Goal: Task Accomplishment & Management: Manage account settings

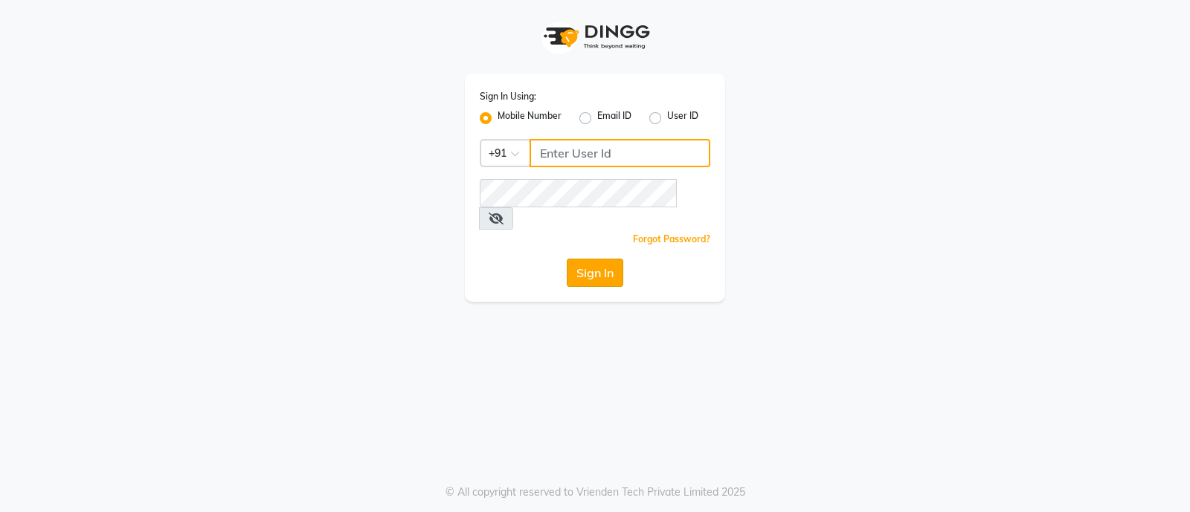
type input "8050403150"
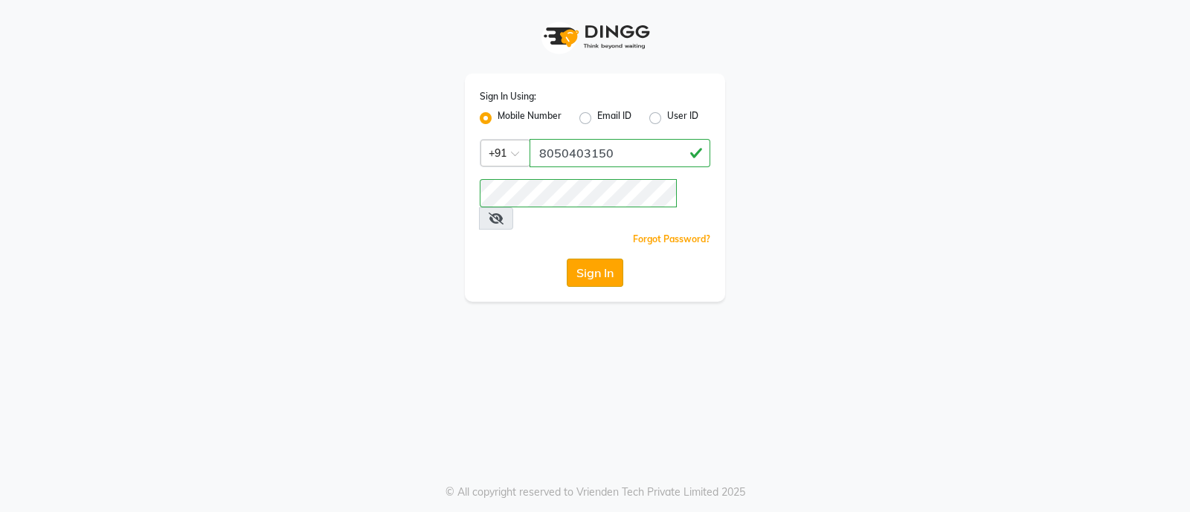
click at [579, 259] on button "Sign In" at bounding box center [595, 273] width 57 height 28
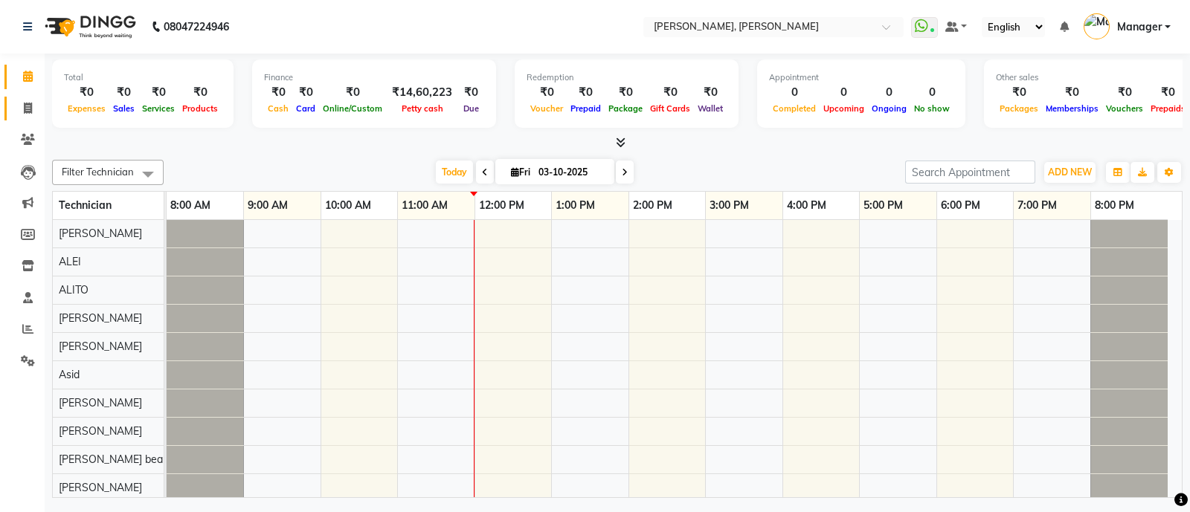
click at [22, 98] on link "Invoice" at bounding box center [22, 109] width 36 height 25
select select "3767"
select select "service"
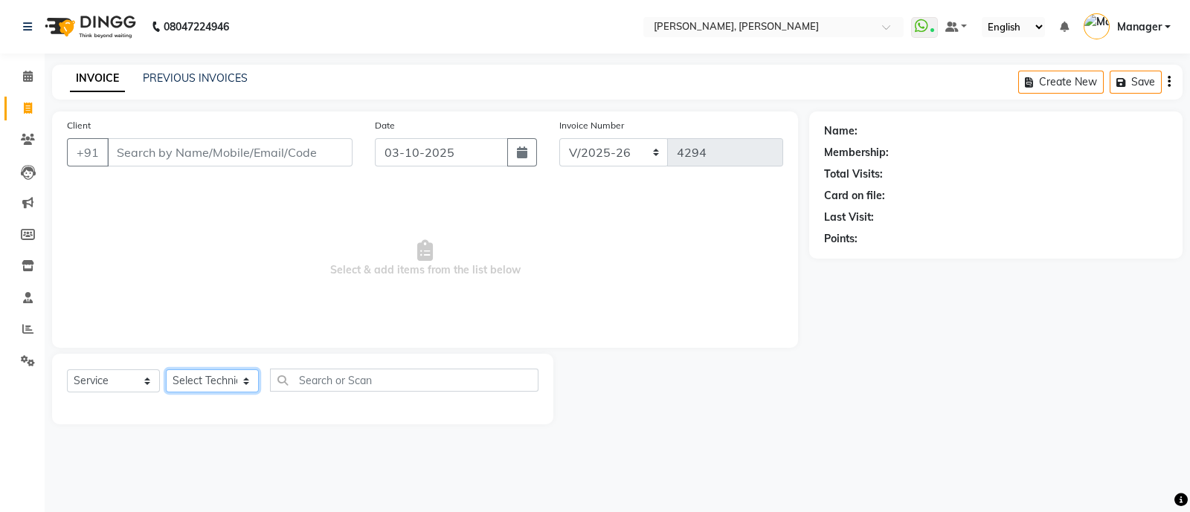
click at [202, 373] on select "Select Technician [PERSON_NAME] [PERSON_NAME] Asid Hanmi [PERSON_NAME] Manager …" at bounding box center [212, 381] width 93 height 23
select select "34784"
click at [166, 370] on select "Select Technician [PERSON_NAME] [PERSON_NAME] Asid Hanmi [PERSON_NAME] Manager …" at bounding box center [212, 381] width 93 height 23
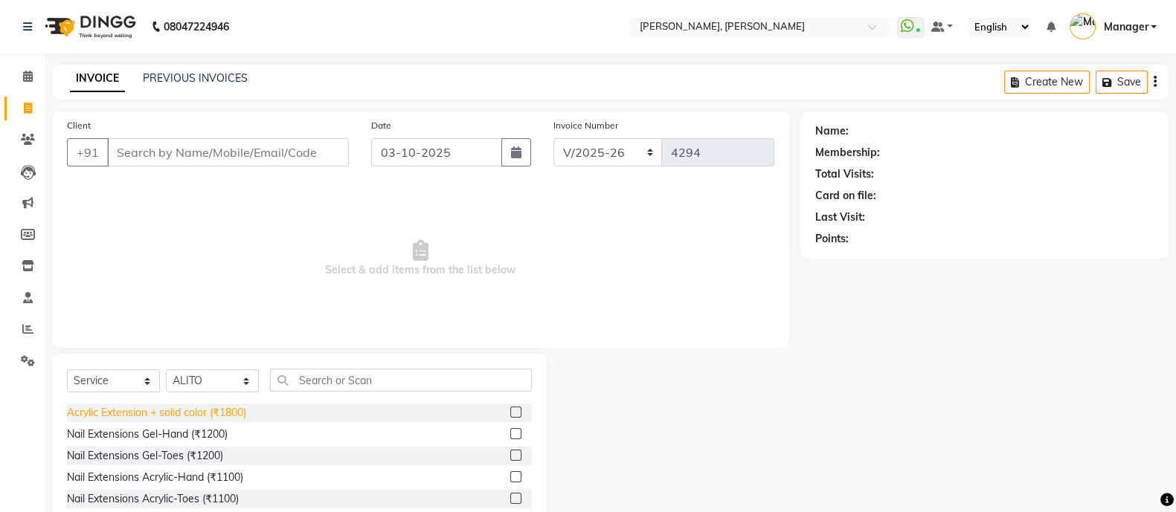
click at [218, 414] on div "Acrylic Extension + solid color (₹1800)" at bounding box center [156, 413] width 179 height 16
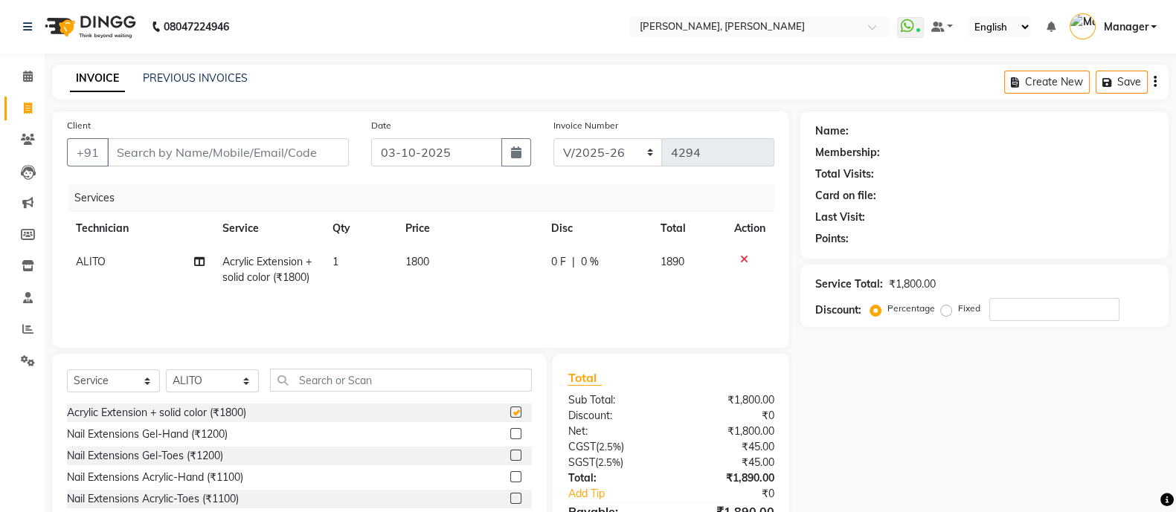
checkbox input "false"
click at [424, 263] on span "1800" at bounding box center [417, 261] width 24 height 13
select select "34784"
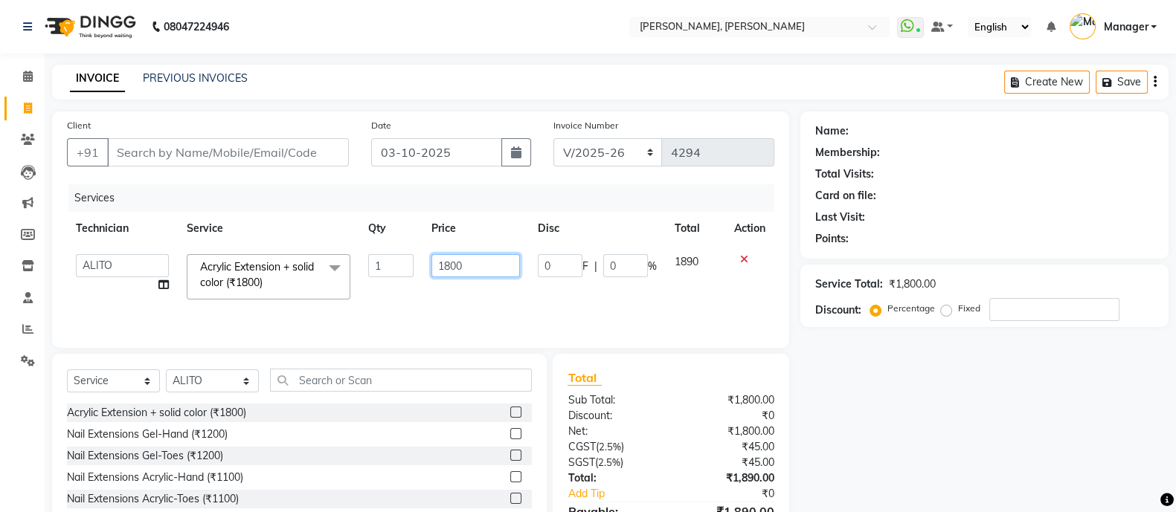
click at [450, 266] on input "1800" at bounding box center [475, 265] width 88 height 23
type input "900"
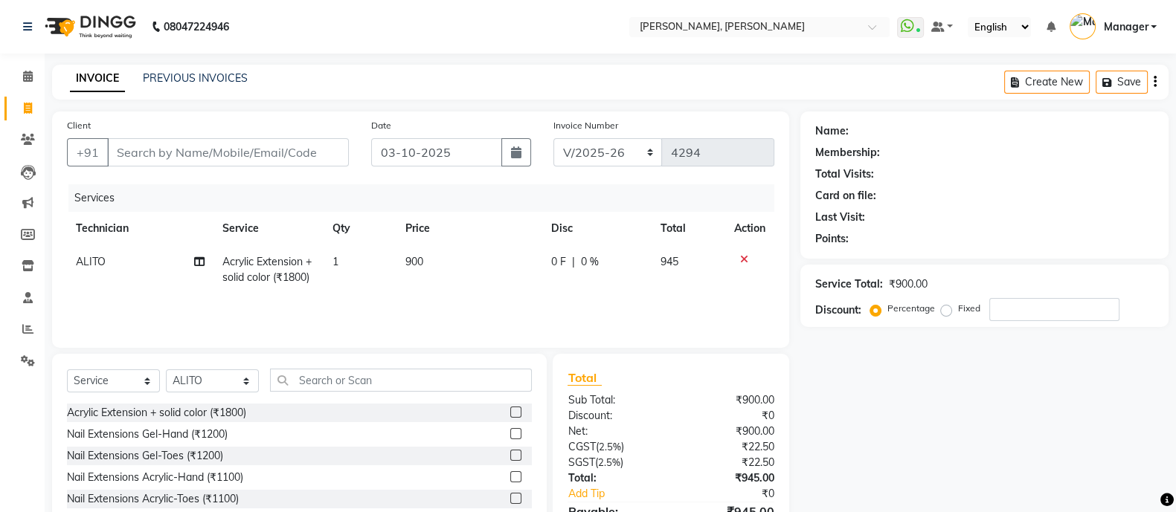
scroll to position [83, 0]
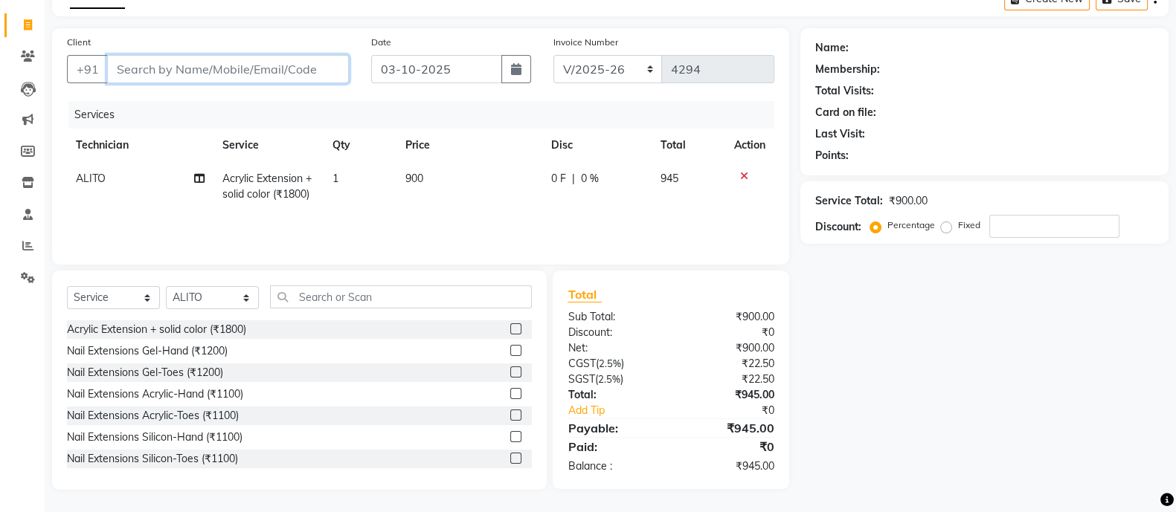
click at [192, 65] on input "Client" at bounding box center [228, 69] width 242 height 28
type input "9"
type input "0"
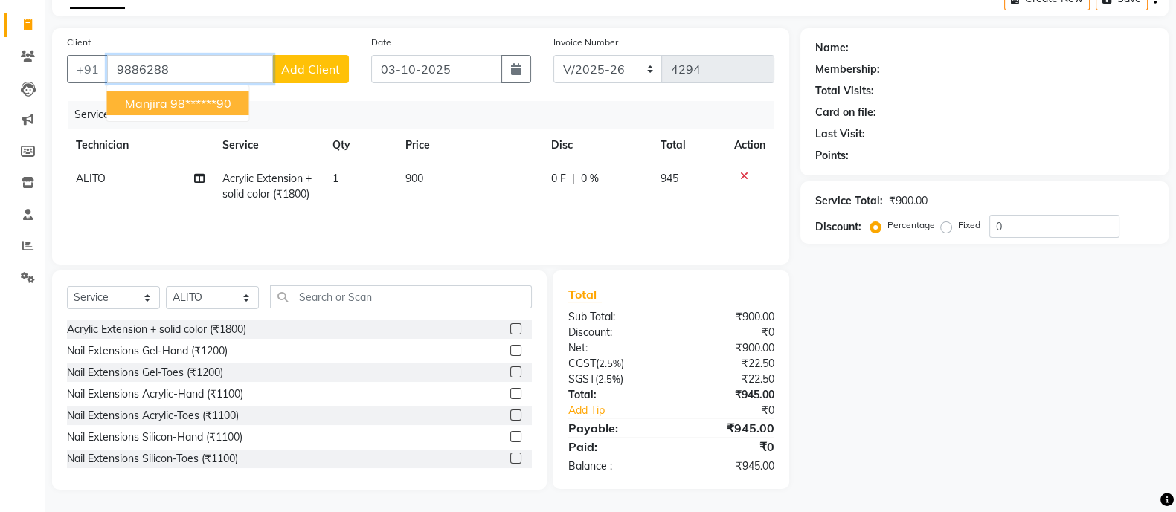
click at [211, 108] on ngb-highlight "98******90" at bounding box center [200, 103] width 61 height 15
type input "98******90"
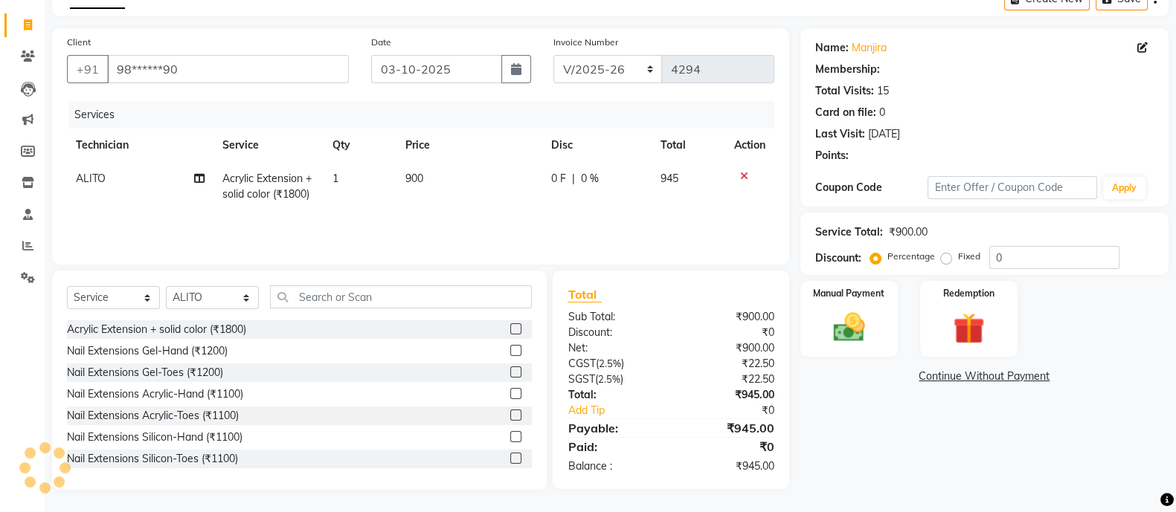
select select "1: Object"
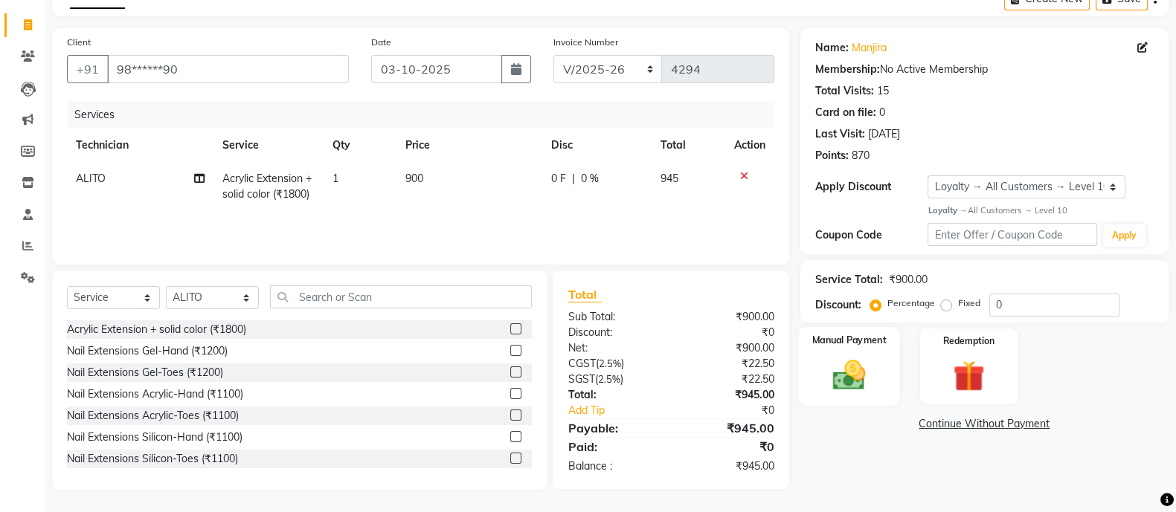
click at [859, 366] on img at bounding box center [848, 374] width 53 height 37
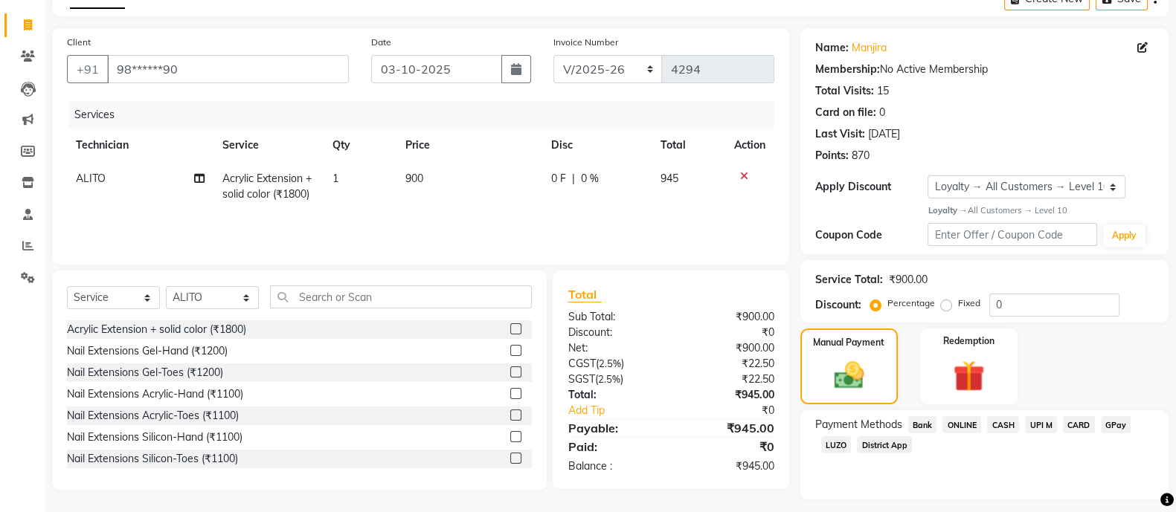
click at [959, 420] on span "ONLINE" at bounding box center [961, 424] width 39 height 17
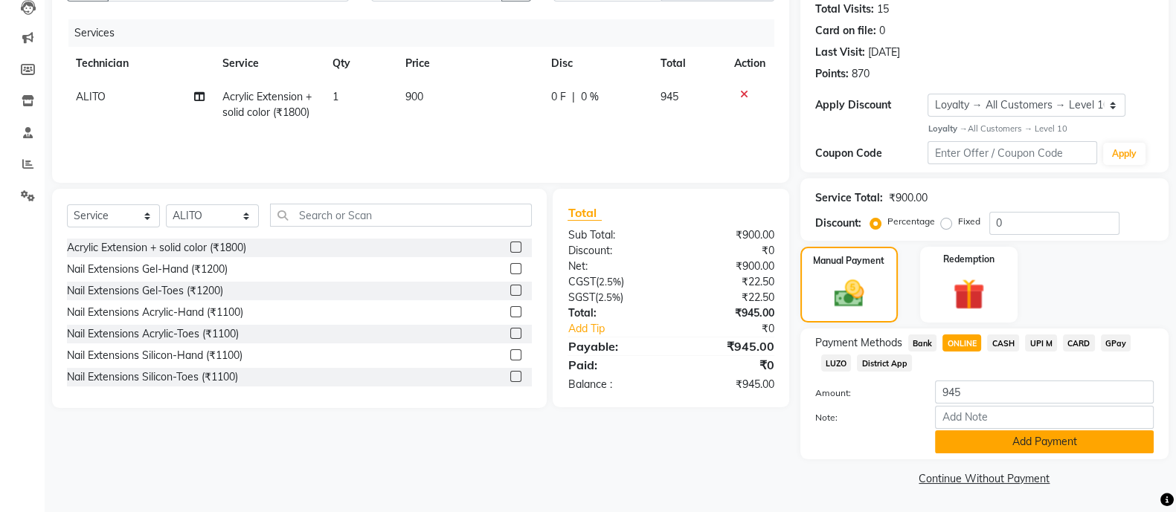
click at [1034, 437] on button "Add Payment" at bounding box center [1044, 442] width 219 height 23
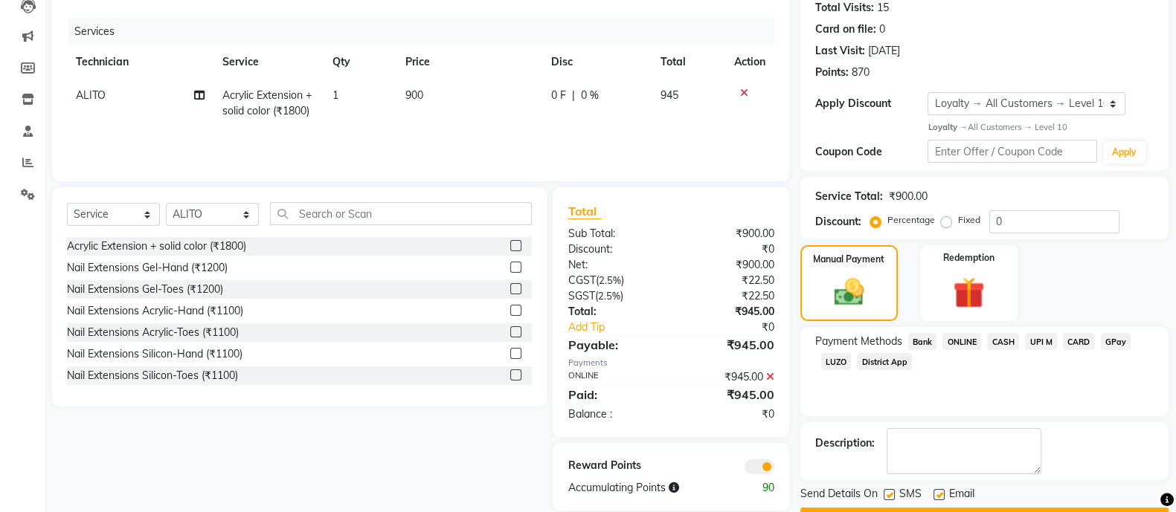
scroll to position [207, 0]
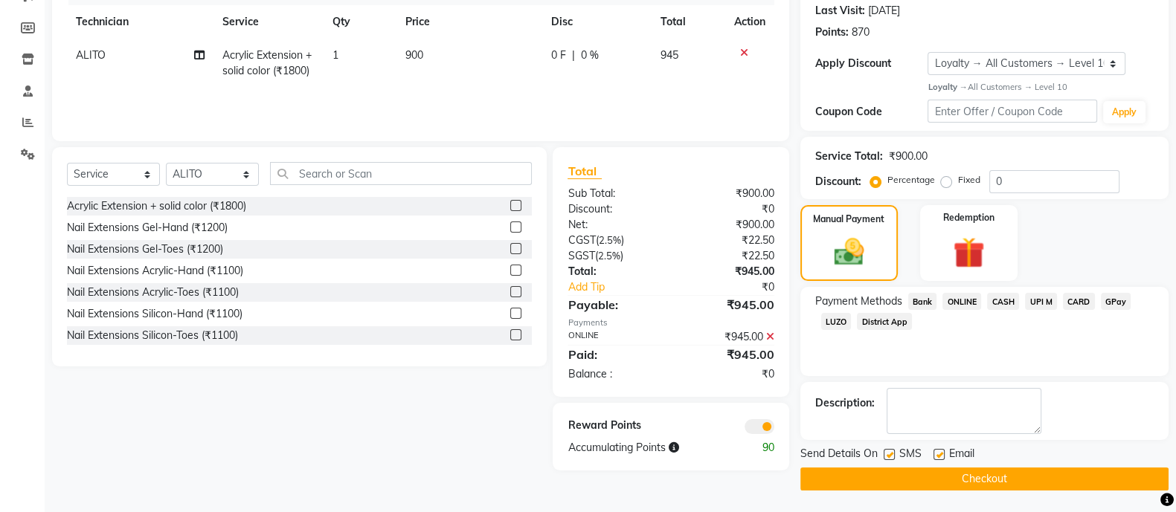
click at [912, 486] on button "Checkout" at bounding box center [984, 479] width 368 height 23
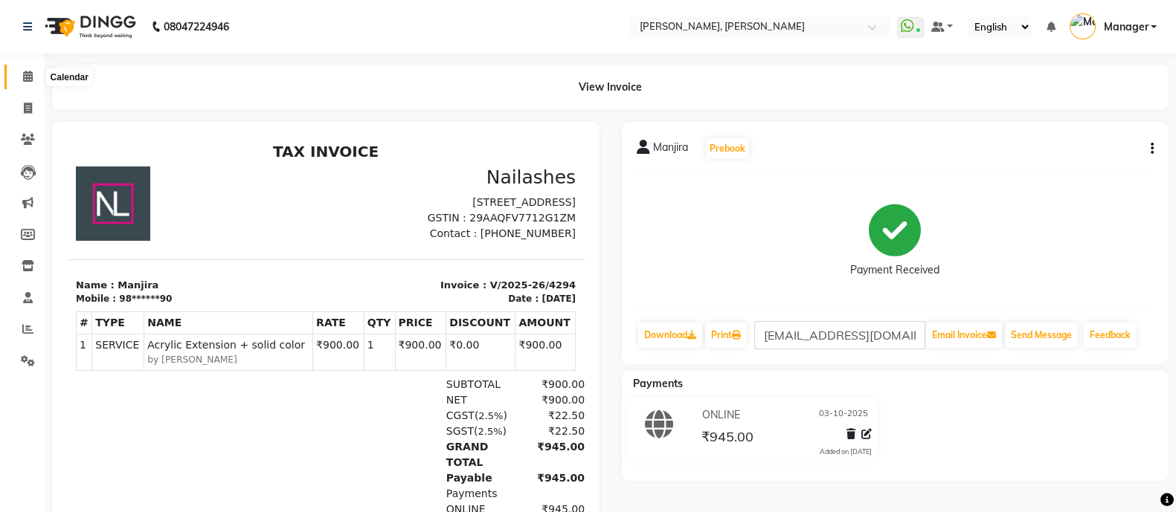
click at [28, 72] on icon at bounding box center [28, 76] width 10 height 11
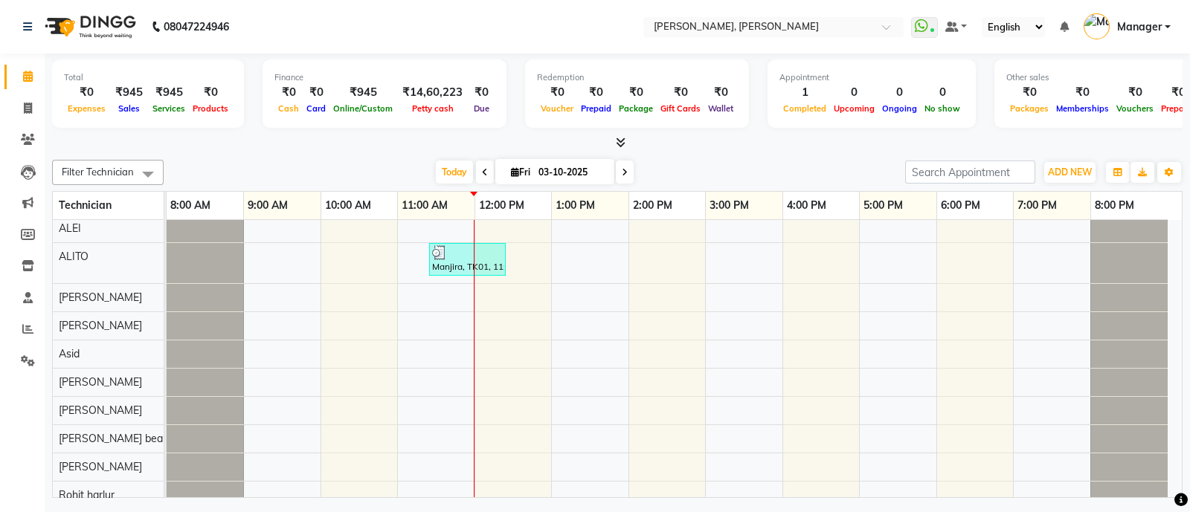
scroll to position [36, 0]
click at [591, 350] on div "Manjira, TK01, 11:25 AM-12:25 PM, Acrylic Extension + solid color (₹1800)" at bounding box center [674, 430] width 1015 height 492
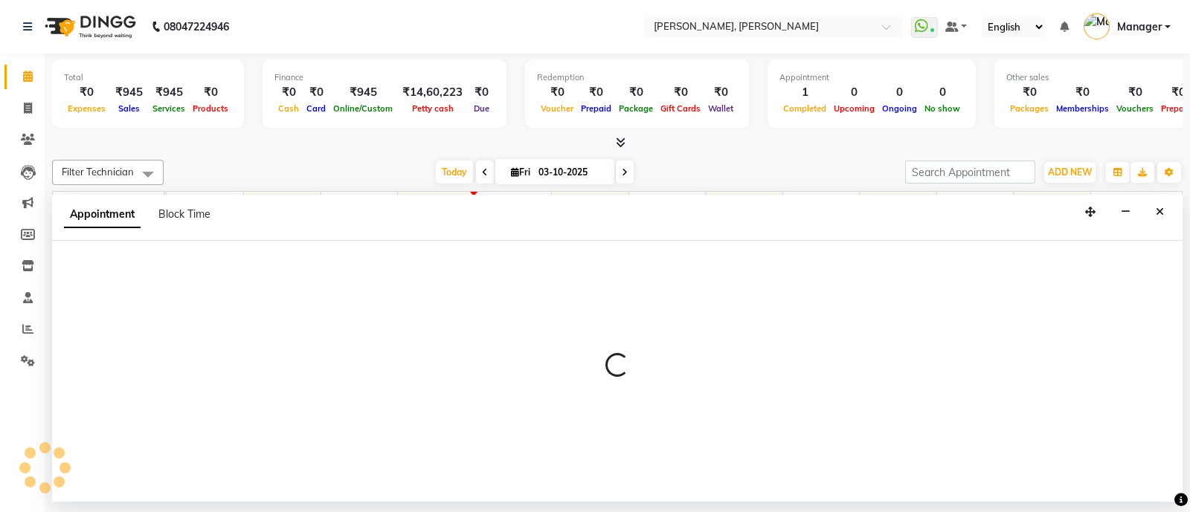
select select "58535"
select select "780"
select select "tentative"
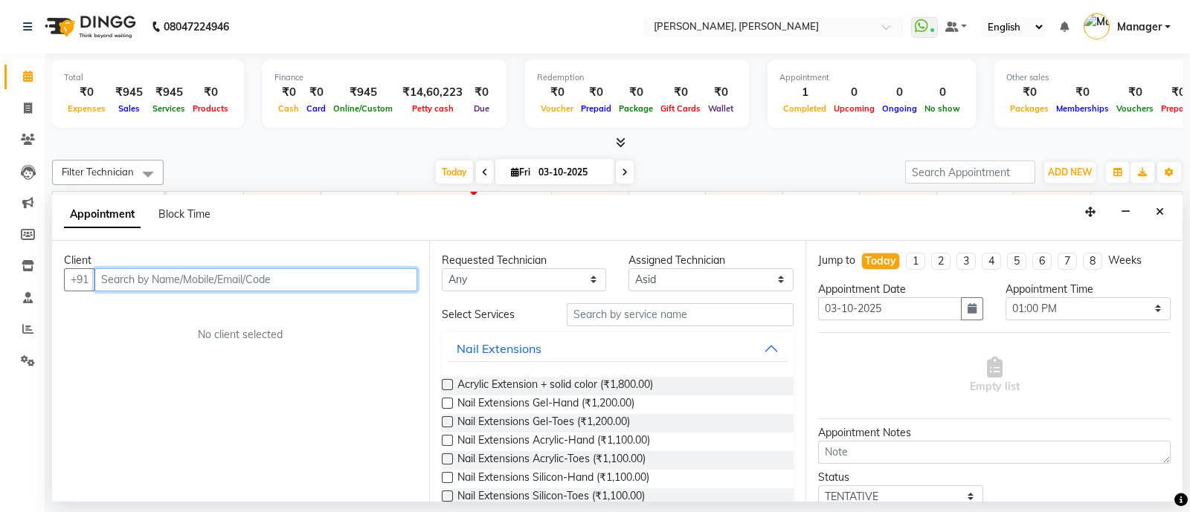
click at [129, 280] on input "text" at bounding box center [255, 279] width 323 height 23
type input "9604780730"
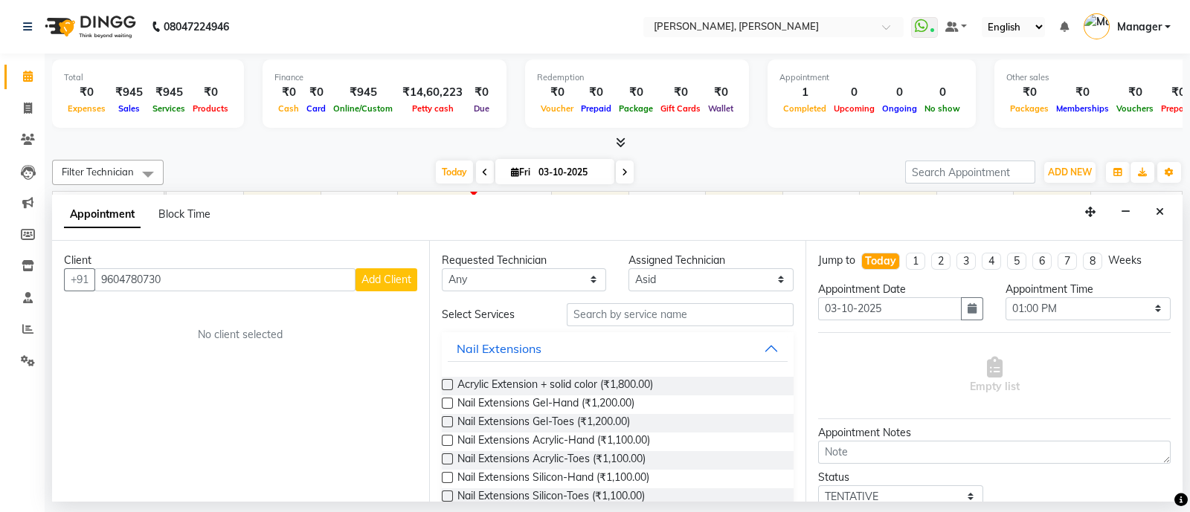
click at [397, 274] on span "Add Client" at bounding box center [386, 279] width 50 height 13
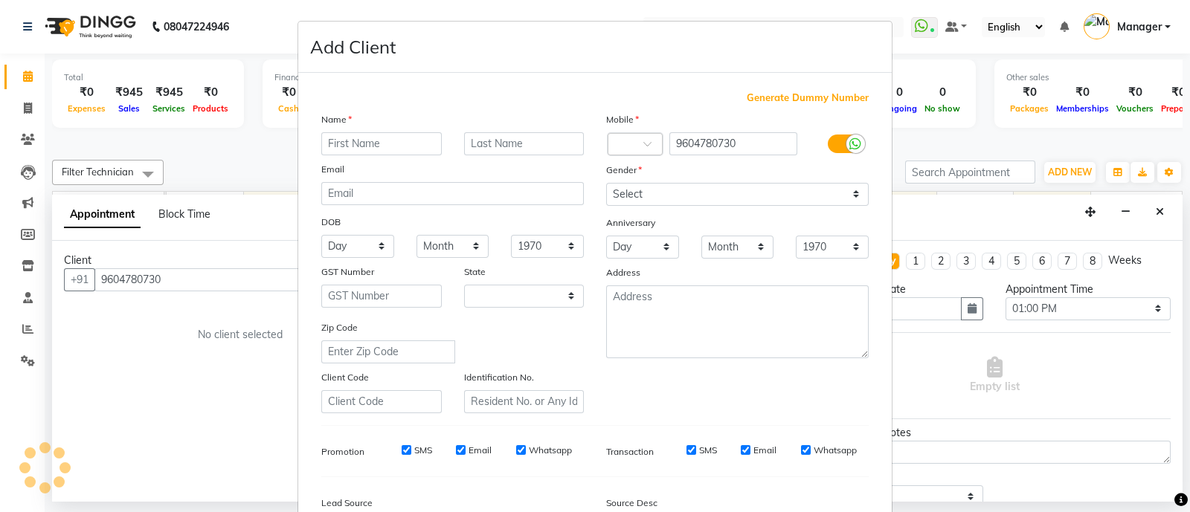
select select "21"
click at [382, 139] on input "text" at bounding box center [381, 143] width 120 height 23
type input "Sifa"
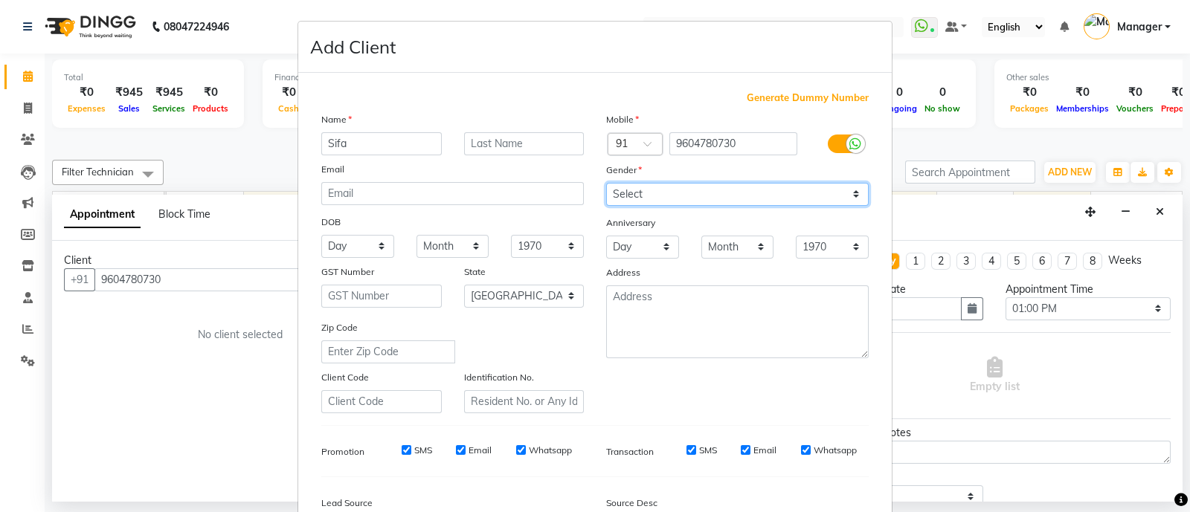
click at [710, 193] on select "Select [DEMOGRAPHIC_DATA] [DEMOGRAPHIC_DATA] Other Prefer Not To Say" at bounding box center [737, 194] width 262 height 23
select select "[DEMOGRAPHIC_DATA]"
click at [606, 184] on select "Select [DEMOGRAPHIC_DATA] [DEMOGRAPHIC_DATA] Other Prefer Not To Say" at bounding box center [737, 194] width 262 height 23
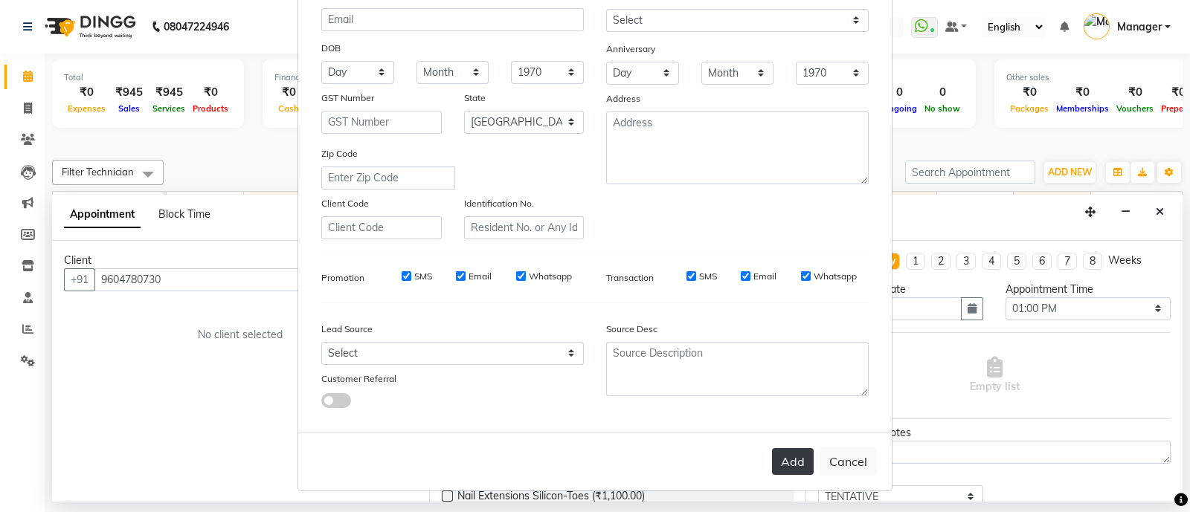
click at [780, 456] on button "Add" at bounding box center [793, 461] width 42 height 27
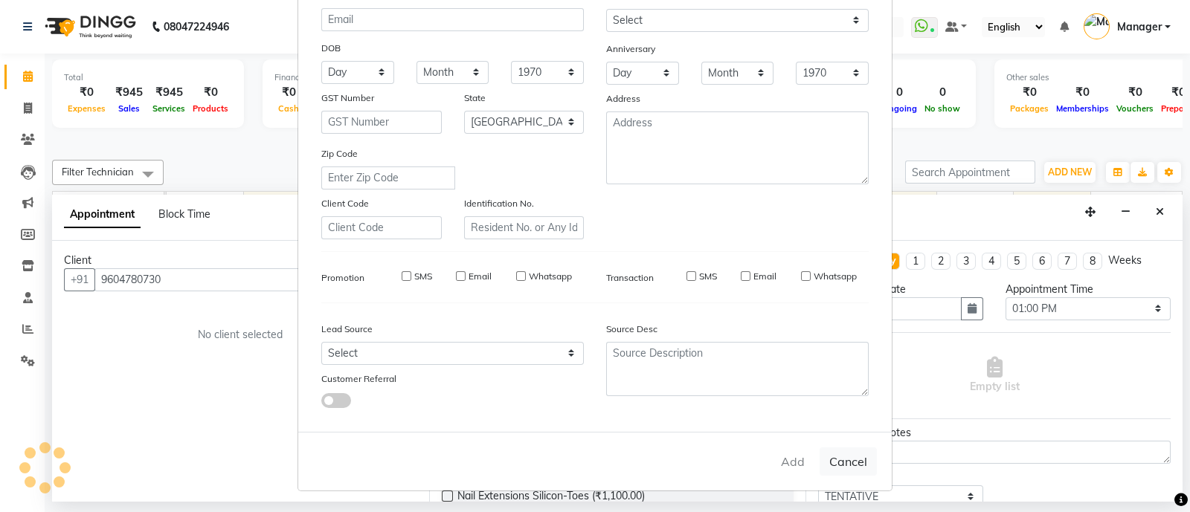
type input "96******30"
select select
select select "null"
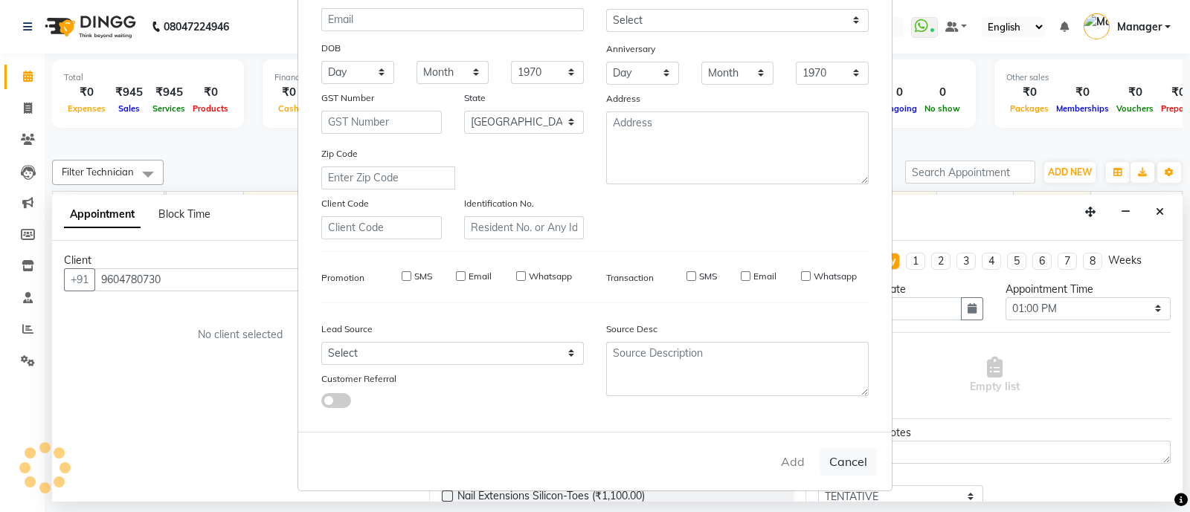
select select
checkbox input "false"
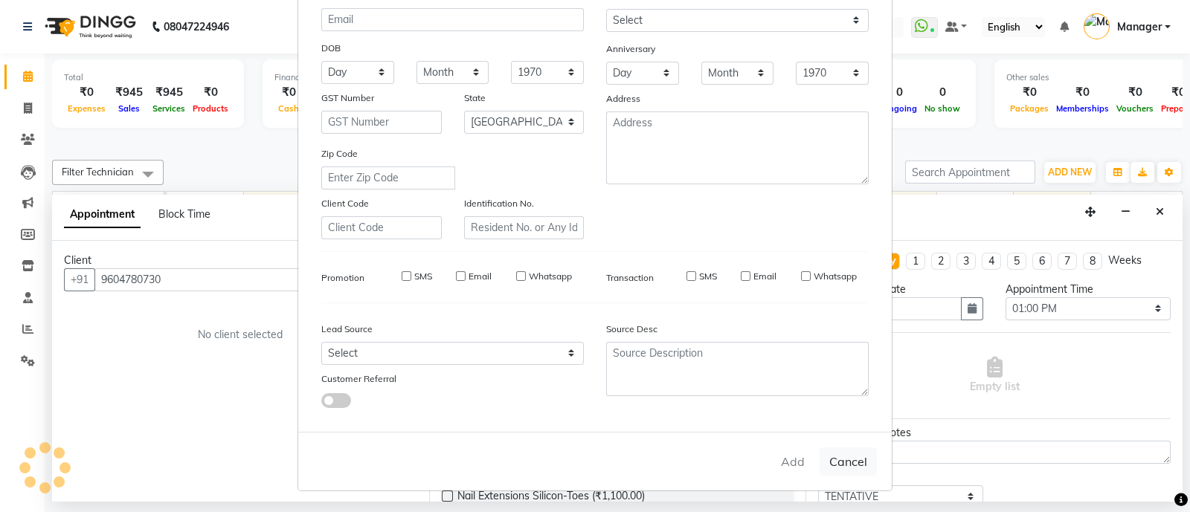
checkbox input "false"
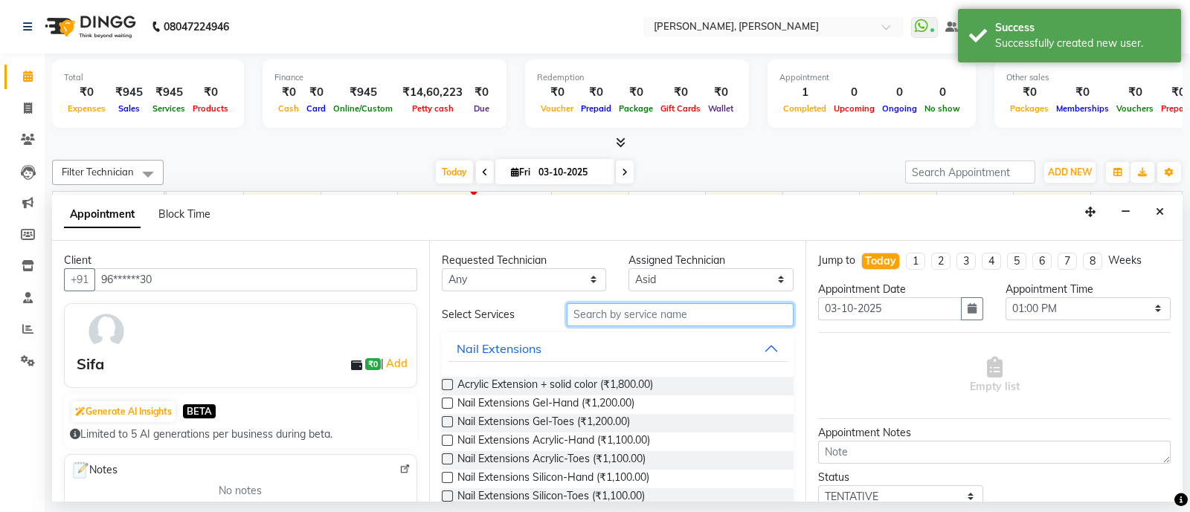
click at [643, 310] on input "text" at bounding box center [681, 314] width 228 height 23
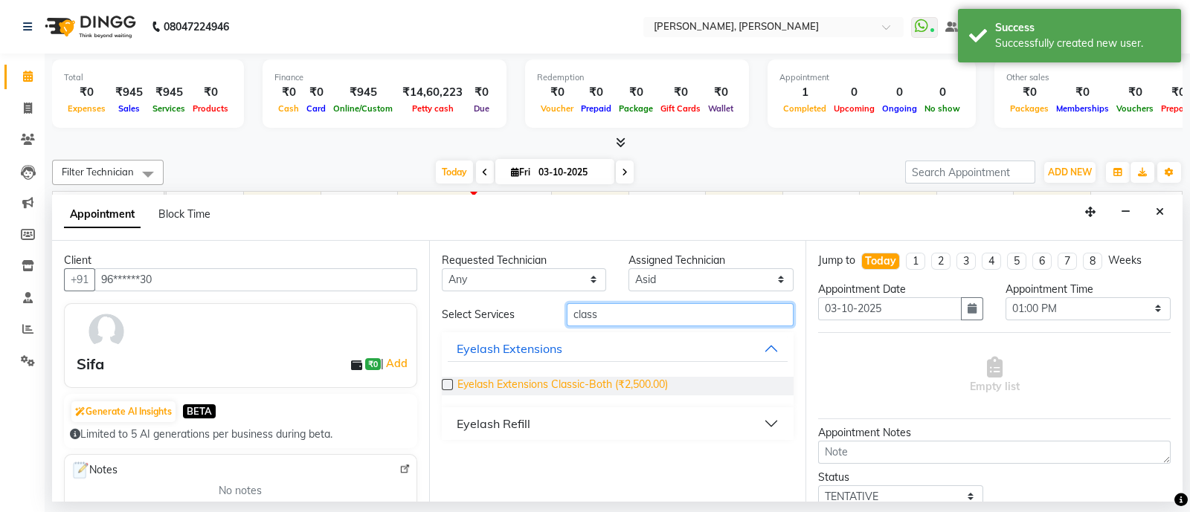
type input "class"
click at [578, 381] on span "Eyelash Extensions Classic-Both (₹2,500.00)" at bounding box center [562, 386] width 210 height 19
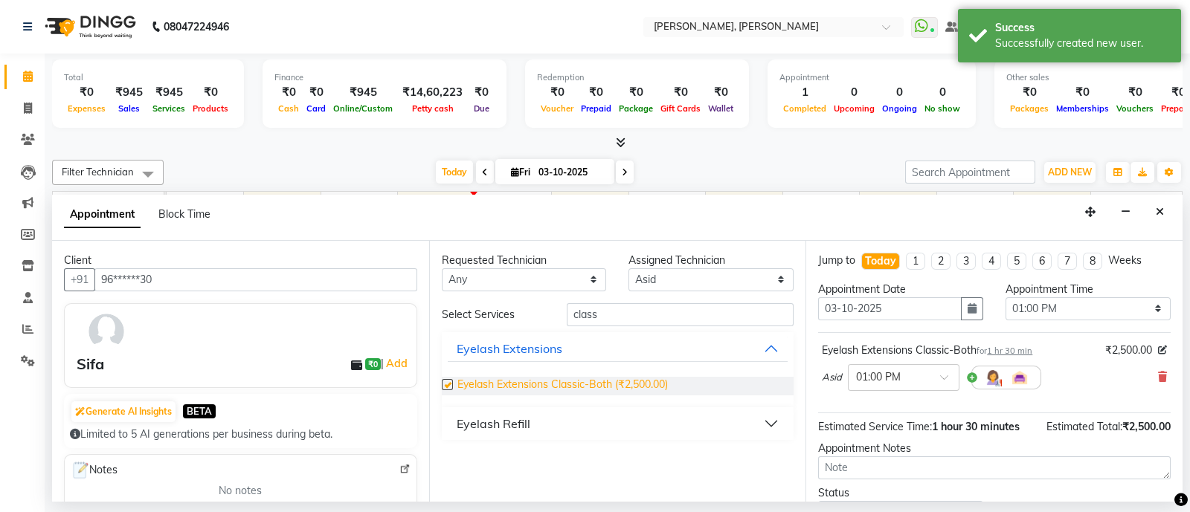
checkbox input "false"
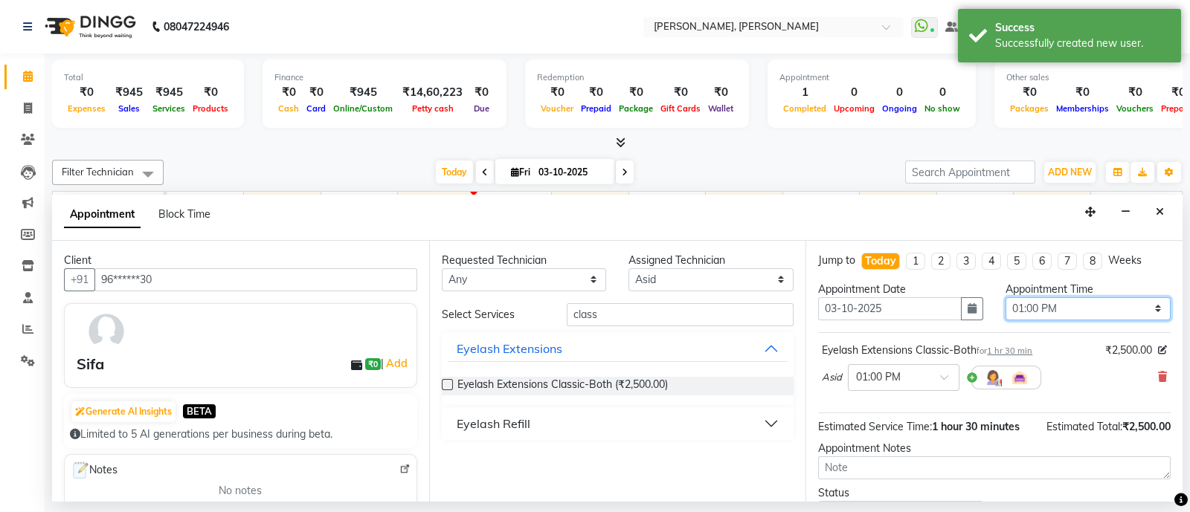
click at [1044, 313] on select "Select 09:00 AM 09:15 AM 09:30 AM 09:45 AM 10:00 AM 10:15 AM 10:30 AM 10:45 AM …" at bounding box center [1087, 308] width 165 height 23
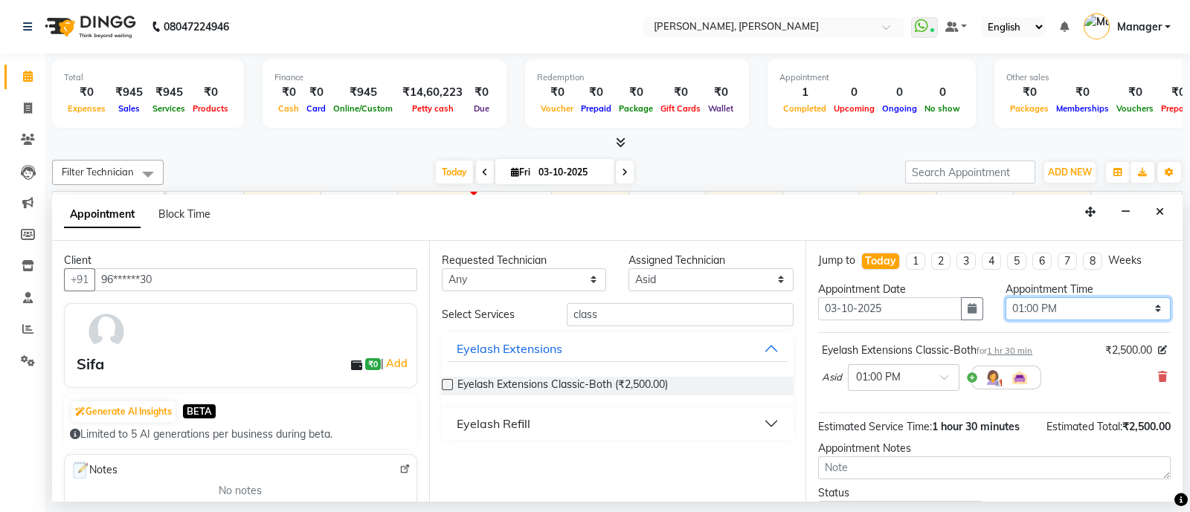
select select "810"
click at [1005, 297] on select "Select 09:00 AM 09:15 AM 09:30 AM 09:45 AM 10:00 AM 10:15 AM 10:30 AM 10:45 AM …" at bounding box center [1087, 308] width 165 height 23
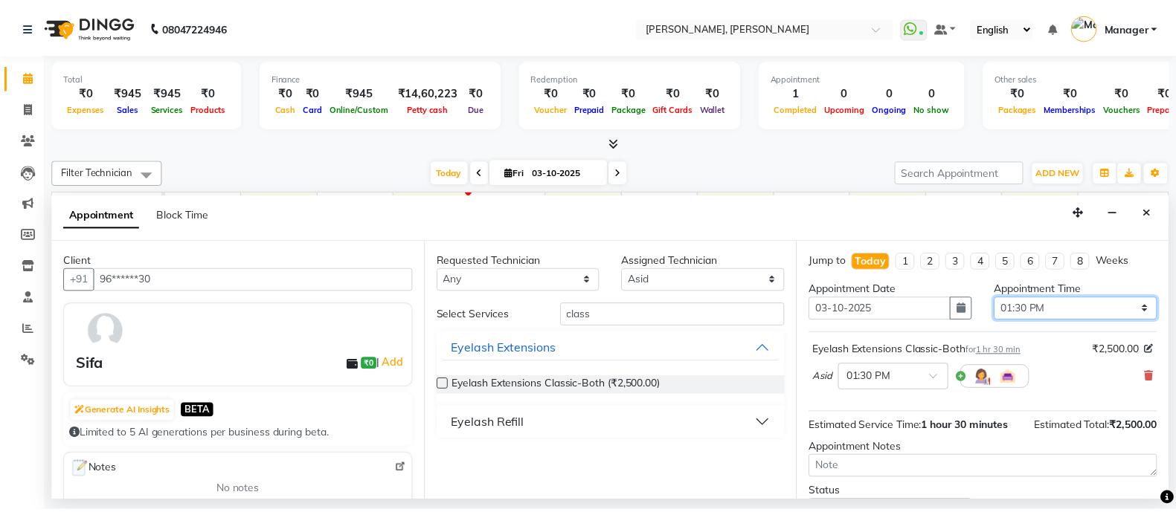
scroll to position [115, 0]
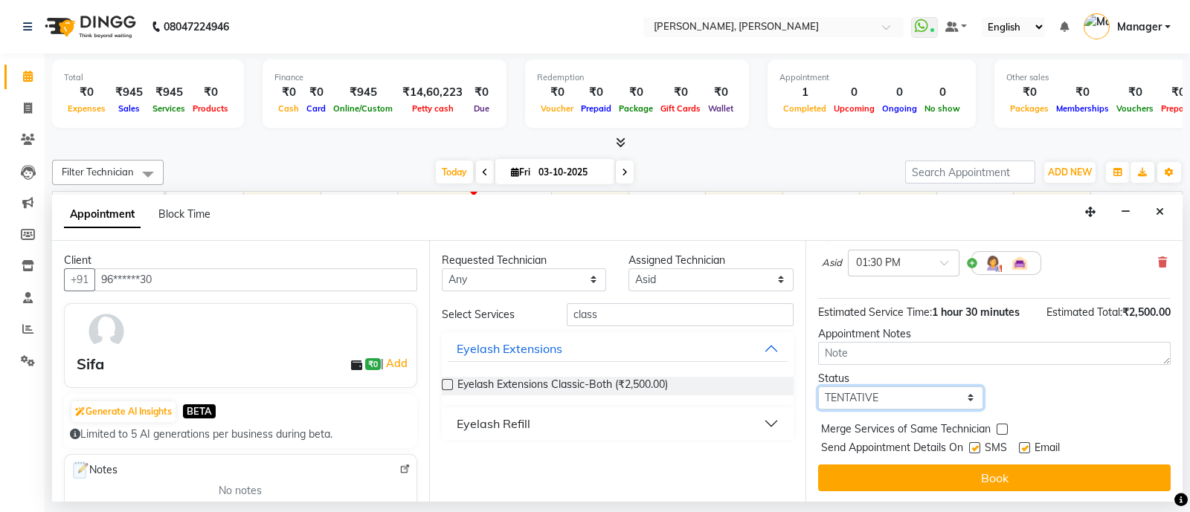
click at [892, 403] on select "Select TENTATIVE CONFIRM CHECK-IN UPCOMING" at bounding box center [900, 398] width 165 height 23
select select "confirm booking"
click at [818, 387] on select "Select TENTATIVE CONFIRM CHECK-IN UPCOMING" at bounding box center [900, 398] width 165 height 23
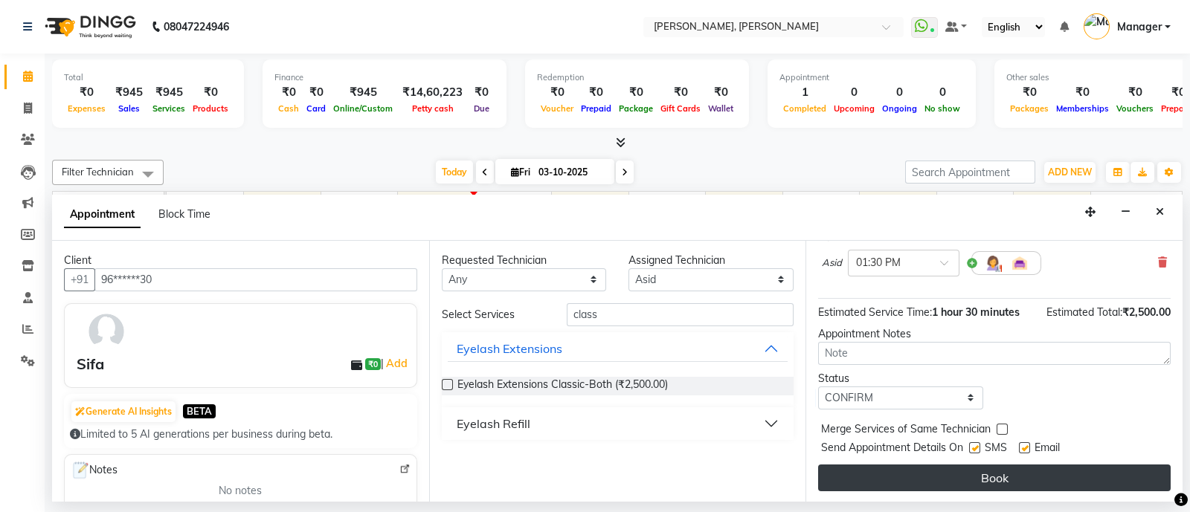
click at [956, 477] on button "Book" at bounding box center [994, 478] width 352 height 27
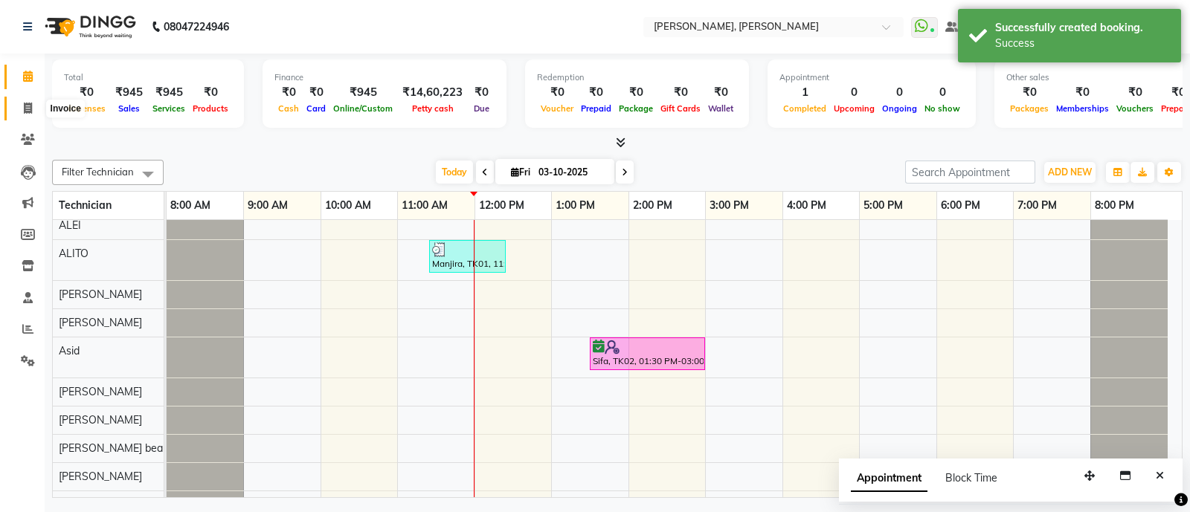
click at [28, 100] on span at bounding box center [28, 108] width 26 height 17
select select "service"
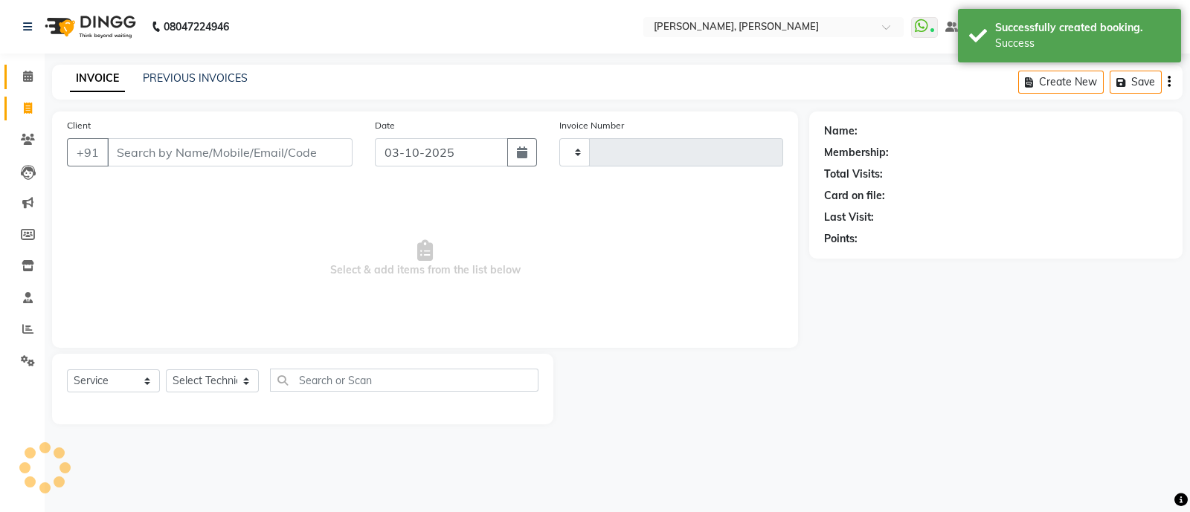
type input "4295"
select select "3767"
click at [22, 71] on span at bounding box center [28, 76] width 26 height 17
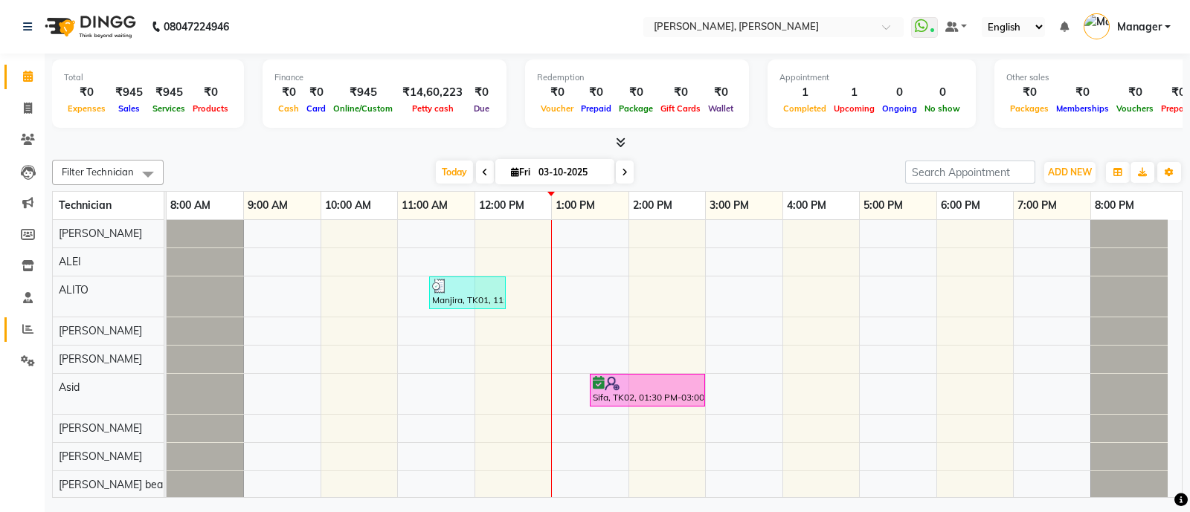
click at [25, 331] on icon at bounding box center [27, 328] width 11 height 11
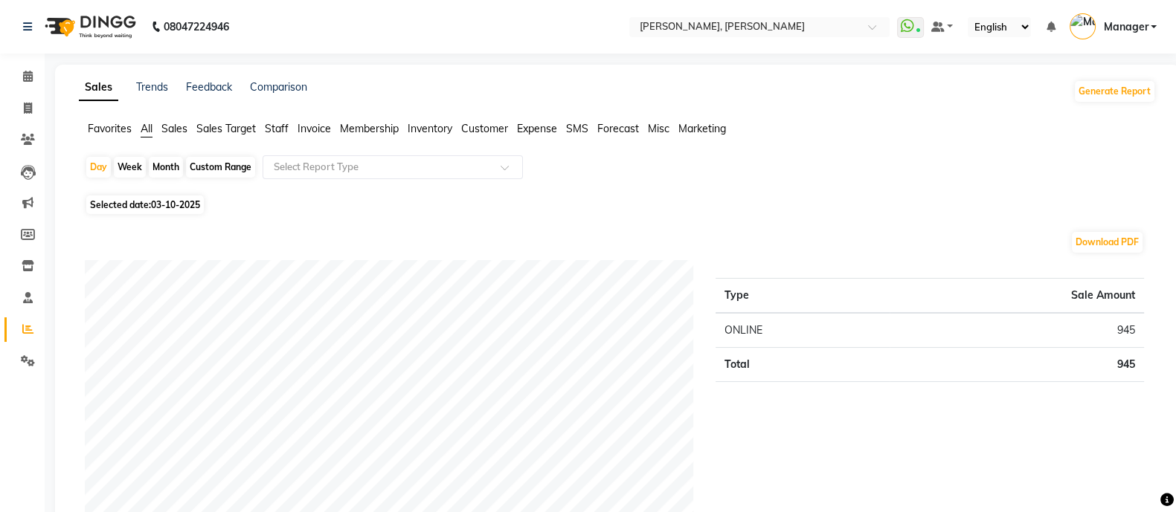
click at [115, 204] on span "Selected date: 03-10-2025" at bounding box center [144, 205] width 117 height 19
select select "10"
select select "2025"
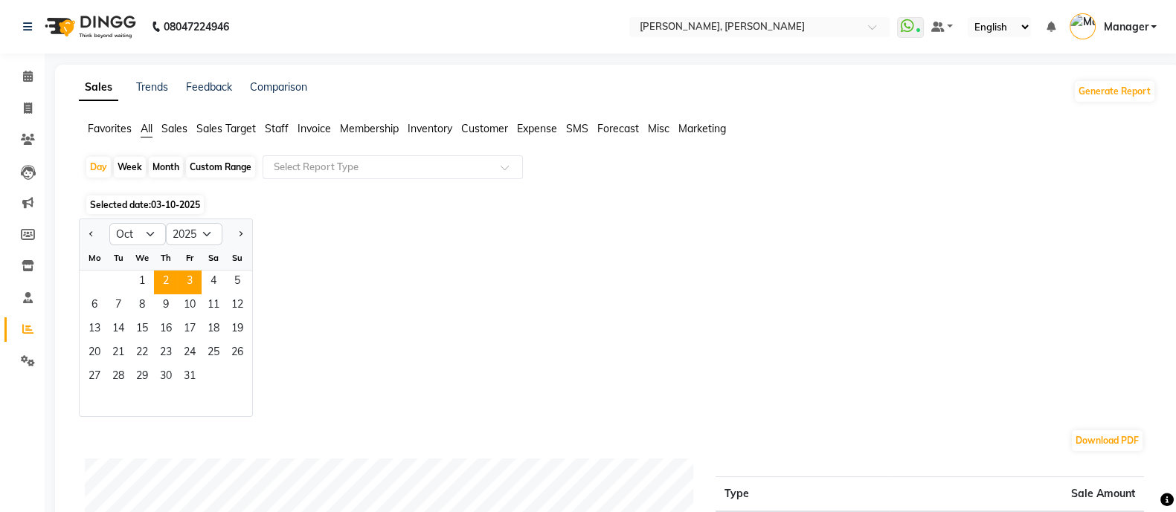
click at [163, 279] on span "2" at bounding box center [166, 283] width 24 height 24
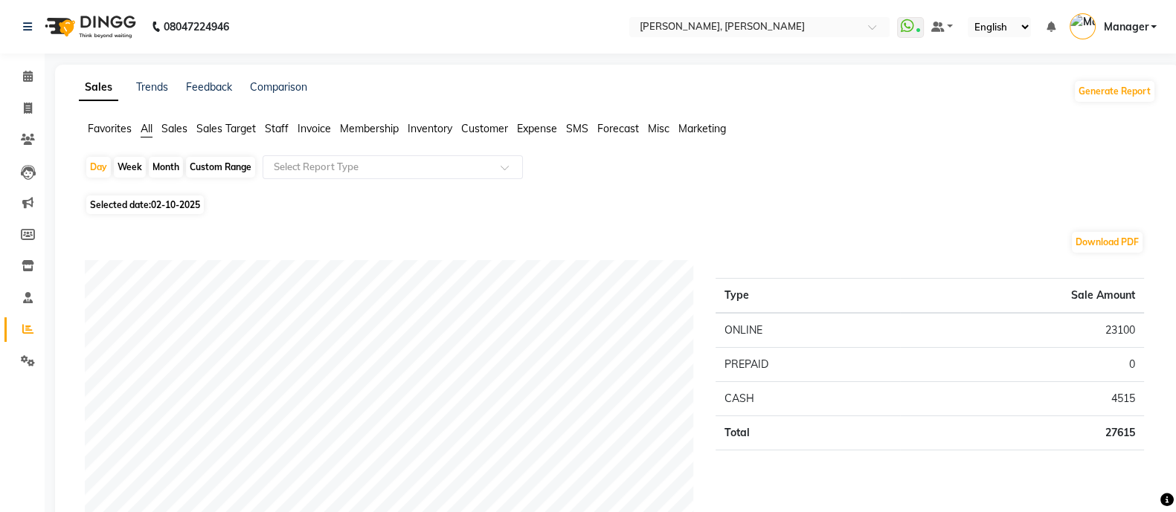
click at [268, 126] on span "Staff" at bounding box center [277, 128] width 24 height 13
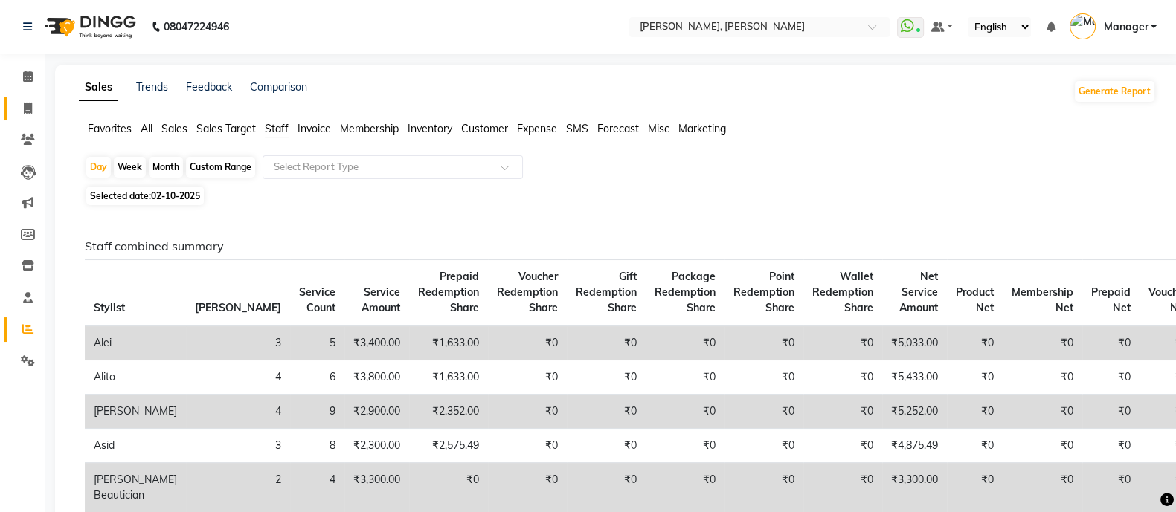
click at [16, 108] on span at bounding box center [28, 108] width 26 height 17
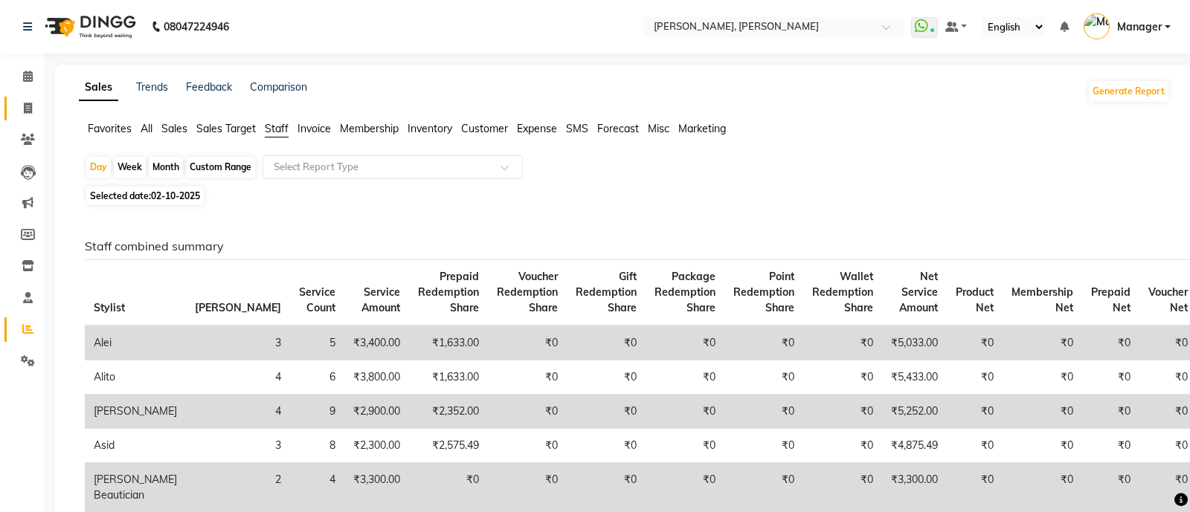
select select "3767"
select select "service"
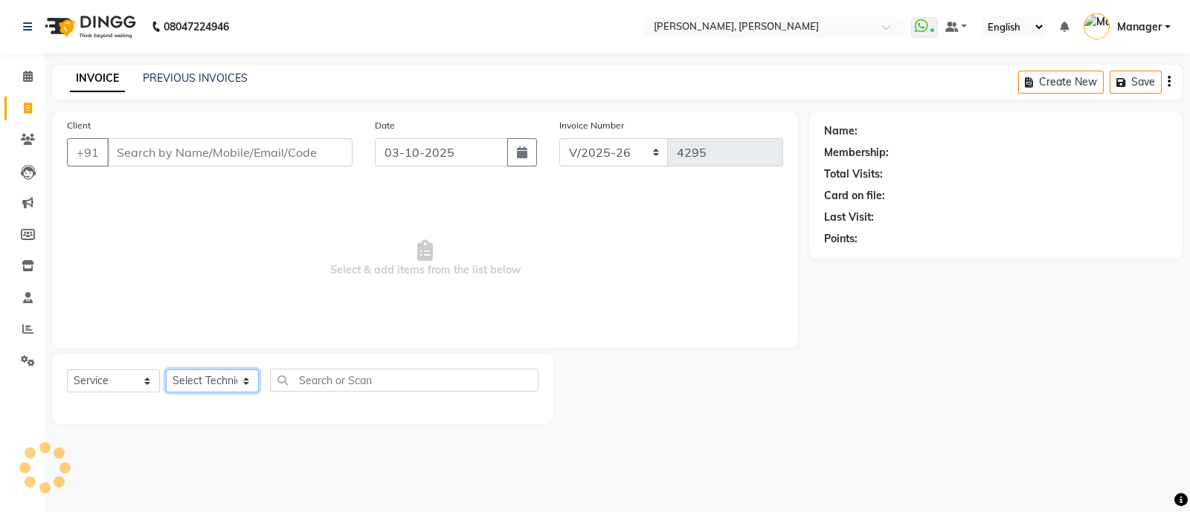
click at [227, 383] on select "Select Technician" at bounding box center [212, 381] width 93 height 23
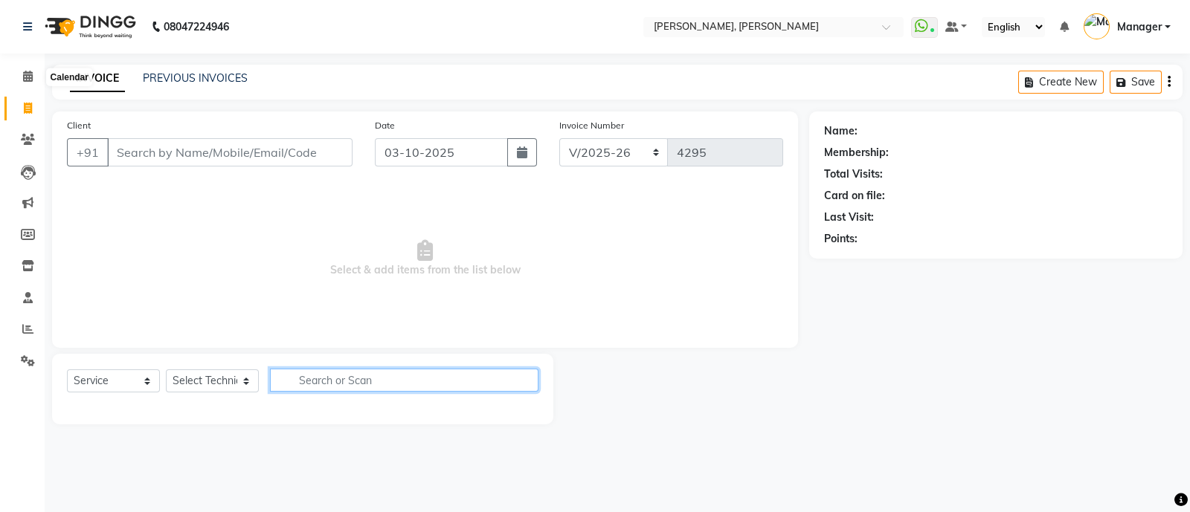
click at [301, 378] on input "text" at bounding box center [404, 380] width 268 height 23
click at [316, 381] on input "text" at bounding box center [404, 380] width 268 height 23
click at [413, 378] on input "text" at bounding box center [404, 380] width 268 height 23
type input "c"
click at [23, 329] on icon at bounding box center [27, 328] width 11 height 11
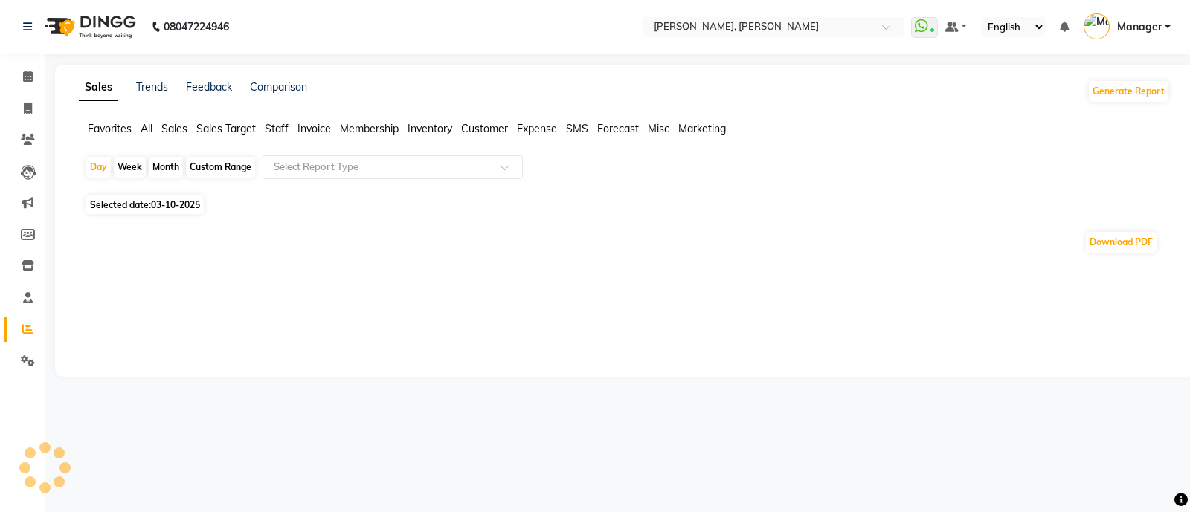
click at [245, 131] on span "Sales Target" at bounding box center [225, 128] width 59 height 13
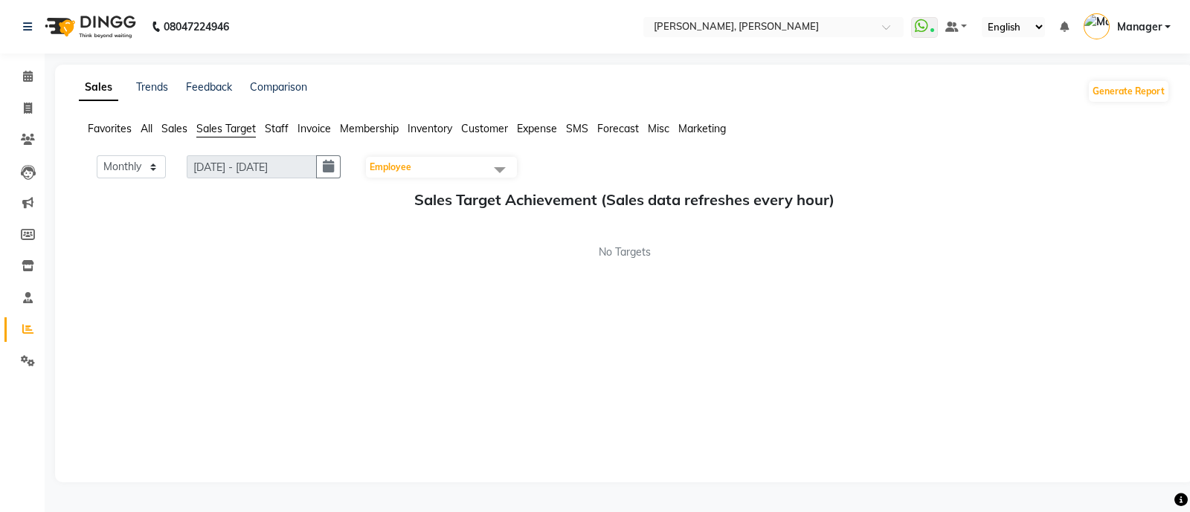
click at [268, 129] on span "Staff" at bounding box center [277, 128] width 24 height 13
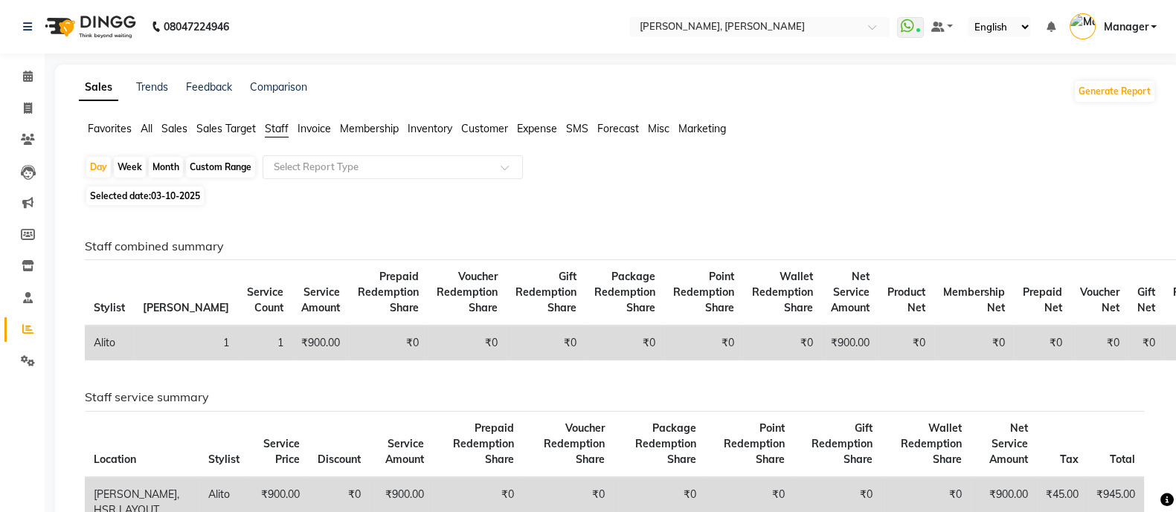
click at [165, 170] on div "Month" at bounding box center [166, 167] width 34 height 21
select select "10"
select select "2025"
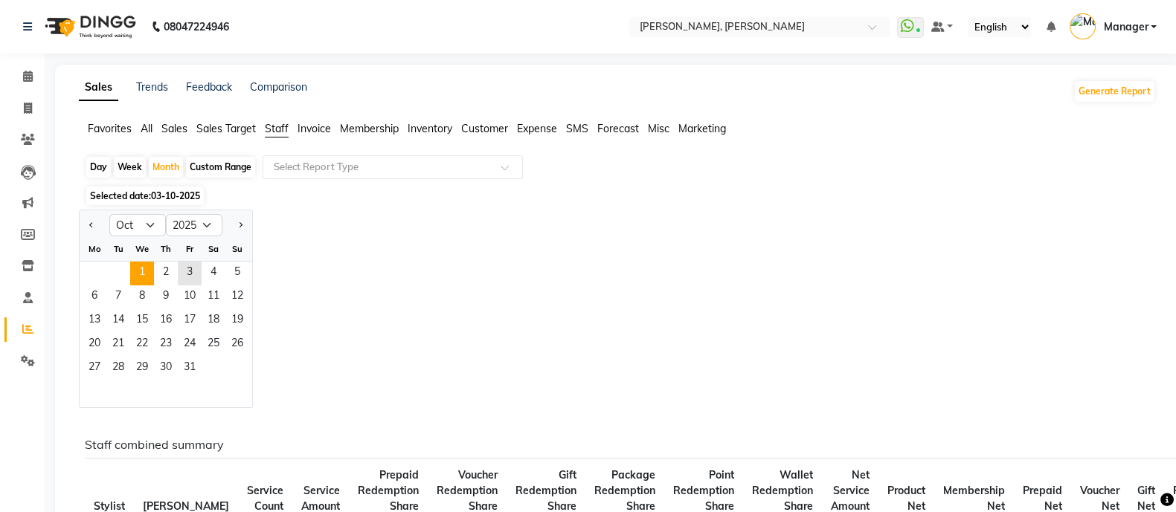
click at [141, 266] on span "1" at bounding box center [142, 274] width 24 height 24
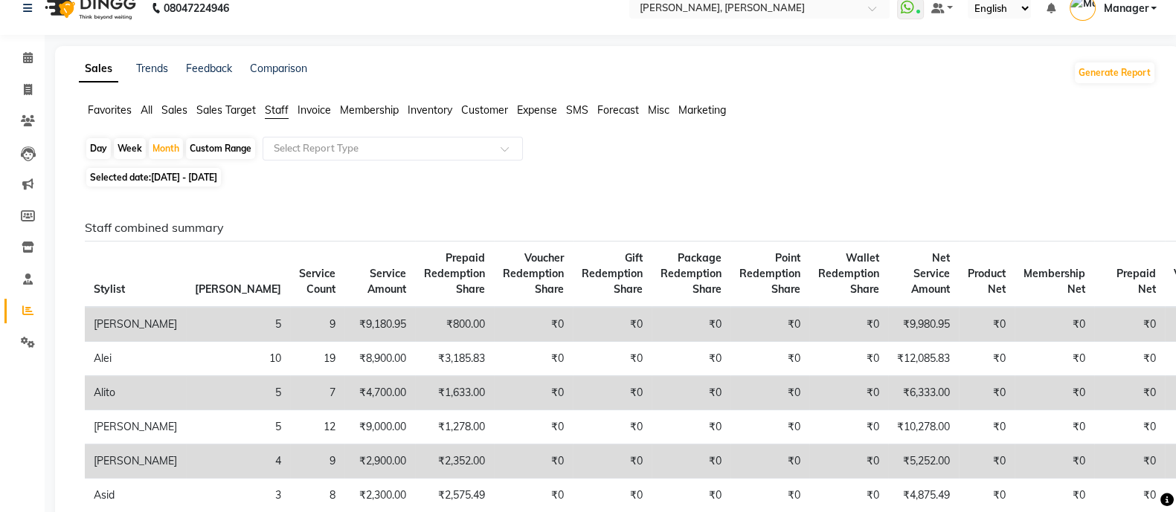
scroll to position [11, 0]
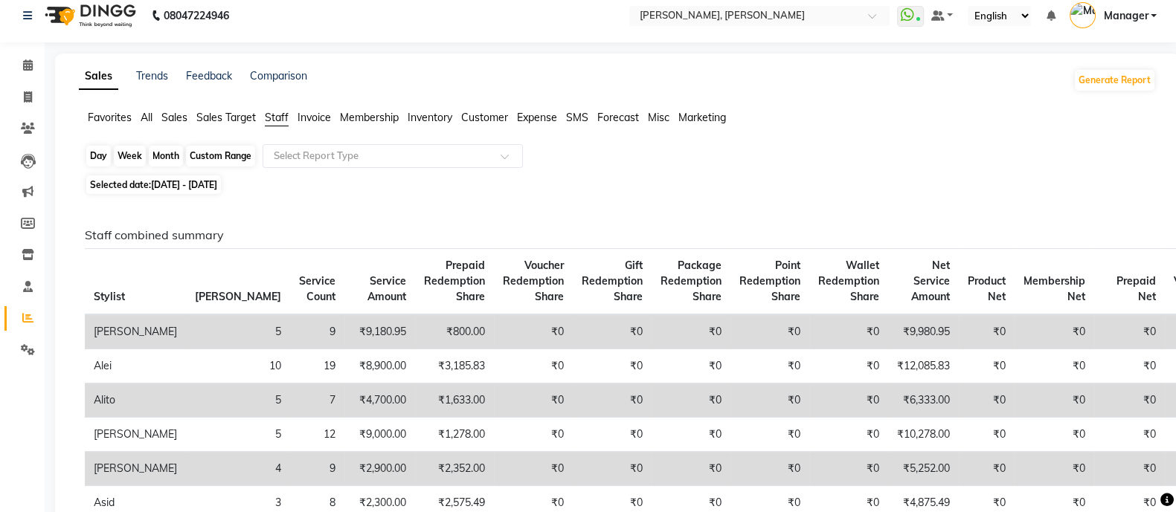
click at [157, 165] on div "Month" at bounding box center [166, 156] width 34 height 21
select select "10"
select select "2025"
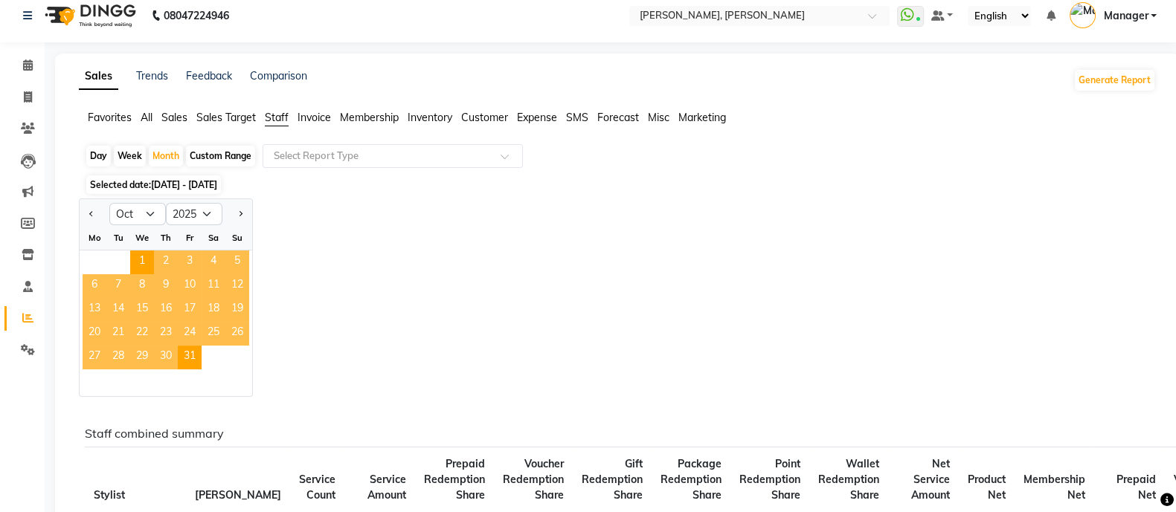
click at [97, 150] on div "Day" at bounding box center [98, 156] width 25 height 21
select select "10"
select select "2025"
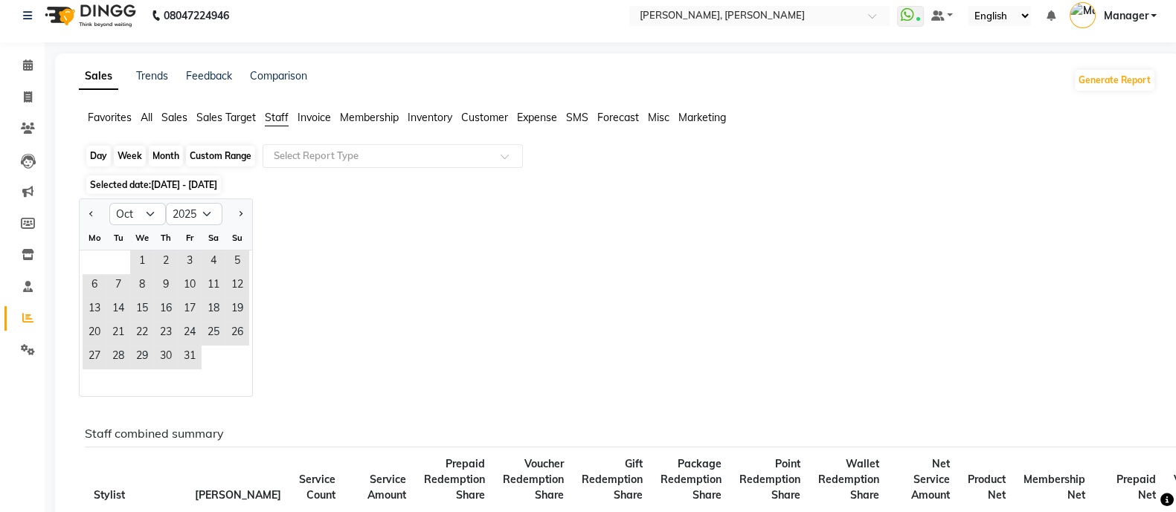
click at [95, 164] on div "Day" at bounding box center [98, 156] width 25 height 21
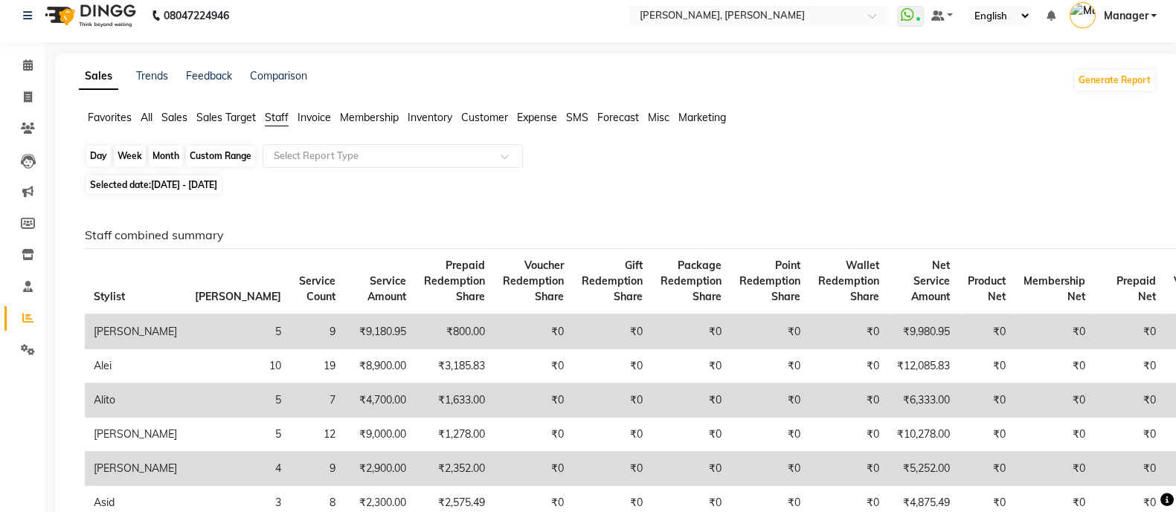
click at [93, 161] on div "Day" at bounding box center [98, 156] width 25 height 21
select select "10"
select select "2025"
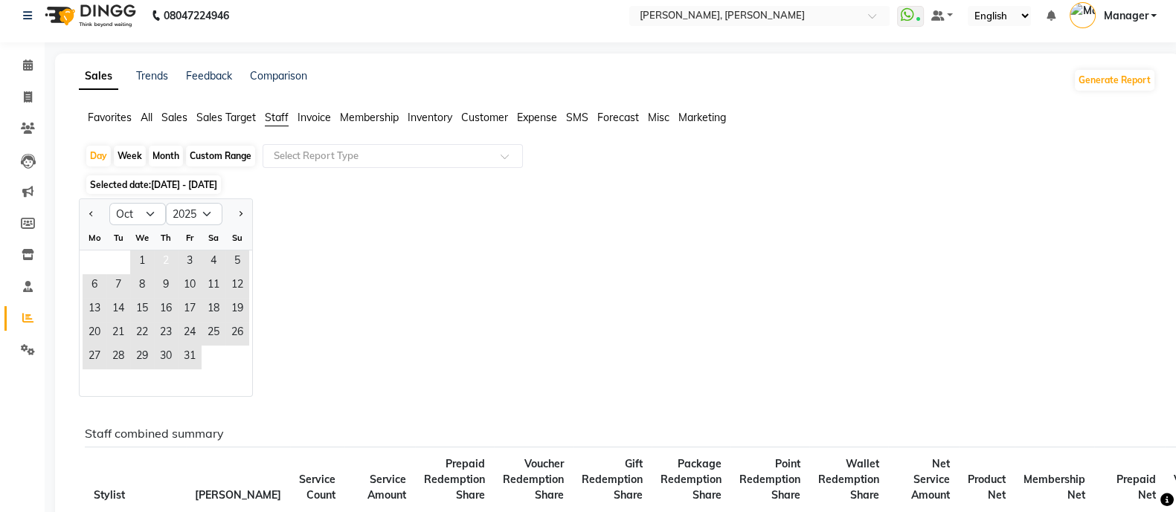
click at [165, 266] on span "2" at bounding box center [166, 263] width 24 height 24
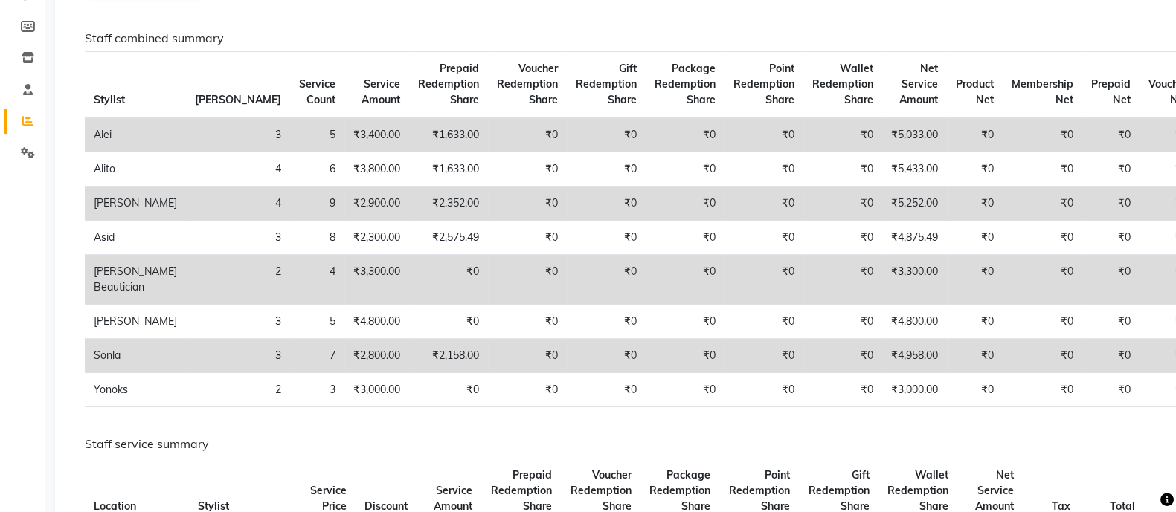
scroll to position [0, 0]
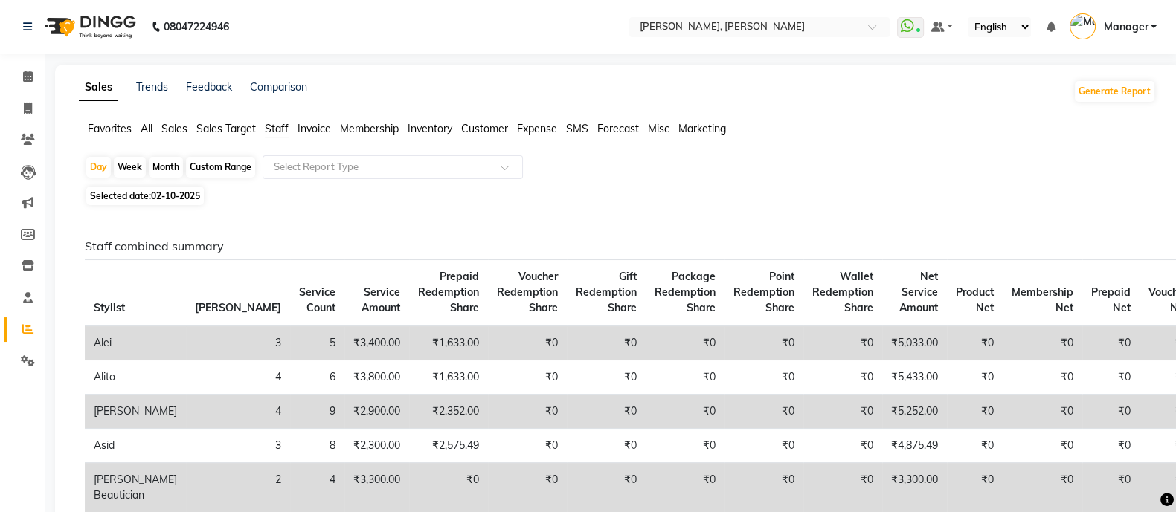
click at [37, 328] on span at bounding box center [28, 329] width 26 height 17
click at [19, 338] on link "Reports" at bounding box center [22, 330] width 36 height 25
click at [24, 108] on icon at bounding box center [28, 108] width 8 height 11
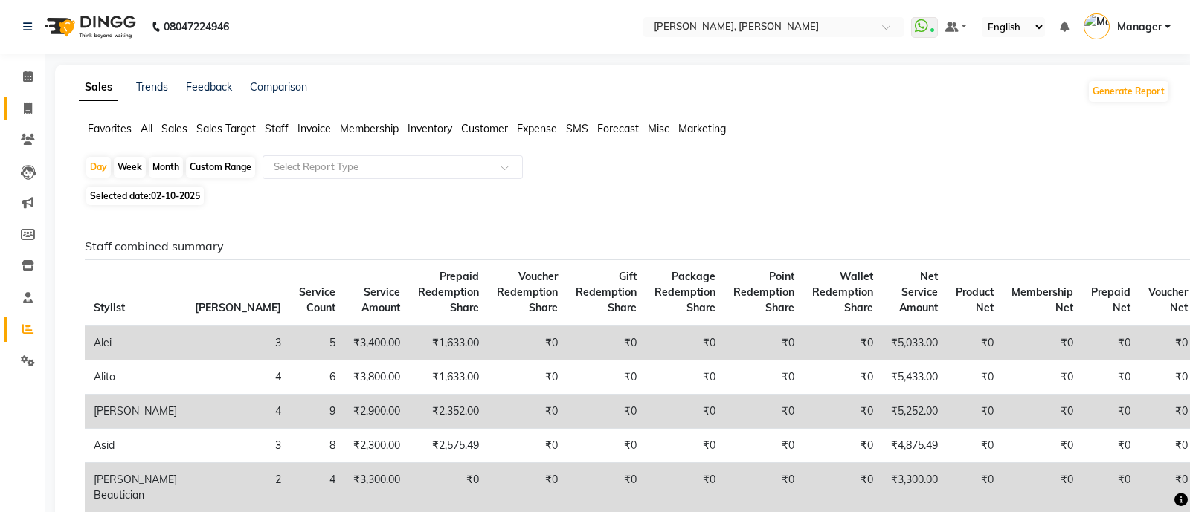
select select "3767"
select select "service"
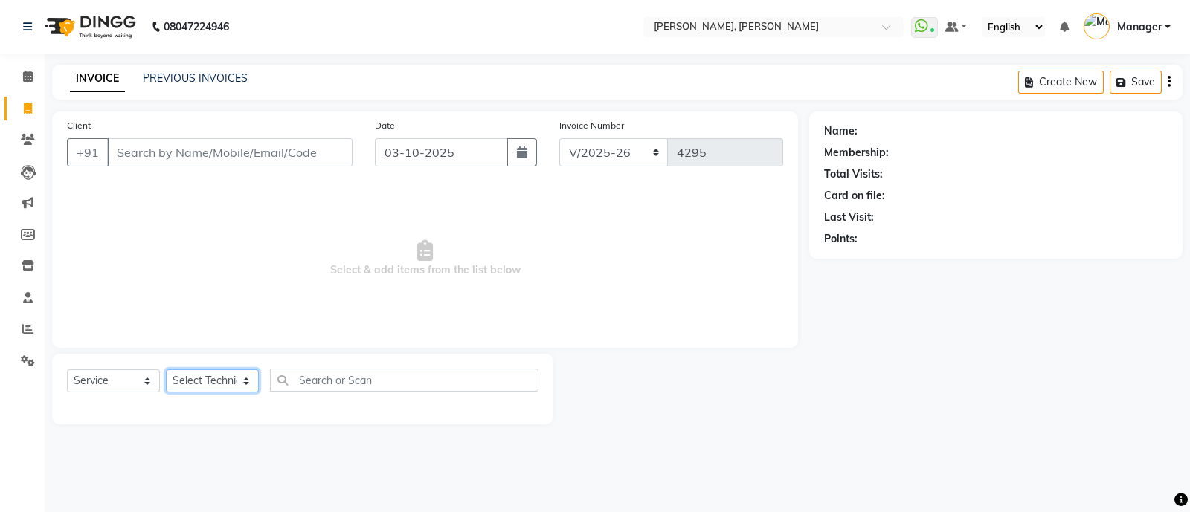
click at [204, 390] on select "Select Technician [PERSON_NAME] [PERSON_NAME] Asid Hanmi [PERSON_NAME] Manager …" at bounding box center [212, 381] width 93 height 23
select select "34784"
click at [166, 370] on select "Select Technician [PERSON_NAME] [PERSON_NAME] Asid Hanmi [PERSON_NAME] Manager …" at bounding box center [212, 381] width 93 height 23
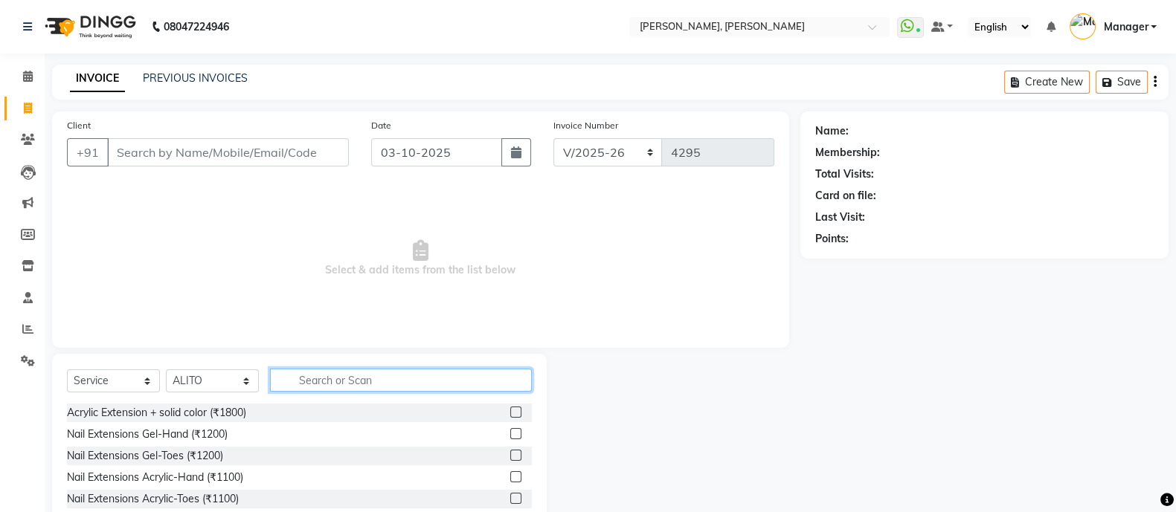
click at [309, 383] on input "text" at bounding box center [401, 380] width 262 height 23
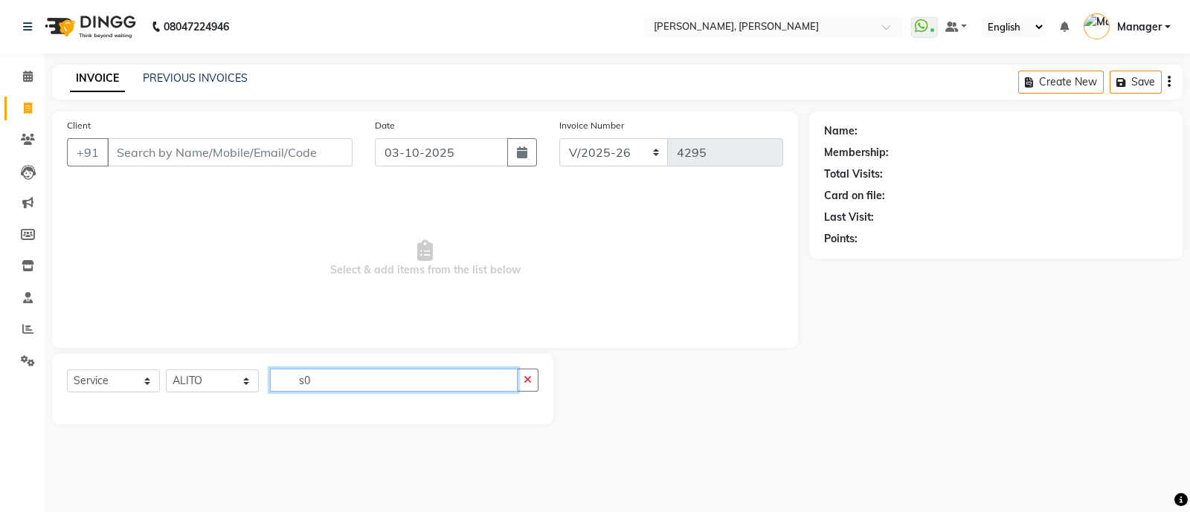
click at [301, 372] on input "s0" at bounding box center [394, 380] width 248 height 23
type input "s"
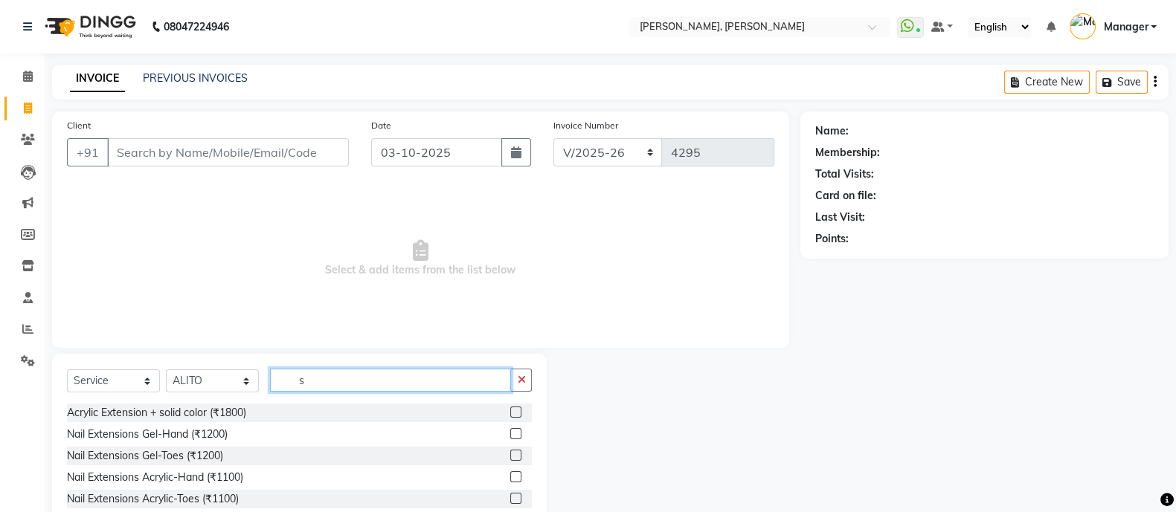
click at [283, 381] on input "s" at bounding box center [390, 380] width 241 height 23
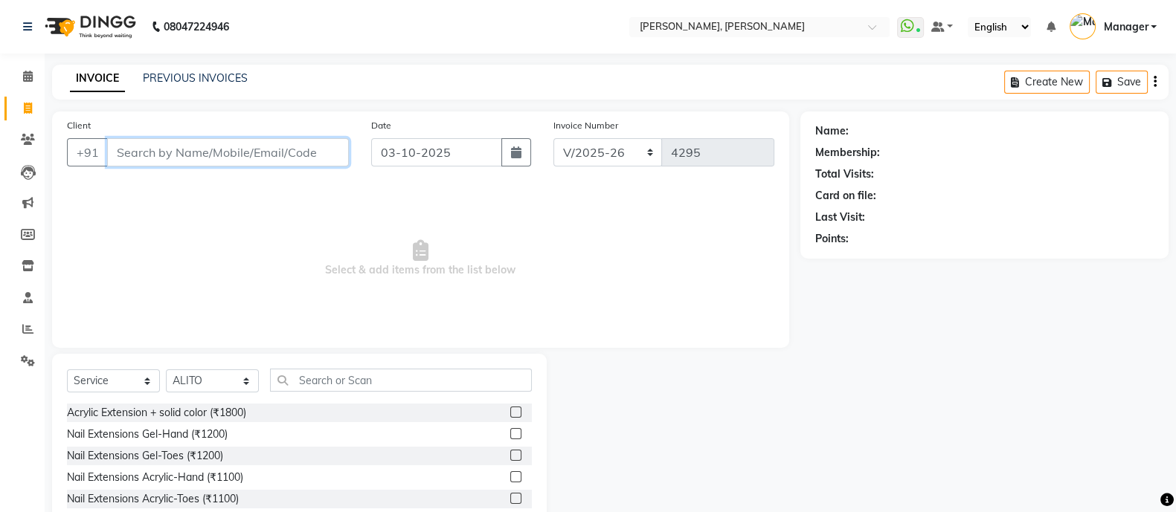
click at [122, 149] on input "Client" at bounding box center [228, 152] width 242 height 28
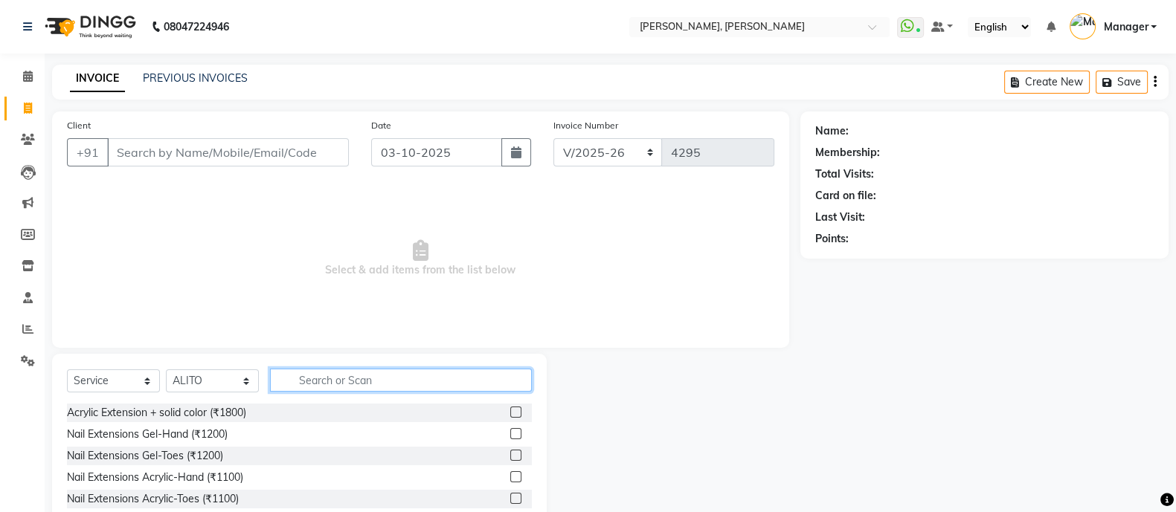
click at [344, 377] on input "text" at bounding box center [401, 380] width 262 height 23
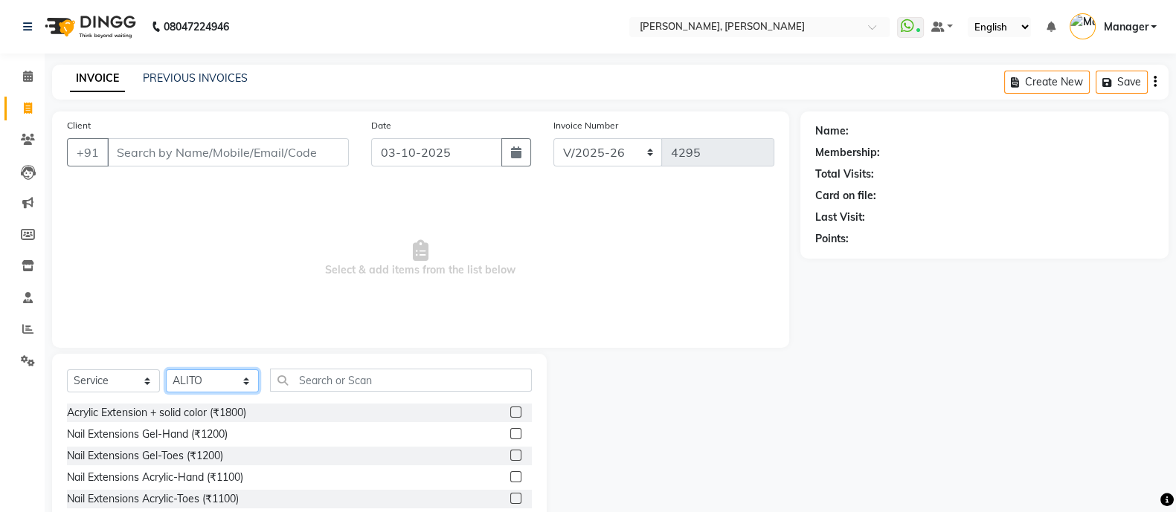
click at [198, 377] on select "Select Technician [PERSON_NAME] [PERSON_NAME] Asid Hanmi [PERSON_NAME] Manager …" at bounding box center [212, 381] width 93 height 23
select select "51846"
click at [166, 370] on select "Select Technician [PERSON_NAME] [PERSON_NAME] Asid Hanmi [PERSON_NAME] Manager …" at bounding box center [212, 381] width 93 height 23
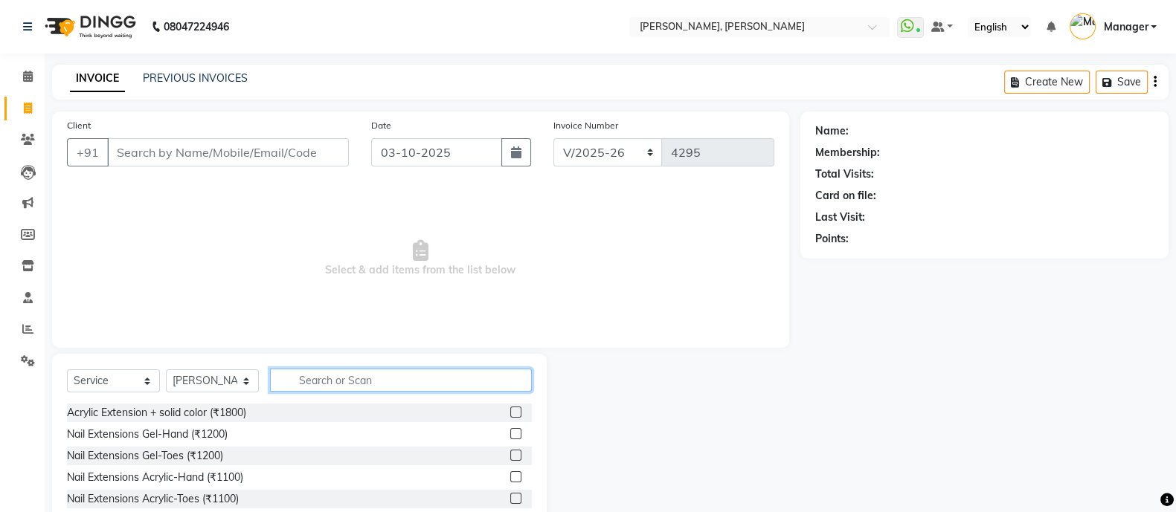
click at [329, 375] on input "text" at bounding box center [401, 380] width 262 height 23
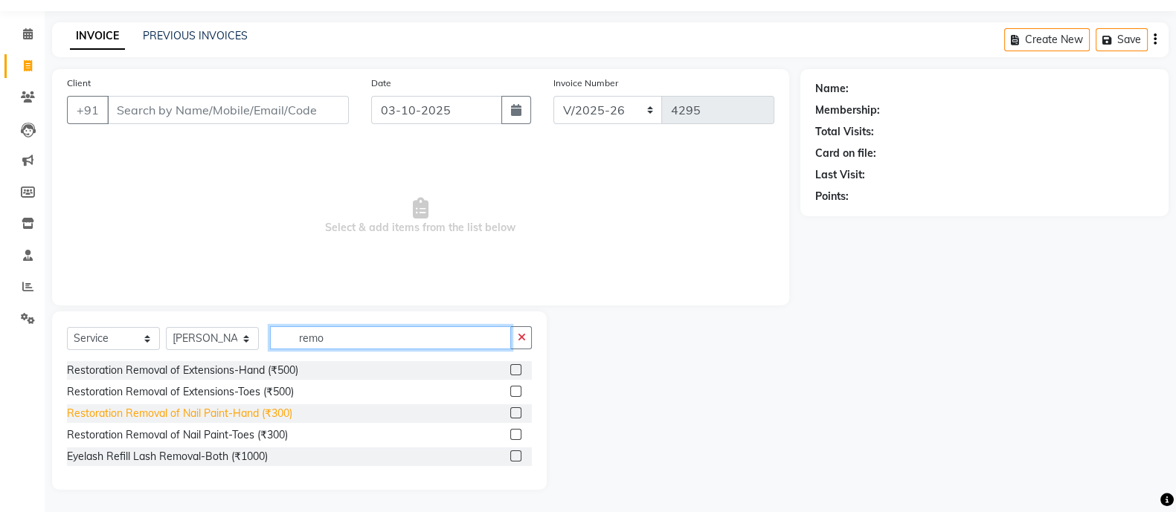
type input "remo"
click at [228, 413] on div "Restoration Removal of Nail Paint-Hand (₹300)" at bounding box center [179, 414] width 225 height 16
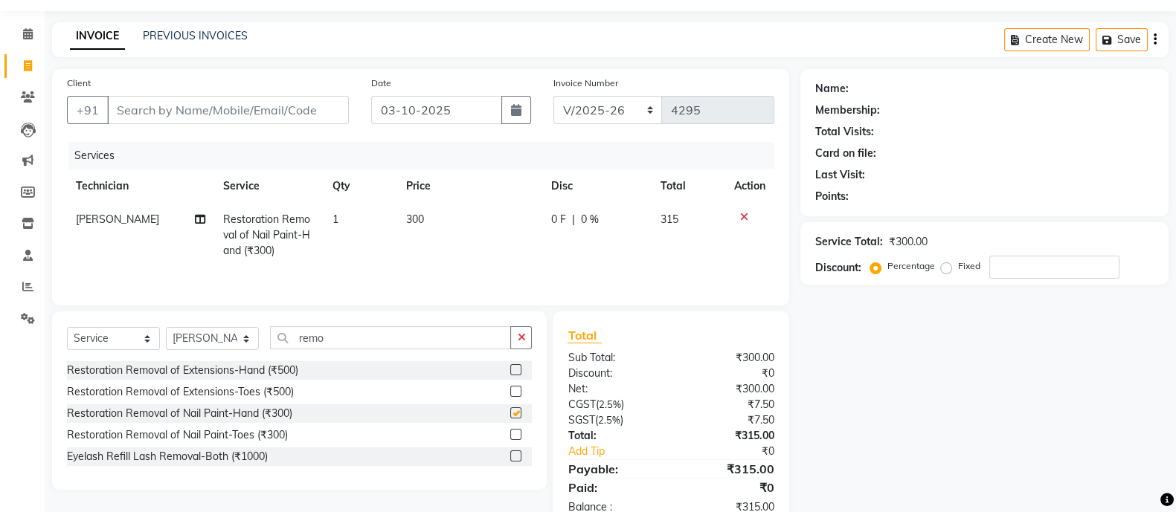
checkbox input "false"
click at [420, 216] on span "300" at bounding box center [415, 219] width 18 height 13
select select "51846"
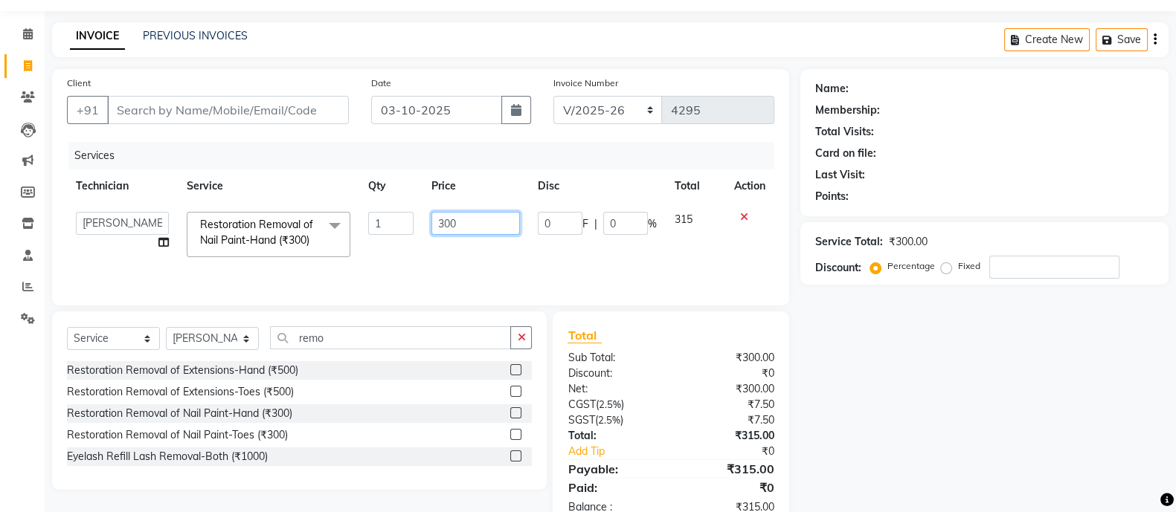
click at [468, 225] on input "300" at bounding box center [475, 223] width 88 height 23
type input "150"
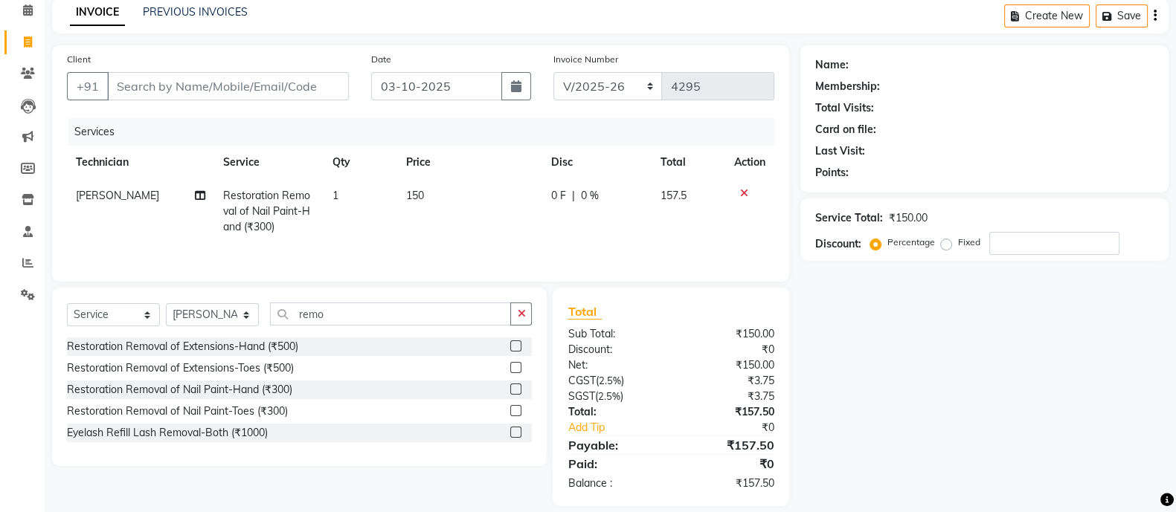
scroll to position [39, 0]
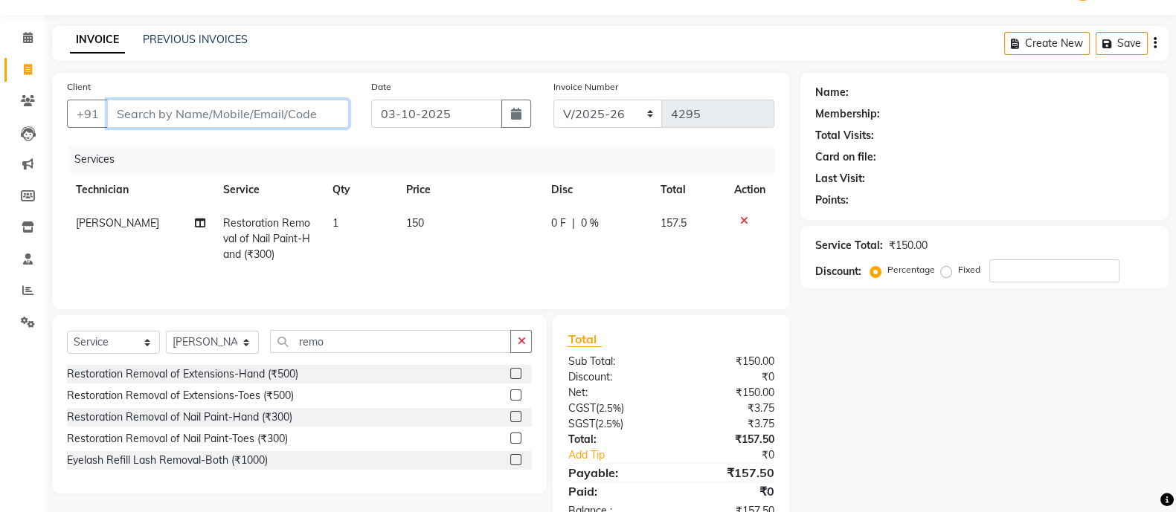
click at [236, 112] on input "Client" at bounding box center [228, 114] width 242 height 28
type input "9"
type input "0"
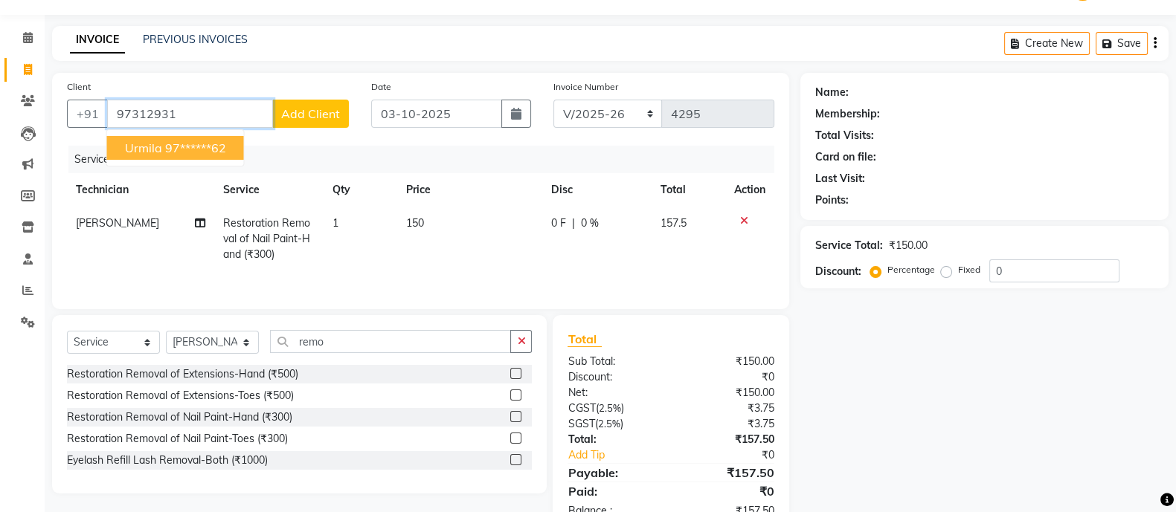
click at [186, 148] on ngb-highlight "97******62" at bounding box center [195, 148] width 61 height 15
type input "97******62"
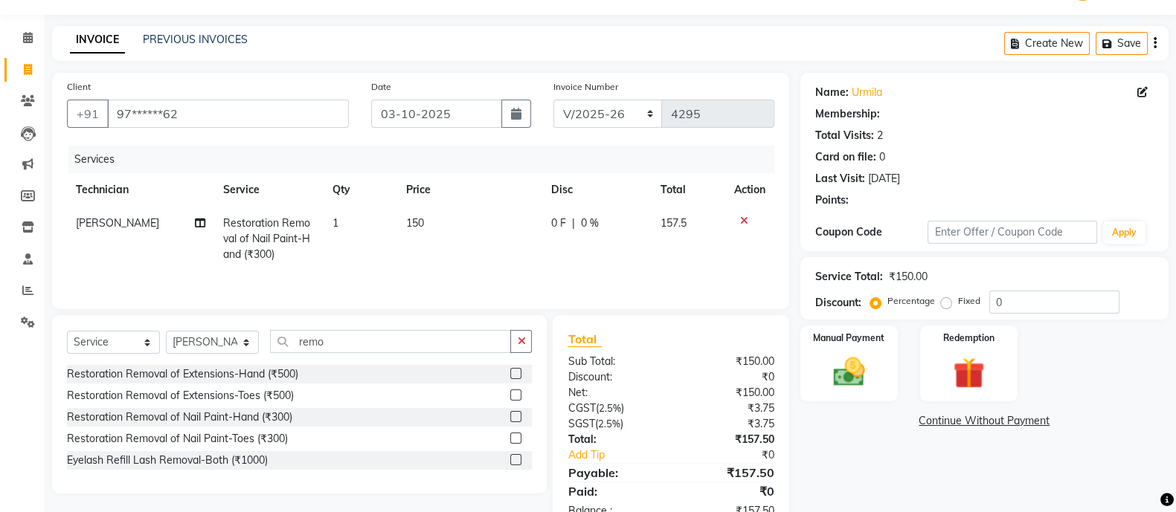
select select "1: Object"
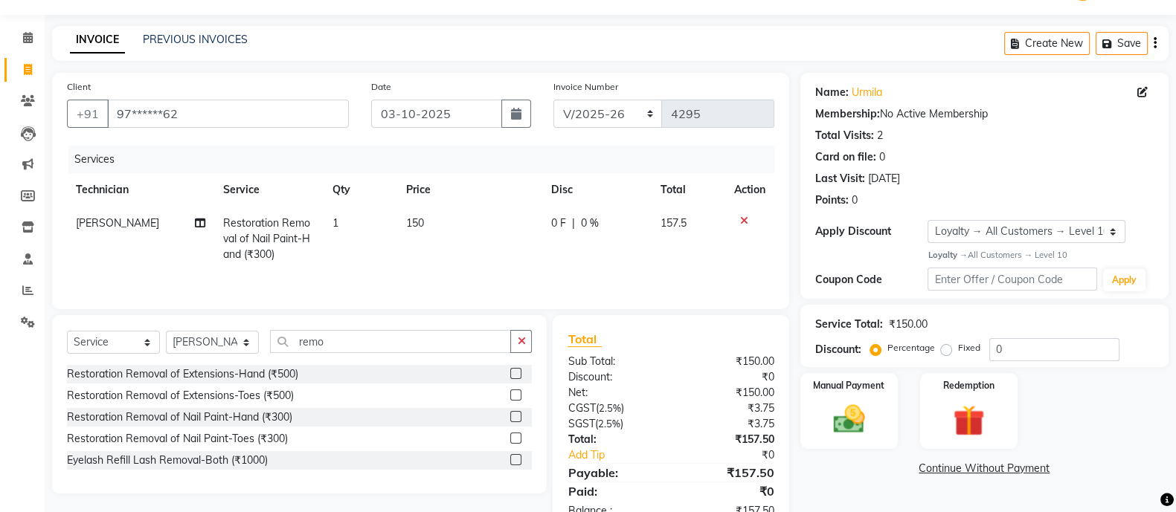
scroll to position [86, 0]
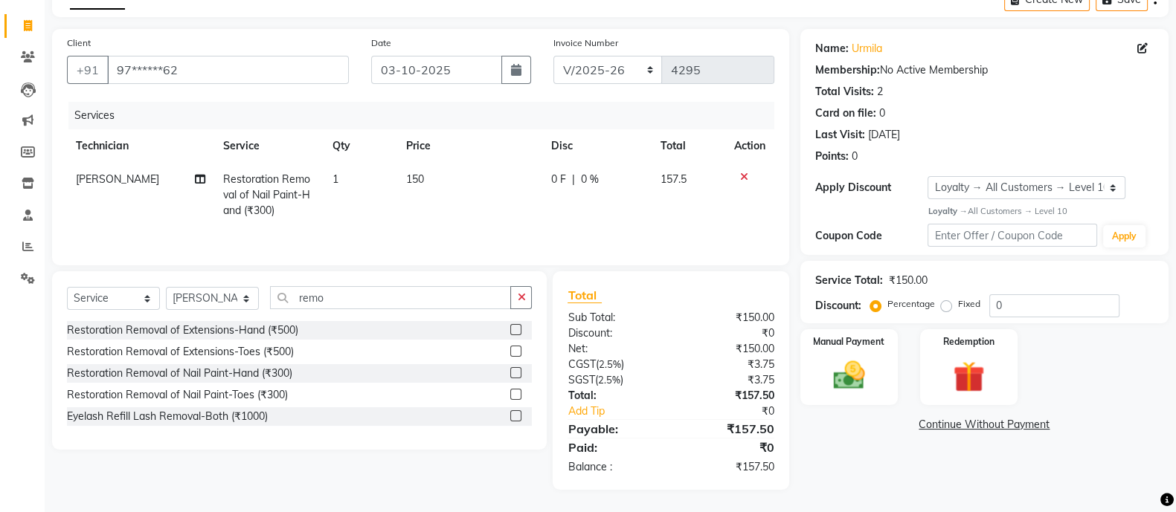
click at [958, 303] on label "Fixed" at bounding box center [969, 303] width 22 height 13
click at [945, 303] on input "Fixed" at bounding box center [949, 304] width 10 height 10
radio input "true"
click at [1033, 307] on input "0" at bounding box center [1054, 305] width 130 height 23
type input "8"
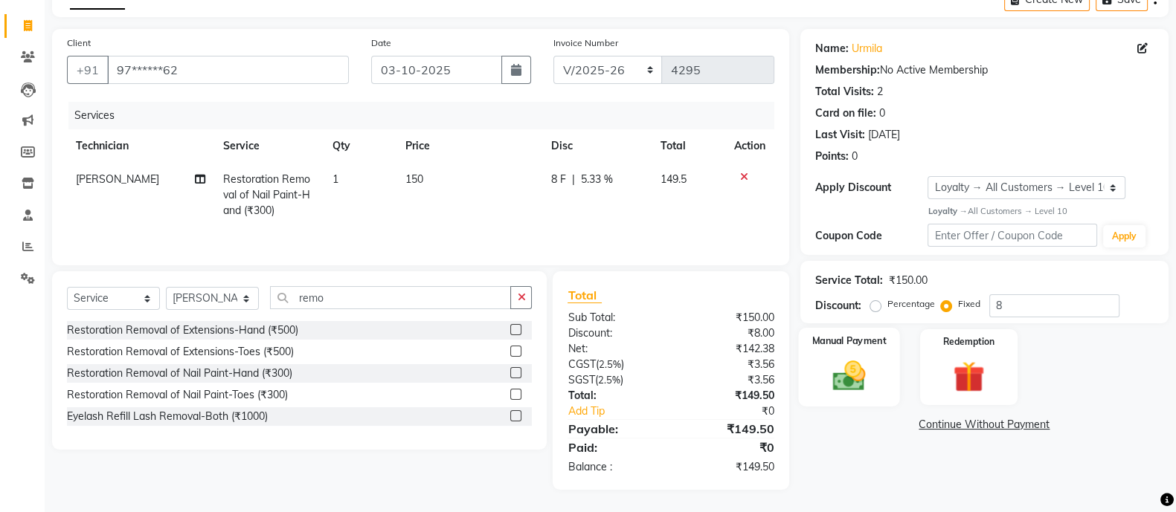
click at [851, 370] on img at bounding box center [848, 375] width 53 height 37
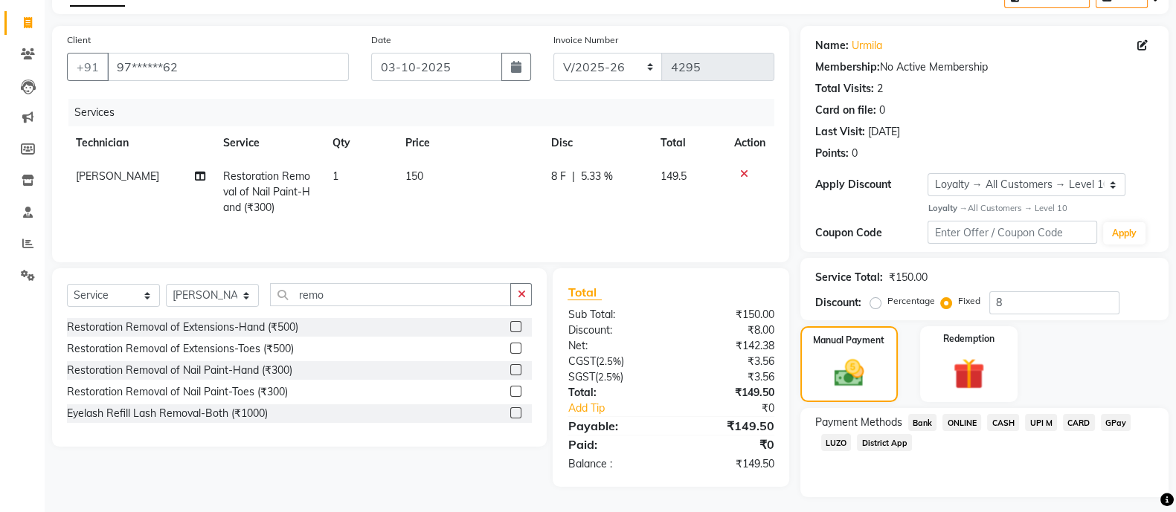
scroll to position [123, 0]
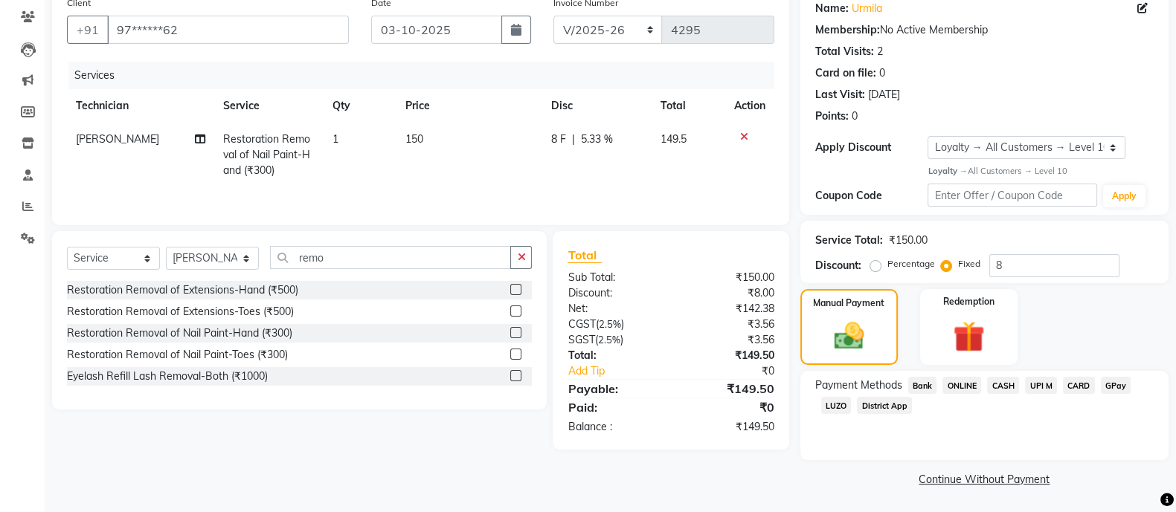
click at [1008, 380] on span "CASH" at bounding box center [1003, 385] width 32 height 17
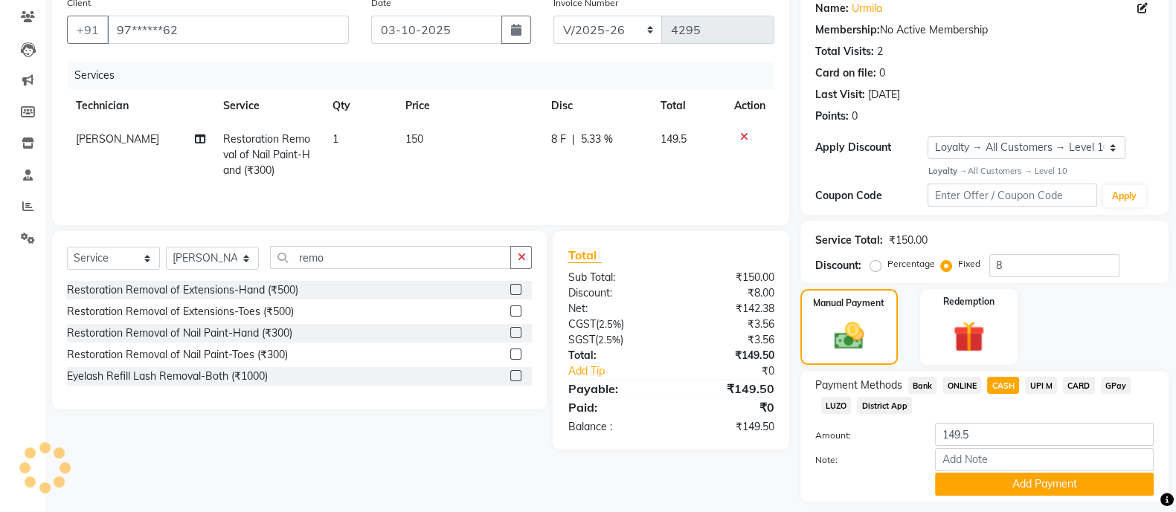
scroll to position [167, 0]
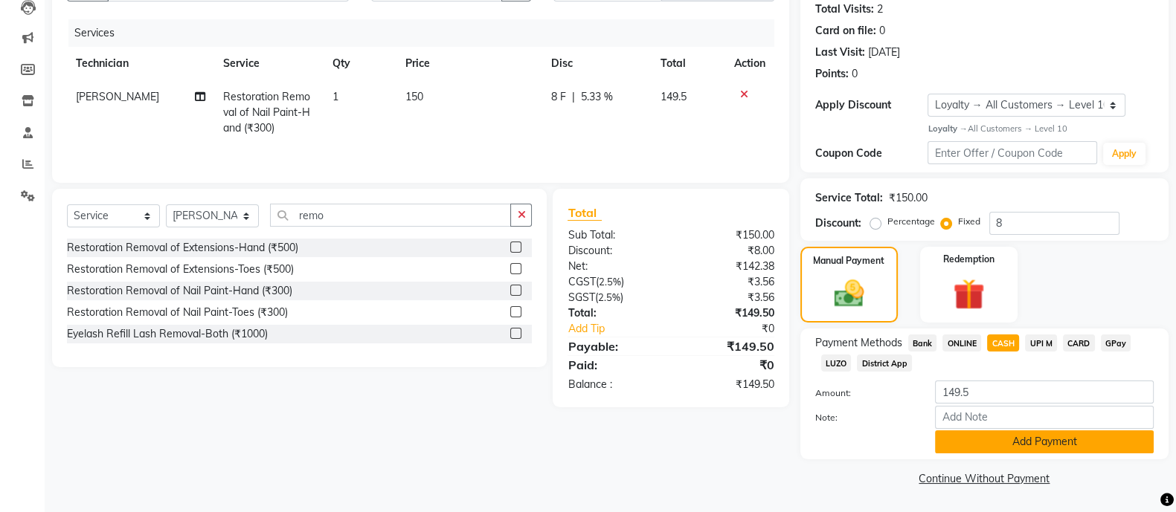
click at [1022, 440] on button "Add Payment" at bounding box center [1044, 442] width 219 height 23
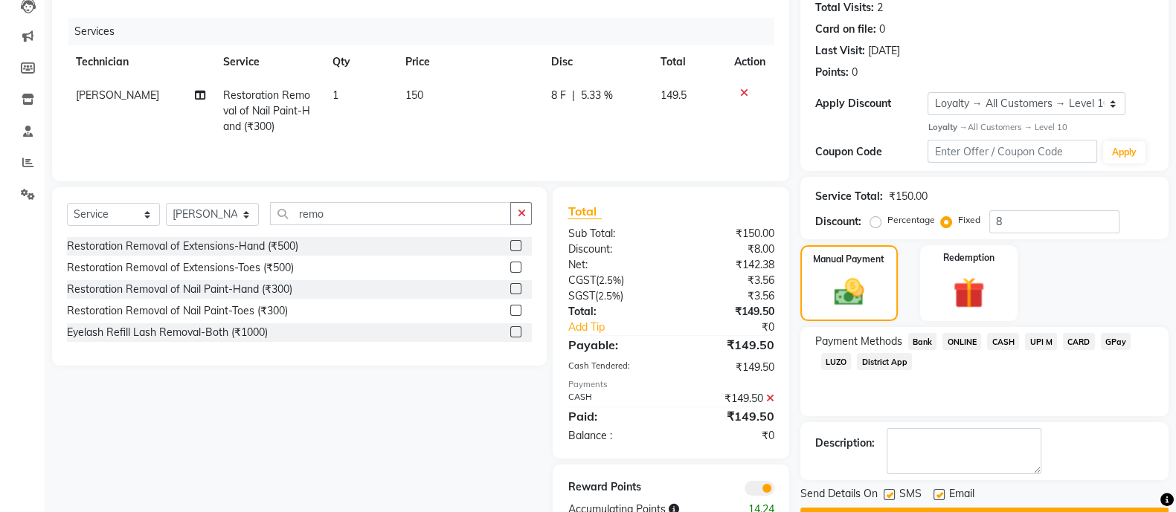
scroll to position [213, 0]
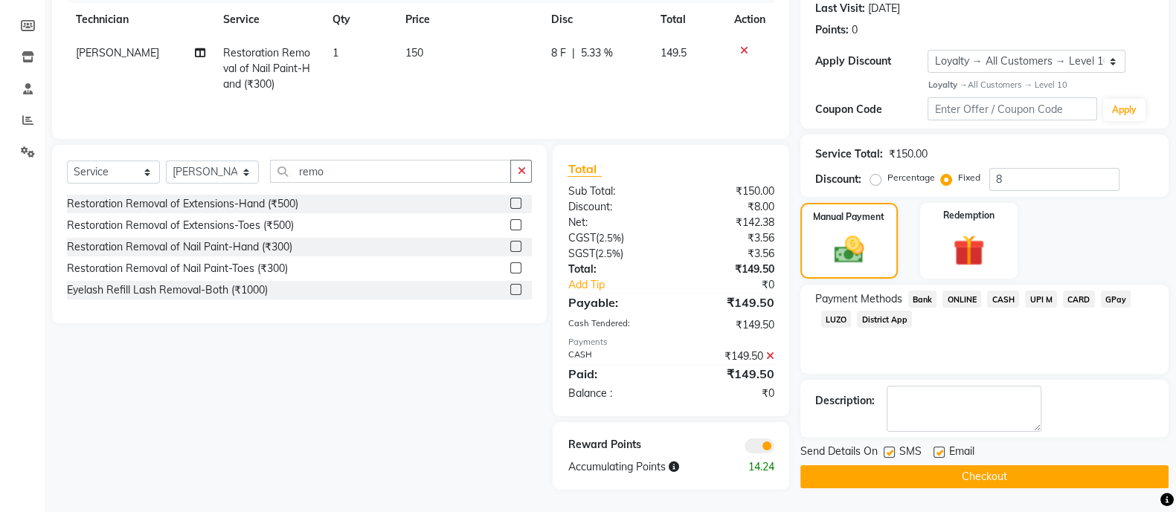
click at [888, 447] on label at bounding box center [888, 452] width 11 height 11
click at [888, 448] on input "checkbox" at bounding box center [888, 453] width 10 height 10
checkbox input "false"
click at [938, 447] on label at bounding box center [938, 452] width 11 height 11
click at [938, 448] on input "checkbox" at bounding box center [938, 453] width 10 height 10
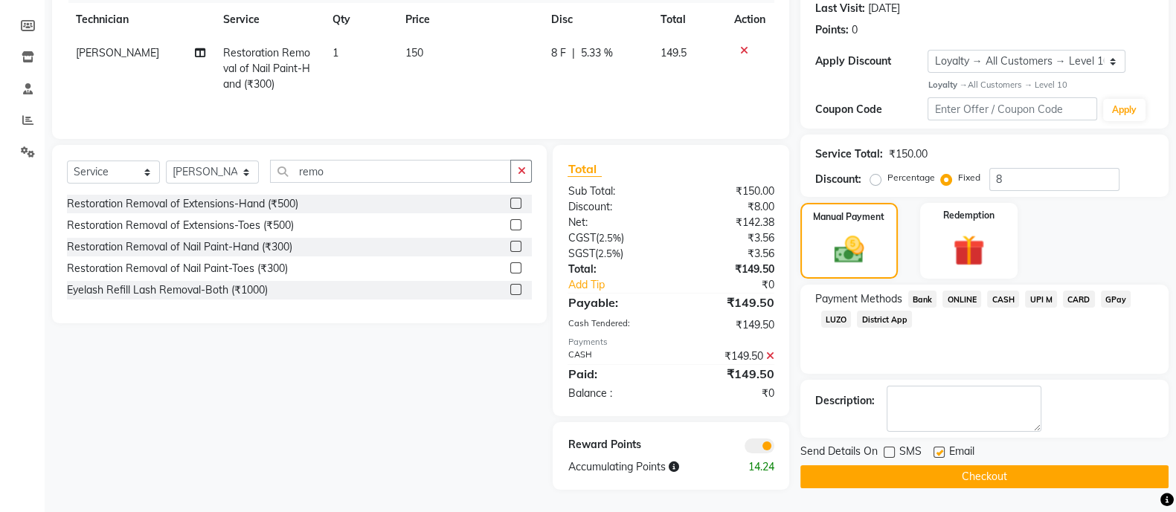
checkbox input "false"
click at [972, 472] on button "Checkout" at bounding box center [984, 477] width 368 height 23
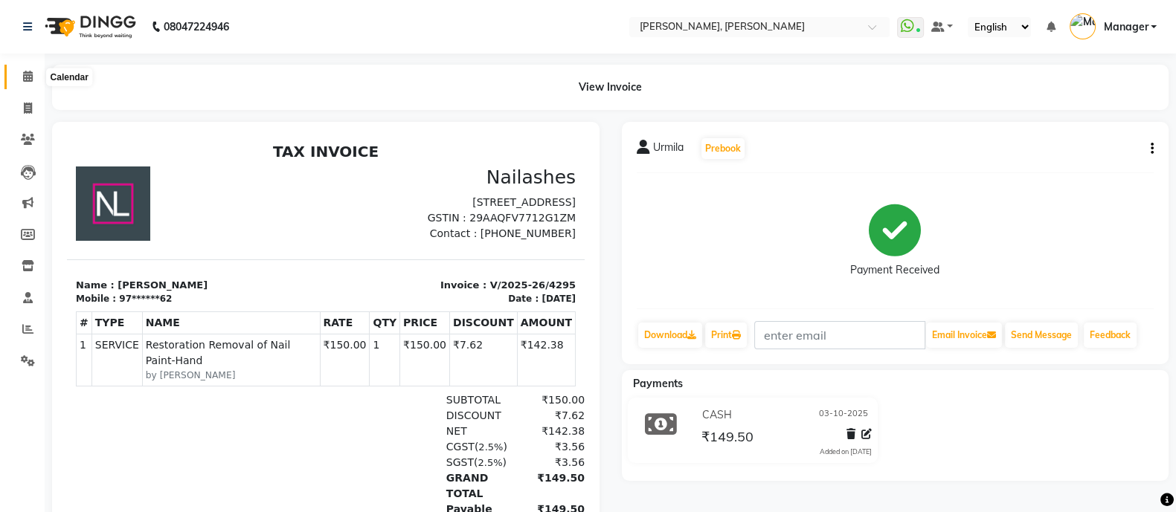
click at [27, 74] on icon at bounding box center [28, 76] width 10 height 11
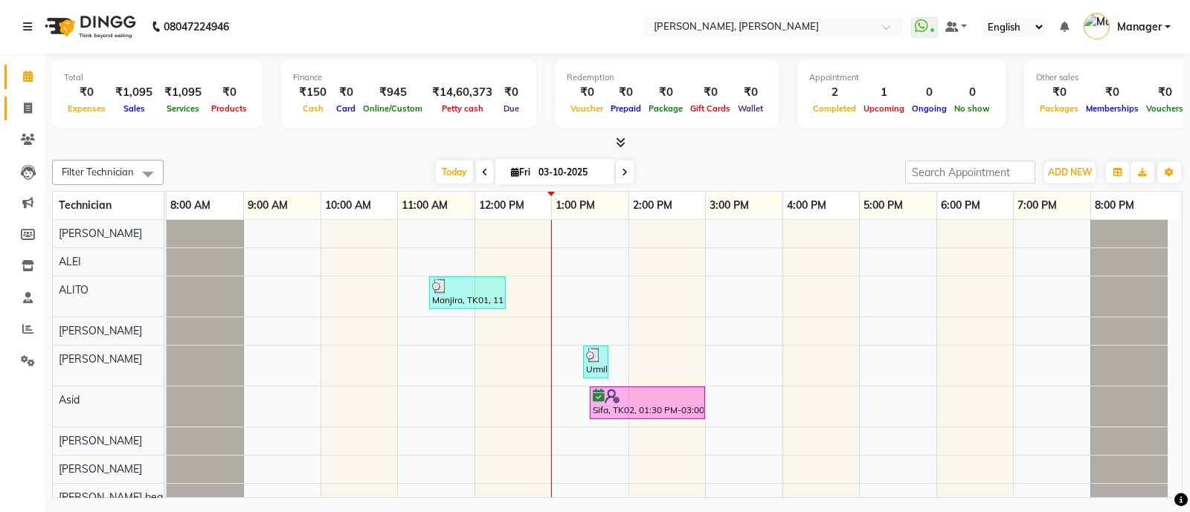
click at [33, 116] on span at bounding box center [28, 108] width 26 height 17
select select "service"
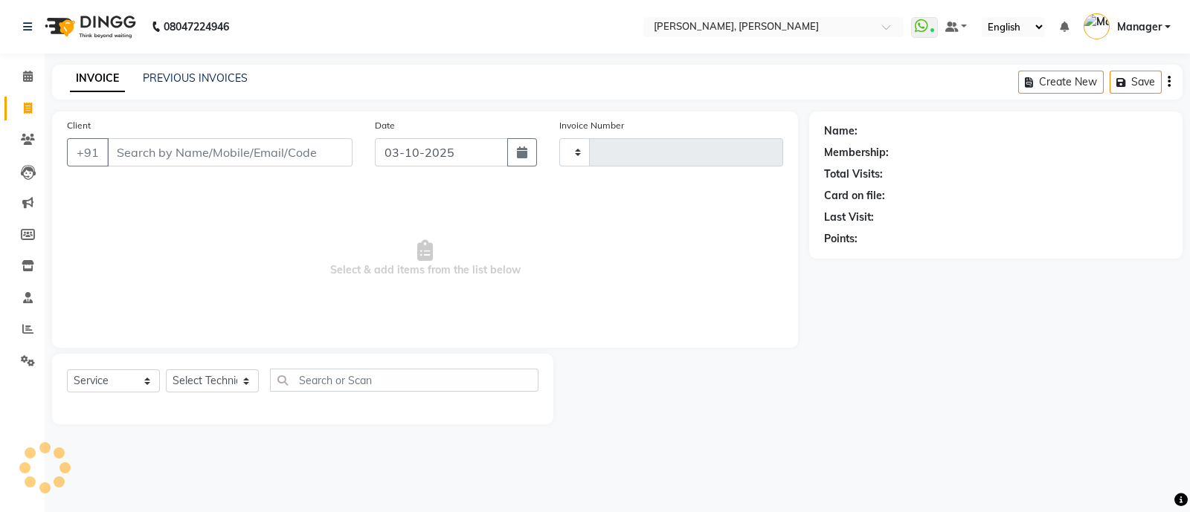
type input "4296"
select select "3767"
click at [196, 376] on select "Select Technician" at bounding box center [212, 381] width 93 height 23
select select "34784"
click at [166, 370] on select "Select Technician [PERSON_NAME] [PERSON_NAME] Asid Hanmi [PERSON_NAME] Manager …" at bounding box center [212, 381] width 93 height 23
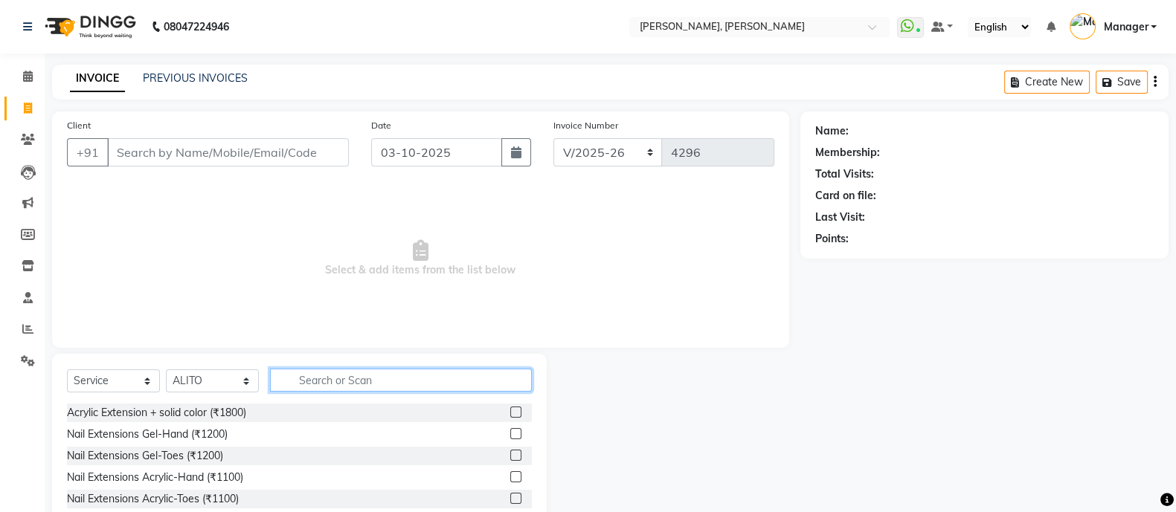
click at [353, 380] on input "text" at bounding box center [401, 380] width 262 height 23
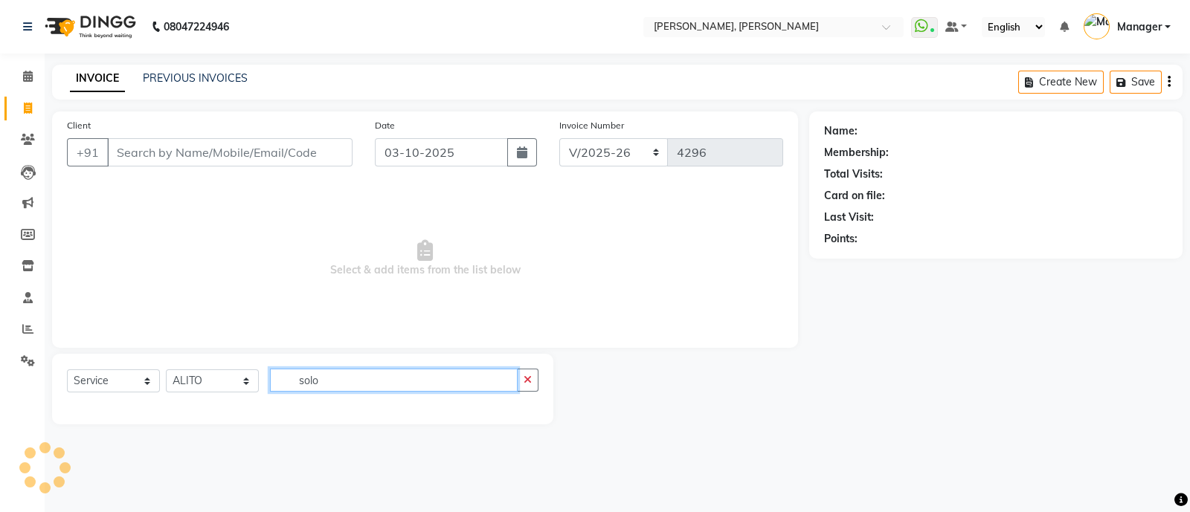
type input "solo"
click at [528, 379] on icon "button" at bounding box center [528, 380] width 8 height 10
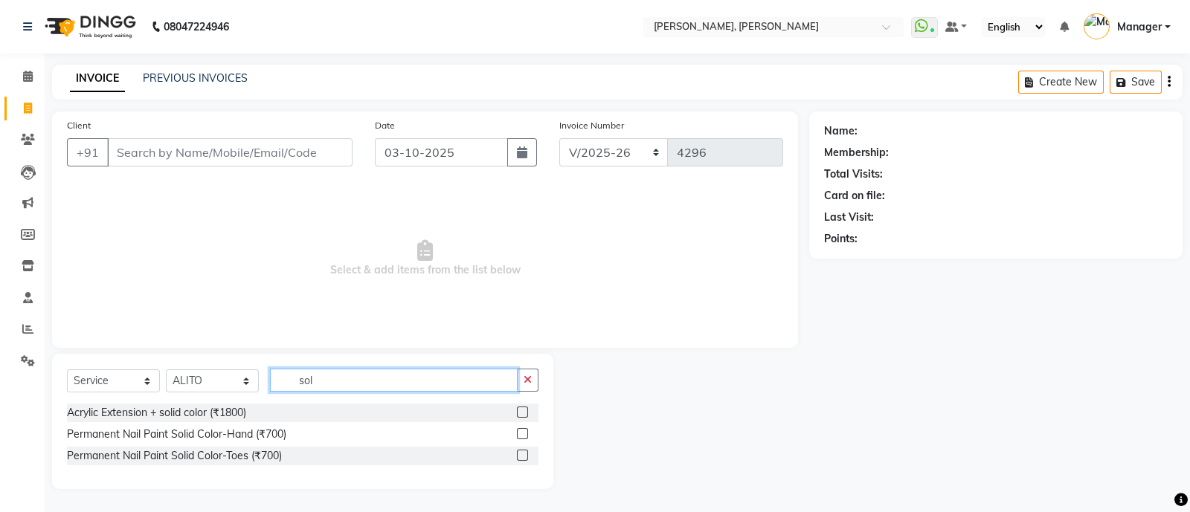
type input "sol"
click at [523, 434] on label at bounding box center [522, 433] width 11 height 11
click at [523, 434] on input "checkbox" at bounding box center [522, 435] width 10 height 10
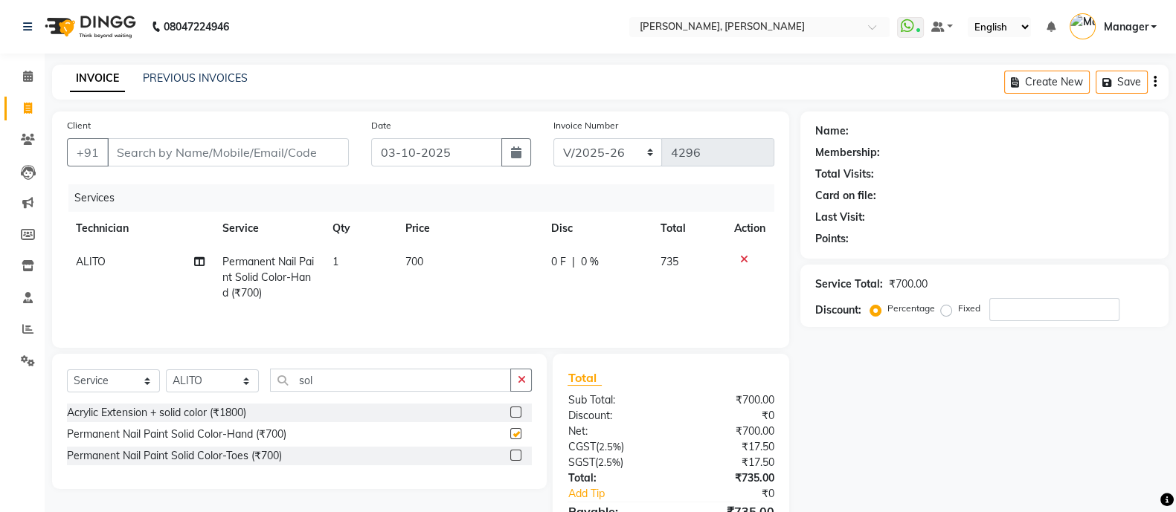
checkbox input "false"
click at [521, 383] on icon "button" at bounding box center [521, 380] width 8 height 10
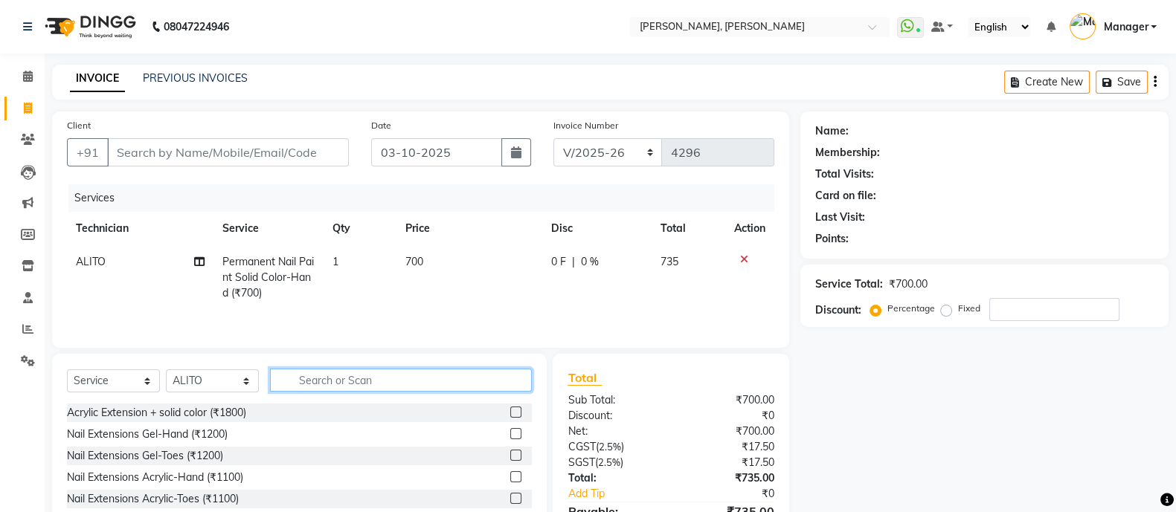
click at [320, 389] on input "text" at bounding box center [401, 380] width 262 height 23
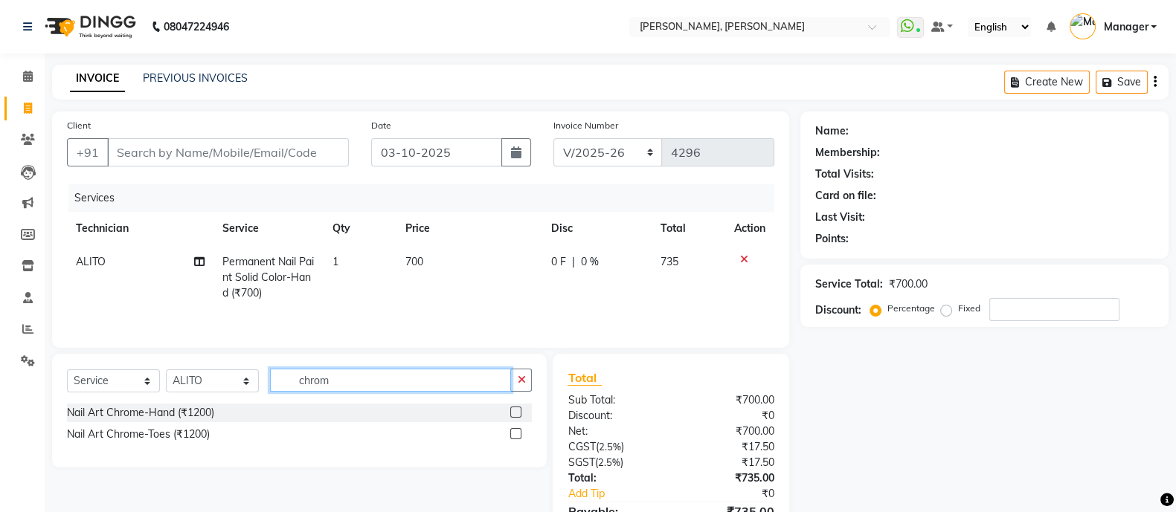
type input "chrom"
click at [517, 416] on label at bounding box center [515, 412] width 11 height 11
click at [517, 416] on input "checkbox" at bounding box center [515, 413] width 10 height 10
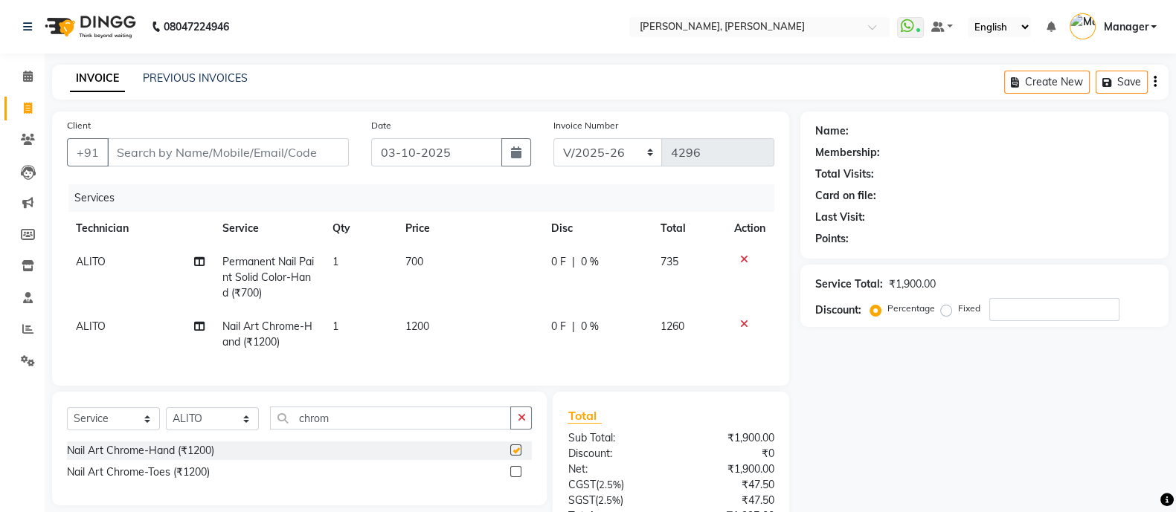
checkbox input "false"
click at [457, 323] on td "1200" at bounding box center [469, 334] width 146 height 49
select select "34784"
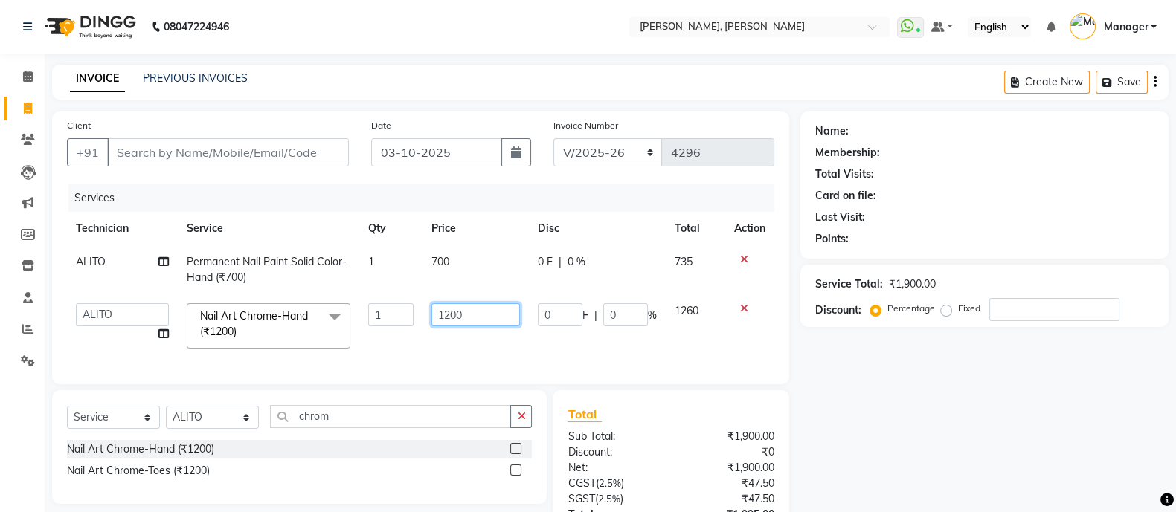
click at [477, 309] on input "1200" at bounding box center [475, 314] width 88 height 23
type input "120"
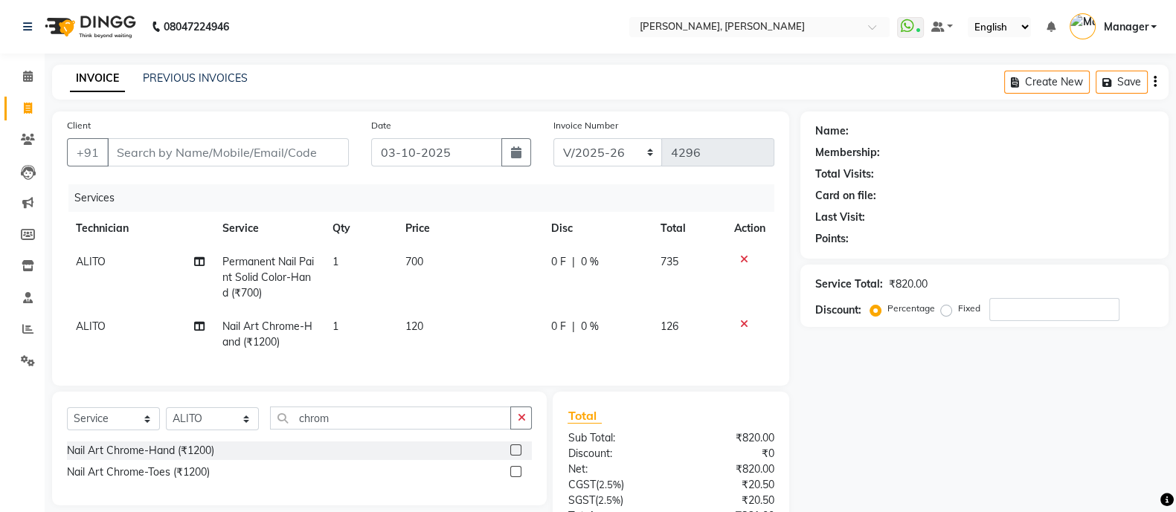
click at [358, 321] on td "1" at bounding box center [359, 334] width 73 height 49
select select "34784"
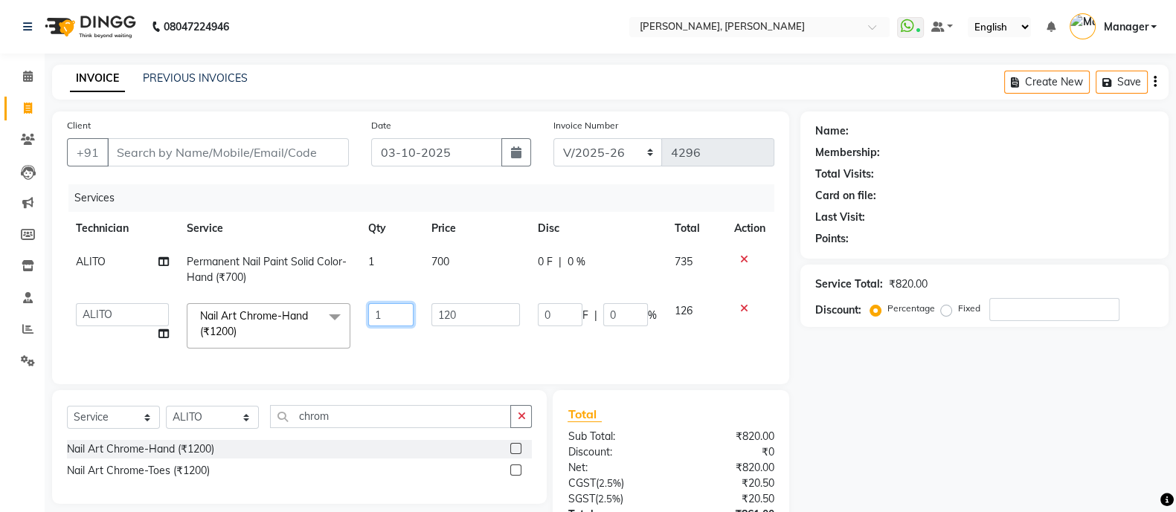
click at [396, 315] on input "1" at bounding box center [390, 314] width 45 height 23
type input "2"
click at [520, 422] on icon "button" at bounding box center [521, 416] width 8 height 10
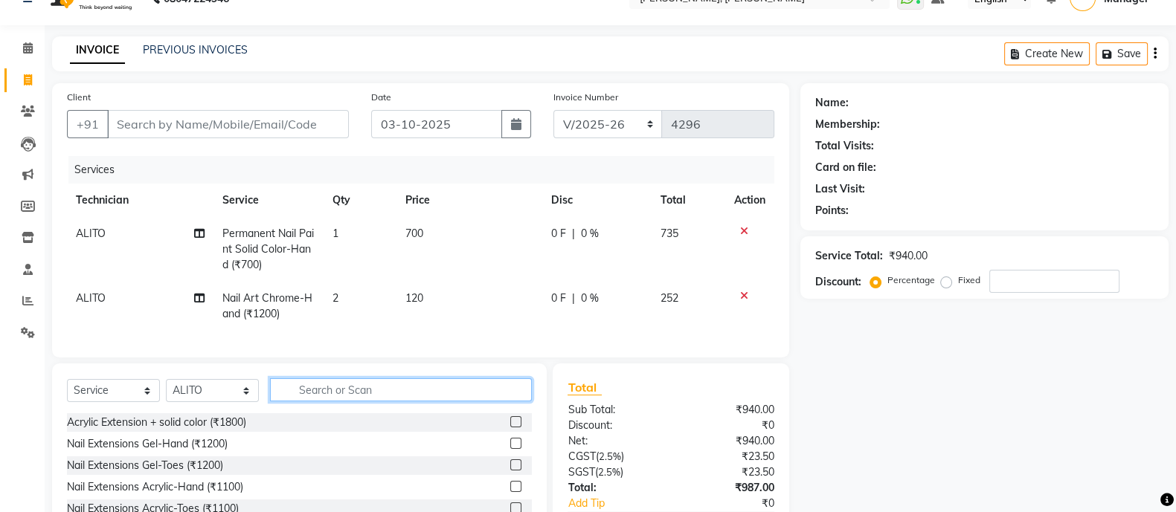
scroll to position [135, 0]
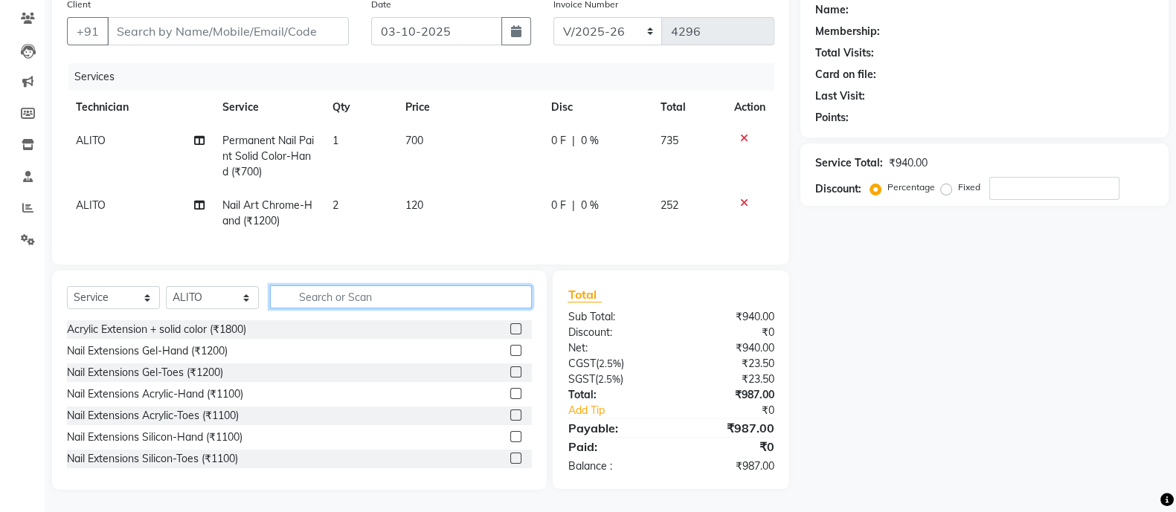
click at [323, 292] on input "text" at bounding box center [401, 297] width 262 height 23
click at [313, 294] on input "text" at bounding box center [401, 297] width 262 height 23
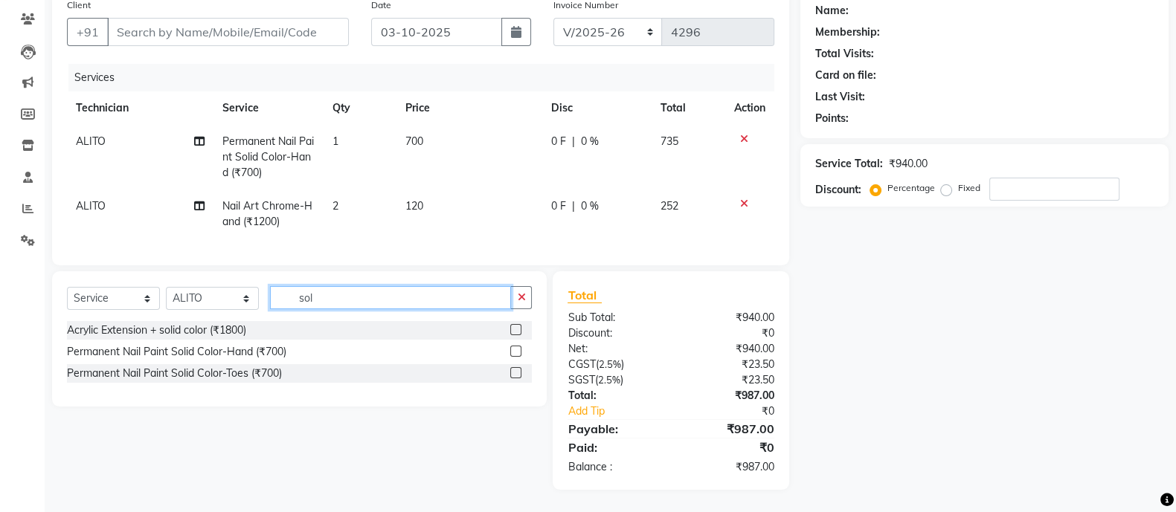
type input "sol"
click at [517, 373] on label at bounding box center [515, 372] width 11 height 11
click at [517, 373] on input "checkbox" at bounding box center [515, 374] width 10 height 10
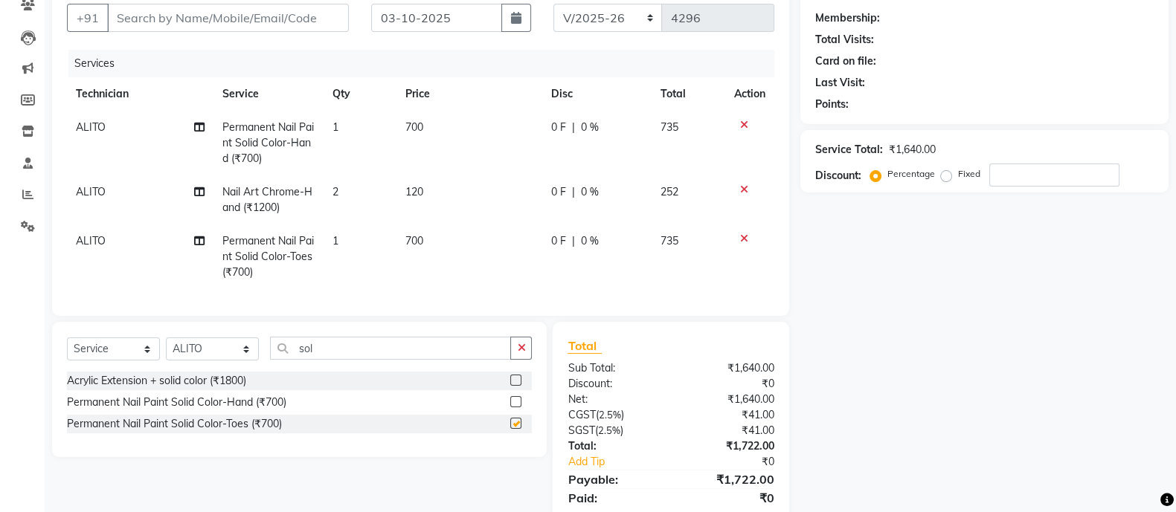
checkbox input "false"
click at [454, 241] on td "700" at bounding box center [469, 257] width 146 height 65
select select "34784"
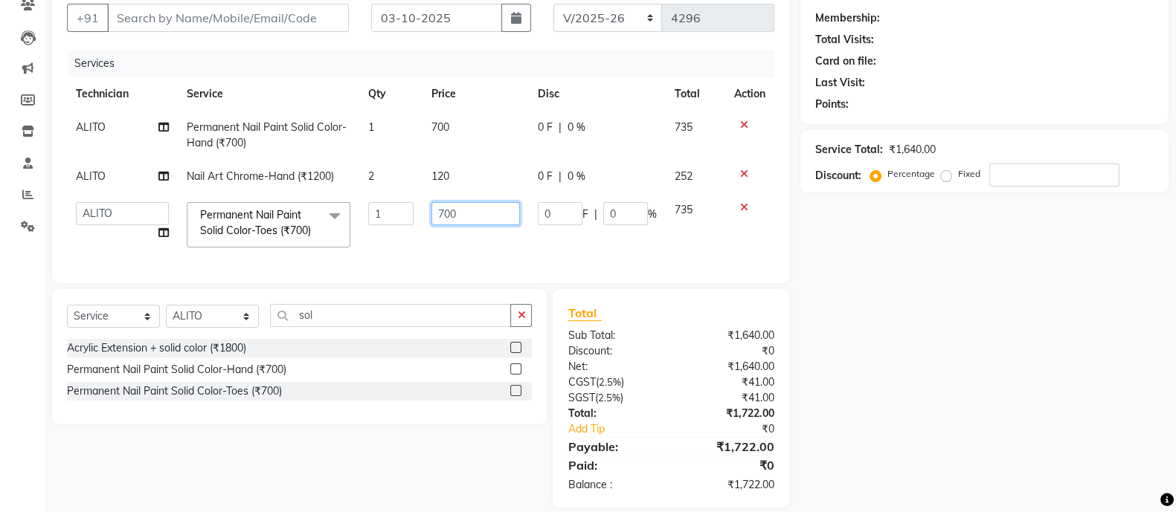
click at [483, 214] on input "700" at bounding box center [475, 213] width 88 height 23
type input "70"
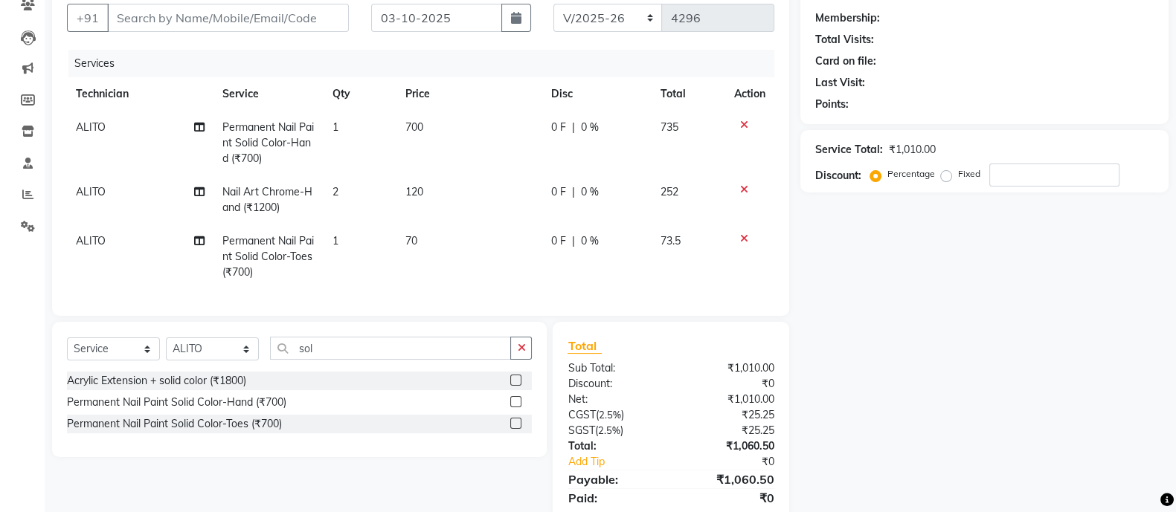
click at [356, 240] on td "1" at bounding box center [359, 257] width 73 height 65
select select "34784"
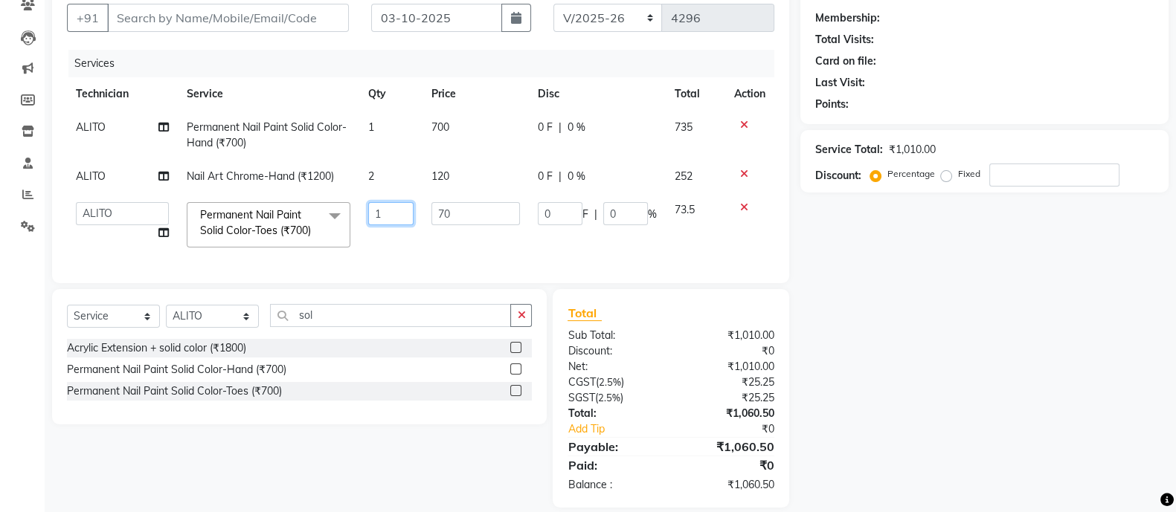
click at [395, 219] on input "1" at bounding box center [390, 213] width 45 height 23
type input "2"
click at [532, 336] on div "Select Service Product Membership Package Voucher Prepaid Gift Card Select Tech…" at bounding box center [299, 356] width 495 height 135
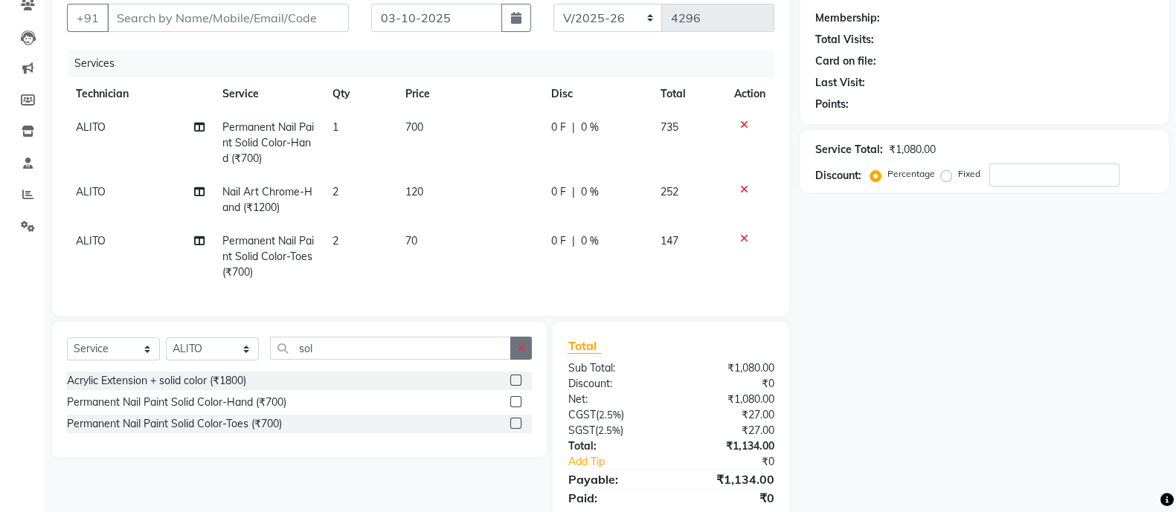
scroll to position [199, 0]
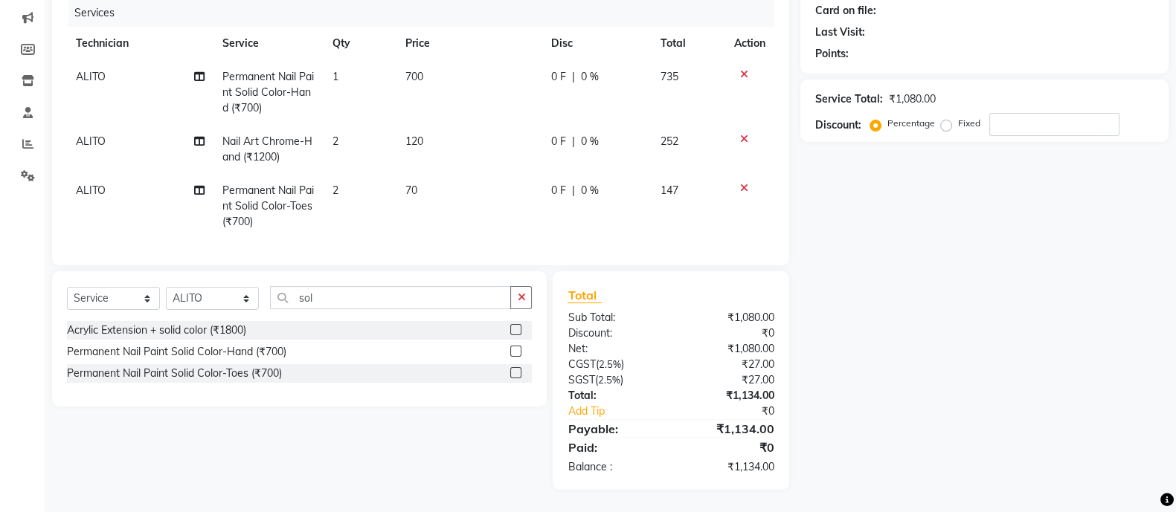
click at [336, 293] on input "sol" at bounding box center [390, 297] width 241 height 23
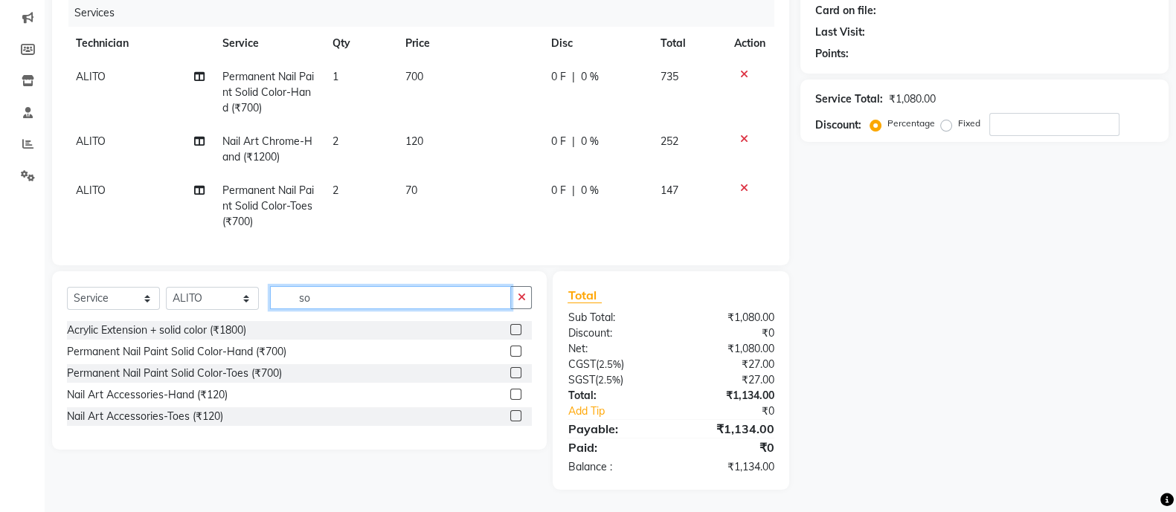
type input "s"
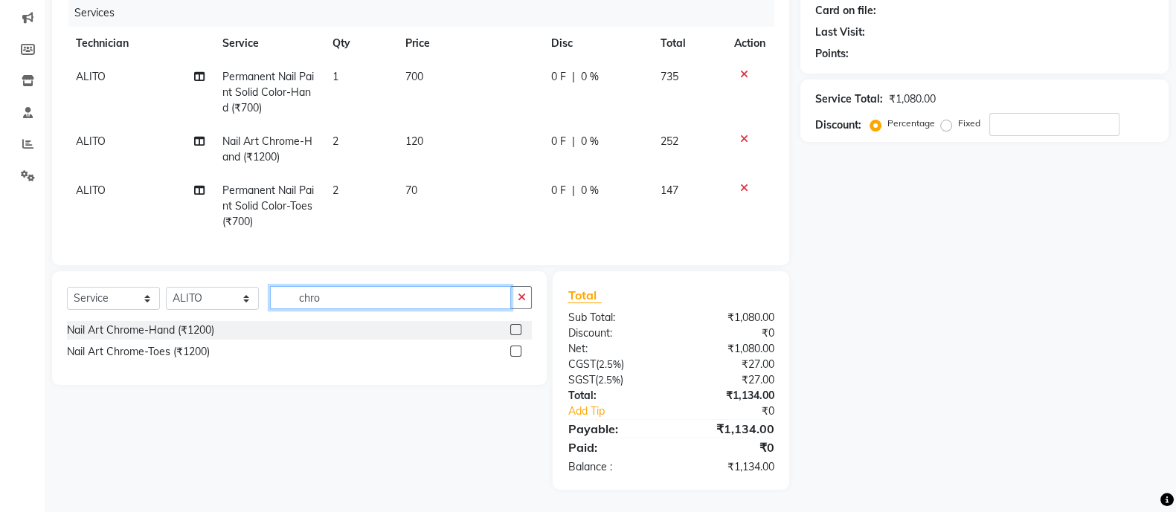
type input "chro"
click at [513, 351] on label at bounding box center [515, 351] width 11 height 11
click at [513, 351] on input "checkbox" at bounding box center [515, 352] width 10 height 10
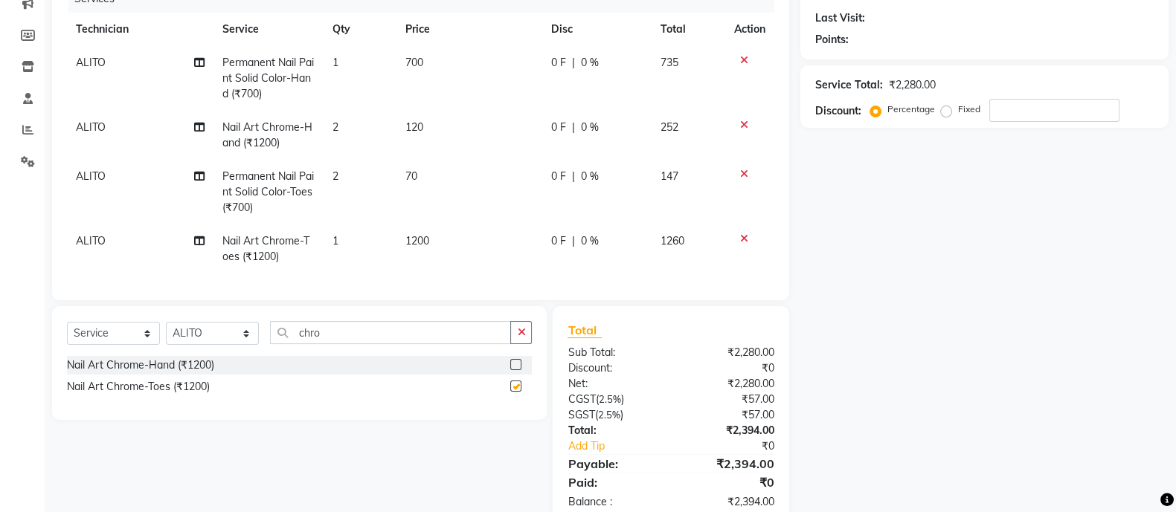
checkbox input "false"
click at [461, 234] on td "1200" at bounding box center [469, 249] width 146 height 49
select select "34784"
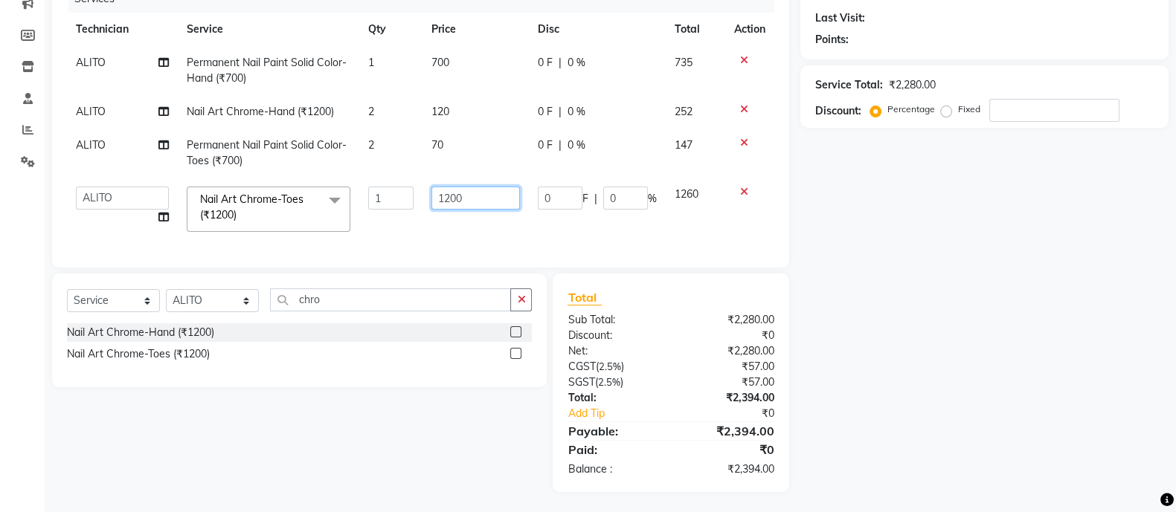
click at [494, 201] on input "1200" at bounding box center [475, 198] width 88 height 23
type input "120"
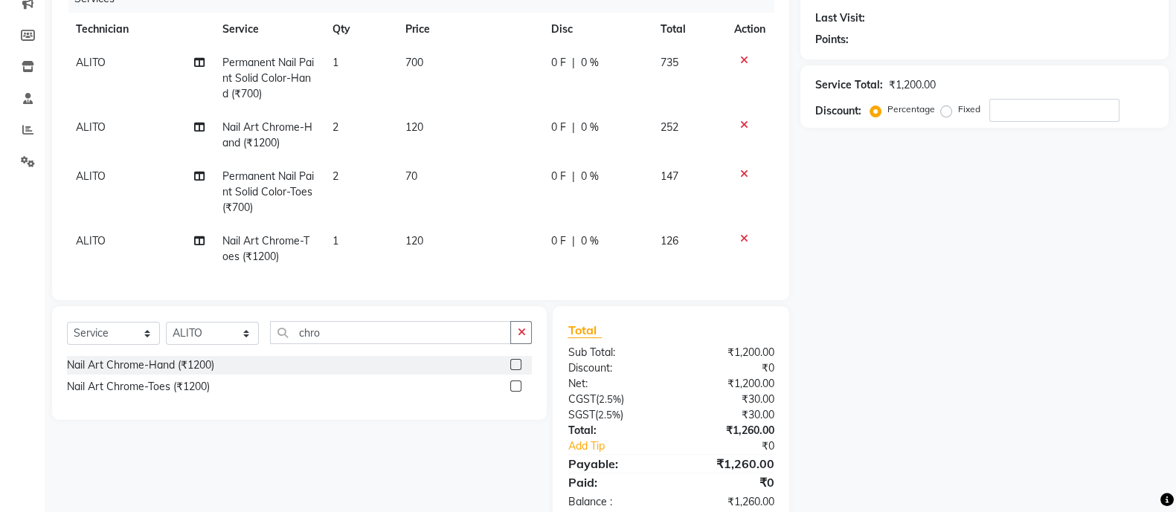
click at [352, 242] on td "1" at bounding box center [359, 249] width 73 height 49
select select "34784"
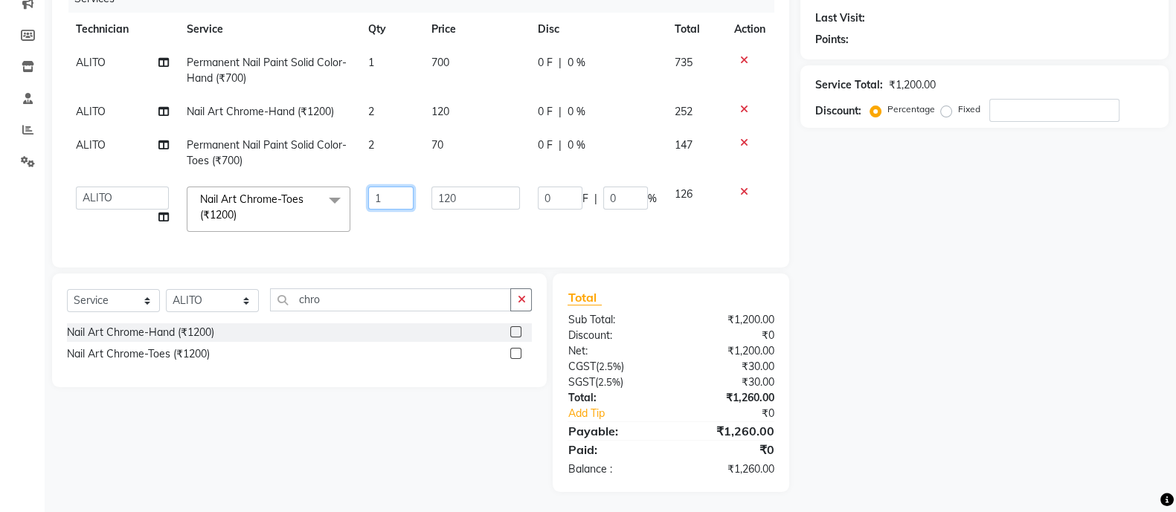
click at [399, 203] on input "1" at bounding box center [390, 198] width 45 height 23
type input "2"
click at [521, 310] on div "Client +91 Date [DATE] Invoice Number BTH/2025-26 RED/2025-26 V/2025 V/[PHONE_N…" at bounding box center [420, 202] width 759 height 580
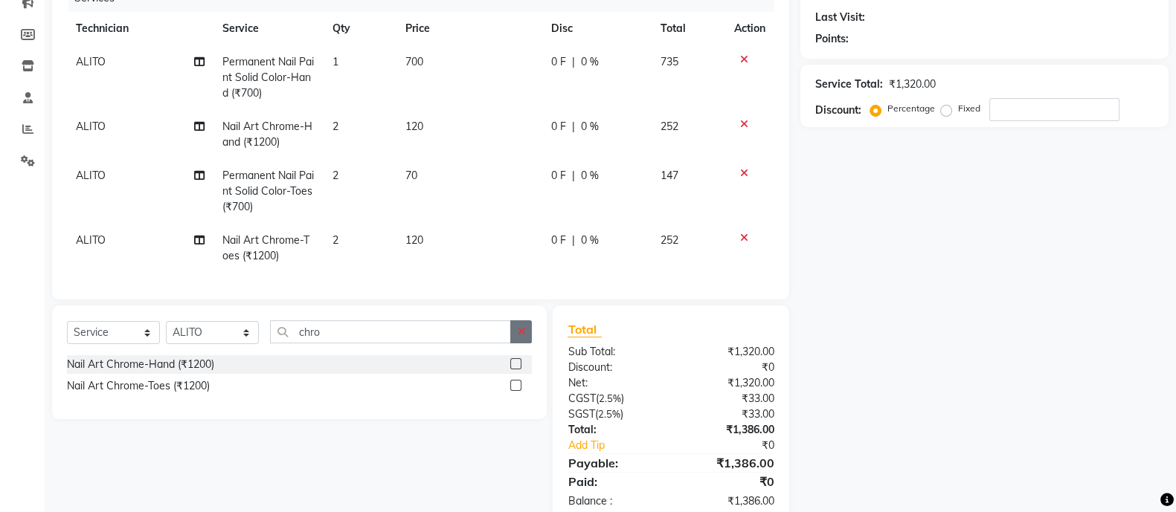
scroll to position [0, 0]
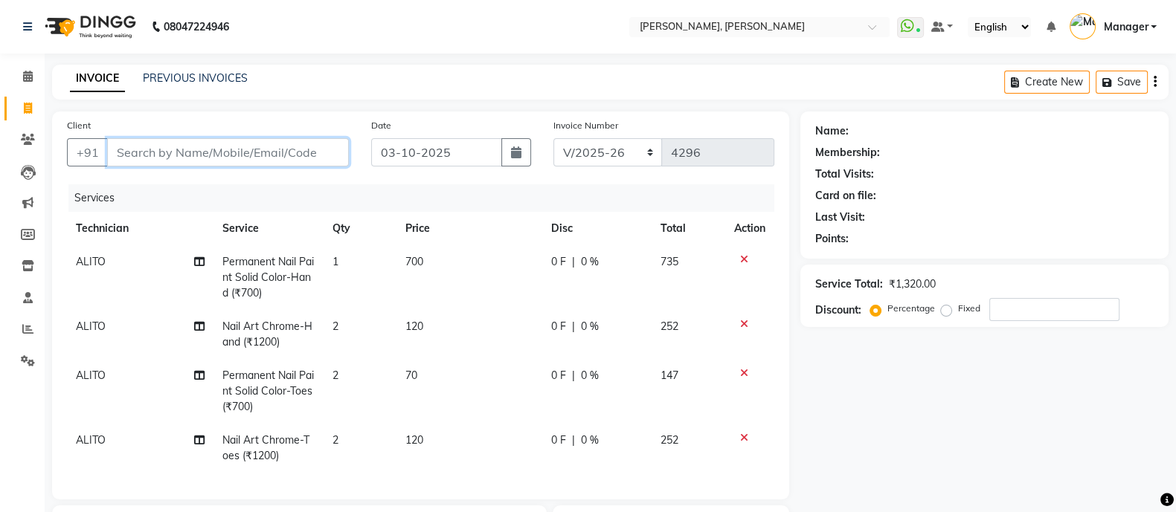
click at [144, 155] on input "Client" at bounding box center [228, 152] width 242 height 28
type input "8"
type input "0"
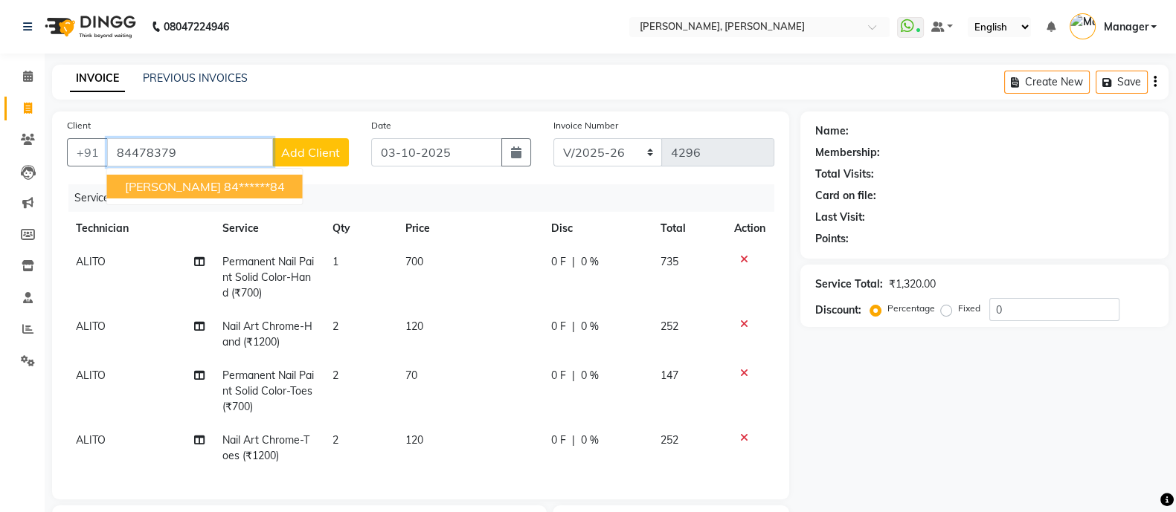
click at [224, 187] on ngb-highlight "84******84" at bounding box center [254, 186] width 61 height 15
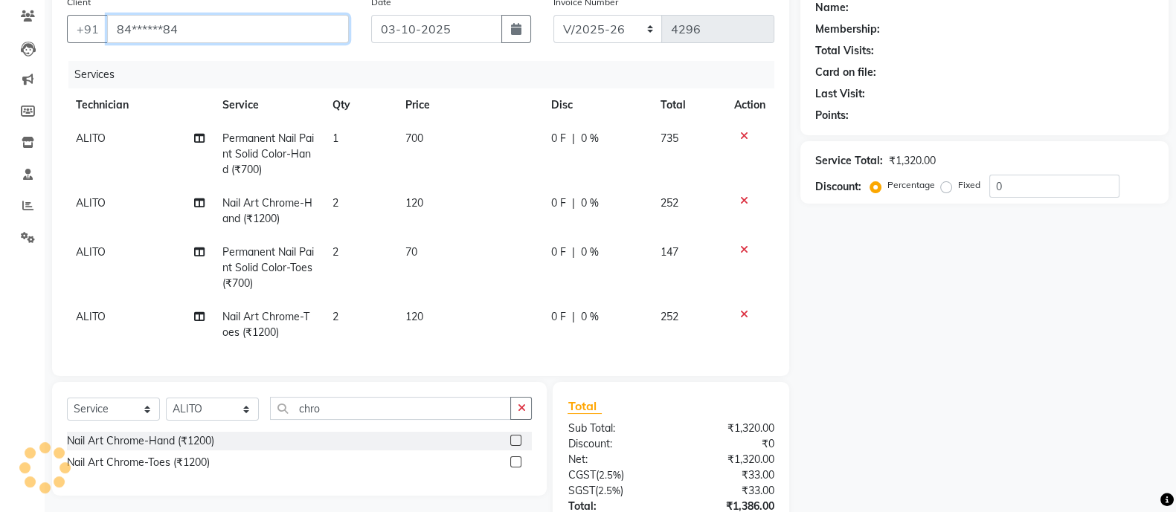
scroll to position [249, 0]
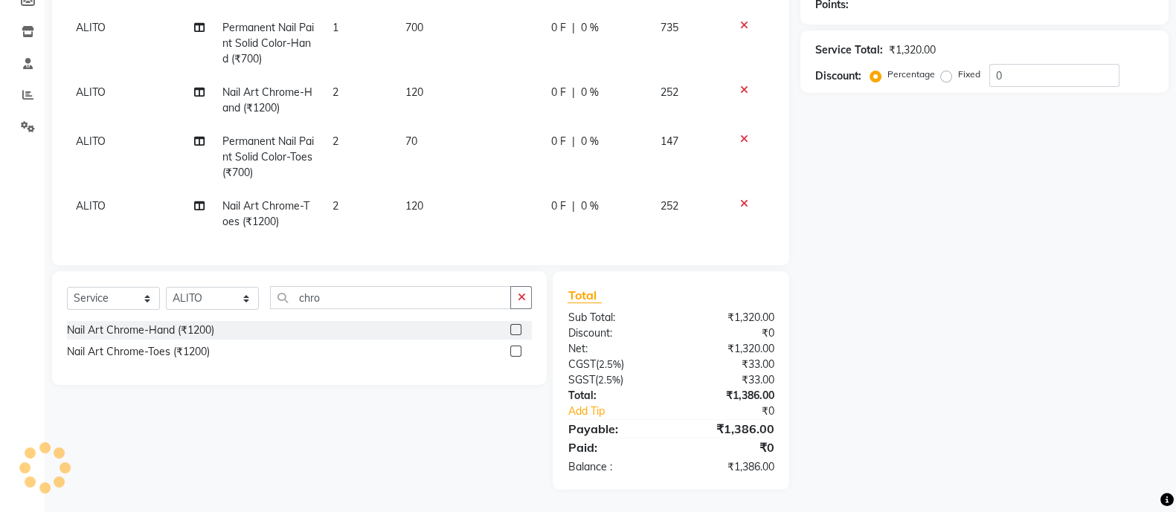
type input "84******84"
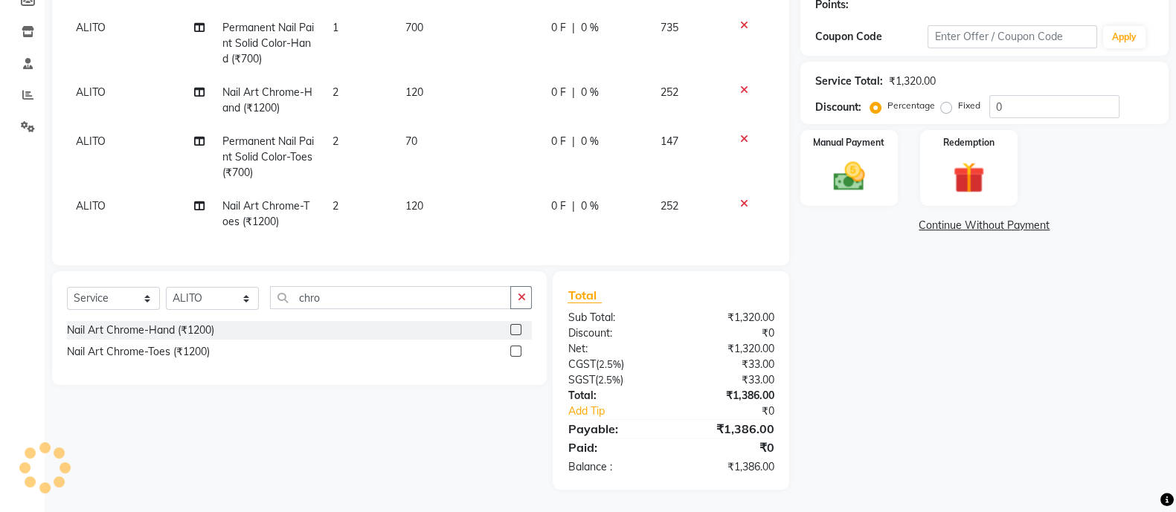
select select "1: Object"
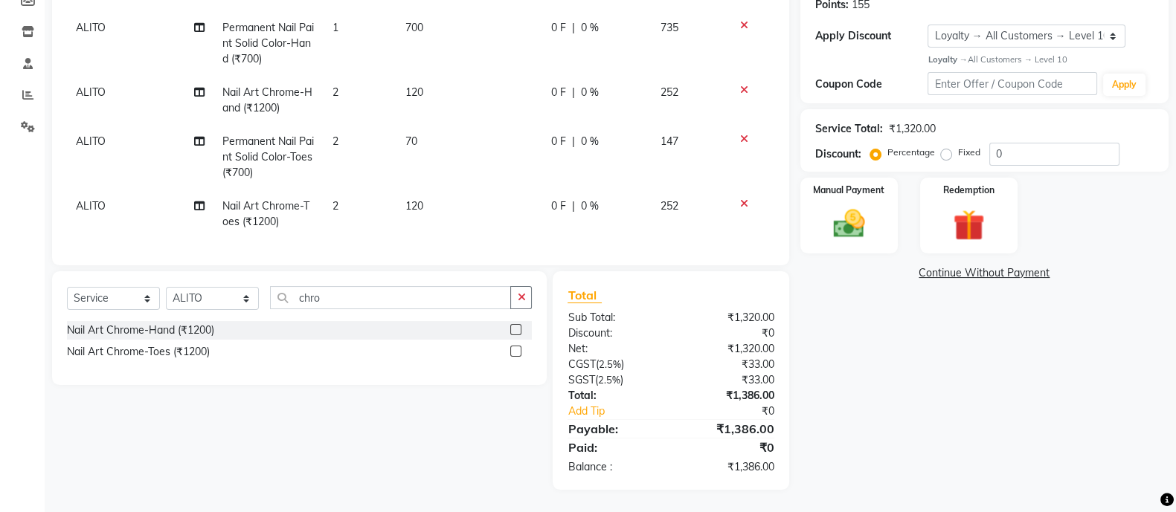
click at [851, 208] on img at bounding box center [848, 224] width 51 height 36
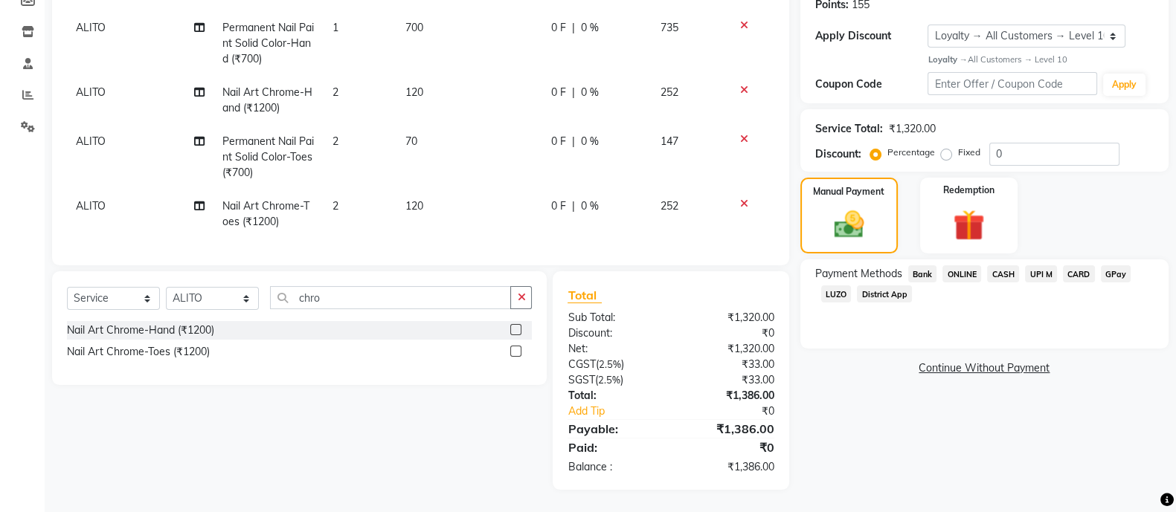
click at [962, 265] on span "ONLINE" at bounding box center [961, 273] width 39 height 17
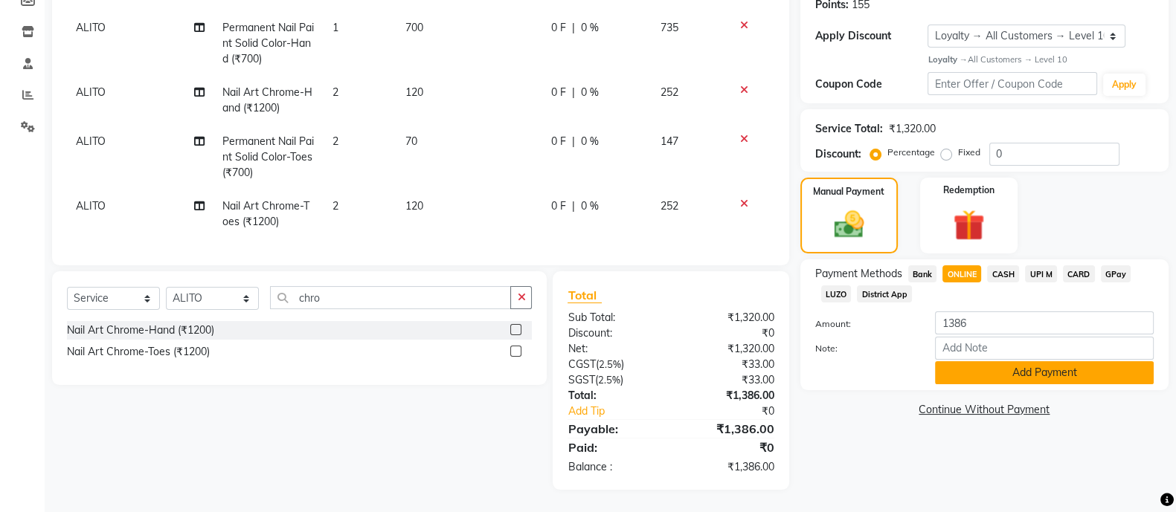
click at [1054, 362] on button "Add Payment" at bounding box center [1044, 372] width 219 height 23
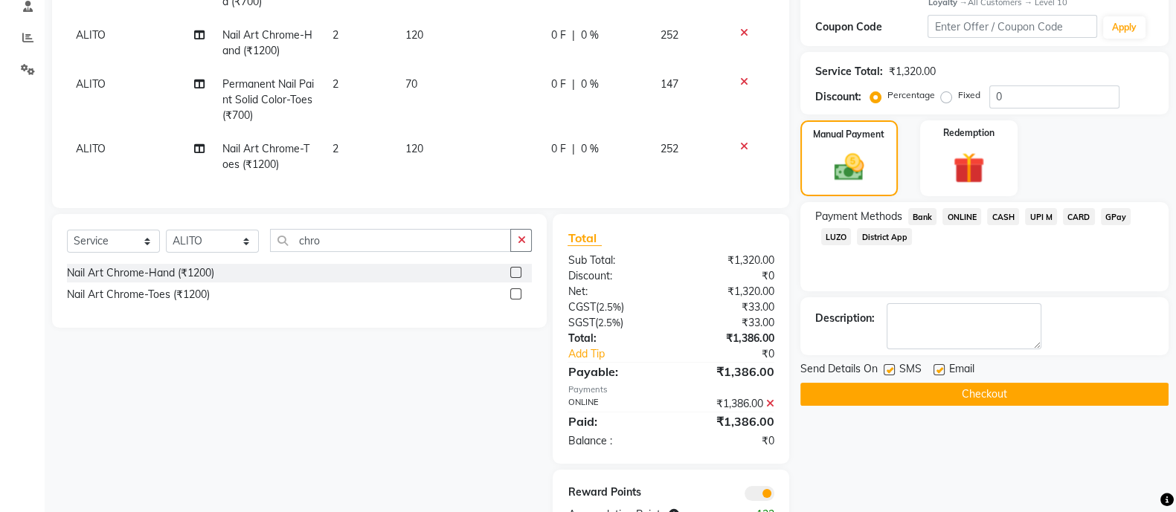
scroll to position [354, 0]
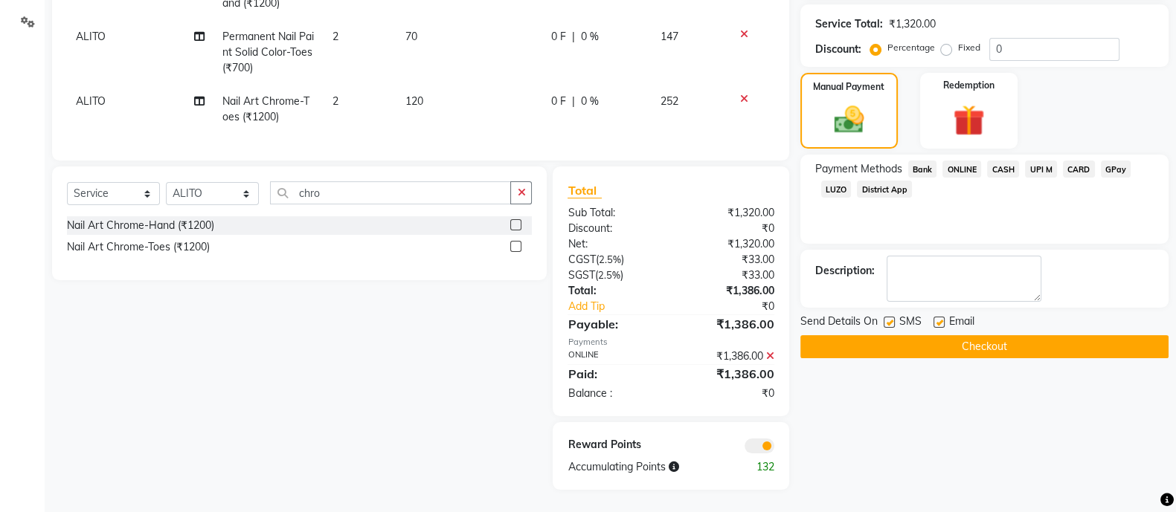
click at [988, 335] on button "Checkout" at bounding box center [984, 346] width 368 height 23
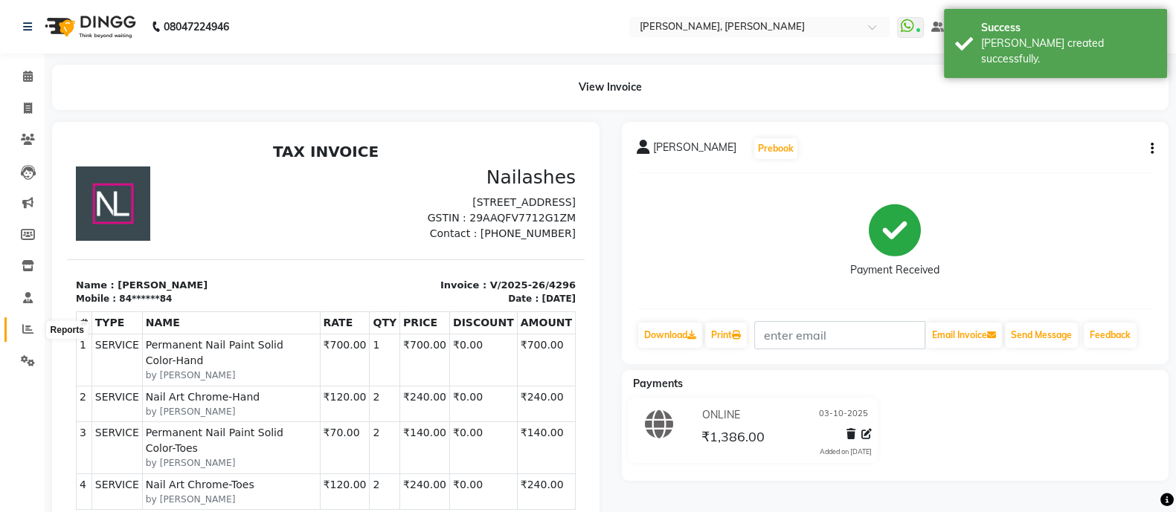
click at [24, 328] on icon at bounding box center [27, 328] width 11 height 11
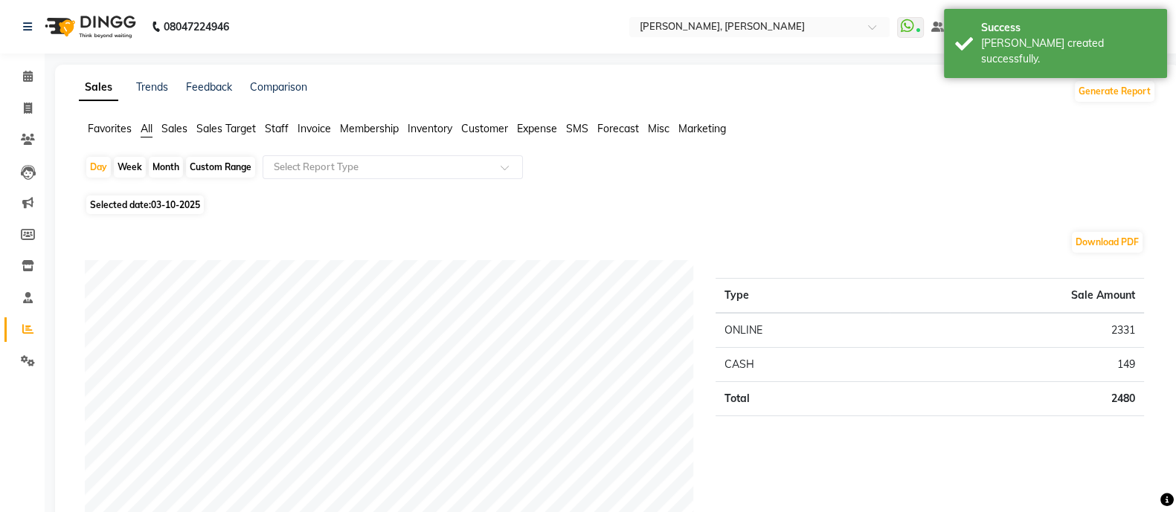
click at [284, 129] on span "Staff" at bounding box center [277, 128] width 24 height 13
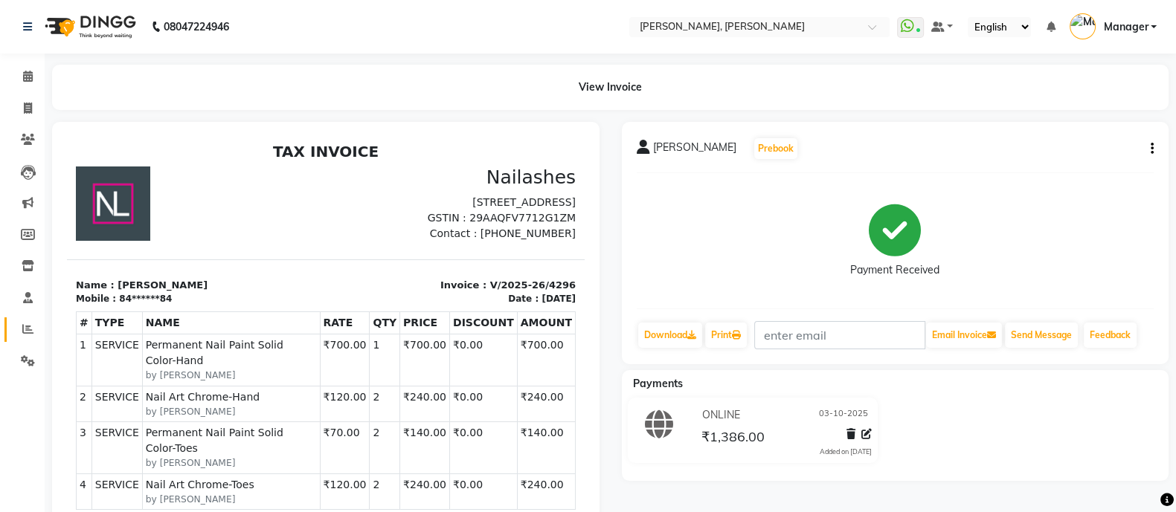
click at [21, 335] on span at bounding box center [28, 329] width 26 height 17
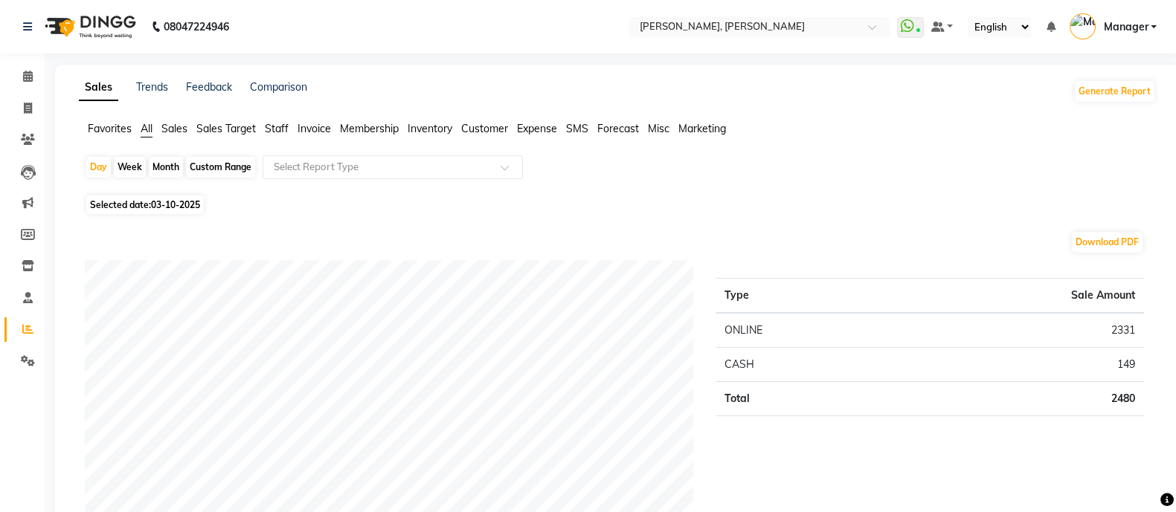
click at [277, 133] on span "Staff" at bounding box center [277, 128] width 24 height 13
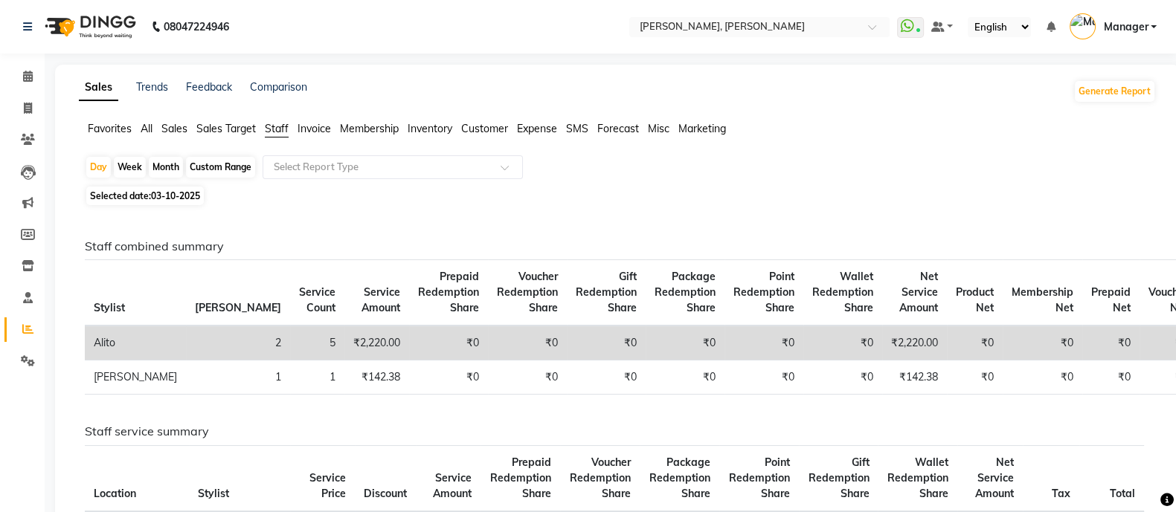
click at [163, 170] on div "Month" at bounding box center [166, 167] width 34 height 21
select select "10"
select select "2025"
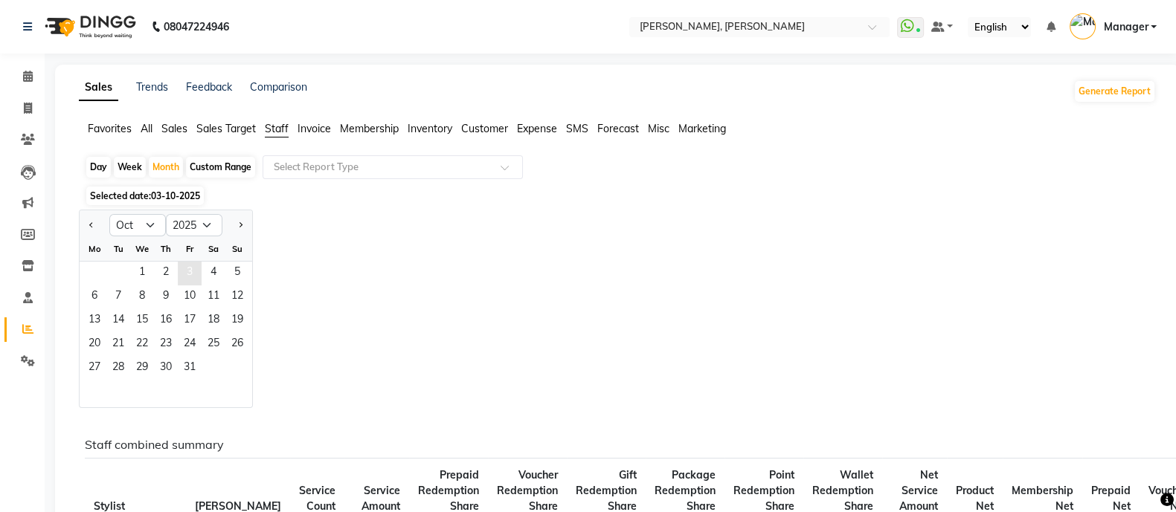
click at [193, 265] on span "3" at bounding box center [190, 274] width 24 height 24
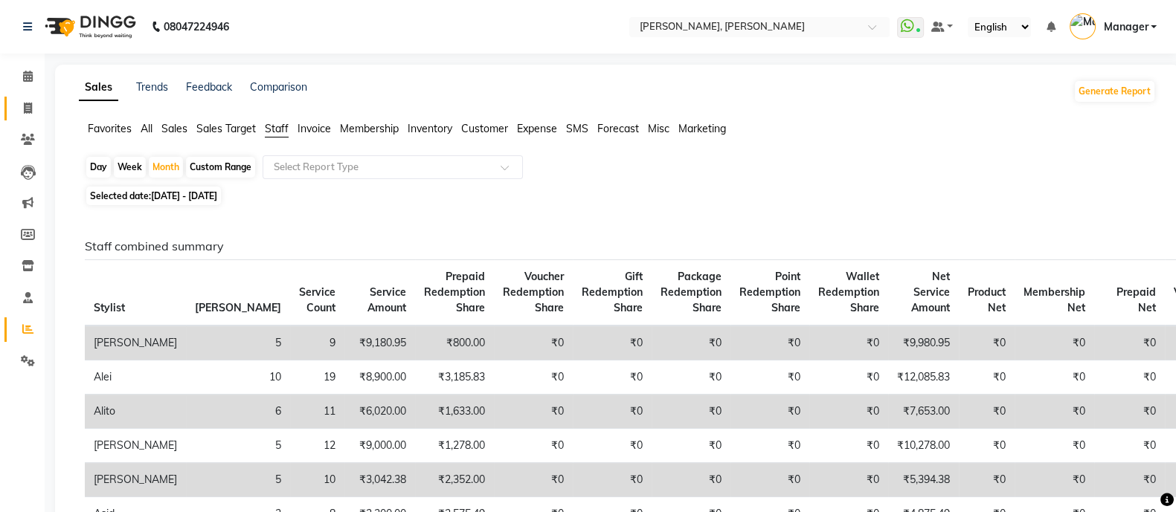
click at [38, 112] on span at bounding box center [28, 108] width 26 height 17
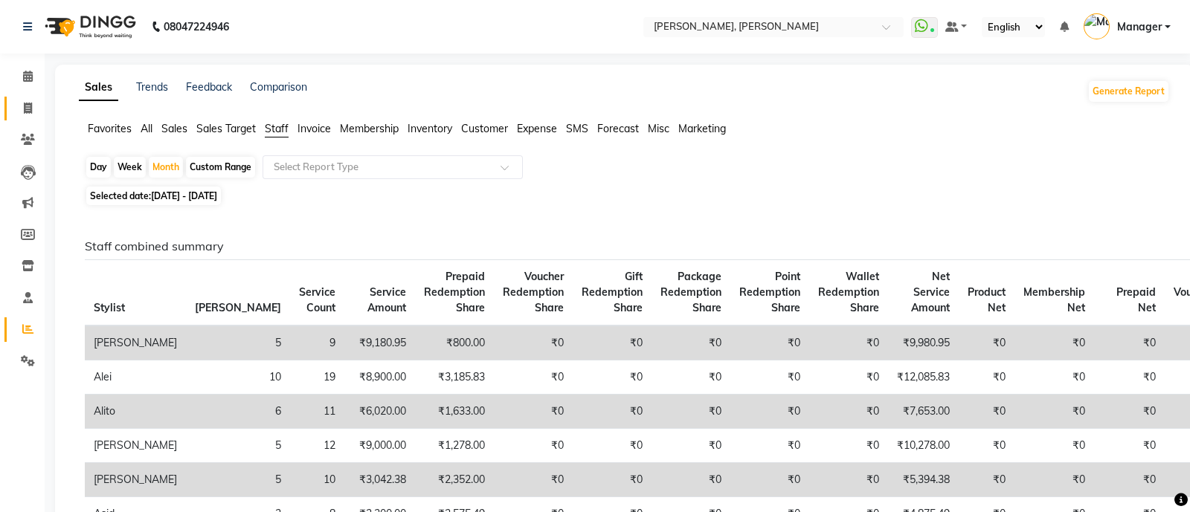
select select "service"
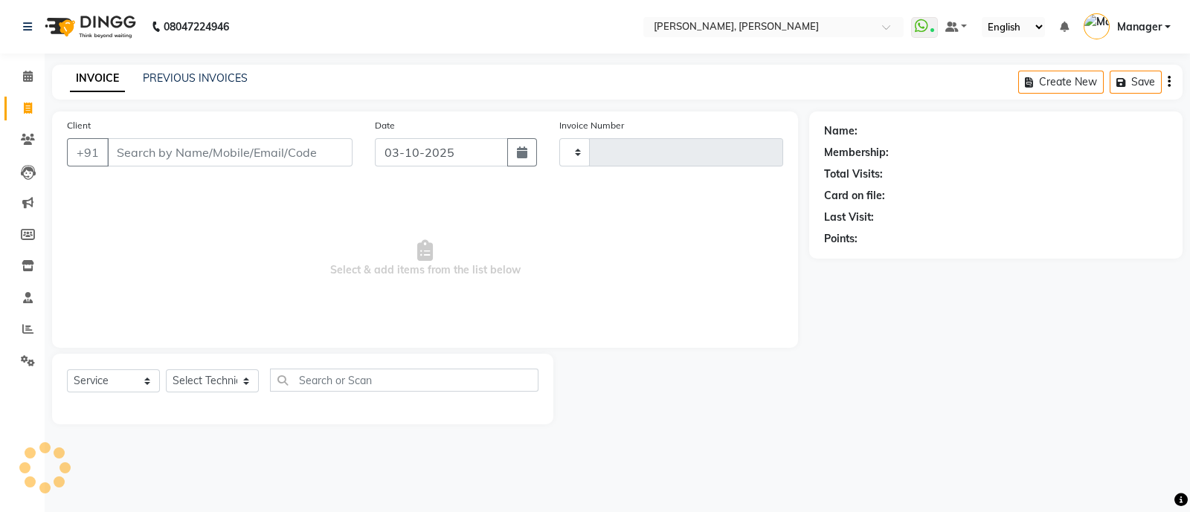
type input "4297"
select select "3767"
click at [33, 71] on span at bounding box center [28, 76] width 26 height 17
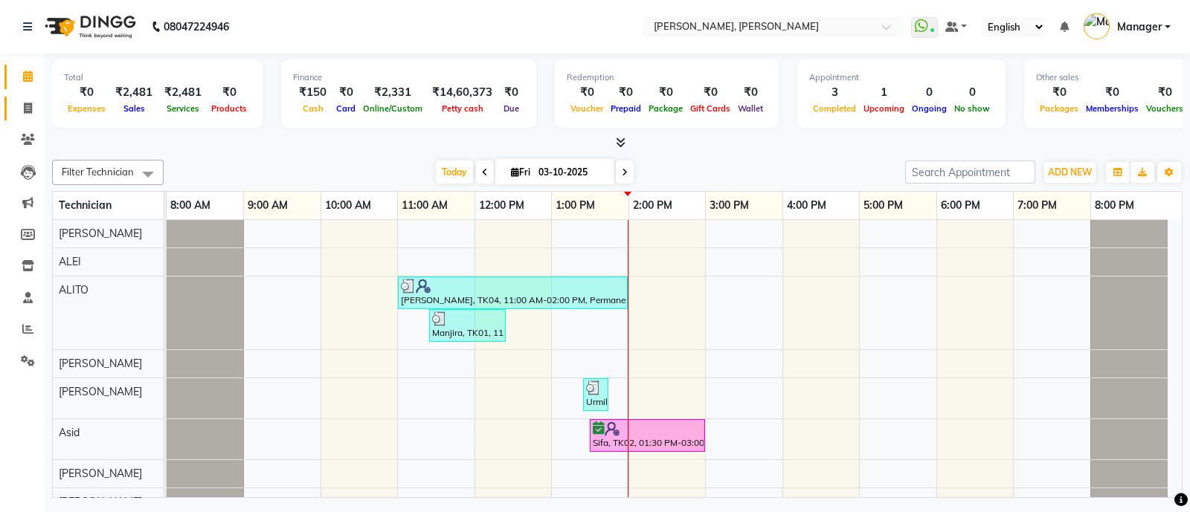
click at [27, 108] on icon at bounding box center [28, 108] width 8 height 11
select select "3767"
select select "service"
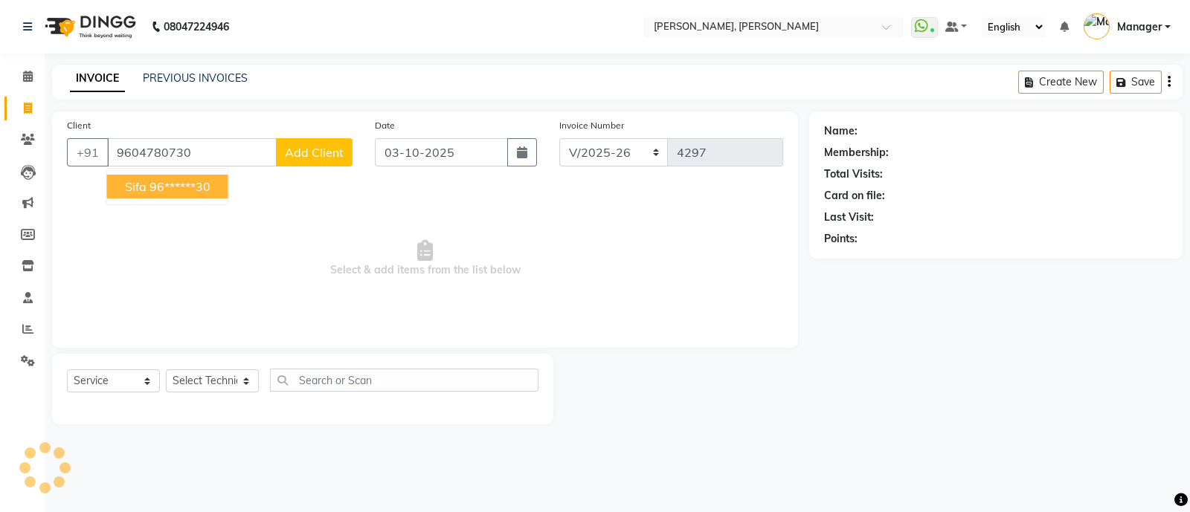
type input "9604780730"
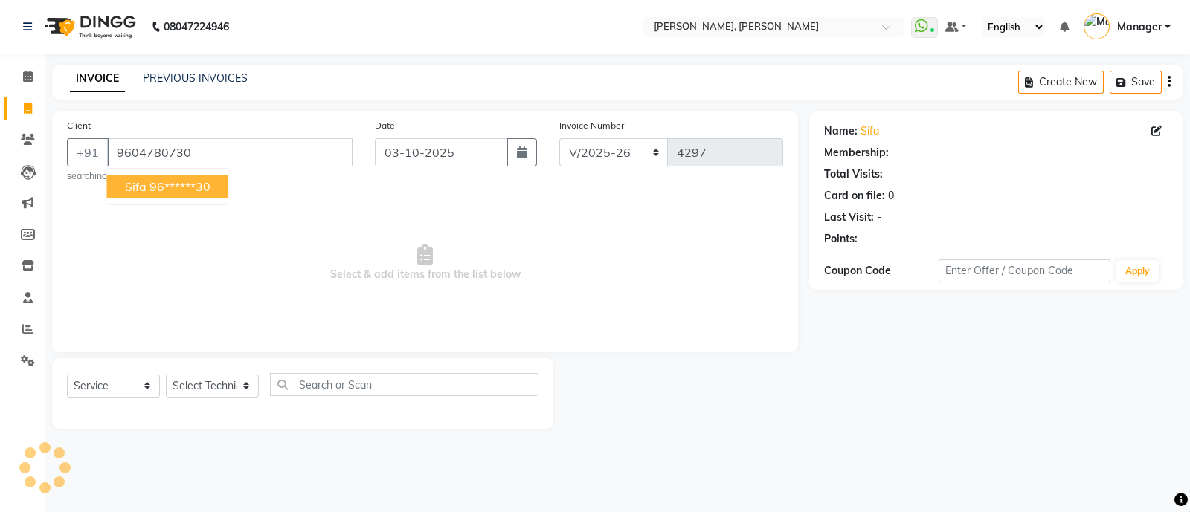
select select "1: Object"
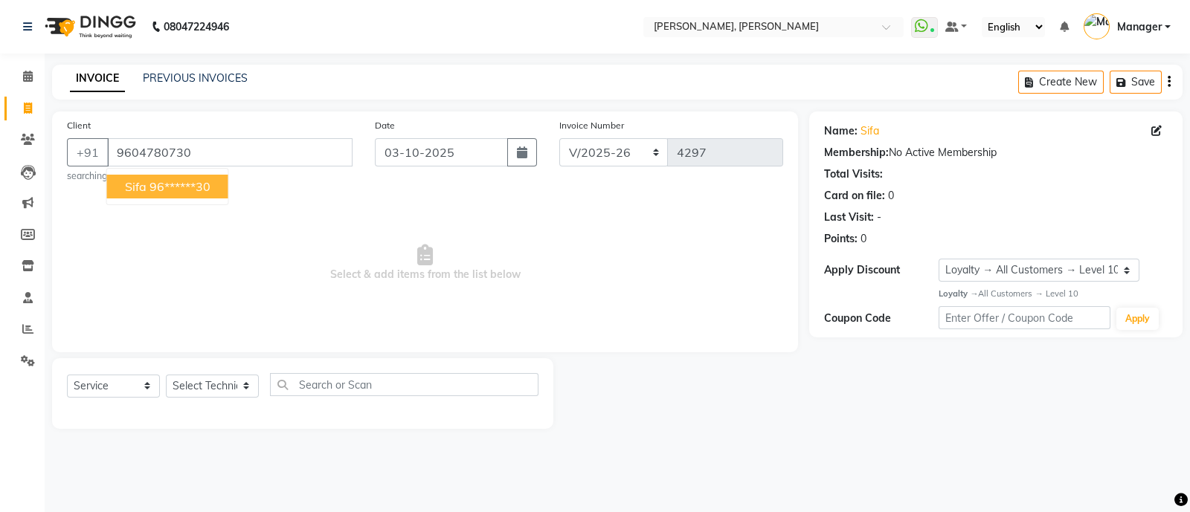
click at [179, 184] on ngb-highlight "96******30" at bounding box center [179, 186] width 61 height 15
type input "96******30"
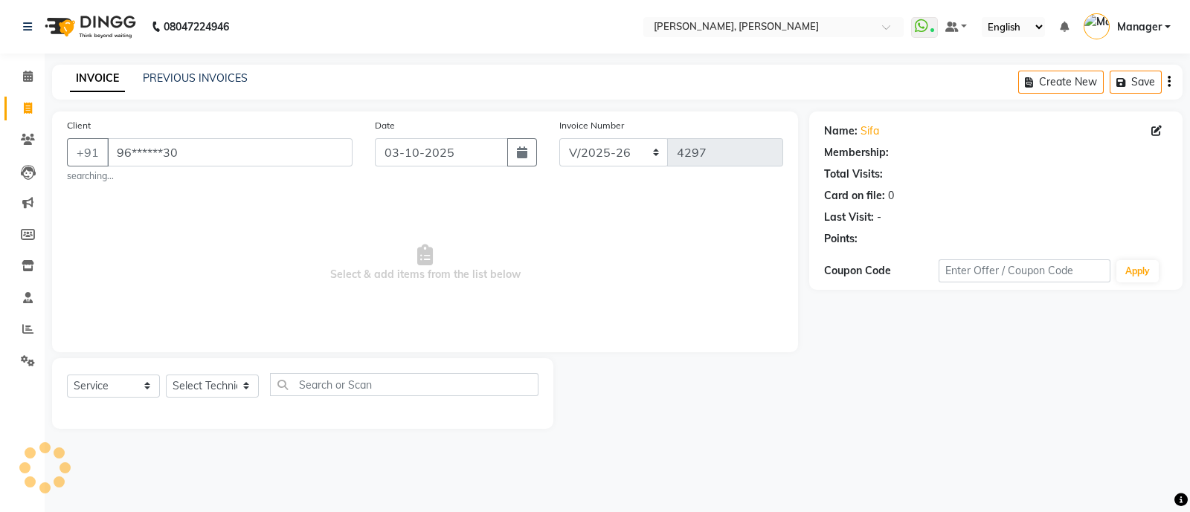
select select "1: Object"
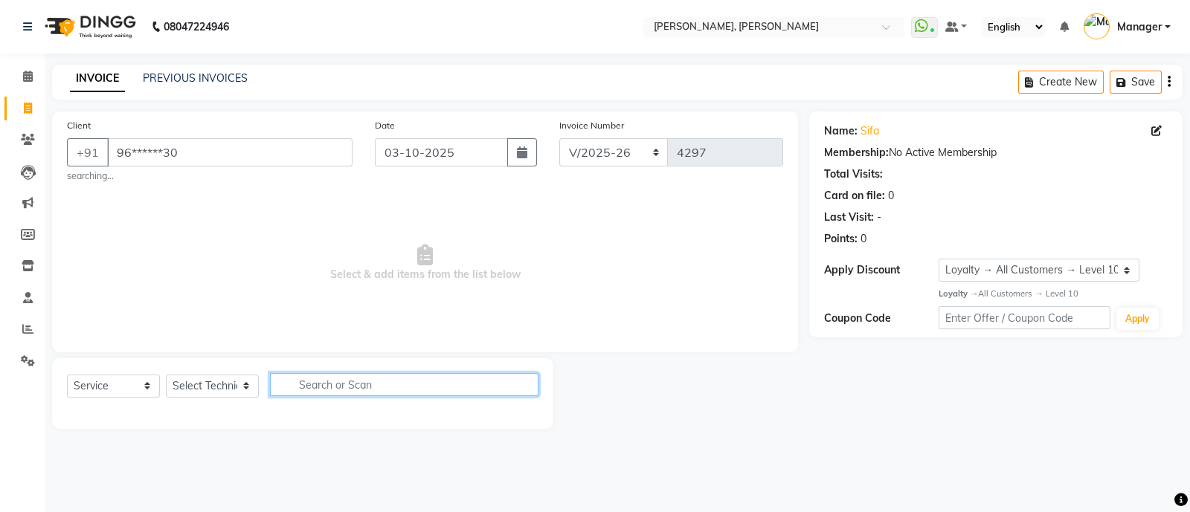
click at [336, 385] on input "text" at bounding box center [404, 384] width 268 height 23
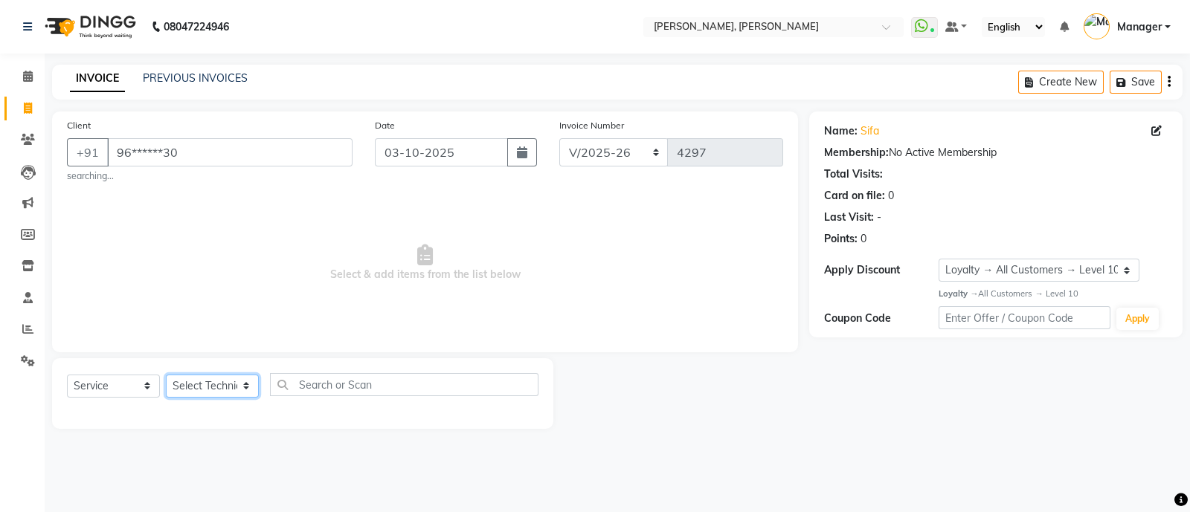
click at [189, 384] on select "Select Technician [PERSON_NAME] [PERSON_NAME] Asid Hanmi [PERSON_NAME] Manager …" at bounding box center [212, 386] width 93 height 23
select select "58535"
click at [166, 376] on select "Select Technician [PERSON_NAME] [PERSON_NAME] Asid Hanmi [PERSON_NAME] Manager …" at bounding box center [212, 386] width 93 height 23
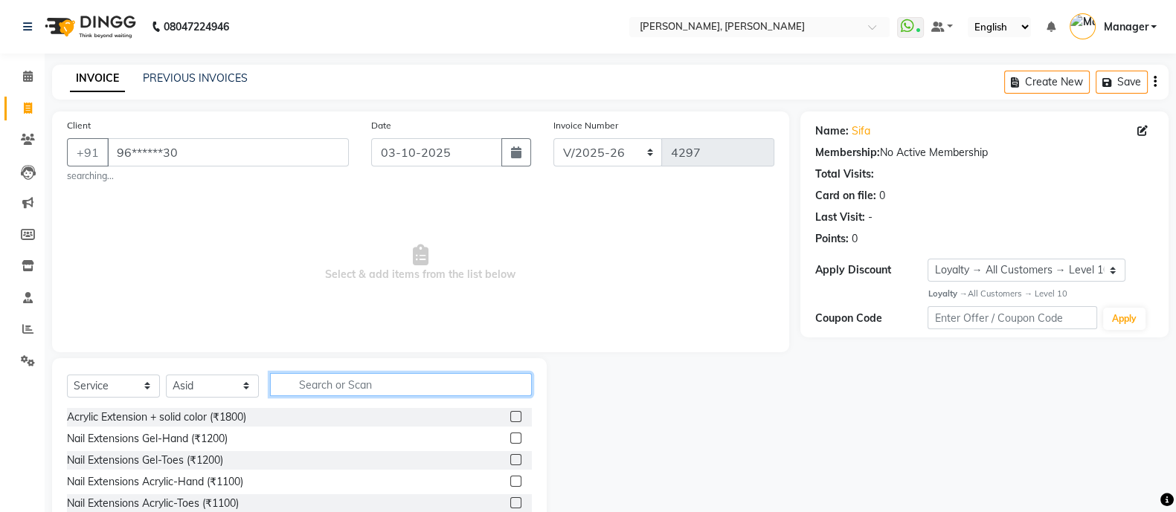
click at [350, 389] on input "text" at bounding box center [401, 384] width 262 height 23
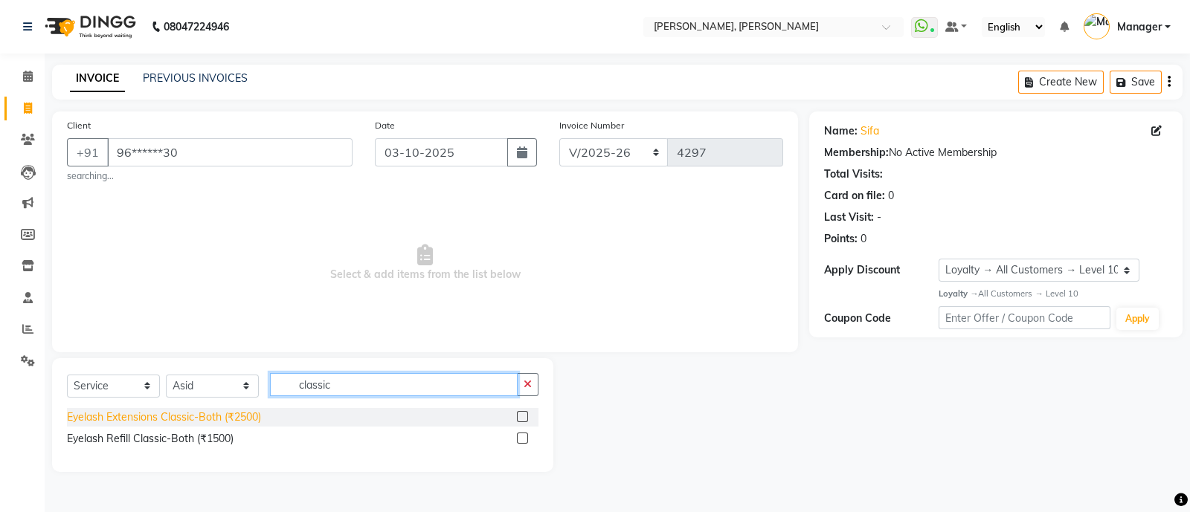
type input "classic"
click at [165, 414] on div "Eyelash Extensions Classic-Both (₹2500)" at bounding box center [164, 418] width 194 height 16
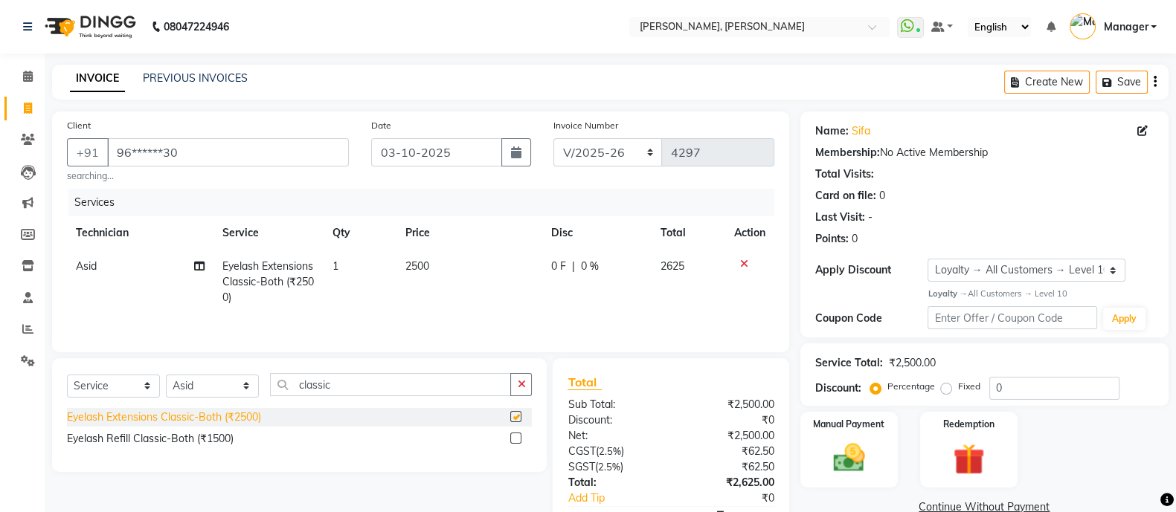
checkbox input "false"
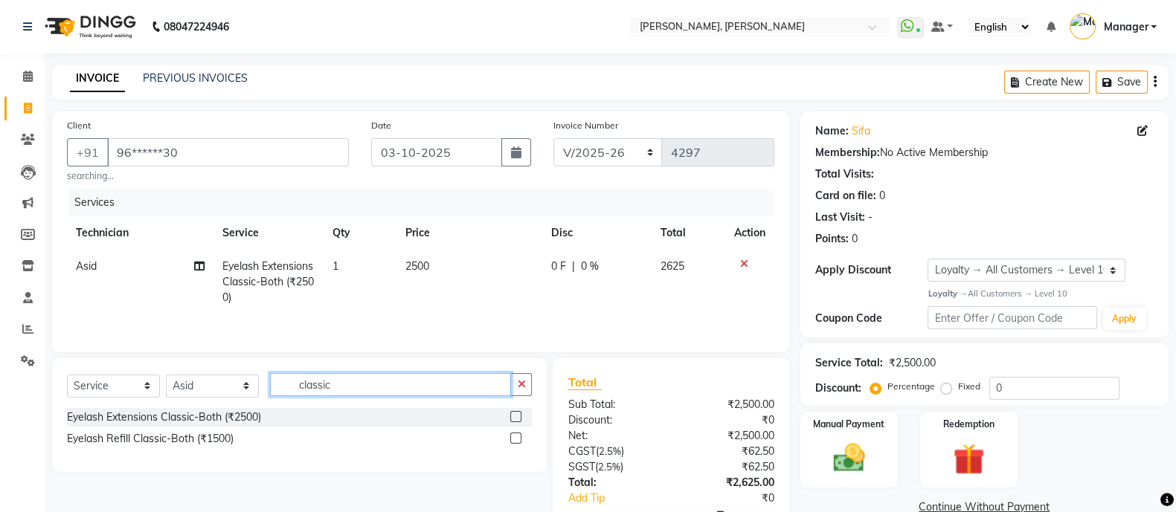
click at [376, 393] on input "classic" at bounding box center [390, 384] width 241 height 23
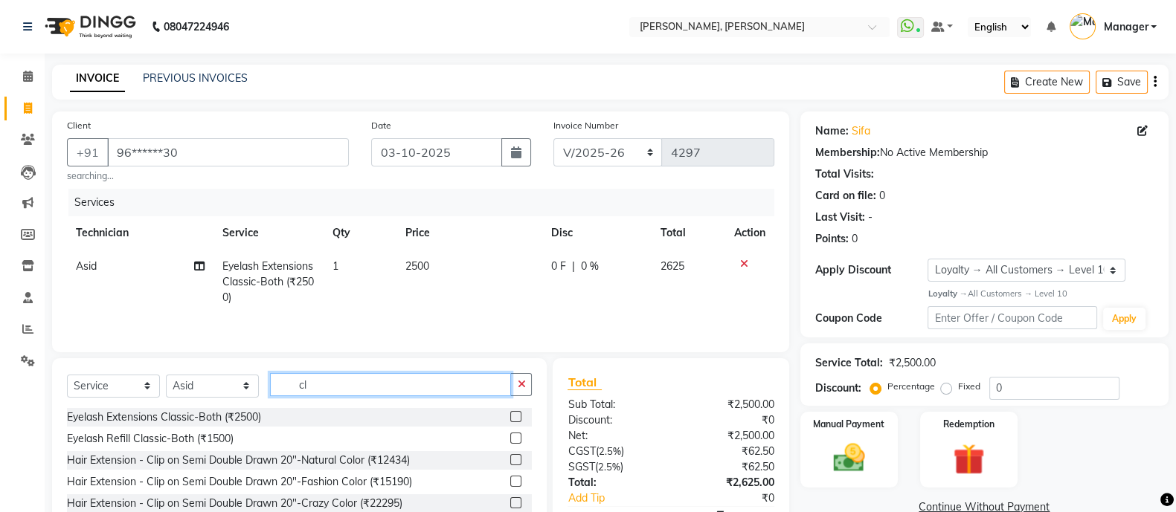
type input "c"
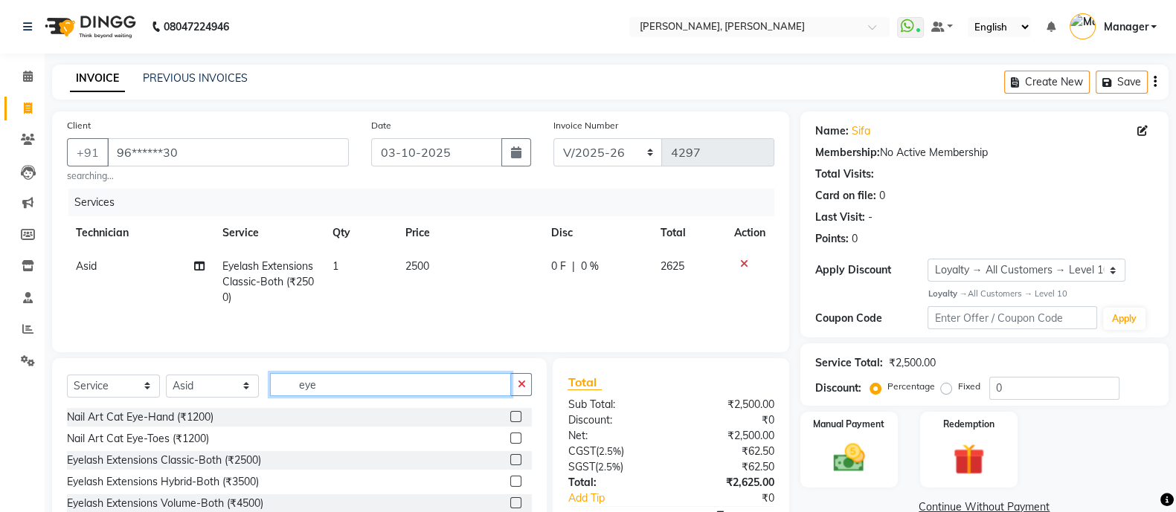
type input "eye"
click at [205, 388] on select "Select Technician [PERSON_NAME] [PERSON_NAME] Asid Hanmi [PERSON_NAME] Manager …" at bounding box center [212, 386] width 93 height 23
select select "76742"
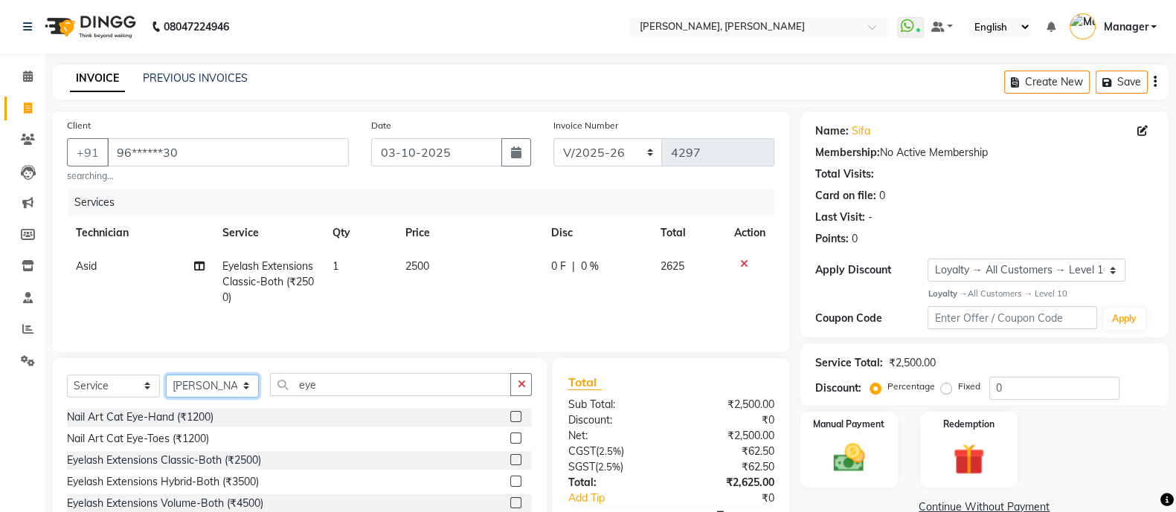
click at [166, 378] on select "Select Technician [PERSON_NAME] [PERSON_NAME] Asid Hanmi [PERSON_NAME] Manager …" at bounding box center [212, 386] width 93 height 23
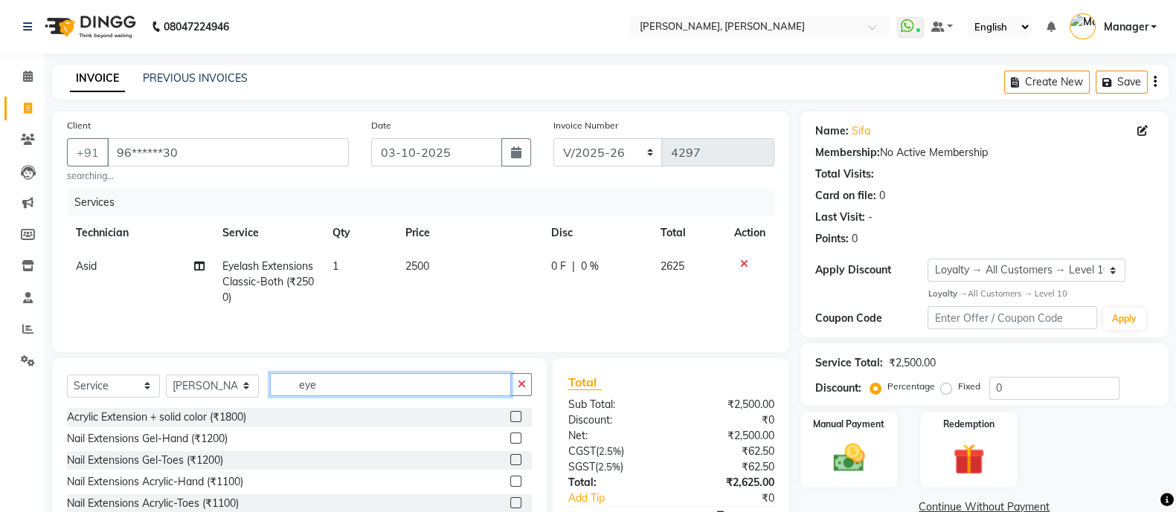
click at [362, 396] on input "eye" at bounding box center [390, 384] width 241 height 23
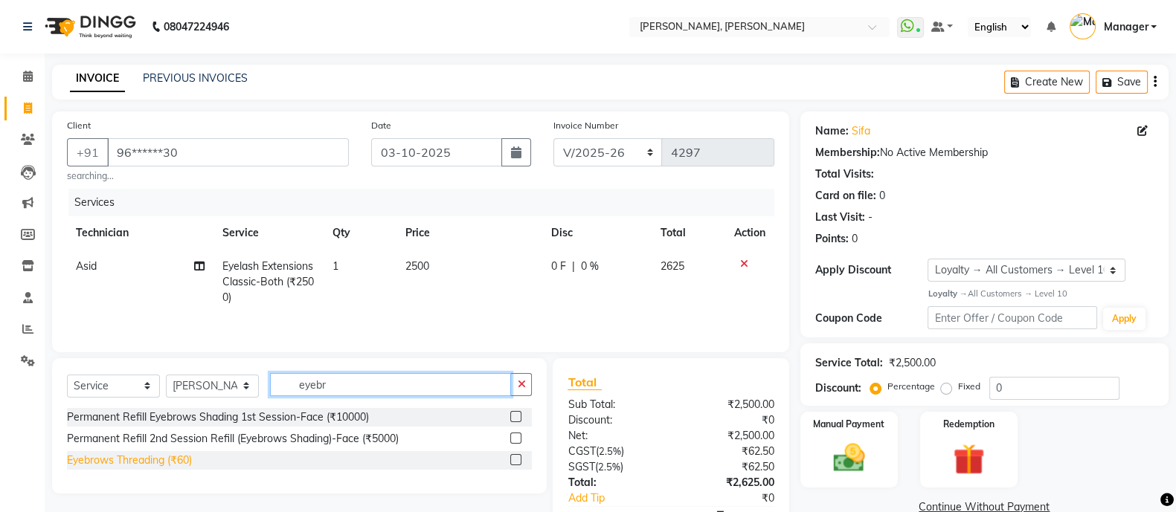
type input "eyebr"
click at [135, 466] on div "Eyebrows Threading (₹60)" at bounding box center [129, 461] width 125 height 16
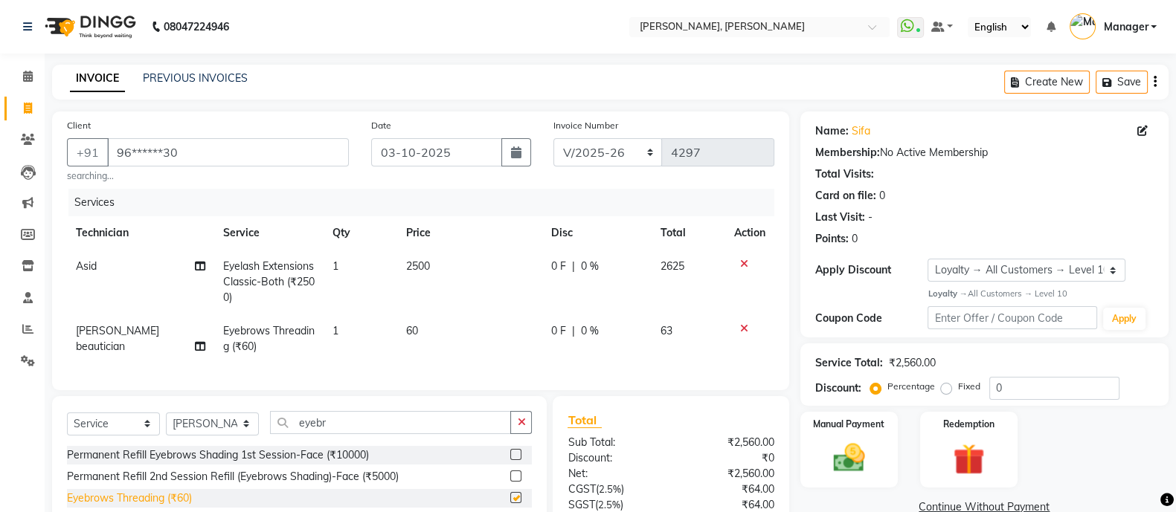
checkbox input "false"
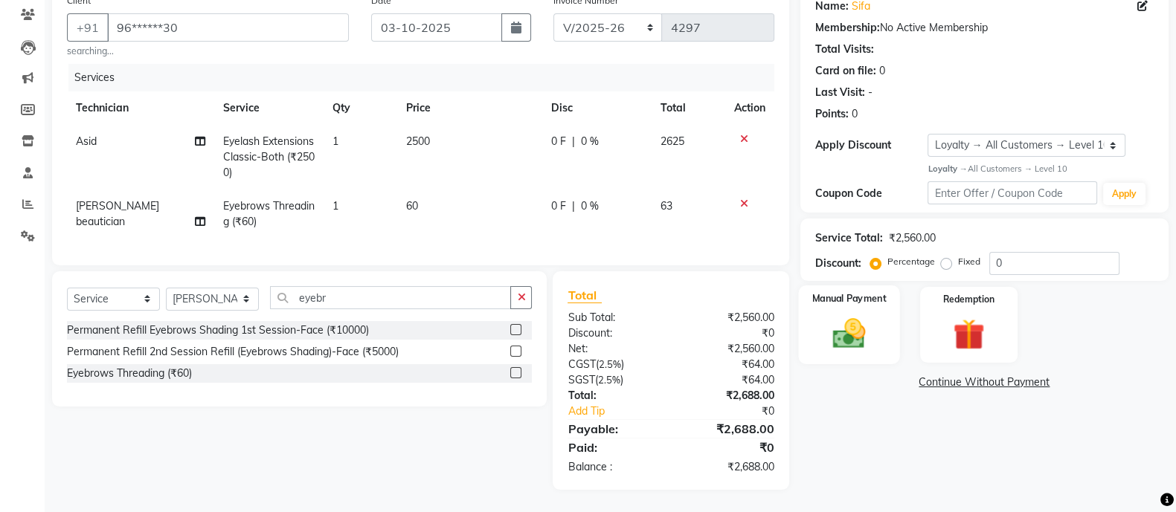
click at [853, 326] on img at bounding box center [848, 333] width 53 height 37
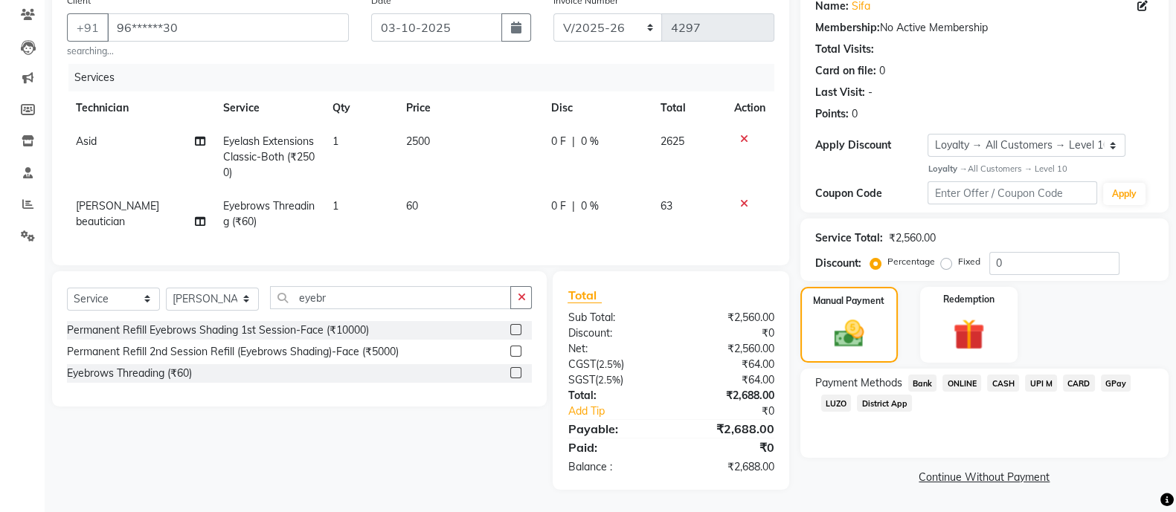
click at [959, 375] on span "ONLINE" at bounding box center [961, 383] width 39 height 17
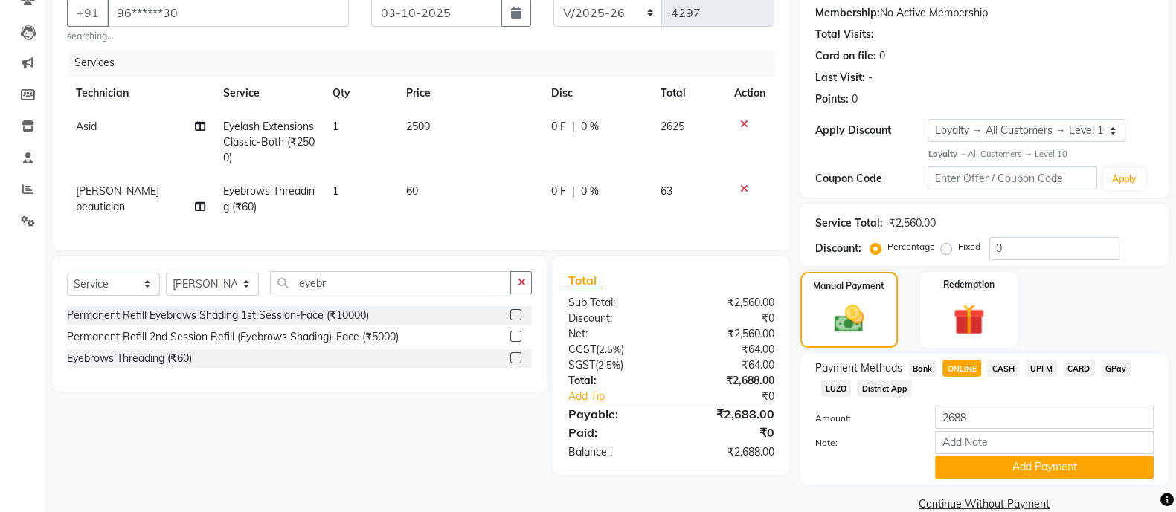
click at [1066, 470] on button "Add Payment" at bounding box center [1044, 467] width 219 height 23
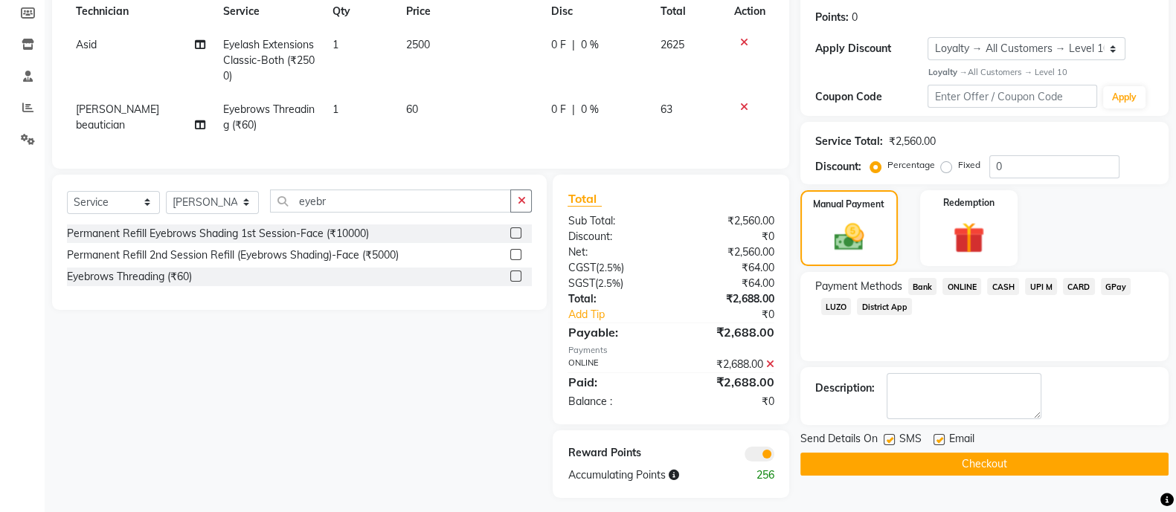
scroll to position [245, 0]
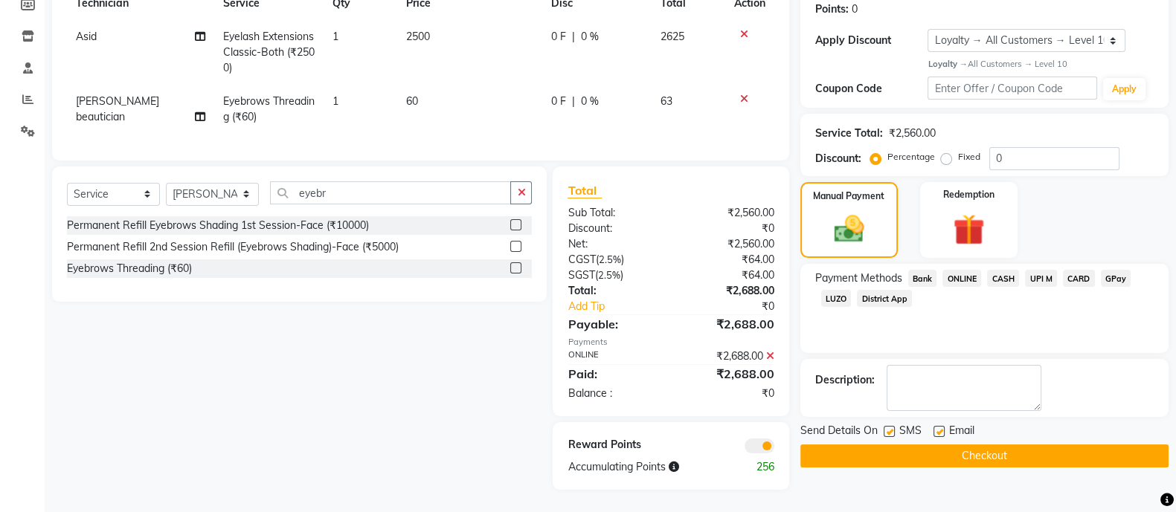
click at [996, 445] on button "Checkout" at bounding box center [984, 456] width 368 height 23
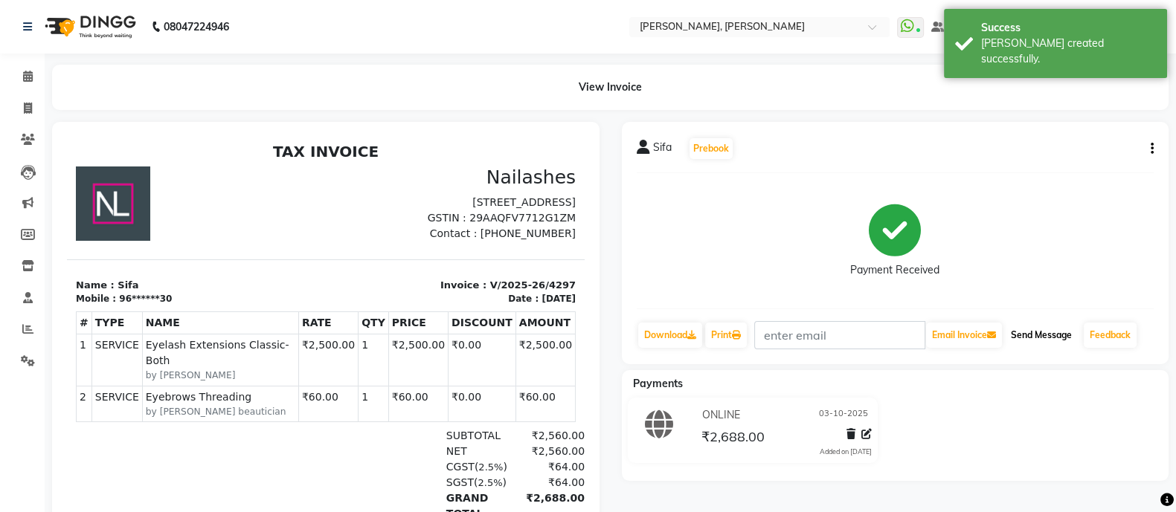
click at [1037, 327] on button "Send Message" at bounding box center [1041, 335] width 73 height 25
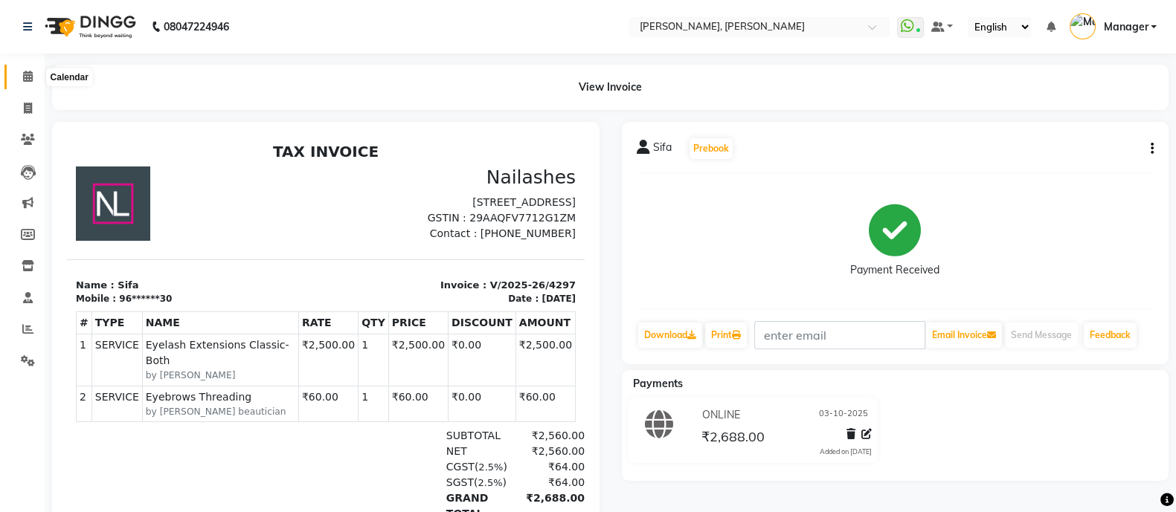
click at [21, 79] on span at bounding box center [28, 76] width 26 height 17
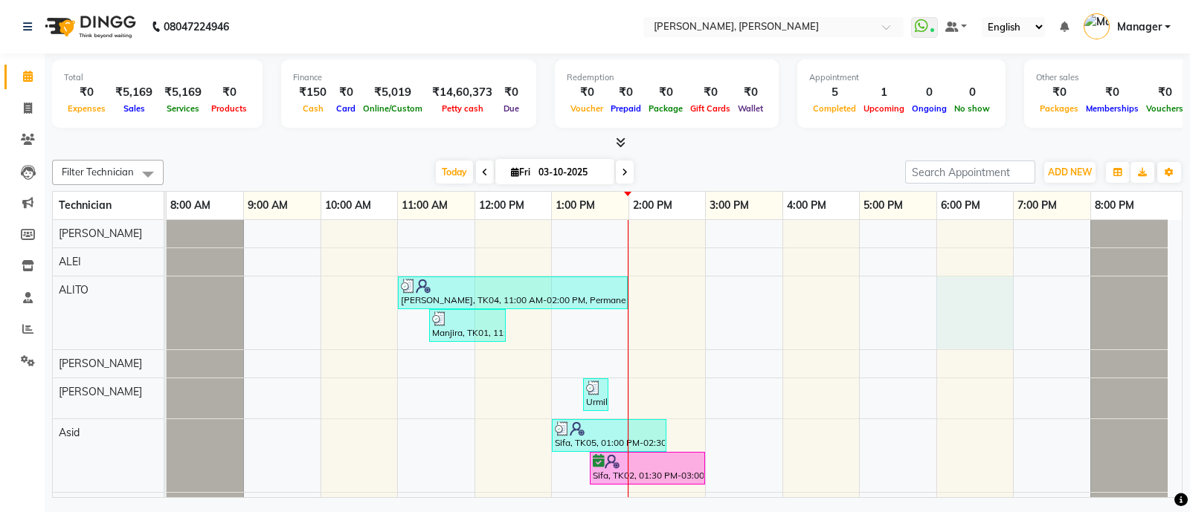
click at [958, 309] on div "[PERSON_NAME], TK04, 11:00 AM-02:00 PM, Permanent Nail Paint Solid Color-Hand (…" at bounding box center [674, 518] width 1015 height 596
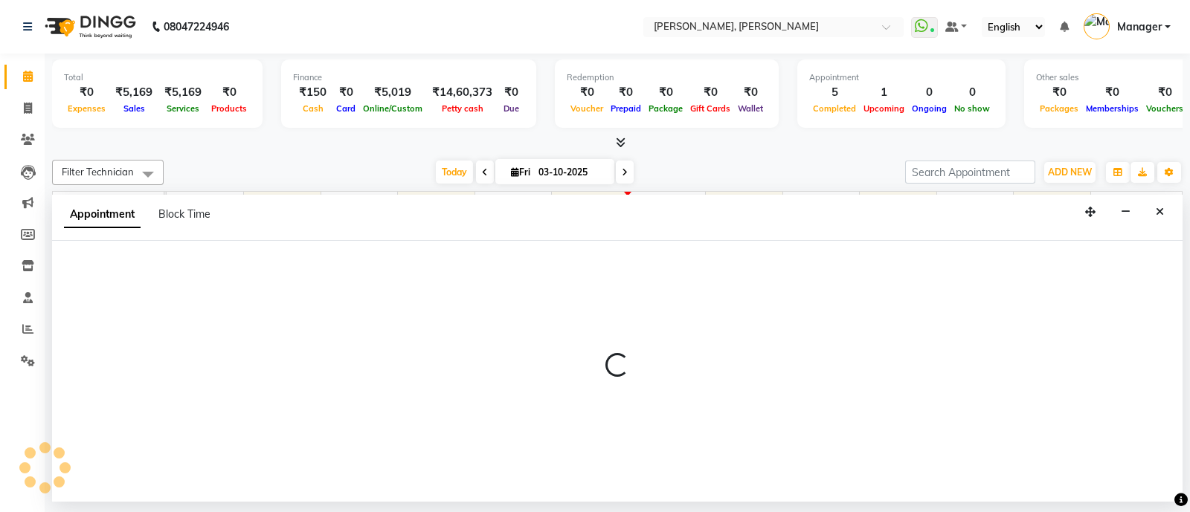
select select "34784"
select select "tentative"
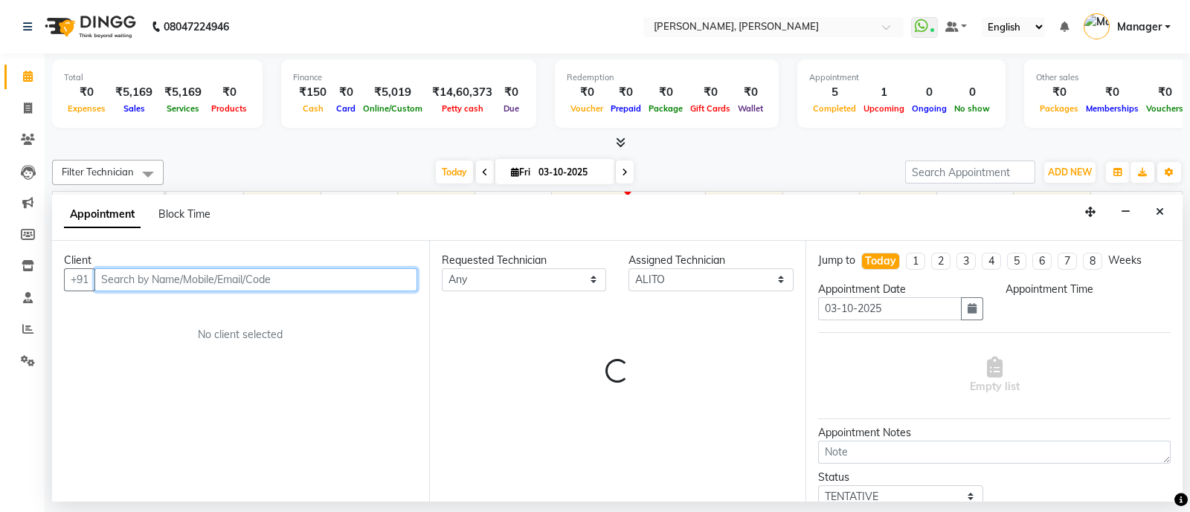
select select "1080"
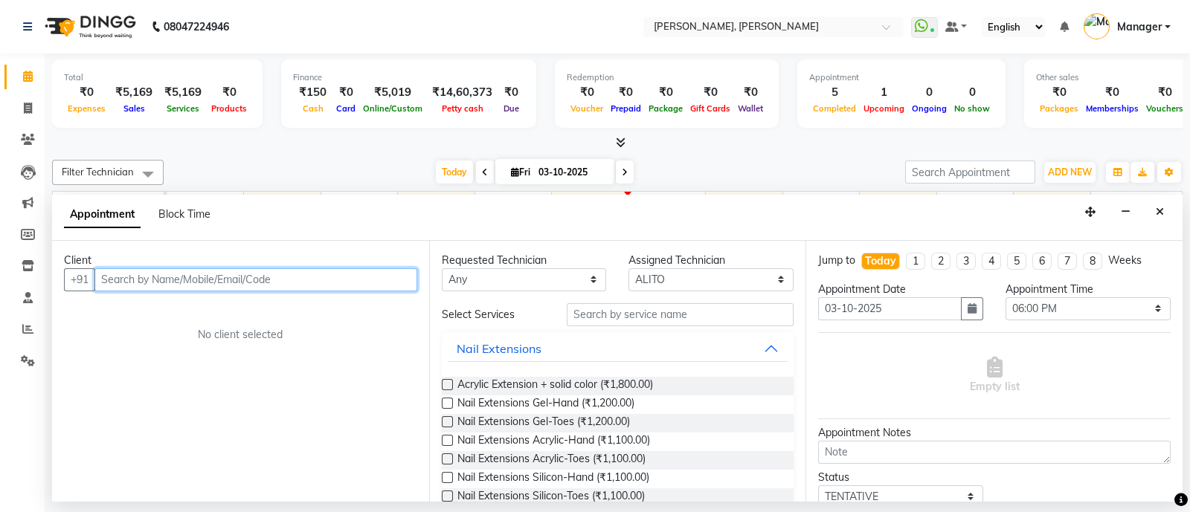
click at [155, 279] on input "text" at bounding box center [255, 279] width 323 height 23
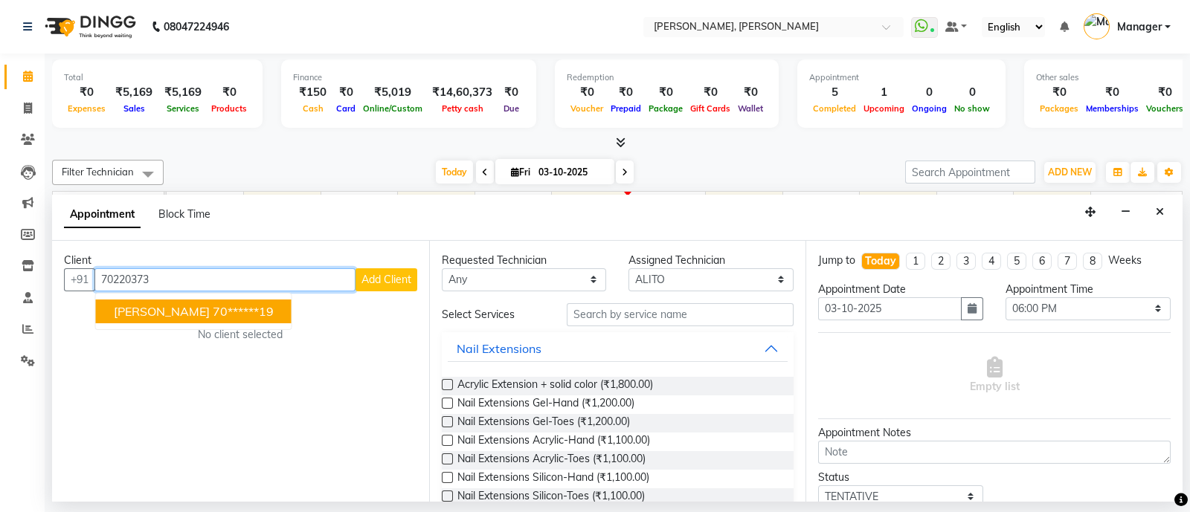
click at [145, 315] on span "[PERSON_NAME]" at bounding box center [162, 311] width 96 height 15
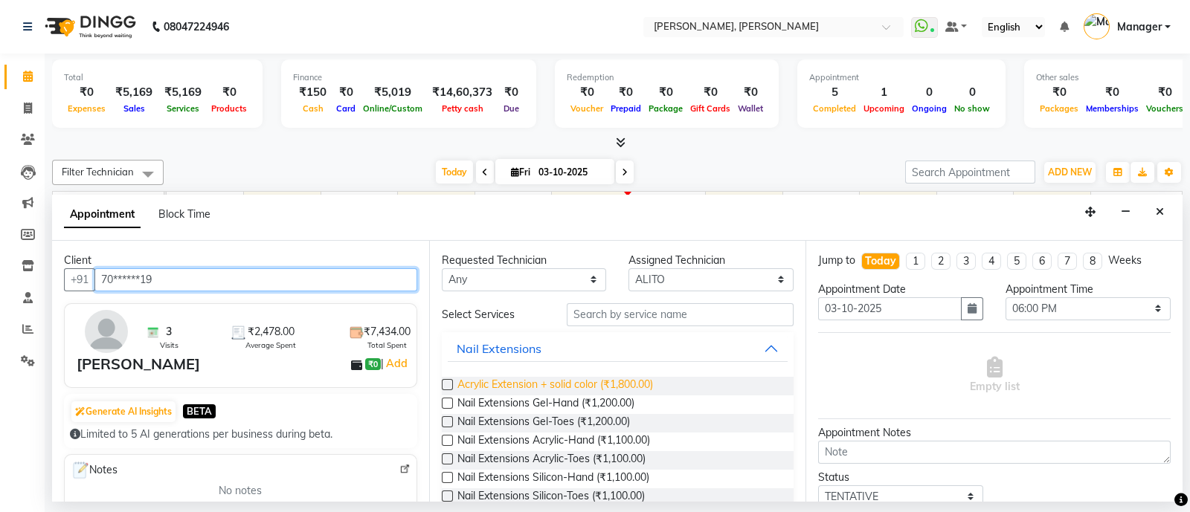
type input "70******19"
click at [589, 391] on span "Acrylic Extension + solid color (₹1,800.00)" at bounding box center [555, 386] width 196 height 19
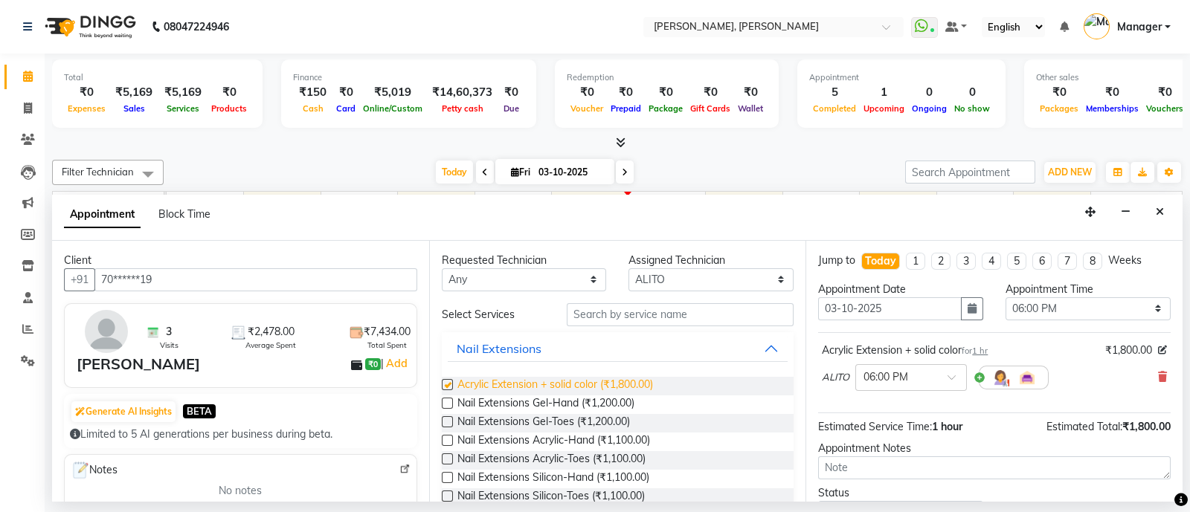
checkbox input "false"
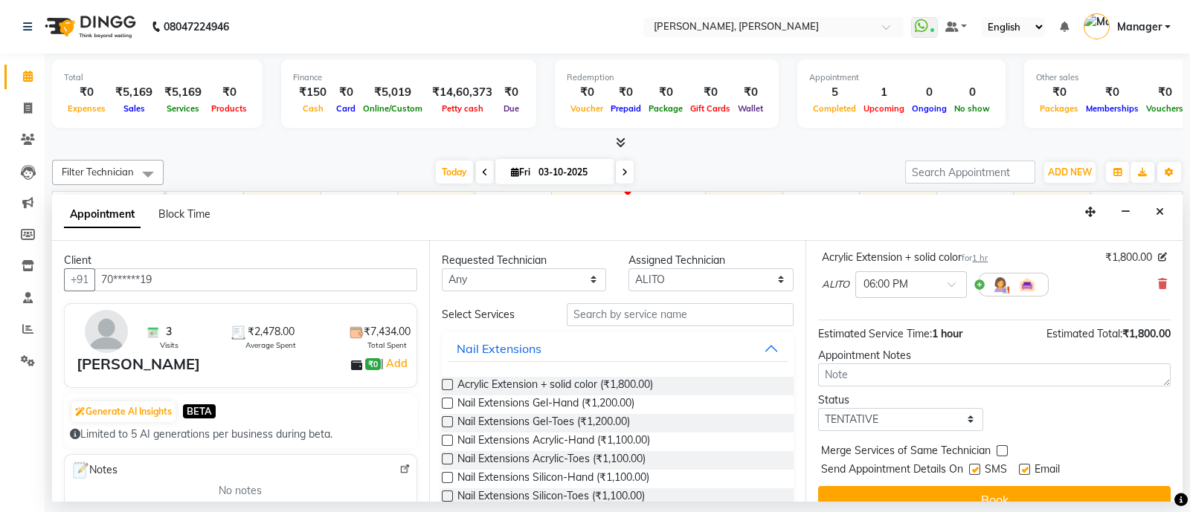
scroll to position [115, 0]
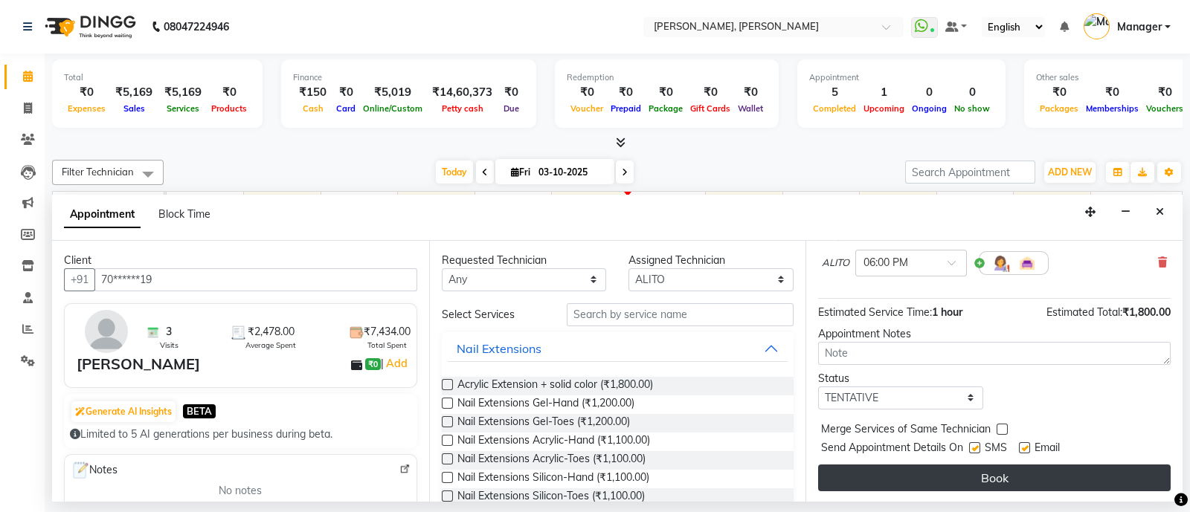
click at [963, 479] on button "Book" at bounding box center [994, 478] width 352 height 27
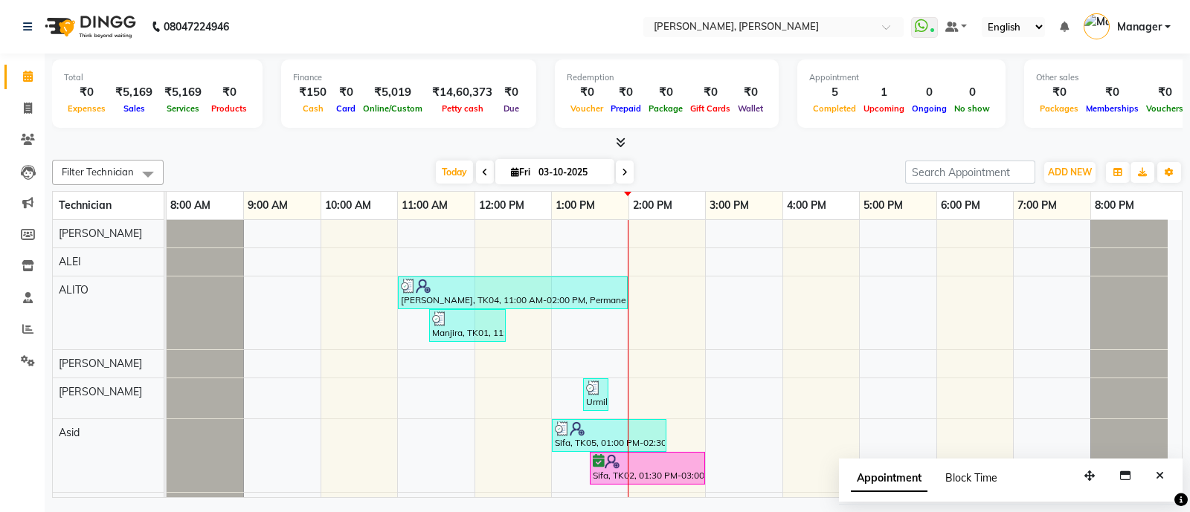
click at [965, 477] on span "Block Time" at bounding box center [971, 477] width 52 height 13
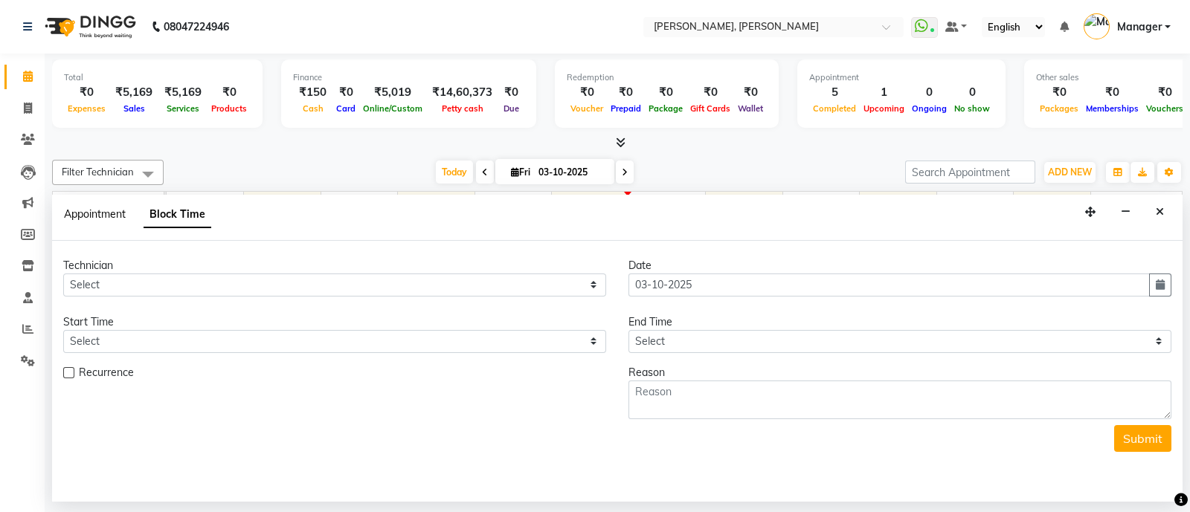
click at [78, 208] on span "Appointment" at bounding box center [95, 213] width 62 height 13
select select "tentative"
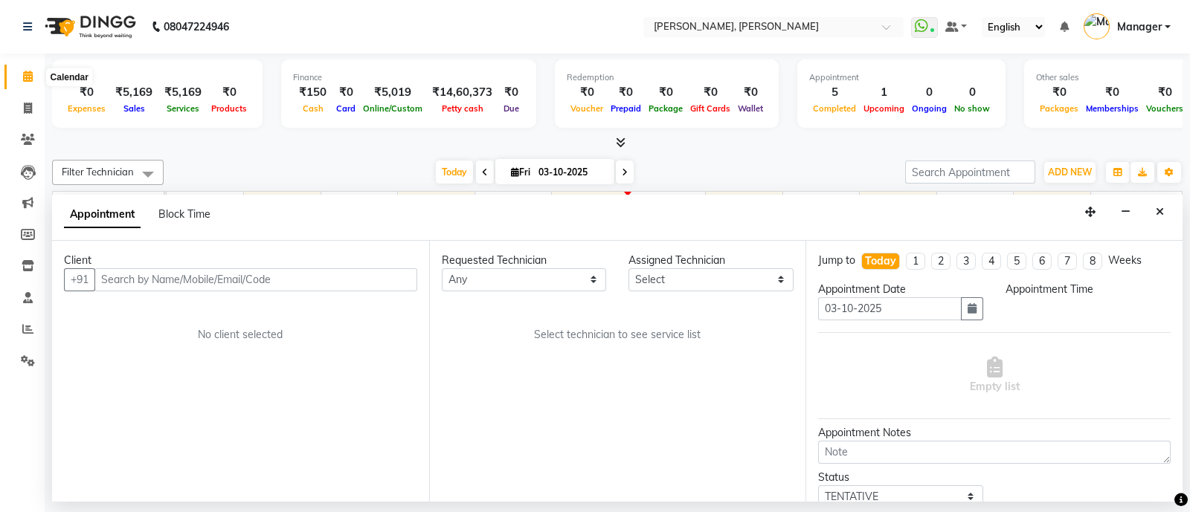
click at [29, 76] on icon at bounding box center [28, 76] width 10 height 11
click at [19, 103] on span at bounding box center [28, 108] width 26 height 17
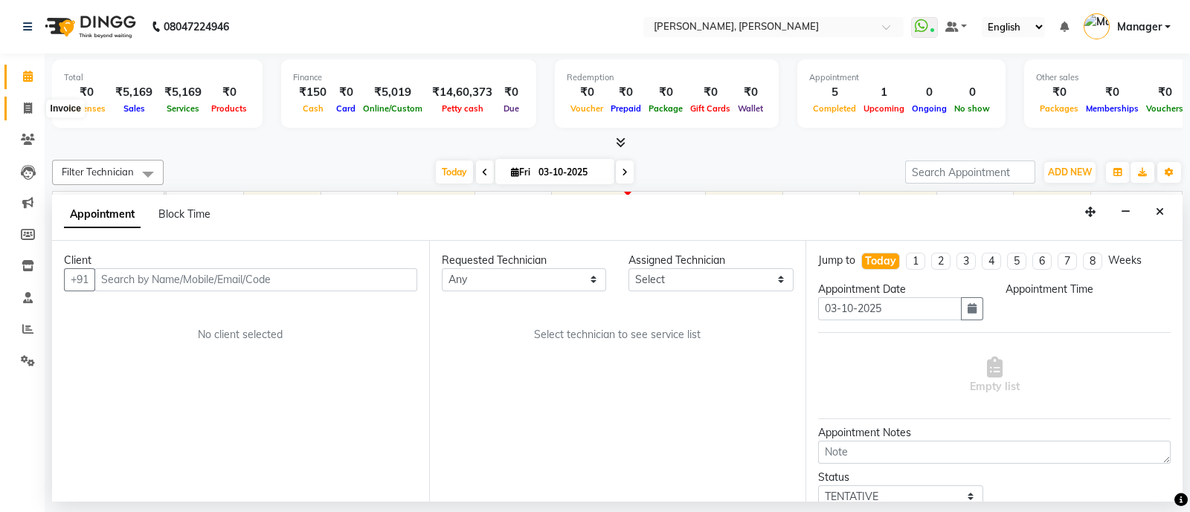
select select "3767"
select select "service"
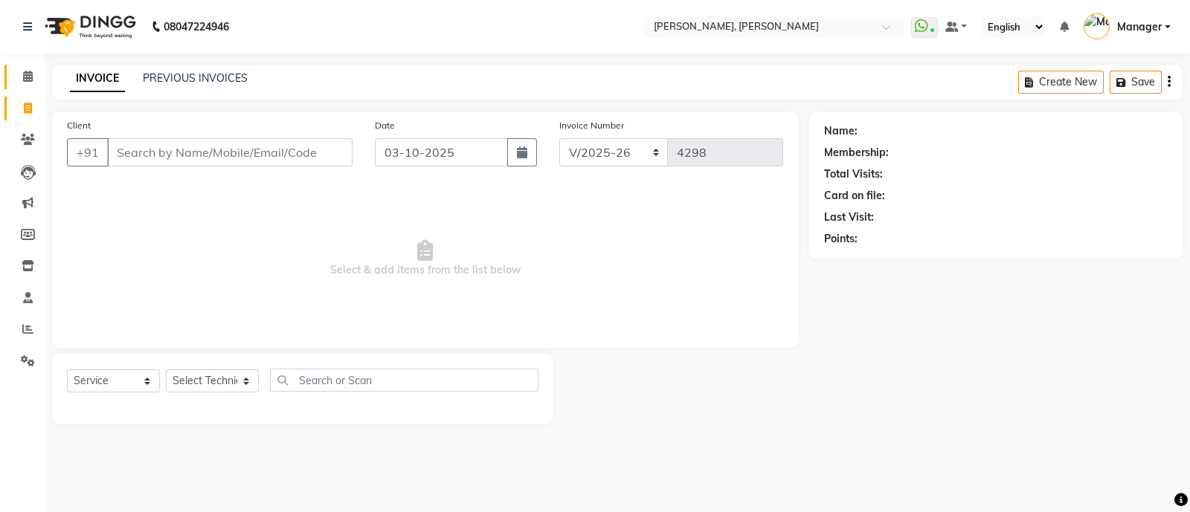
click at [27, 74] on icon at bounding box center [28, 76] width 10 height 11
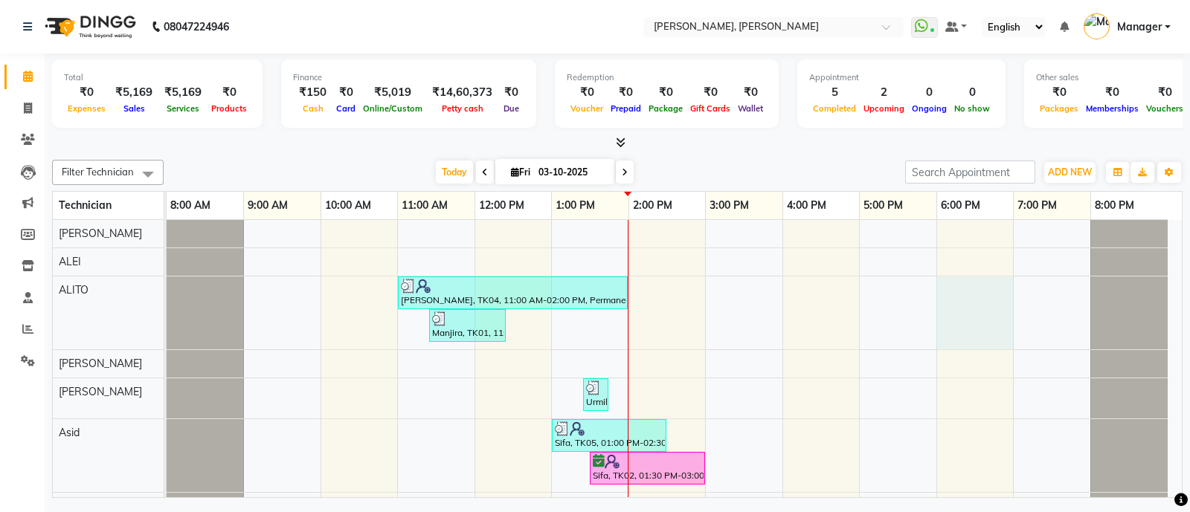
click at [986, 318] on div "[PERSON_NAME], TK04, 11:00 AM-02:00 PM, Permanent Nail Paint Solid Color-Hand (…" at bounding box center [674, 518] width 1015 height 596
select select "34784"
select select "1080"
select select "tentative"
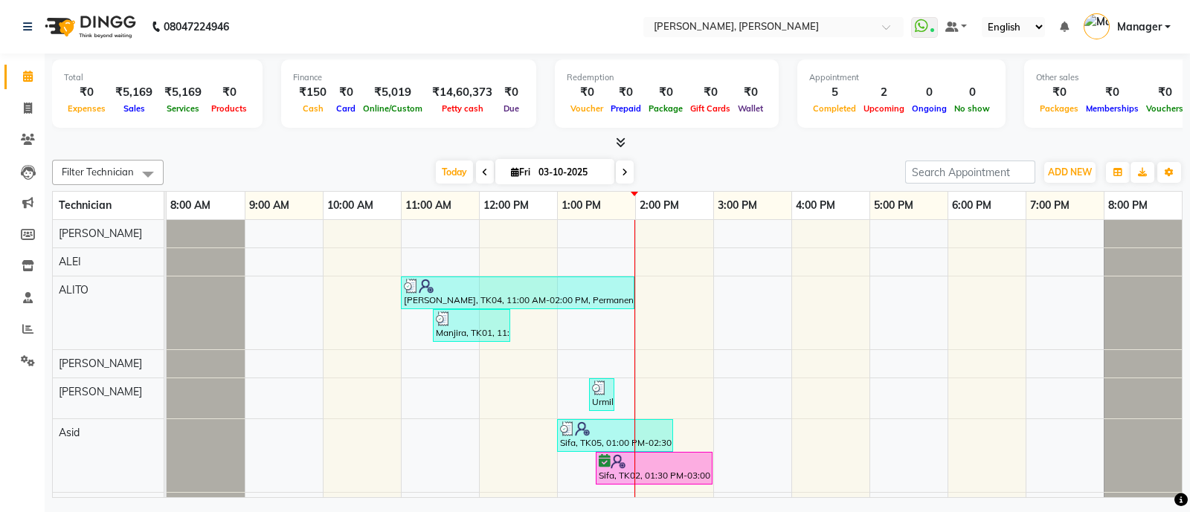
click at [26, 93] on li "Invoice" at bounding box center [22, 109] width 45 height 32
click at [25, 100] on span at bounding box center [28, 108] width 26 height 17
select select "3767"
select select "service"
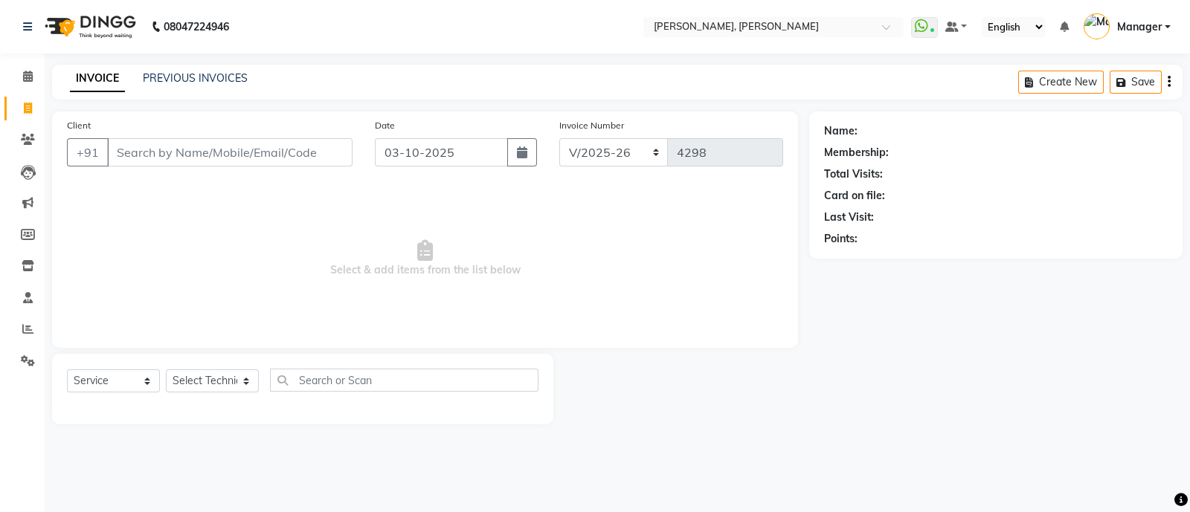
click at [140, 156] on input "Client" at bounding box center [229, 152] width 245 height 28
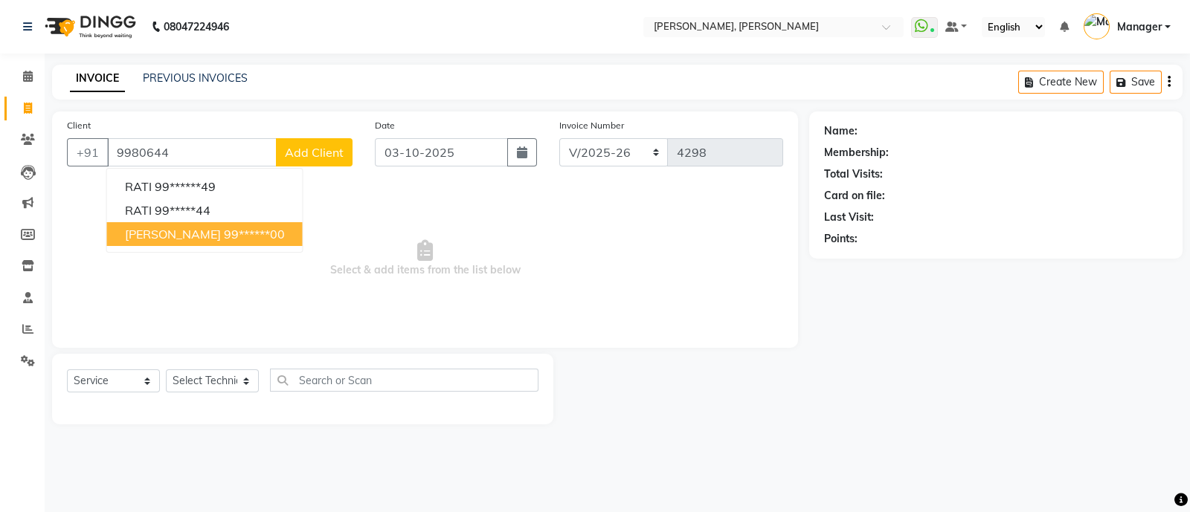
click at [150, 229] on span "Brinda" at bounding box center [173, 234] width 96 height 15
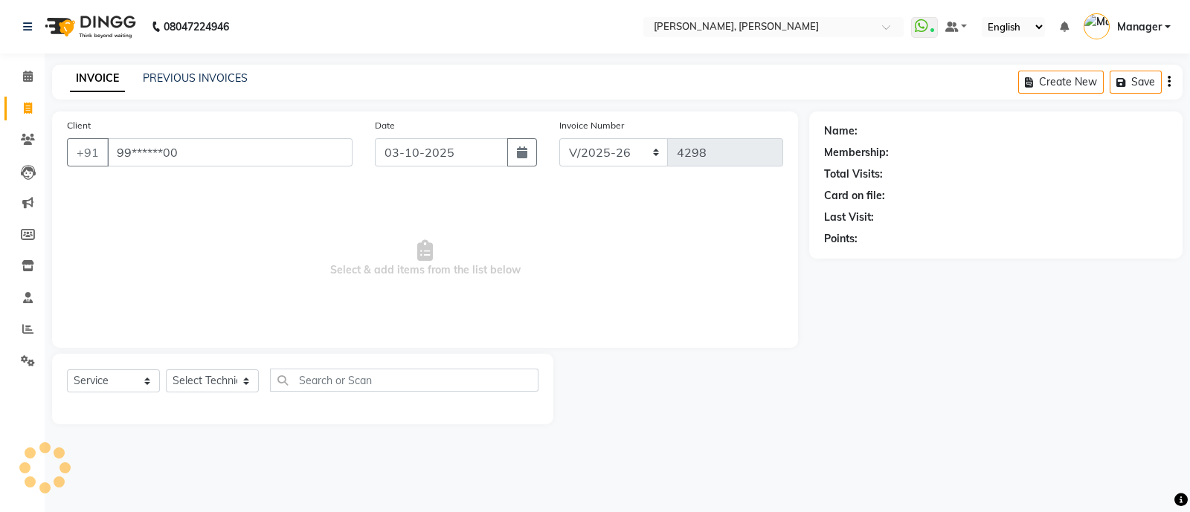
type input "99******00"
select select "1: Object"
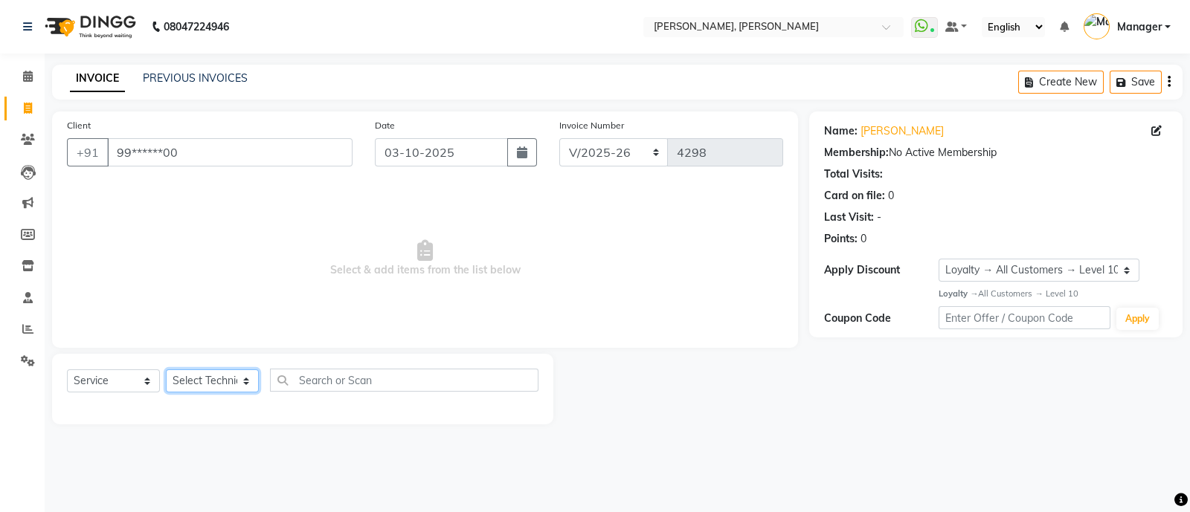
click at [179, 381] on select "Select Technician [PERSON_NAME] [PERSON_NAME] Asid Hanmi [PERSON_NAME] Manager …" at bounding box center [212, 381] width 93 height 23
select select "51846"
click at [166, 370] on select "Select Technician [PERSON_NAME] [PERSON_NAME] Asid Hanmi [PERSON_NAME] Manager …" at bounding box center [212, 381] width 93 height 23
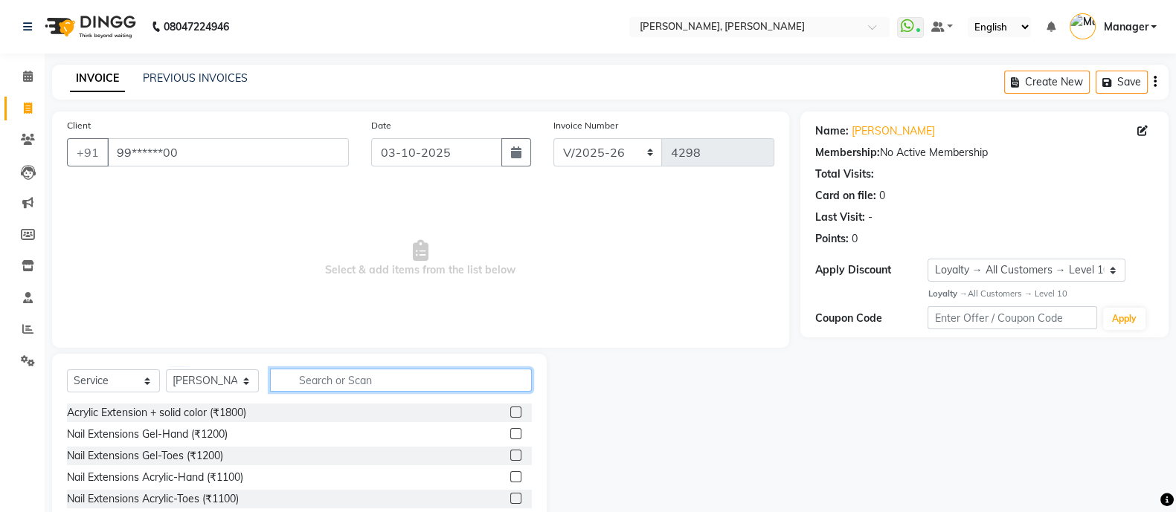
click at [384, 384] on input "text" at bounding box center [401, 380] width 262 height 23
type input "e"
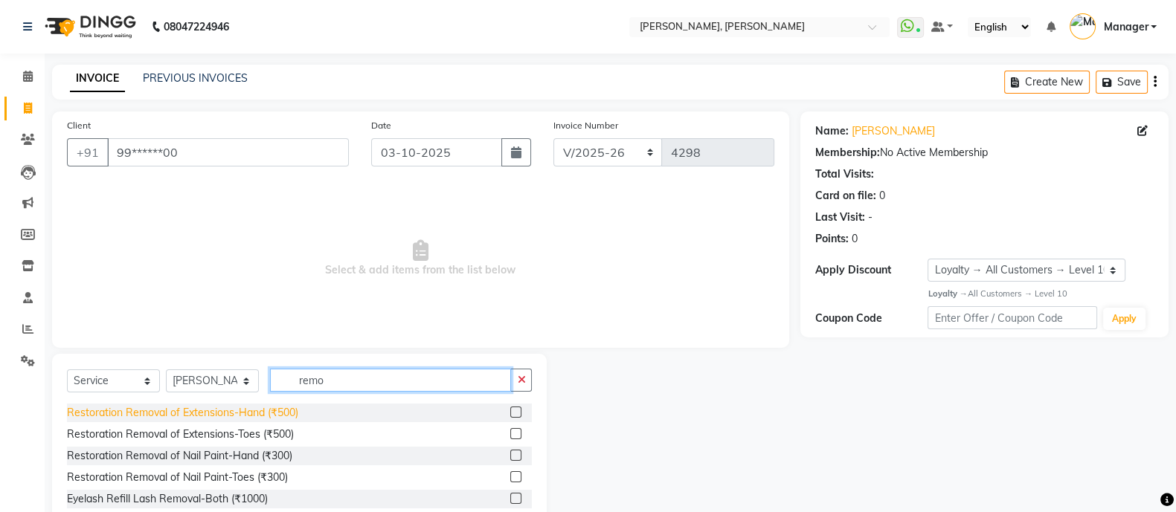
type input "remo"
click at [260, 419] on div "Restoration Removal of Extensions-Hand (₹500)" at bounding box center [182, 413] width 231 height 16
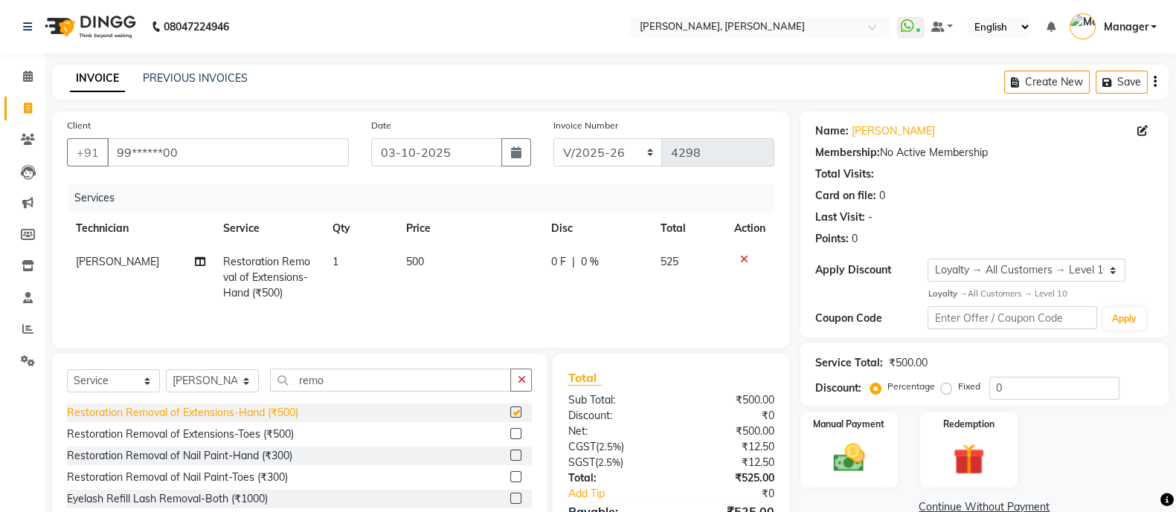
checkbox input "false"
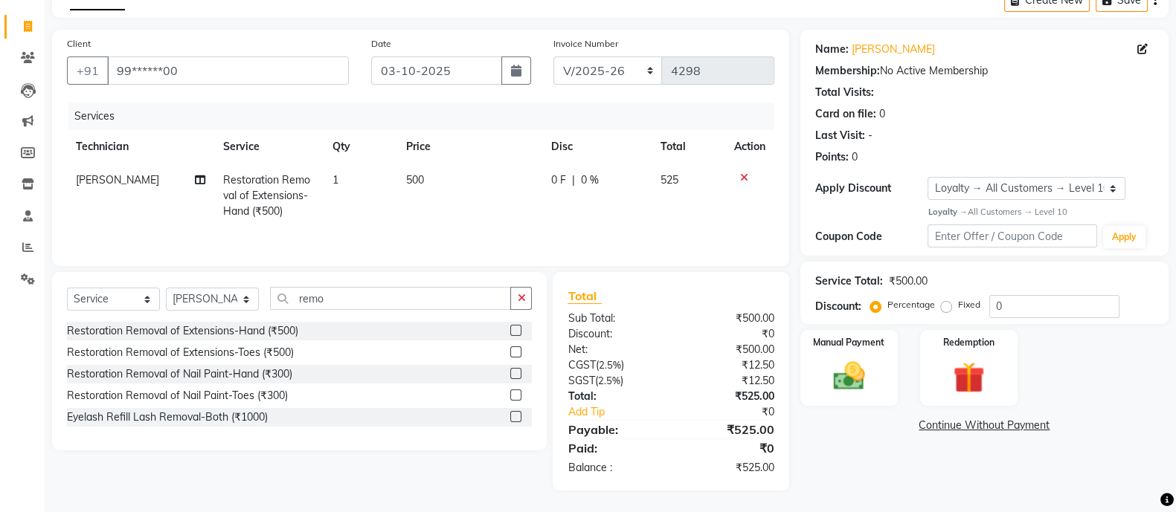
scroll to position [86, 0]
click at [196, 76] on input "99******00" at bounding box center [228, 70] width 242 height 28
type input "9"
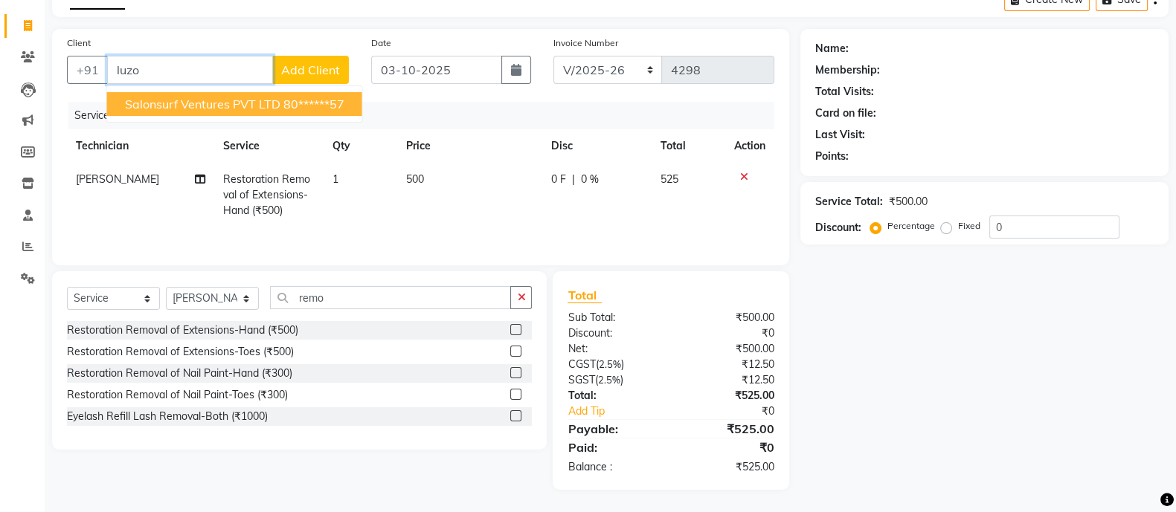
click at [218, 106] on span "Salonsurf Ventures PVT LTD" at bounding box center [202, 104] width 155 height 15
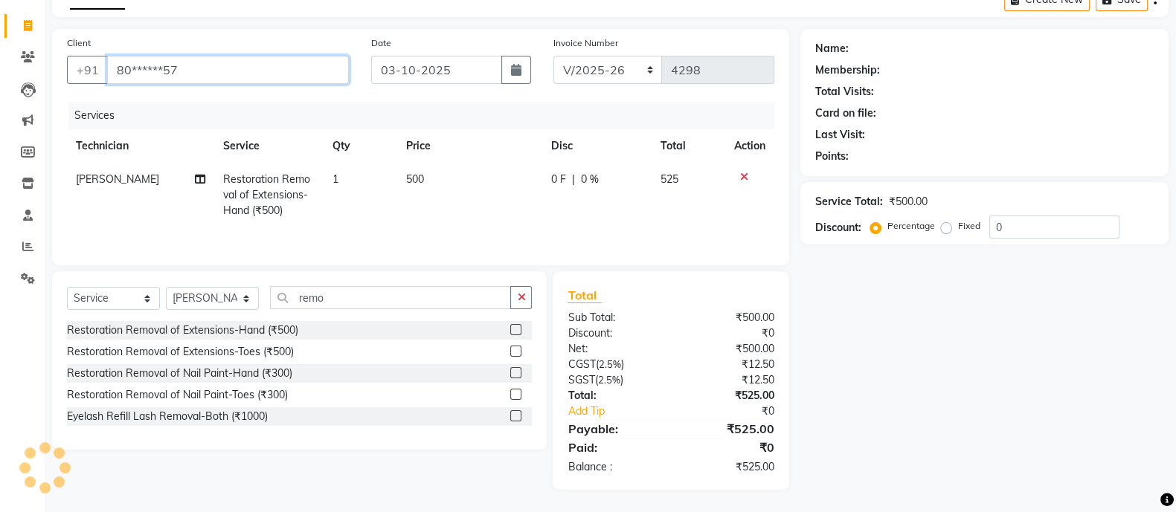
type input "80******57"
select select "1: Object"
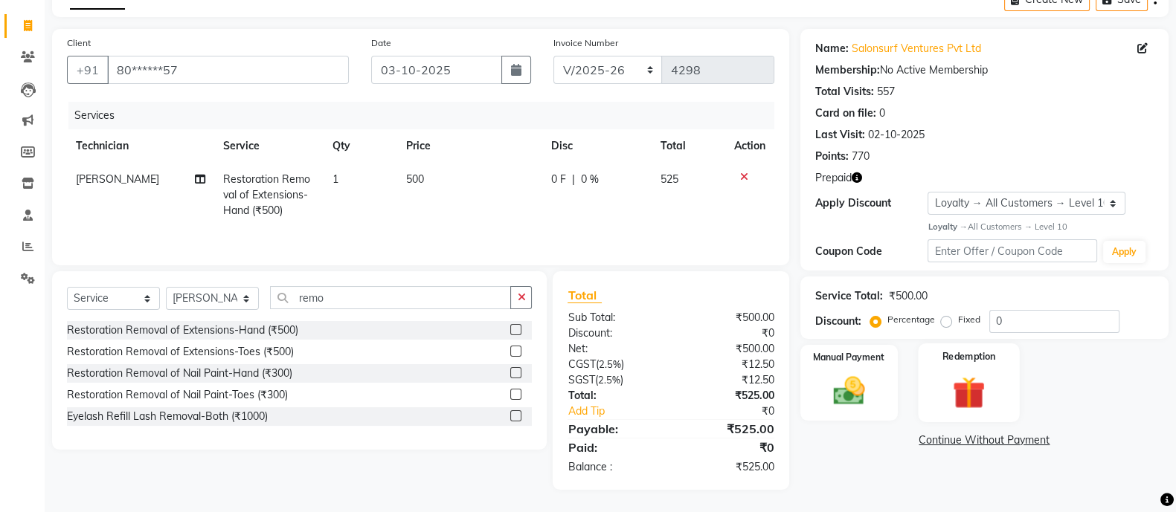
click at [974, 368] on div "Redemption" at bounding box center [969, 383] width 102 height 79
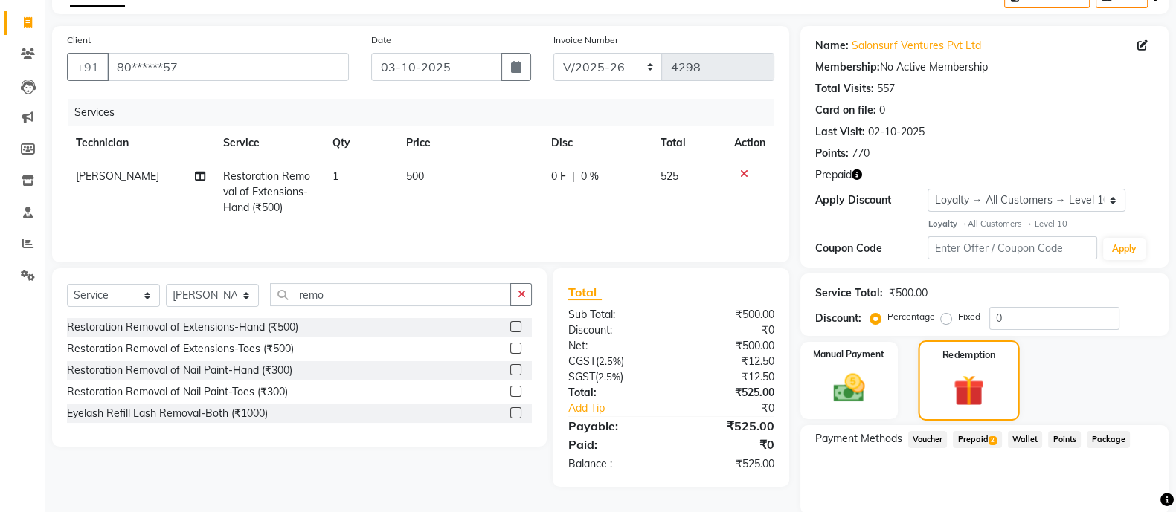
scroll to position [140, 0]
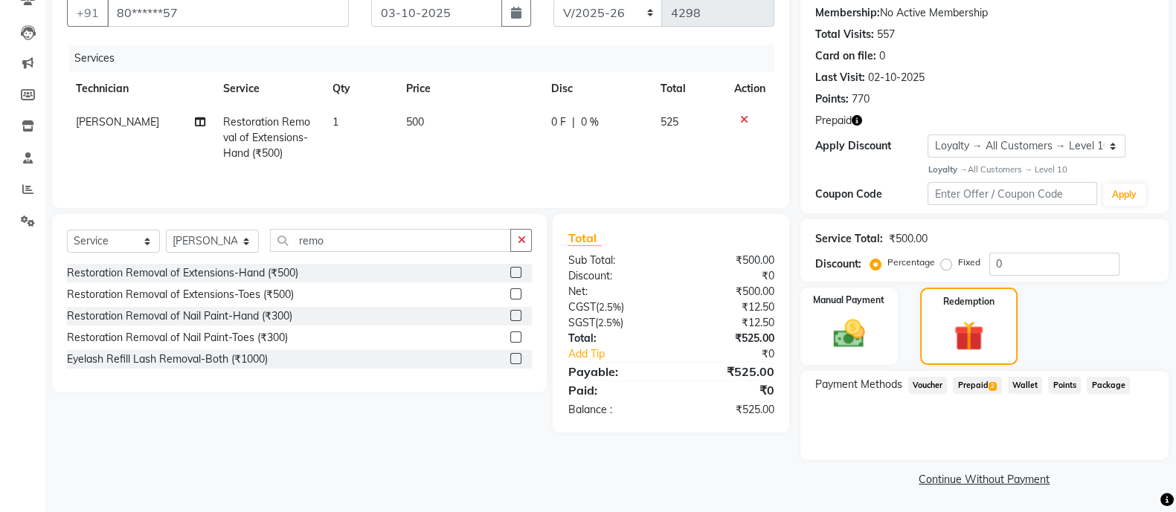
click at [996, 387] on span "2" at bounding box center [992, 386] width 8 height 9
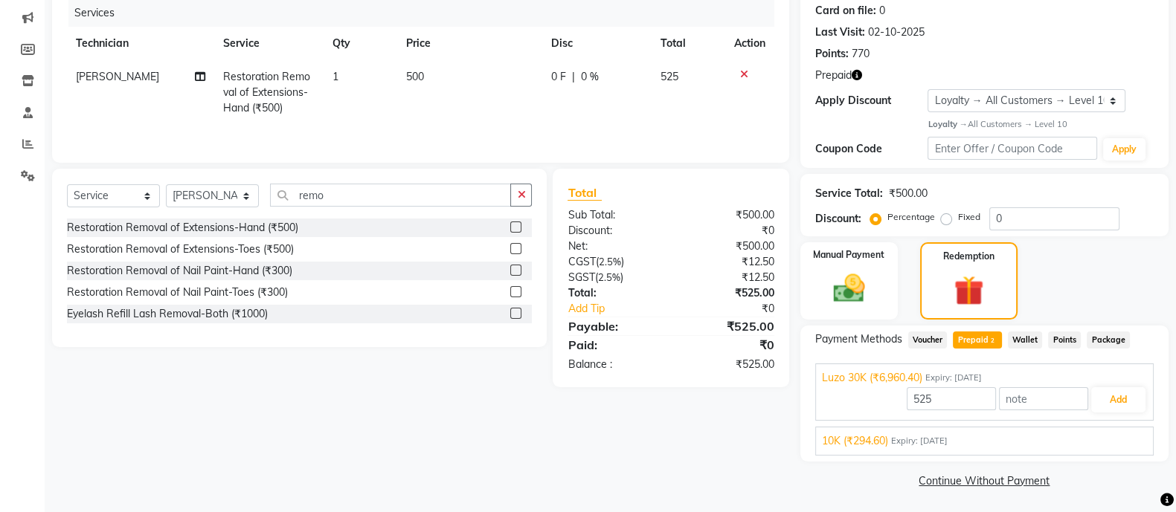
scroll to position [0, 0]
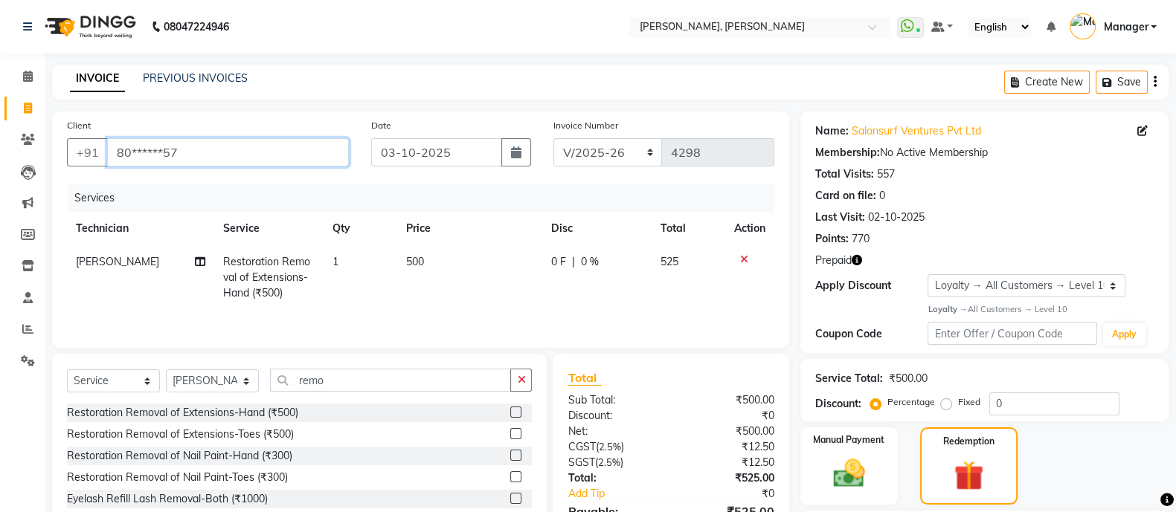
click at [213, 147] on input "80******57" at bounding box center [228, 152] width 242 height 28
type input "8"
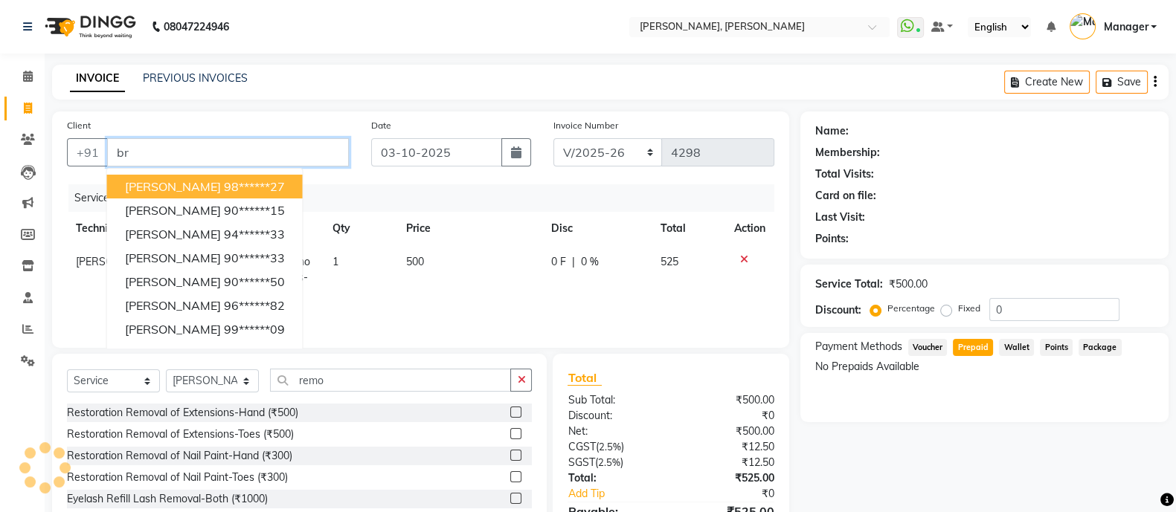
type input "b"
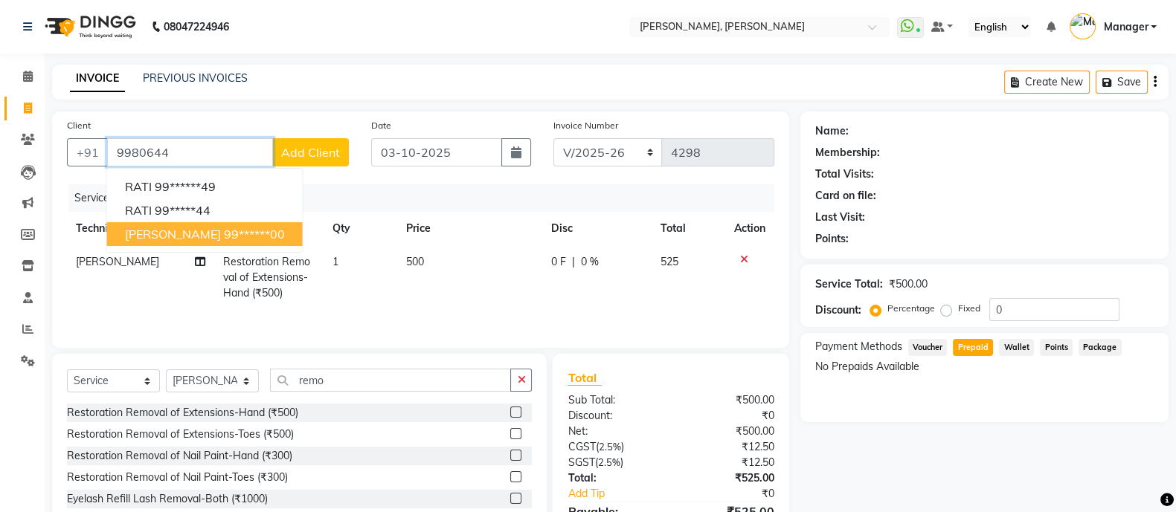
click at [159, 225] on button "Brinda 99******00" at bounding box center [205, 234] width 196 height 24
type input "99******00"
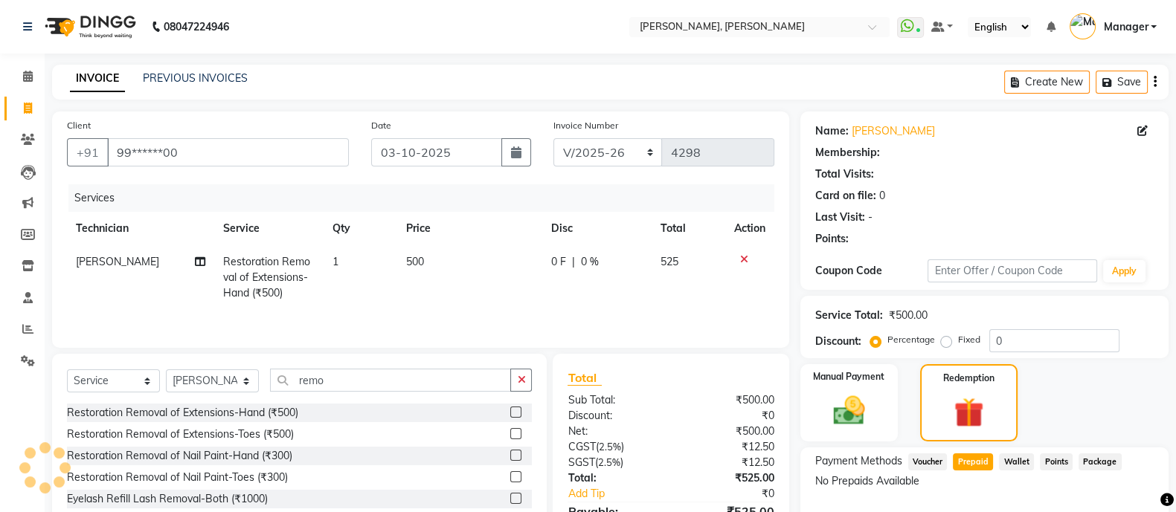
select select "1: Object"
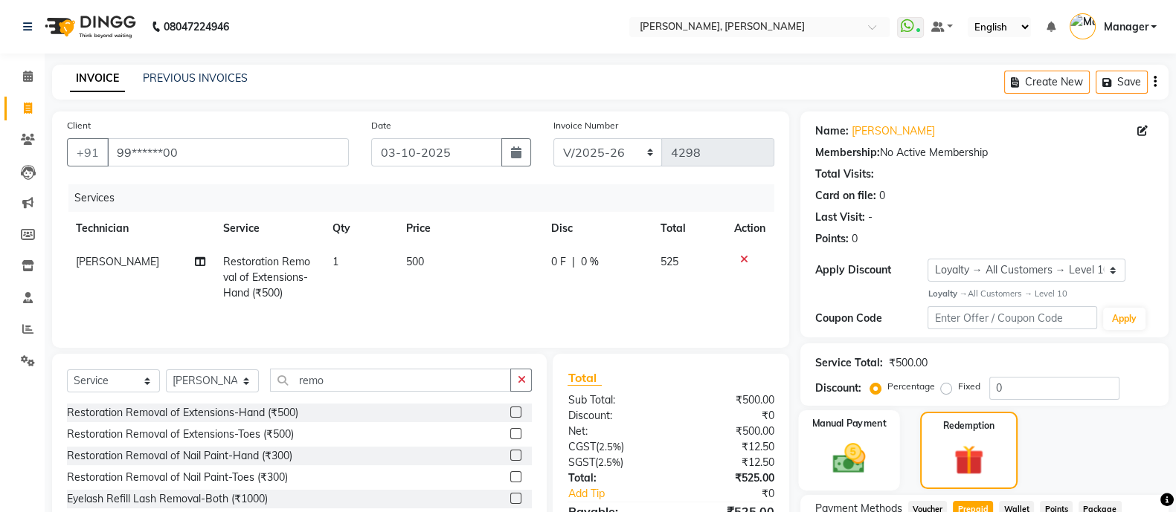
click at [863, 448] on img at bounding box center [848, 457] width 53 height 37
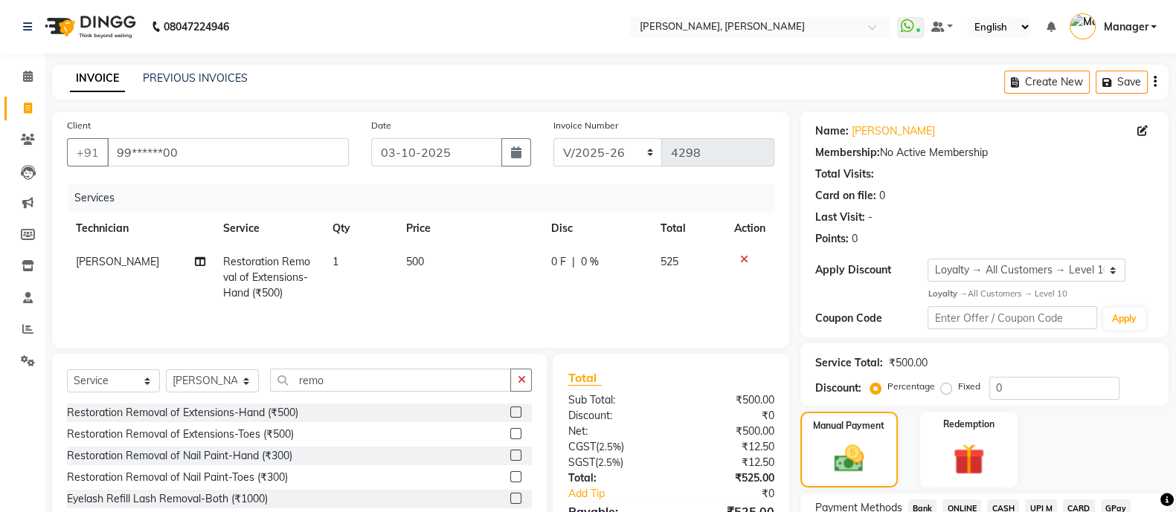
click at [959, 507] on span "ONLINE" at bounding box center [961, 508] width 39 height 17
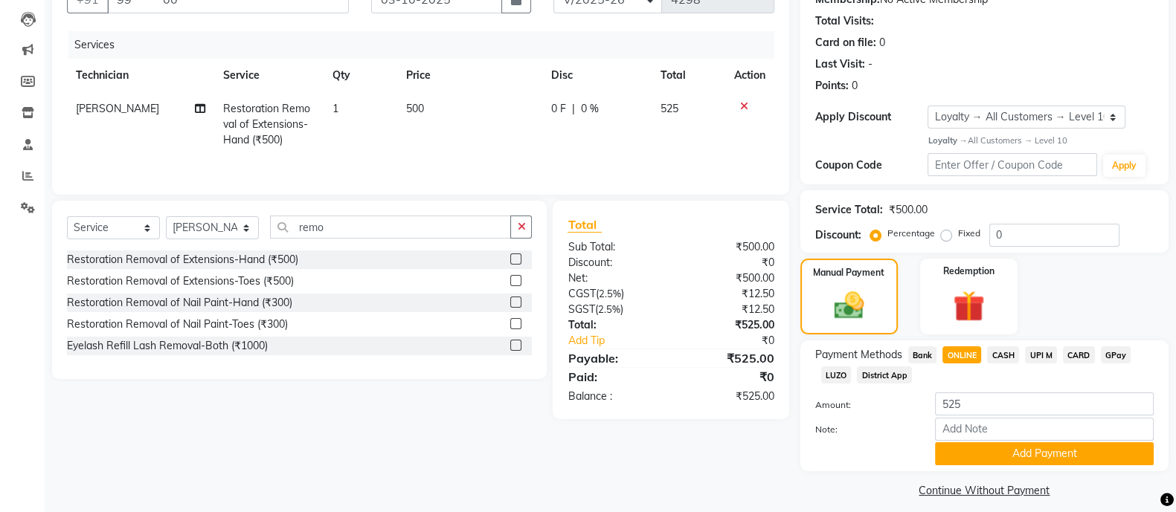
scroll to position [167, 0]
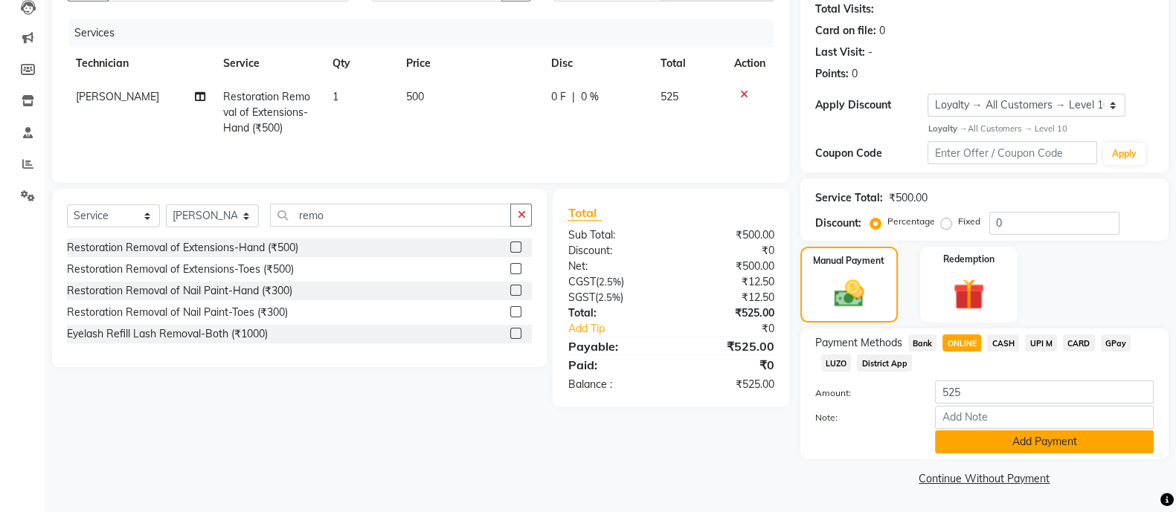
click at [999, 443] on button "Add Payment" at bounding box center [1044, 442] width 219 height 23
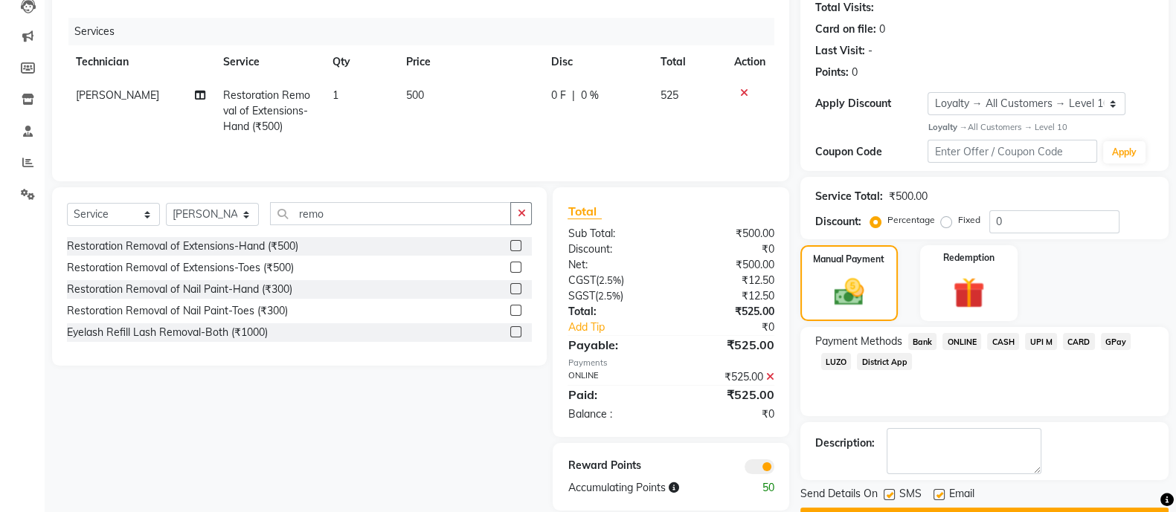
scroll to position [207, 0]
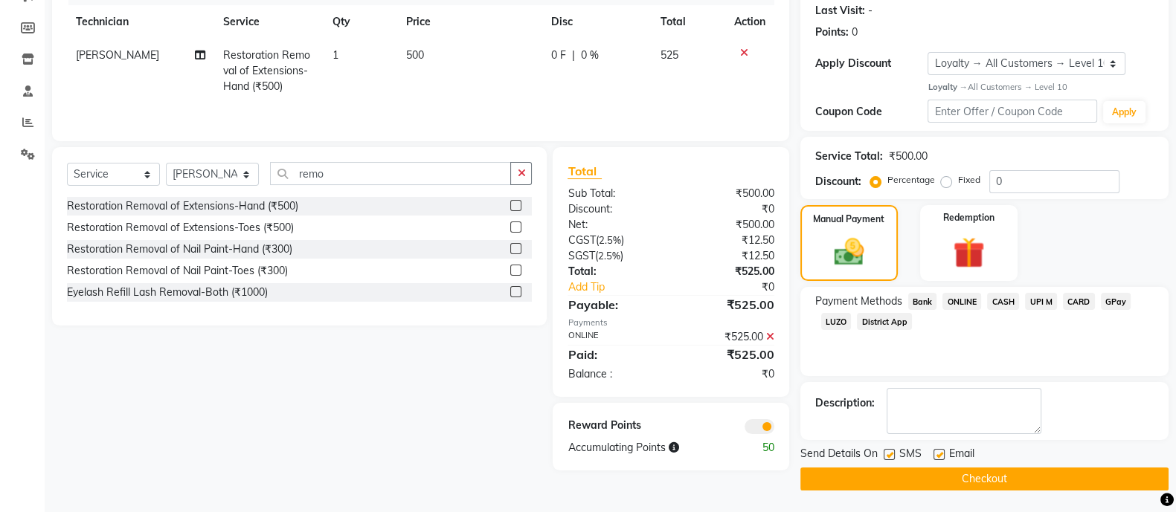
click at [967, 470] on button "Checkout" at bounding box center [984, 479] width 368 height 23
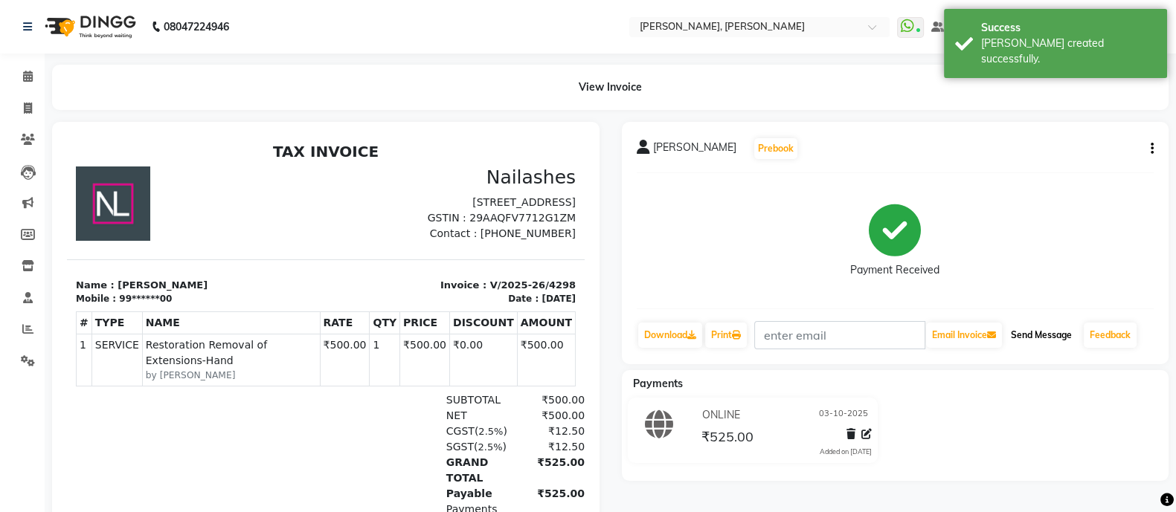
click at [1060, 325] on button "Send Message" at bounding box center [1041, 335] width 73 height 25
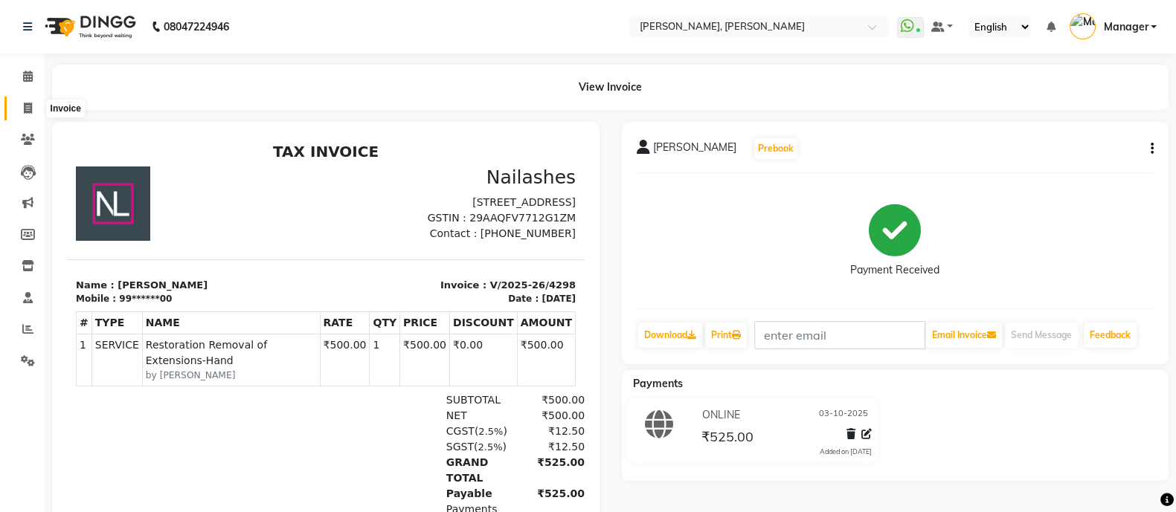
click at [35, 101] on span at bounding box center [28, 108] width 26 height 17
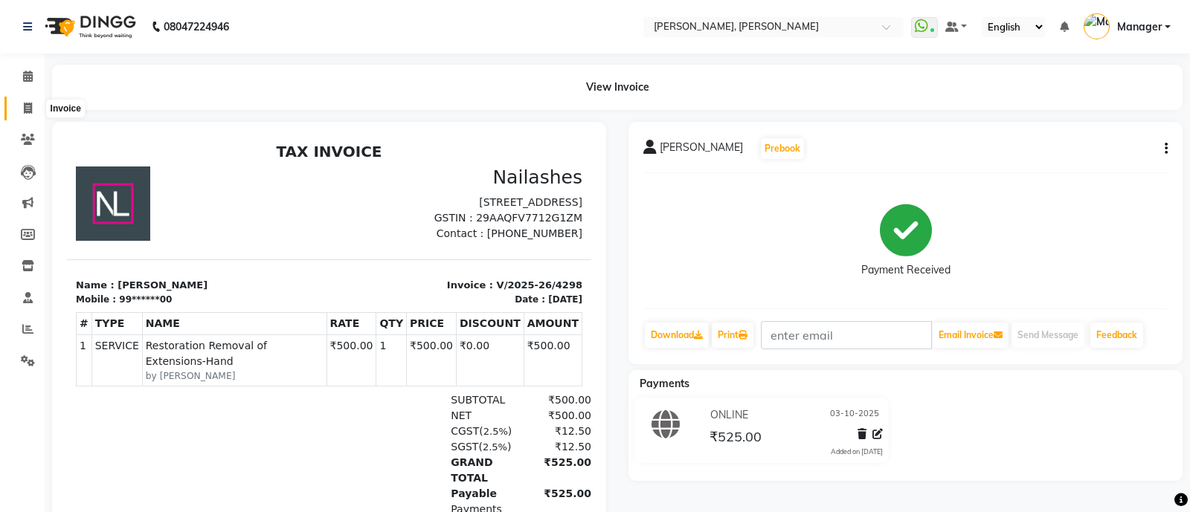
select select "3767"
select select "service"
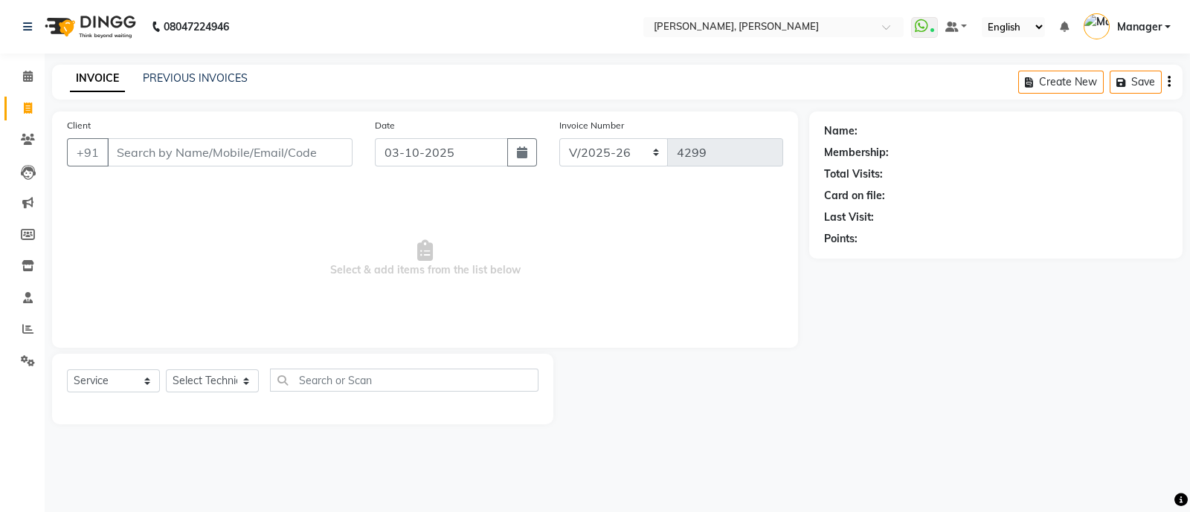
click at [141, 160] on input "Client" at bounding box center [229, 152] width 245 height 28
type input "8094720154"
click at [297, 149] on span "Add Client" at bounding box center [314, 152] width 59 height 15
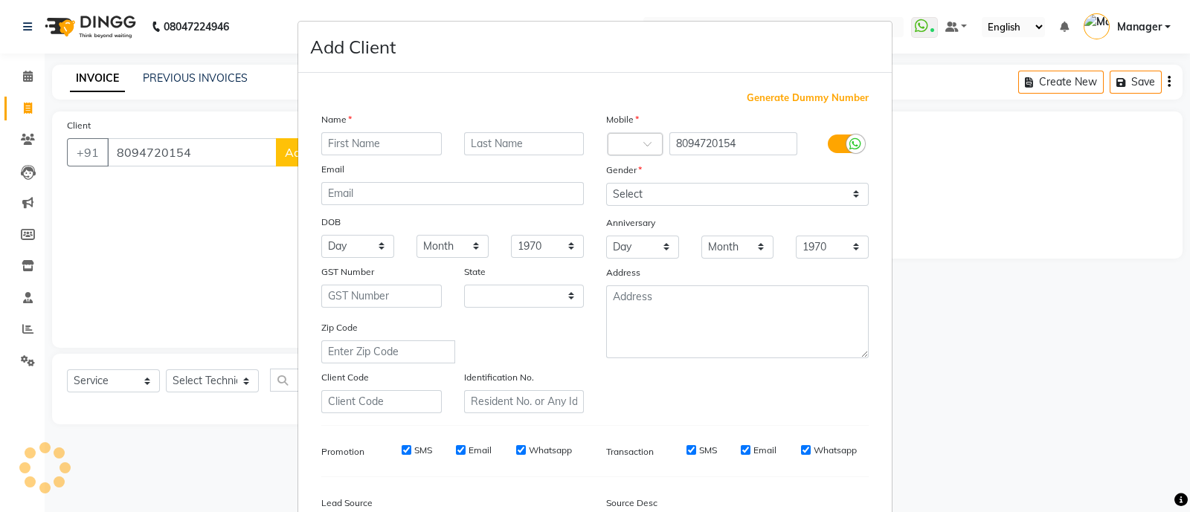
select select "21"
click at [376, 141] on input "text" at bounding box center [381, 143] width 120 height 23
type input "nithya"
click at [692, 143] on input "8094720154" at bounding box center [733, 143] width 129 height 23
type input "8095720154"
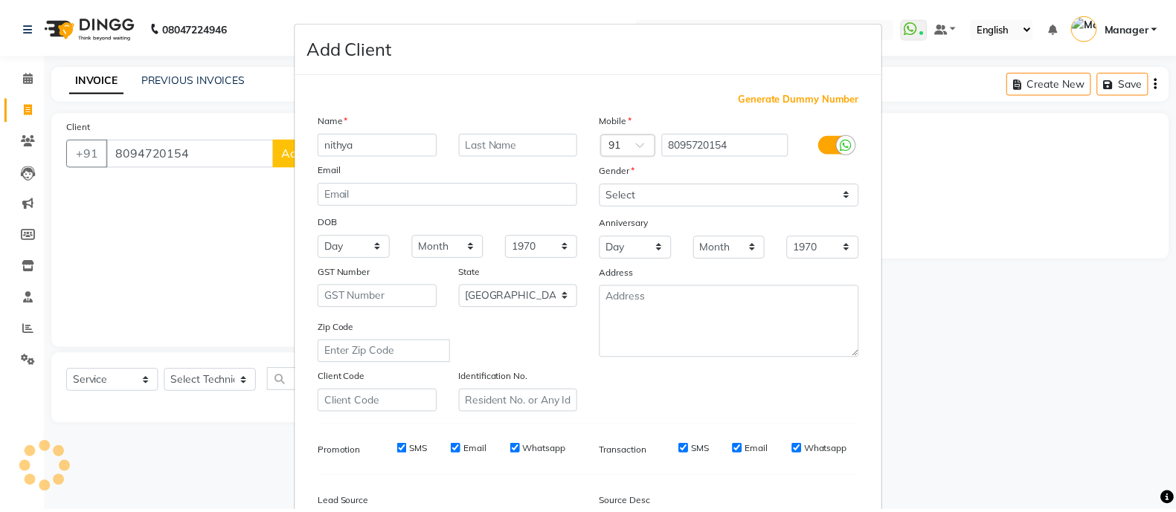
scroll to position [181, 0]
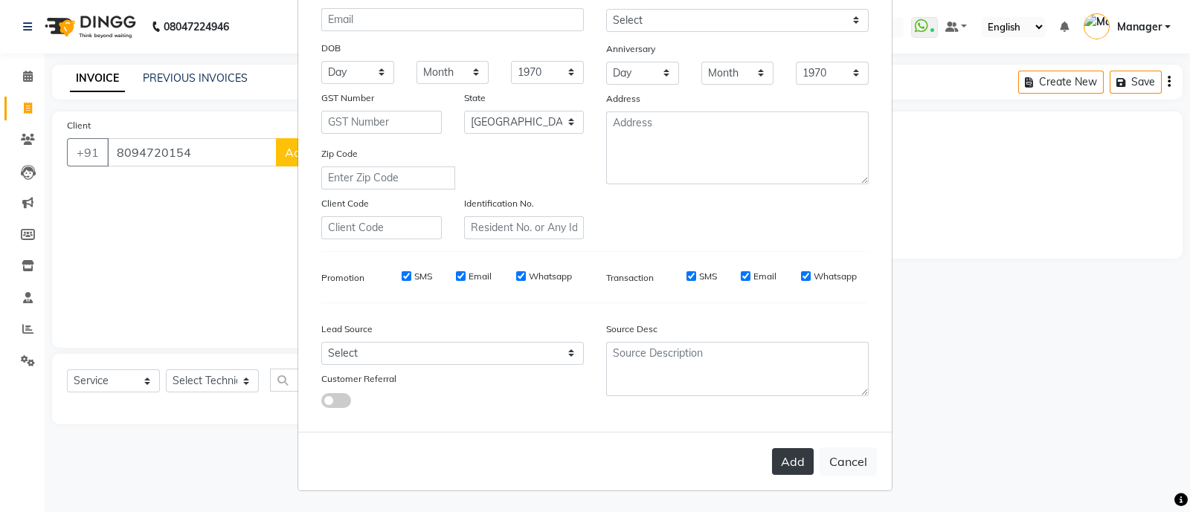
click at [800, 470] on button "Add" at bounding box center [793, 461] width 42 height 27
click at [781, 455] on button "Add" at bounding box center [793, 461] width 42 height 27
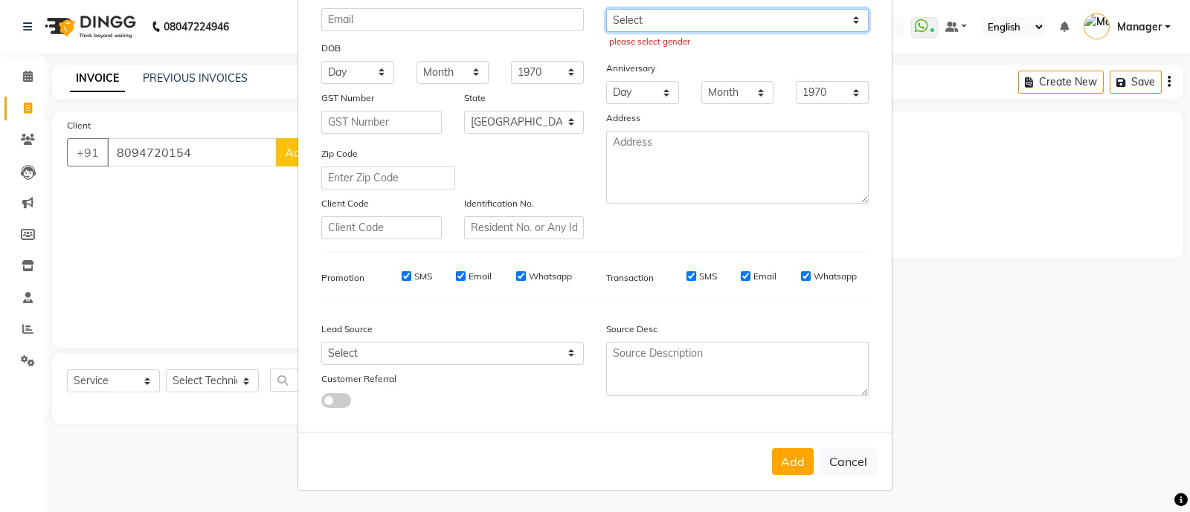
click at [620, 18] on select "Select [DEMOGRAPHIC_DATA] [DEMOGRAPHIC_DATA] Other Prefer Not To Say" at bounding box center [737, 20] width 262 height 23
select select "[DEMOGRAPHIC_DATA]"
click at [606, 9] on select "Select [DEMOGRAPHIC_DATA] [DEMOGRAPHIC_DATA] Other Prefer Not To Say" at bounding box center [737, 20] width 262 height 23
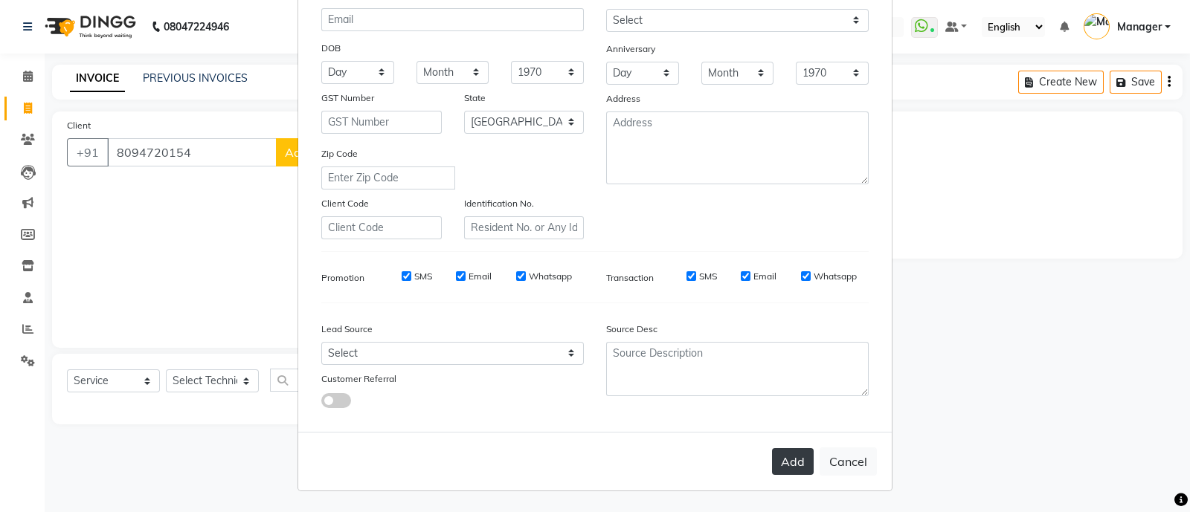
click at [780, 459] on button "Add" at bounding box center [793, 461] width 42 height 27
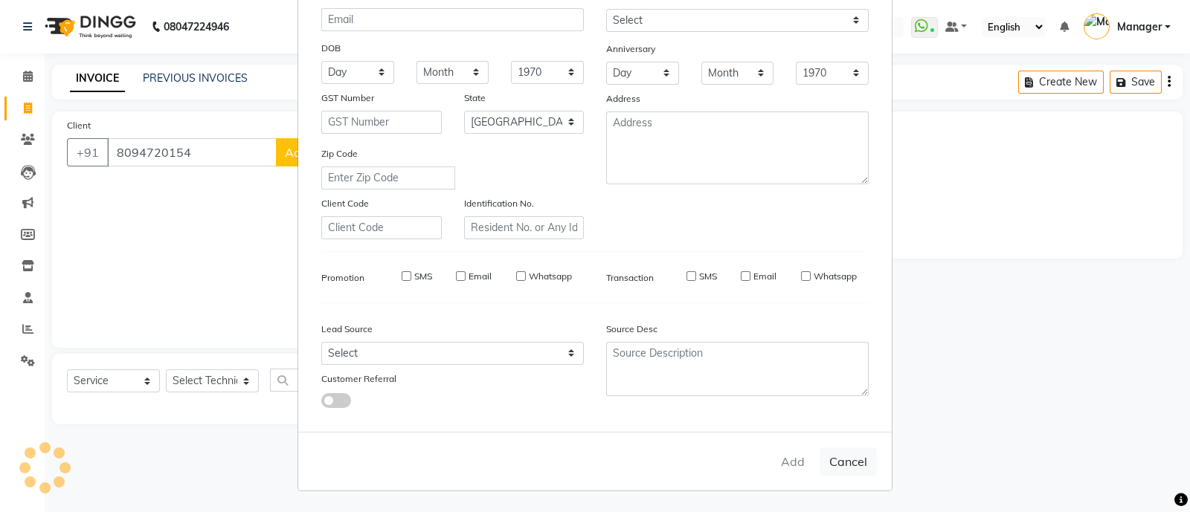
type input "80******54"
select select
select select "null"
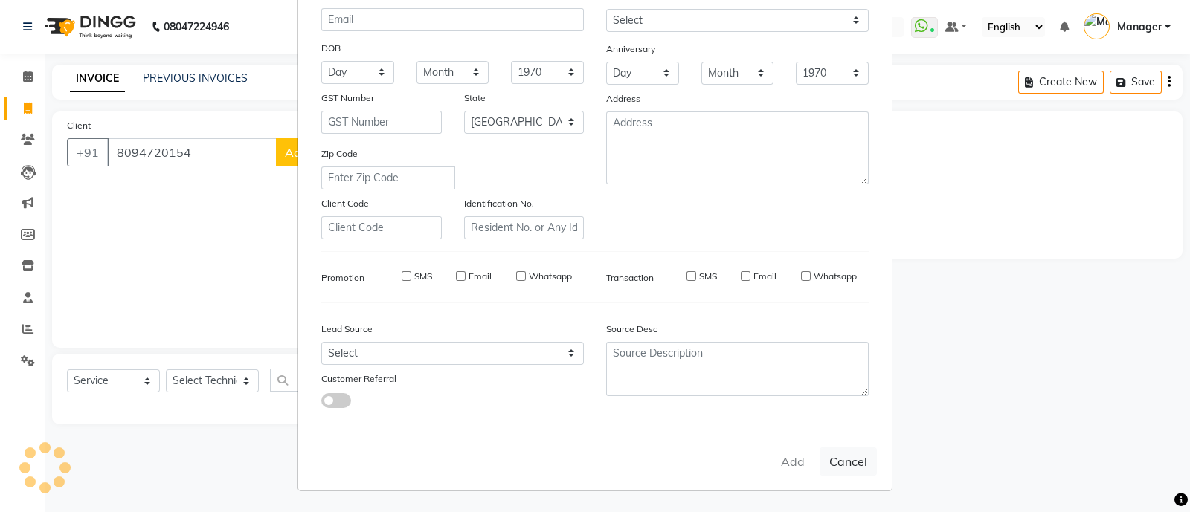
select select
checkbox input "false"
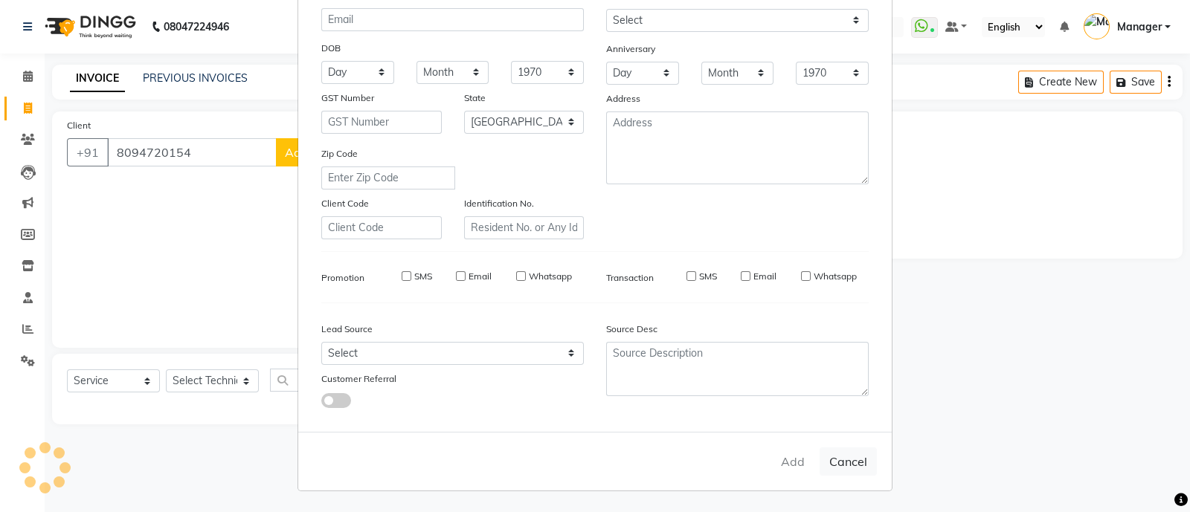
checkbox input "false"
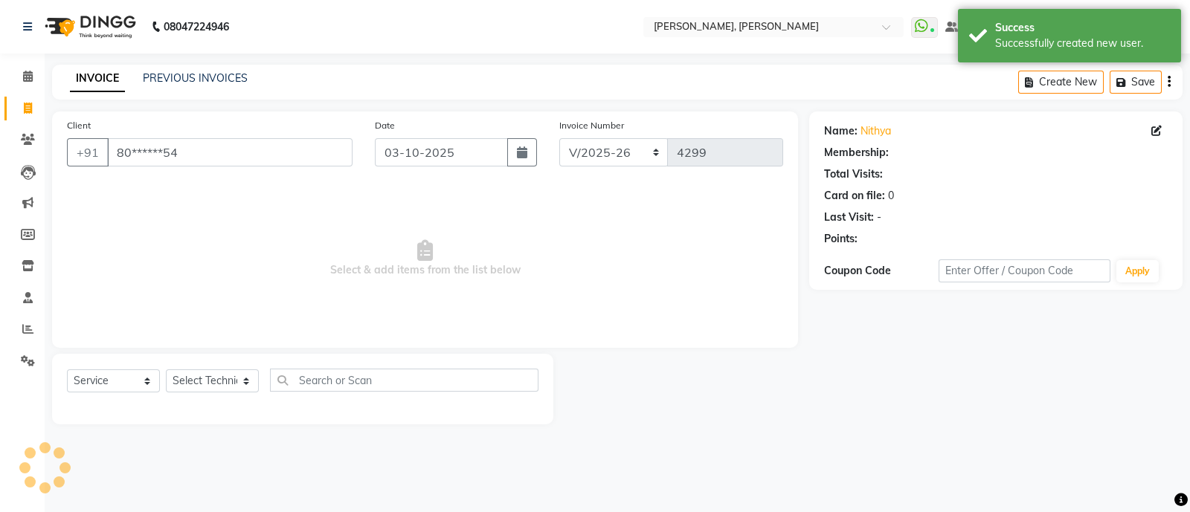
select select "1: Object"
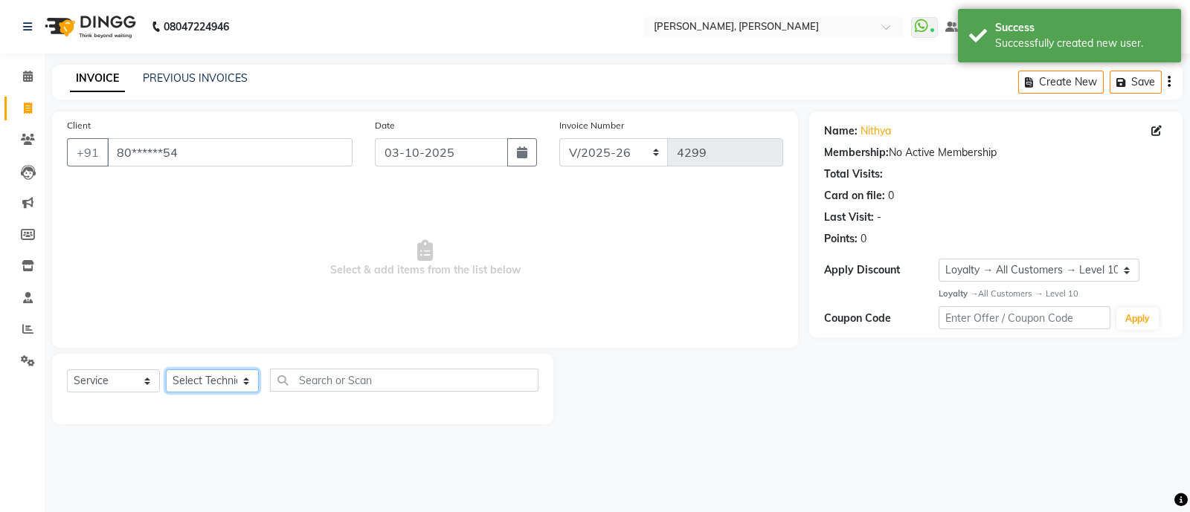
click at [202, 375] on select "Select Technician [PERSON_NAME] [PERSON_NAME] Asid Hanmi [PERSON_NAME] Manager …" at bounding box center [212, 381] width 93 height 23
select select "38070"
click at [166, 370] on select "Select Technician [PERSON_NAME] [PERSON_NAME] Asid Hanmi [PERSON_NAME] Manager …" at bounding box center [212, 381] width 93 height 23
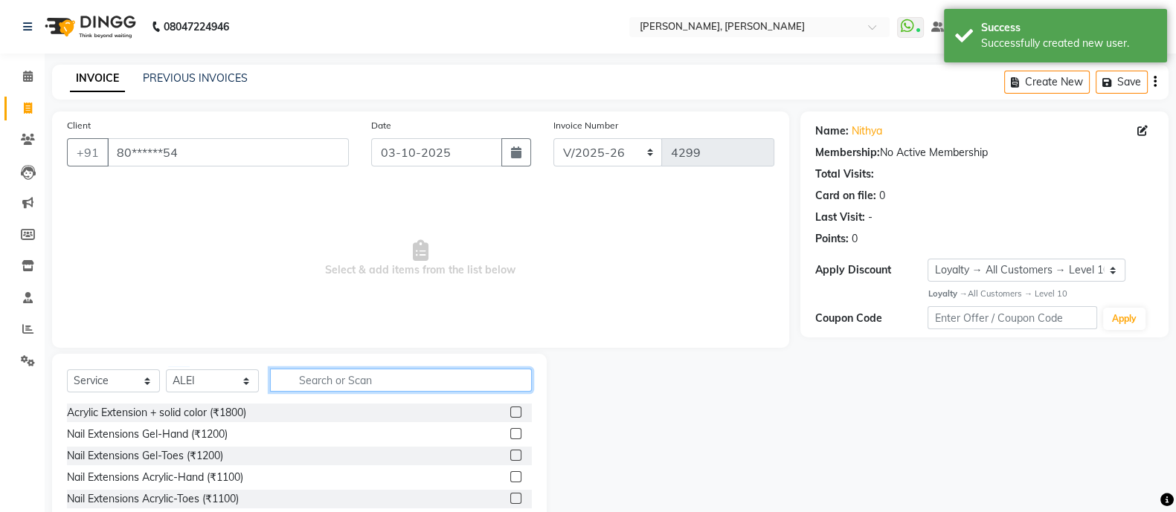
click at [351, 382] on input "text" at bounding box center [401, 380] width 262 height 23
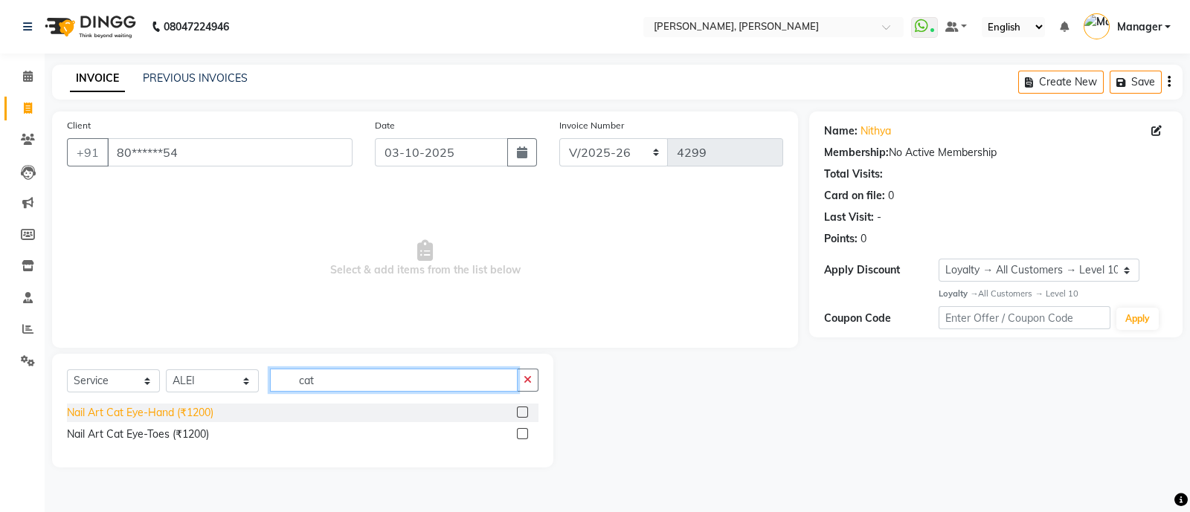
type input "cat"
click at [160, 414] on div "Nail Art Cat Eye-Hand (₹1200)" at bounding box center [140, 413] width 146 height 16
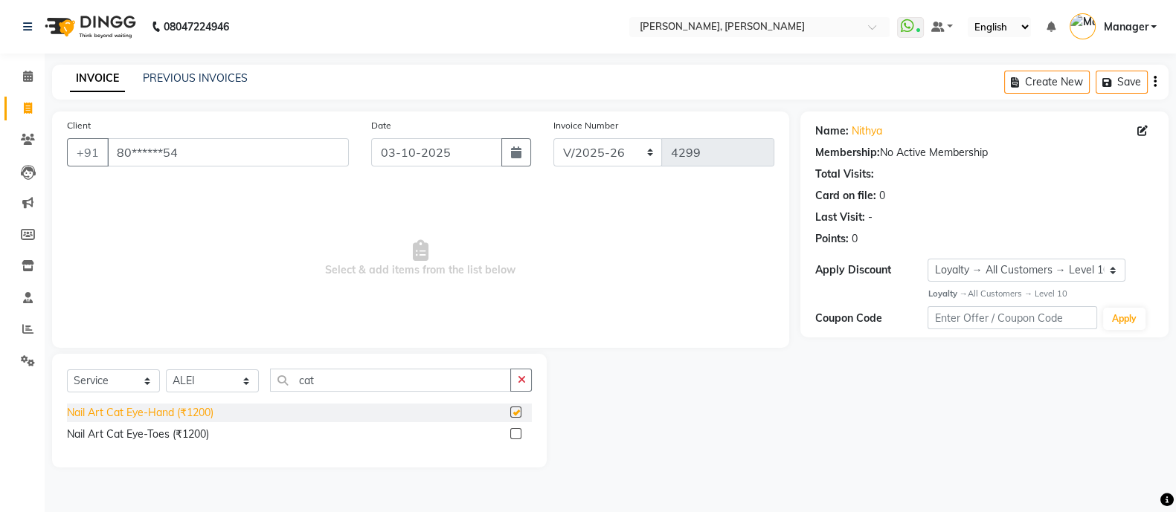
checkbox input "false"
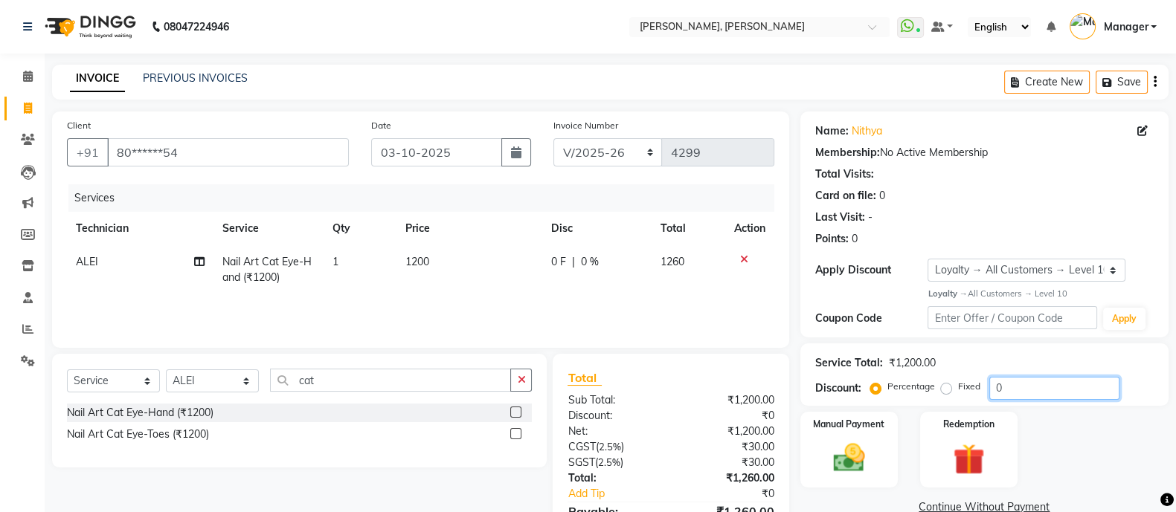
click at [1014, 387] on input "0" at bounding box center [1054, 388] width 130 height 23
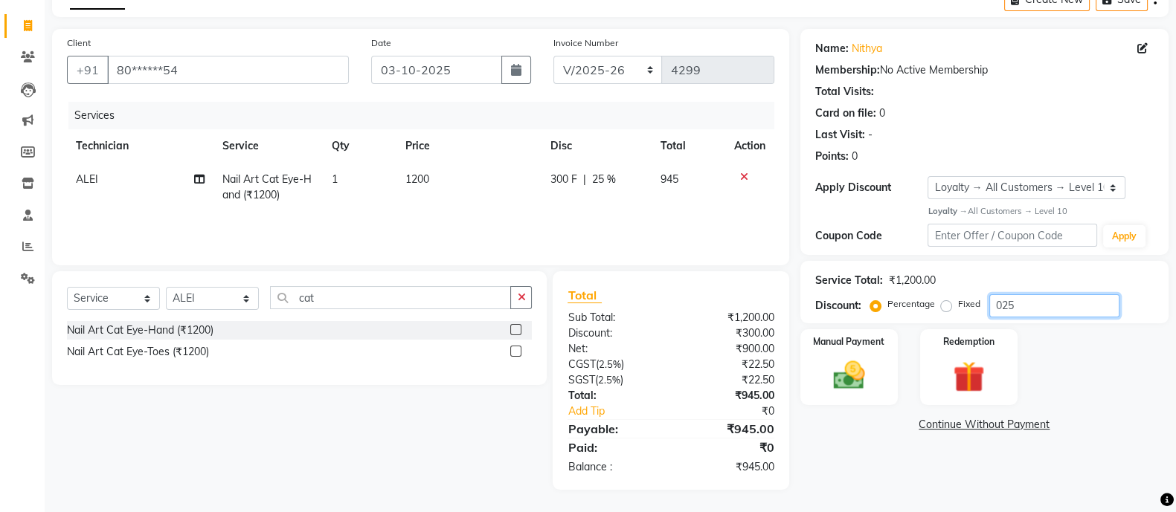
click at [1004, 304] on input "025" at bounding box center [1054, 305] width 130 height 23
click at [1004, 302] on input "025" at bounding box center [1054, 305] width 130 height 23
click at [999, 306] on input "025" at bounding box center [1054, 305] width 130 height 23
type input "25"
click at [1109, 387] on div "Manual Payment Redemption" at bounding box center [984, 367] width 390 height 76
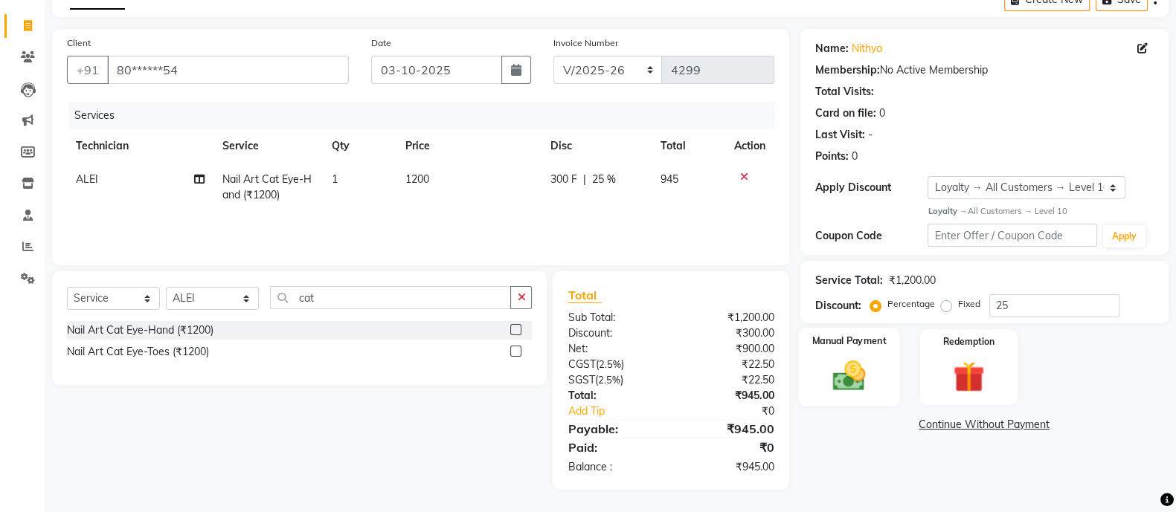
click at [827, 351] on div "Manual Payment" at bounding box center [849, 367] width 102 height 79
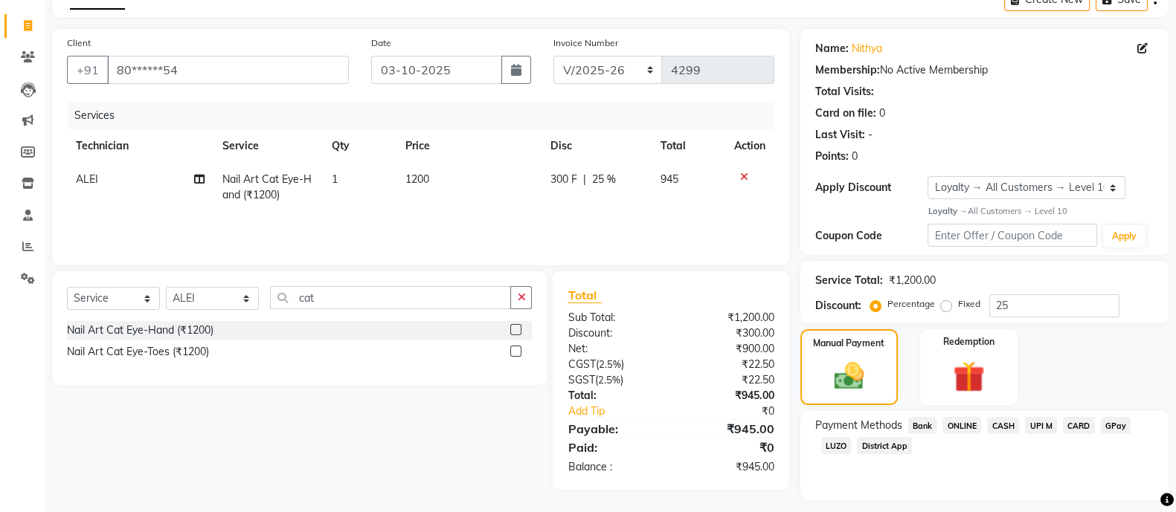
click at [956, 422] on span "ONLINE" at bounding box center [961, 425] width 39 height 17
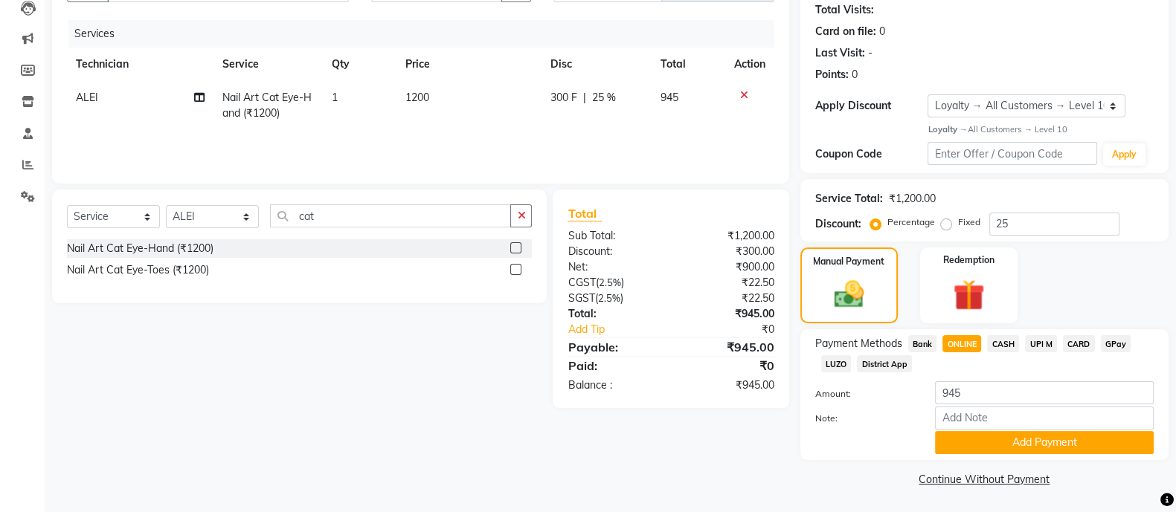
scroll to position [167, 0]
click at [1025, 437] on button "Add Payment" at bounding box center [1044, 442] width 219 height 23
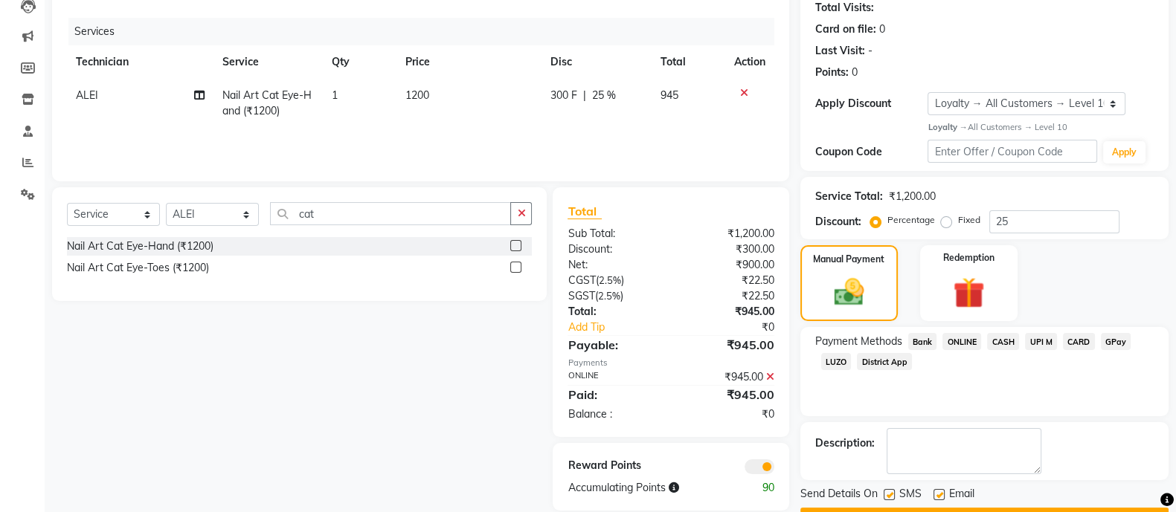
scroll to position [207, 0]
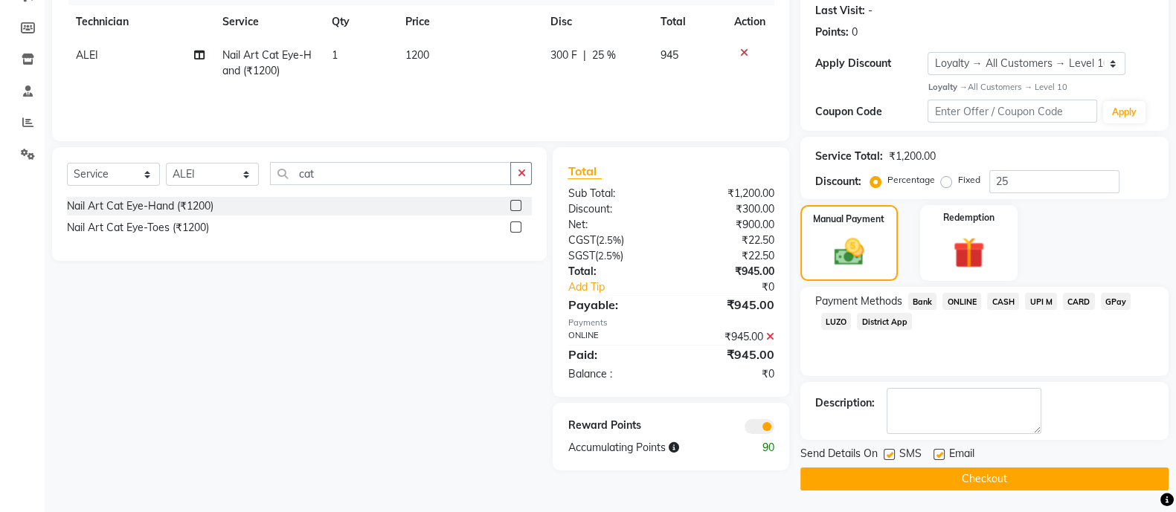
click at [1008, 468] on button "Checkout" at bounding box center [984, 479] width 368 height 23
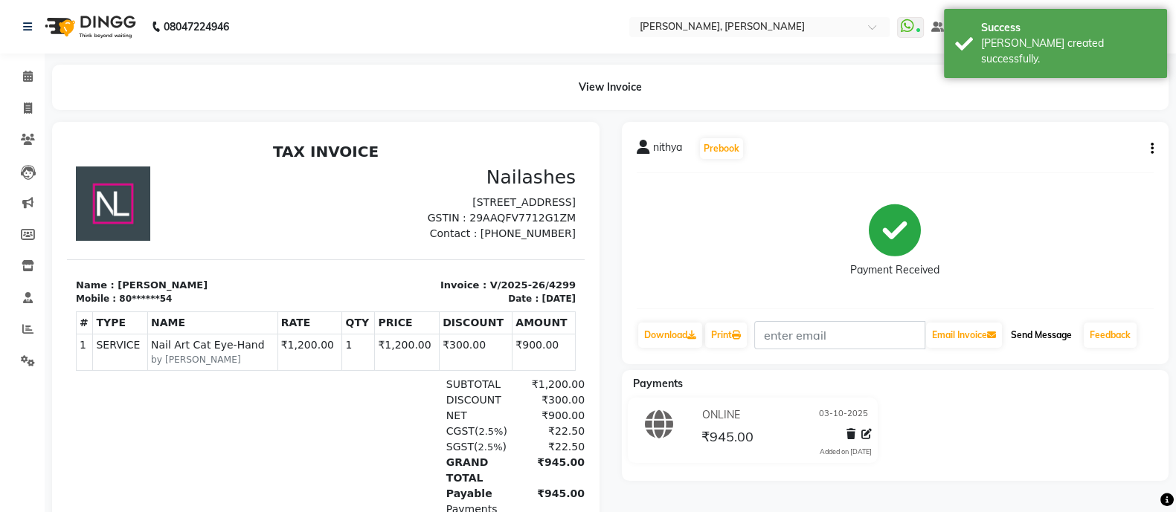
click at [1057, 327] on button "Send Message" at bounding box center [1041, 335] width 73 height 25
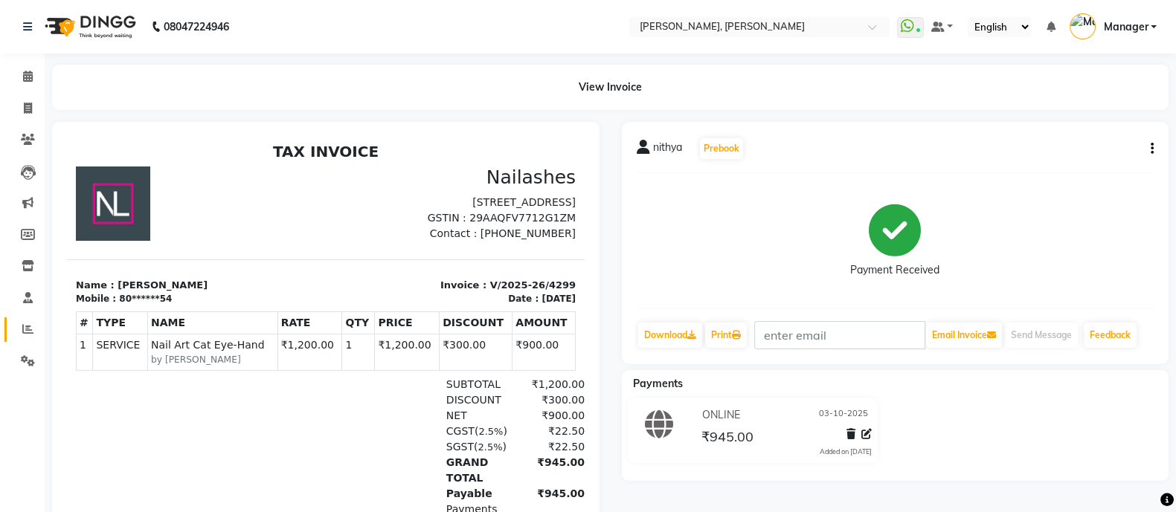
click at [15, 327] on span at bounding box center [28, 329] width 26 height 17
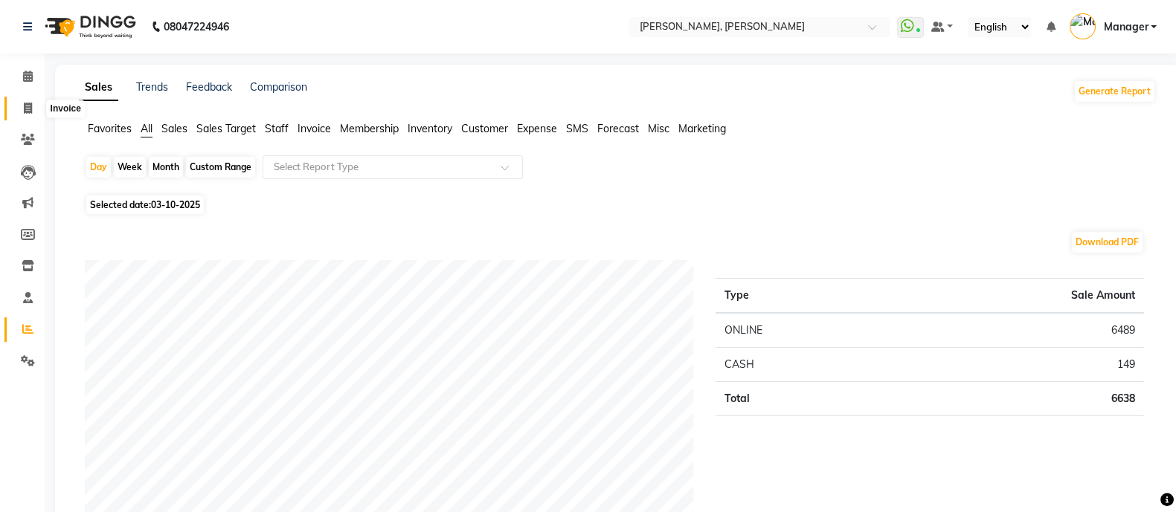
click at [24, 112] on icon at bounding box center [28, 108] width 8 height 11
select select "service"
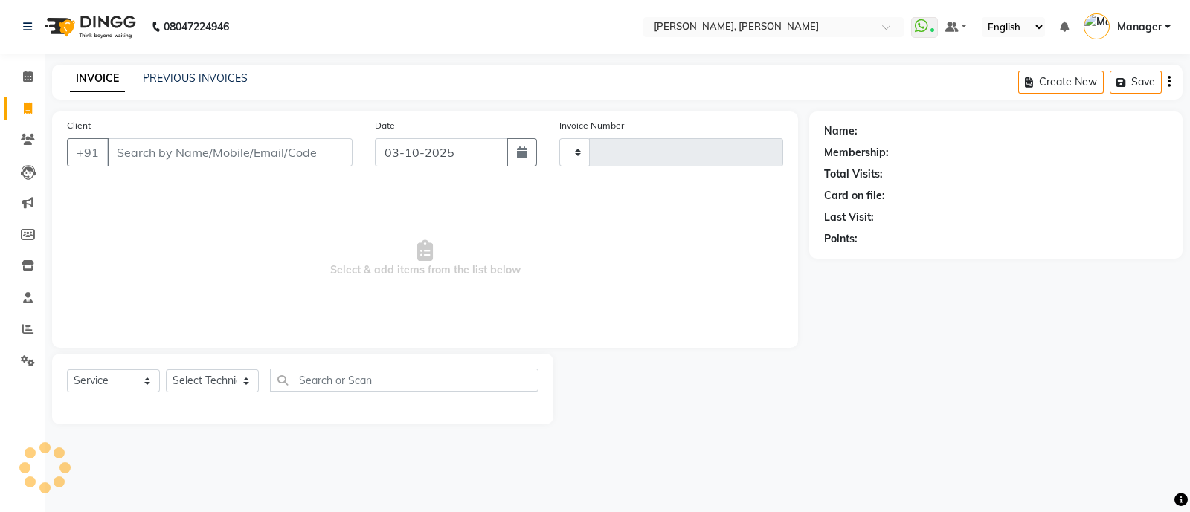
type input "4300"
select select "3767"
click at [170, 157] on input "Client" at bounding box center [229, 152] width 245 height 28
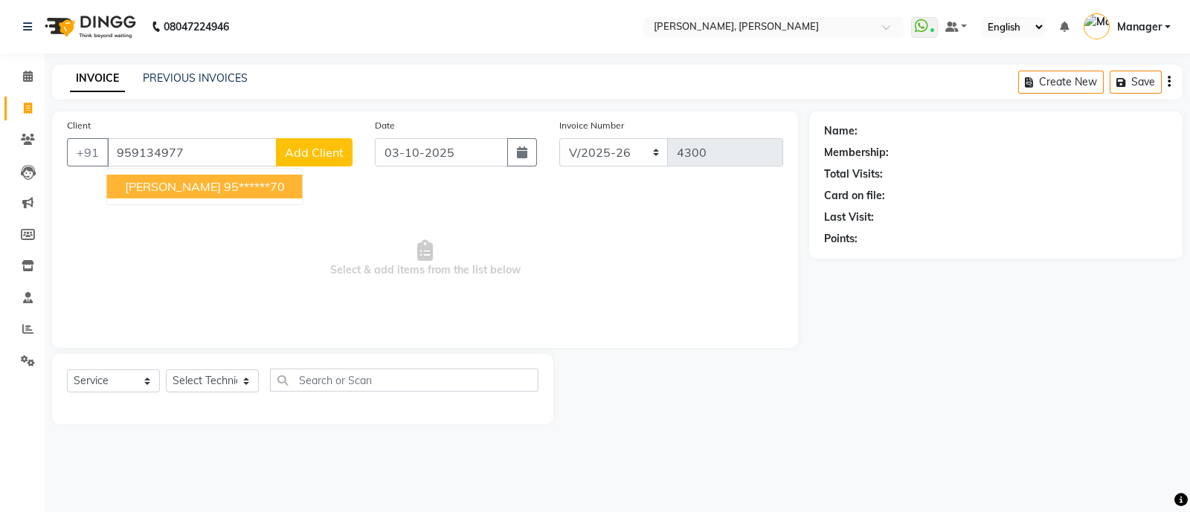
click at [169, 191] on span "Rachina" at bounding box center [173, 186] width 96 height 15
type input "95******70"
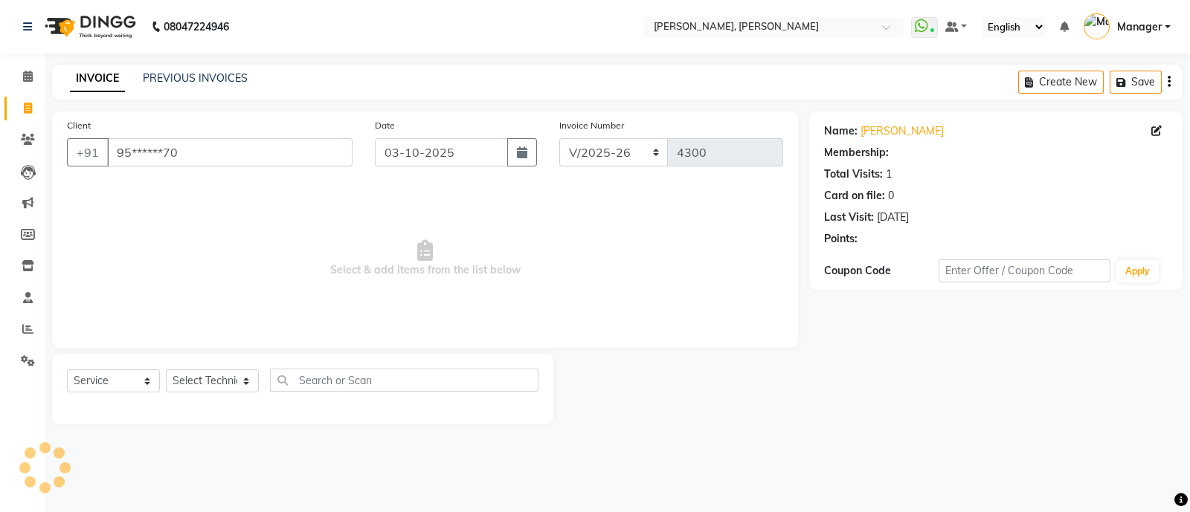
select select "1: Object"
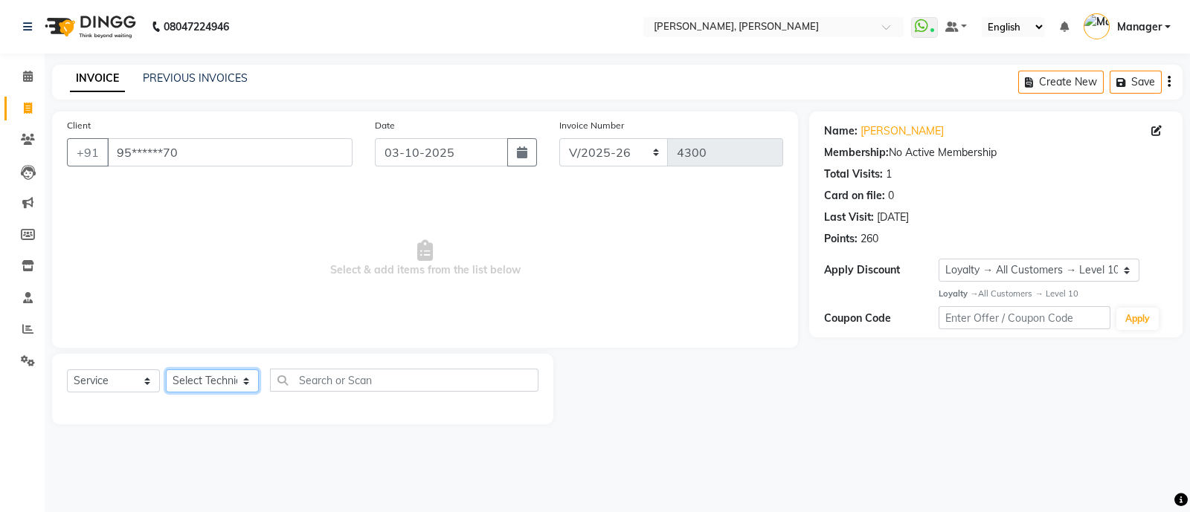
click at [198, 383] on select "Select Technician [PERSON_NAME] [PERSON_NAME] Asid Hanmi [PERSON_NAME] Manager …" at bounding box center [212, 381] width 93 height 23
select select "72162"
click at [166, 370] on select "Select Technician [PERSON_NAME] [PERSON_NAME] Asid Hanmi [PERSON_NAME] Manager …" at bounding box center [212, 381] width 93 height 23
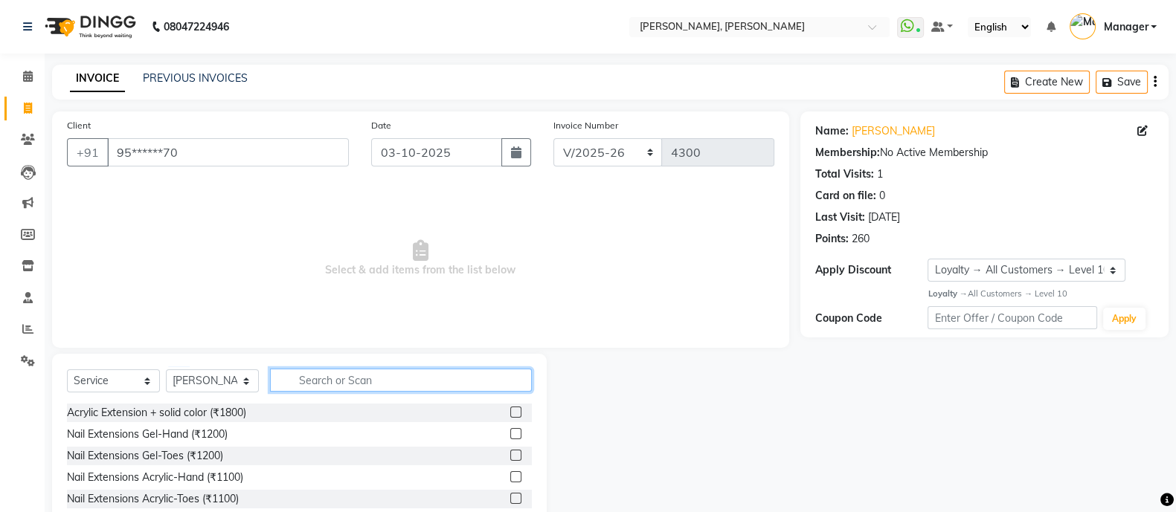
click at [354, 381] on input "text" at bounding box center [401, 380] width 262 height 23
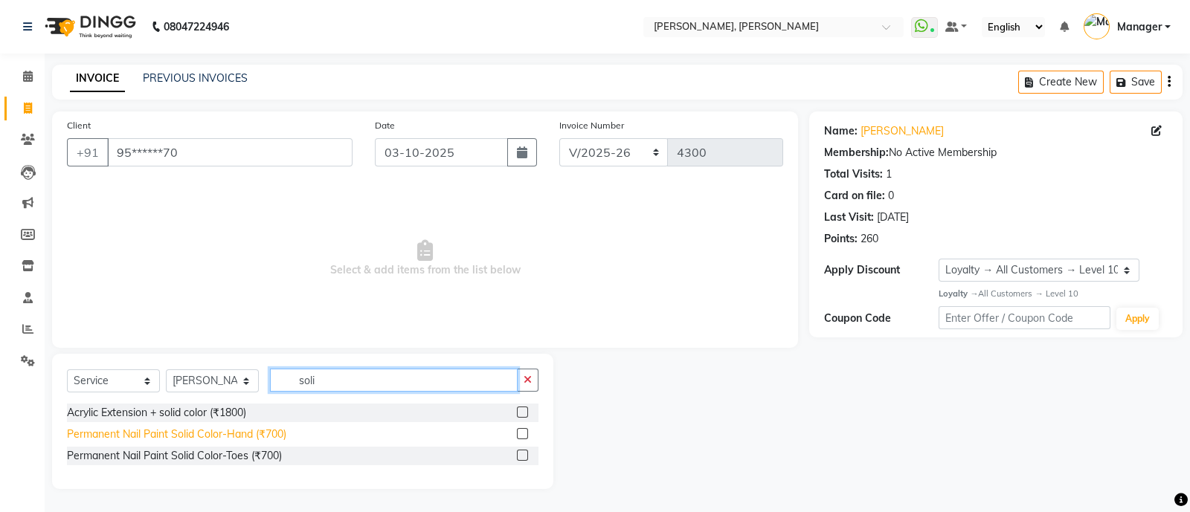
type input "soli"
click at [258, 433] on div "Permanent Nail Paint Solid Color-Hand (₹700)" at bounding box center [176, 435] width 219 height 16
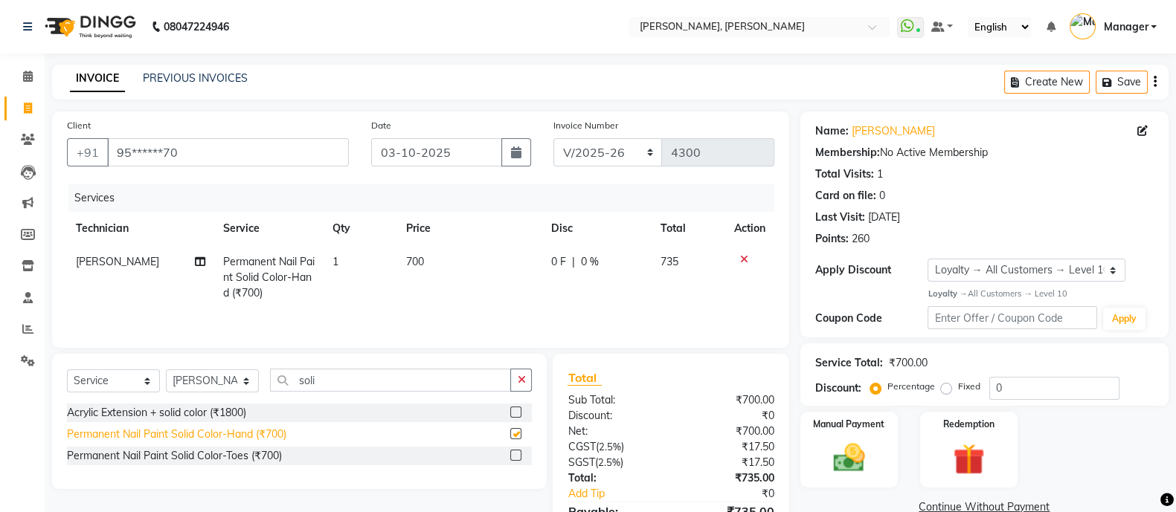
checkbox input "false"
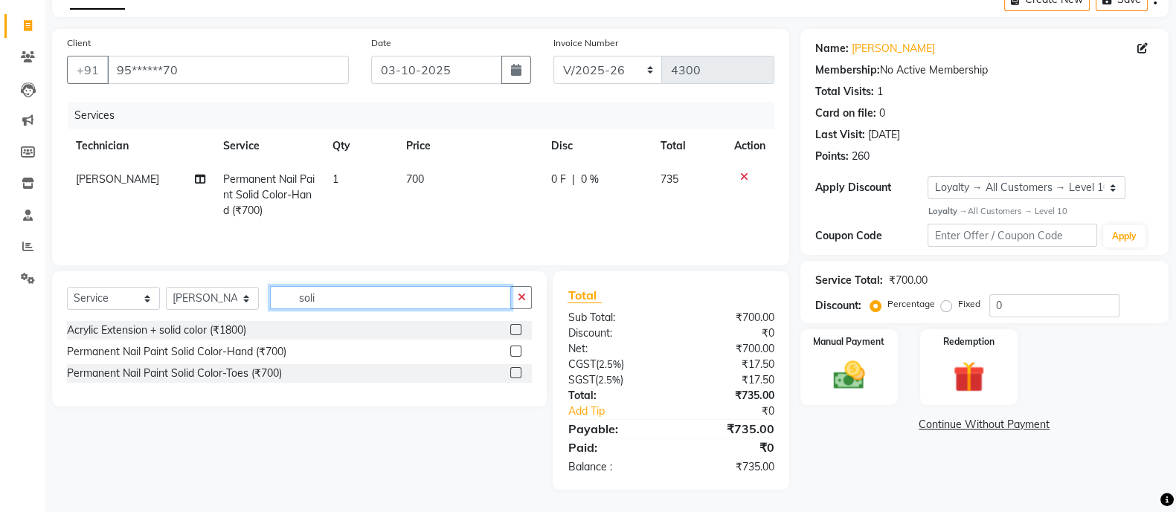
click at [325, 295] on input "soli" at bounding box center [390, 297] width 241 height 23
type input "s"
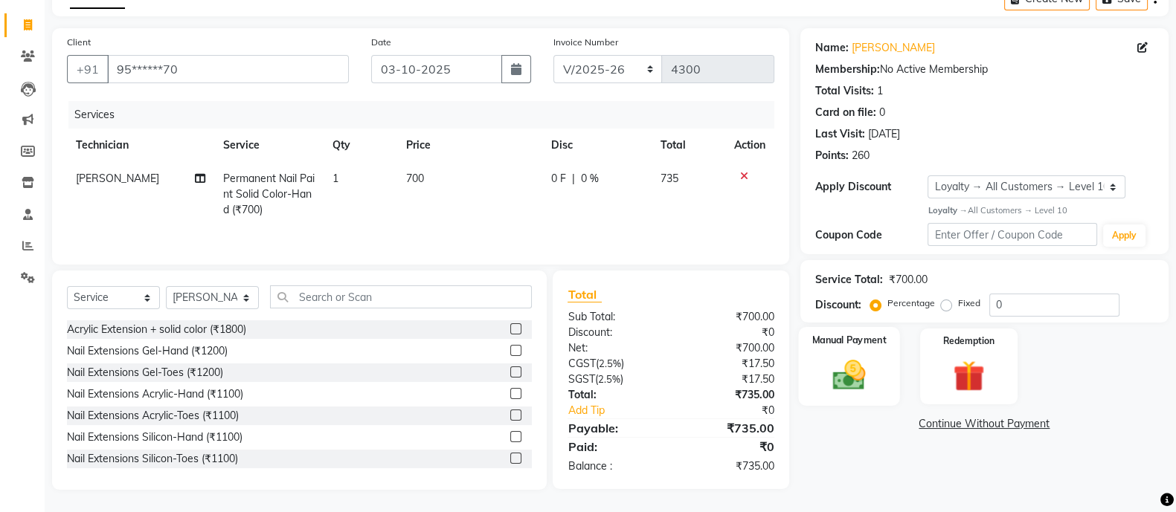
click at [851, 367] on img at bounding box center [848, 374] width 53 height 37
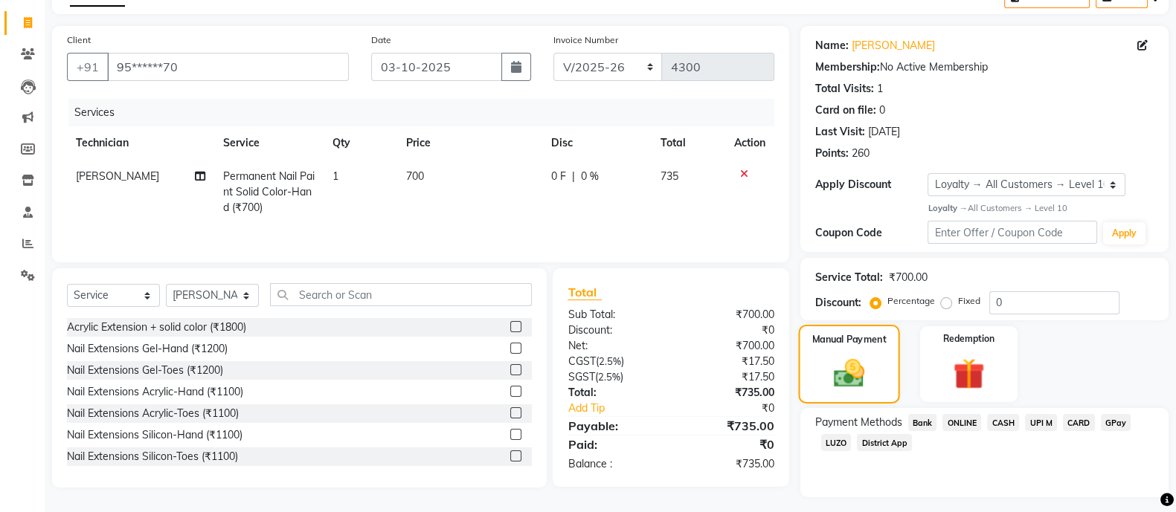
click at [959, 420] on span "ONLINE" at bounding box center [961, 422] width 39 height 17
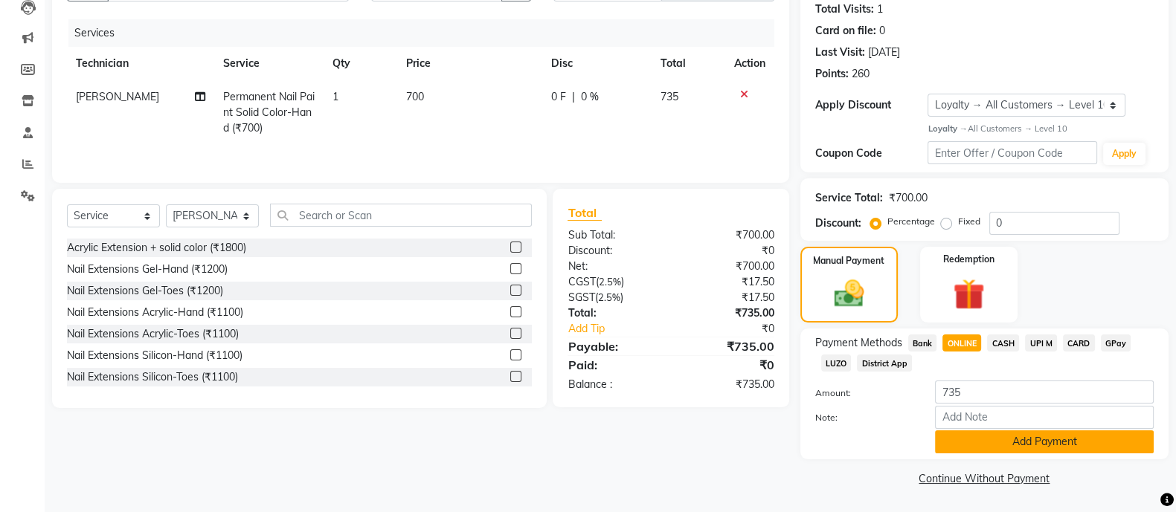
click at [1040, 450] on button "Add Payment" at bounding box center [1044, 442] width 219 height 23
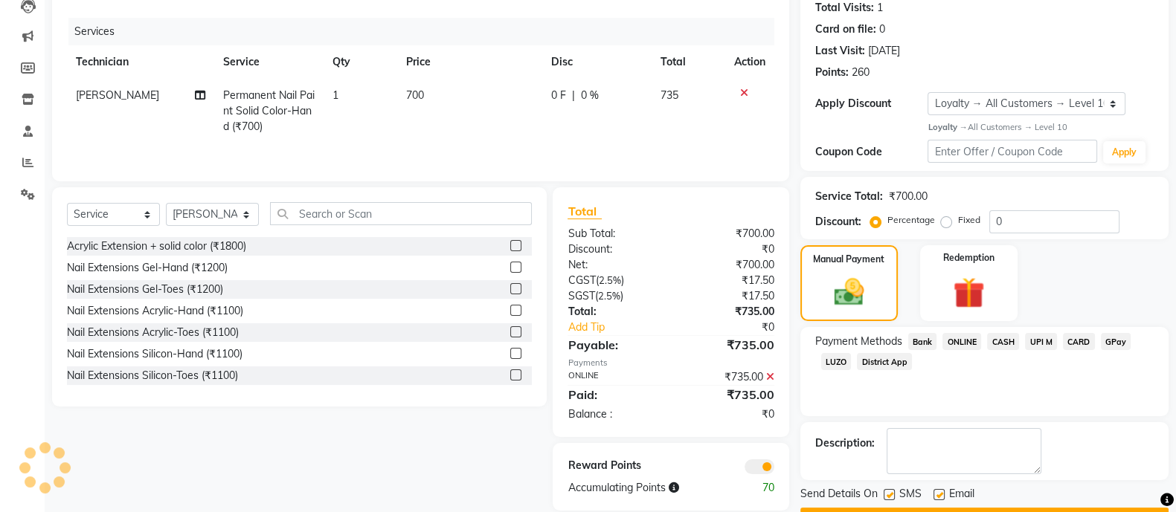
scroll to position [207, 0]
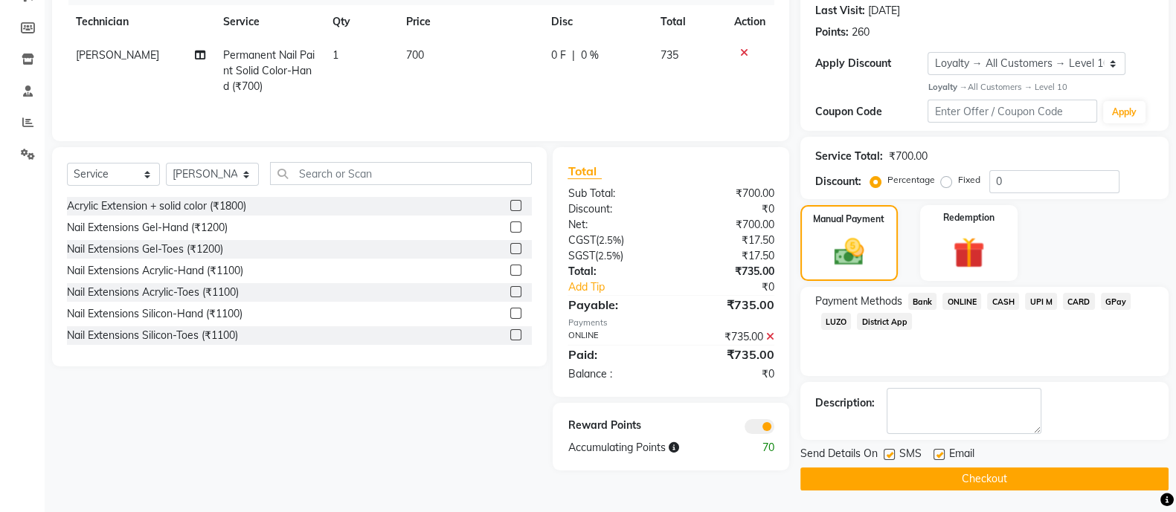
click at [999, 485] on button "Checkout" at bounding box center [984, 479] width 368 height 23
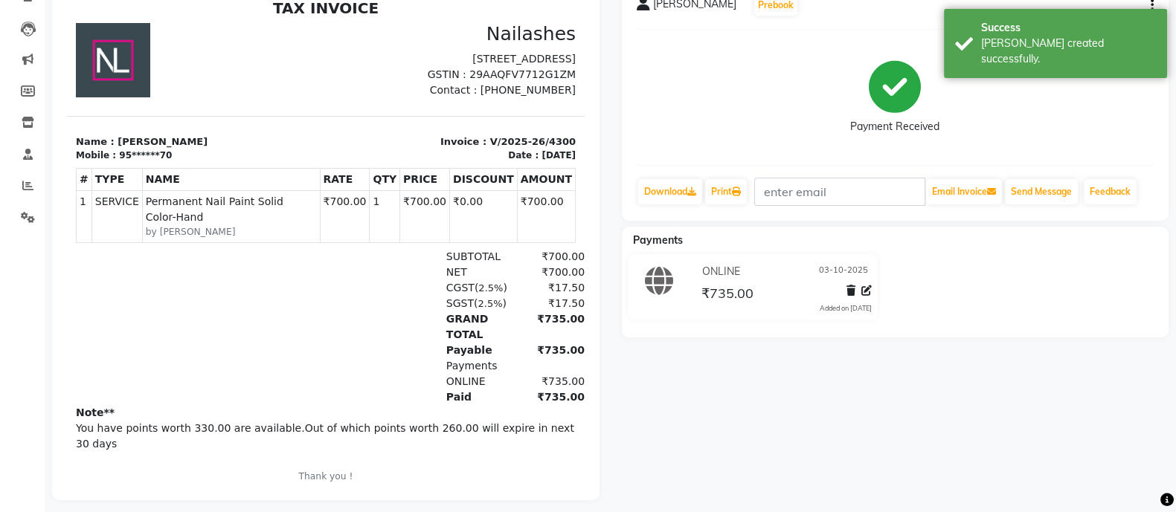
scroll to position [167, 0]
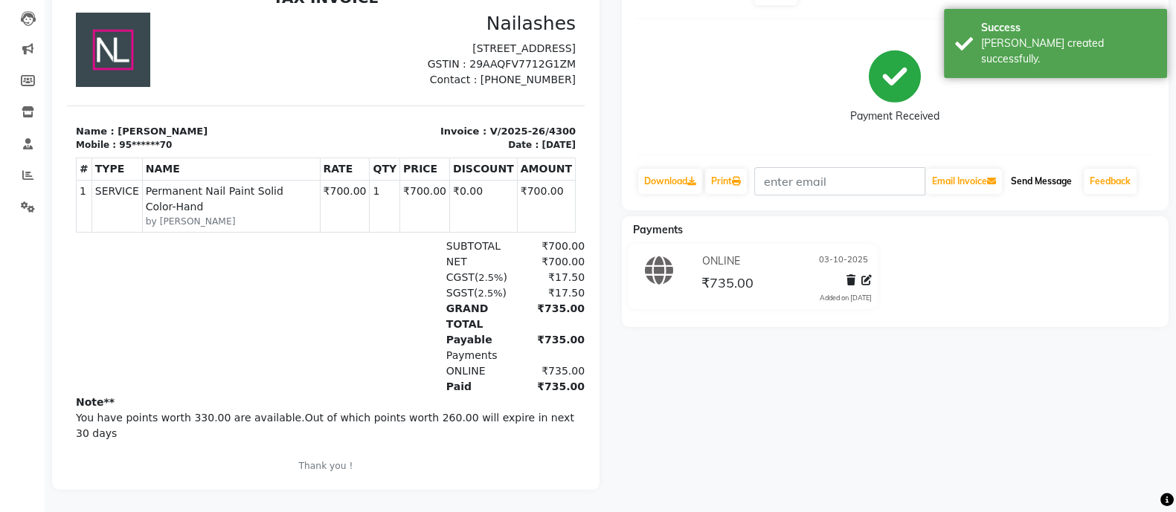
click at [1036, 169] on button "Send Message" at bounding box center [1041, 181] width 73 height 25
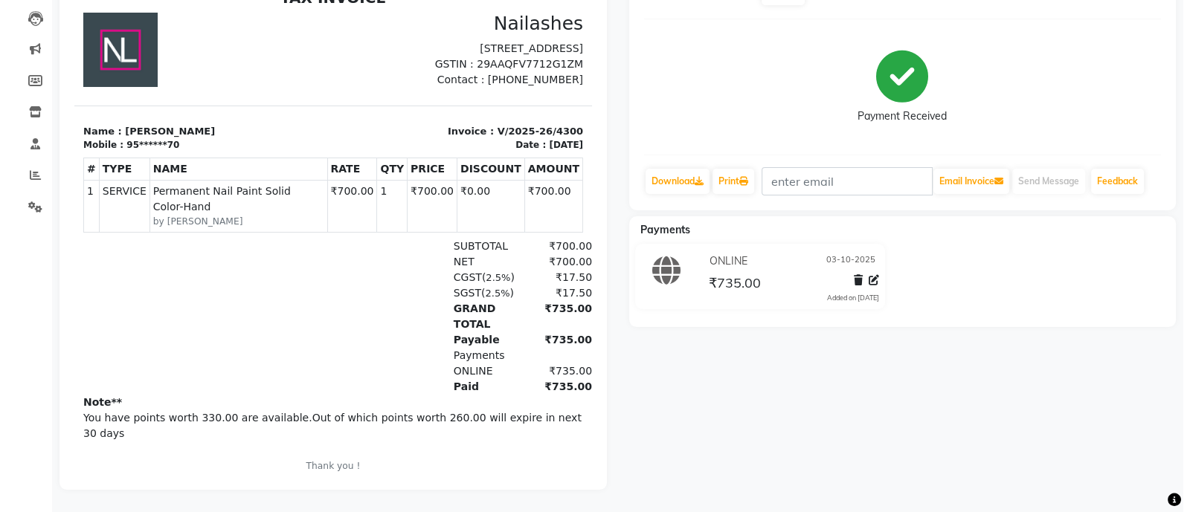
scroll to position [0, 0]
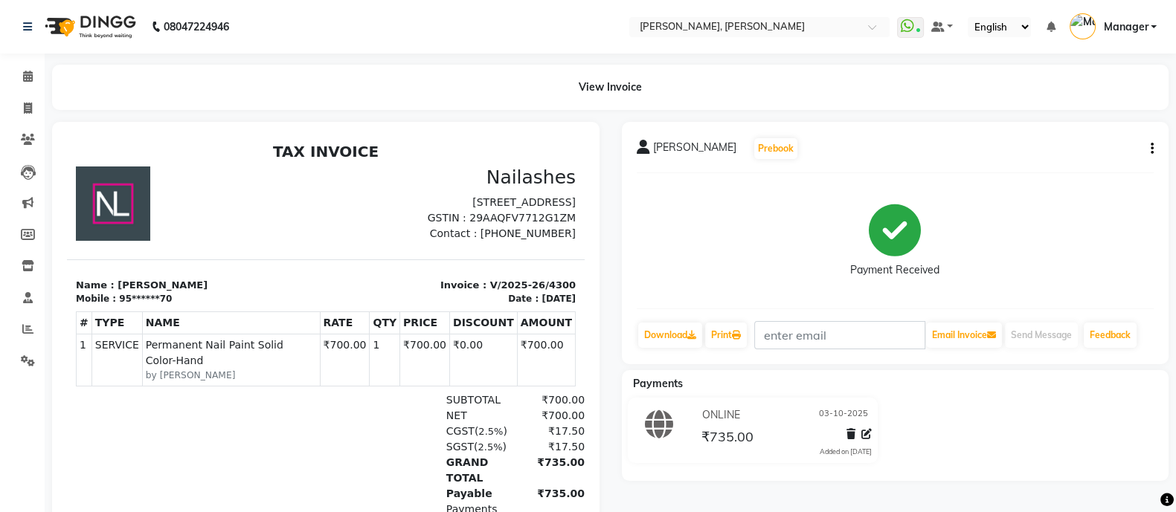
click at [6, 98] on link "Invoice" at bounding box center [22, 109] width 36 height 25
select select "service"
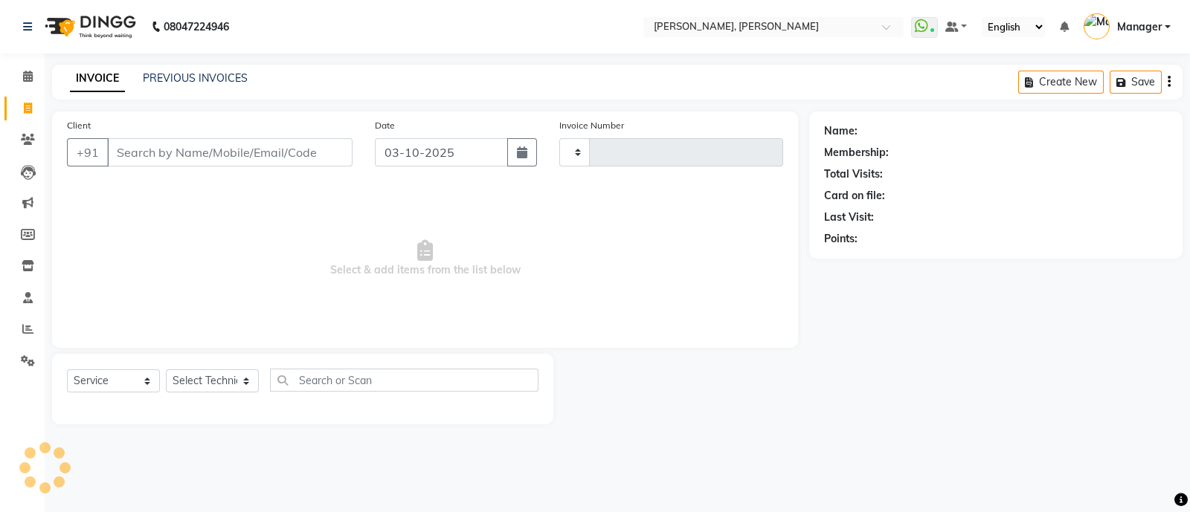
type input "4301"
select select "3767"
click at [30, 73] on icon at bounding box center [28, 76] width 10 height 11
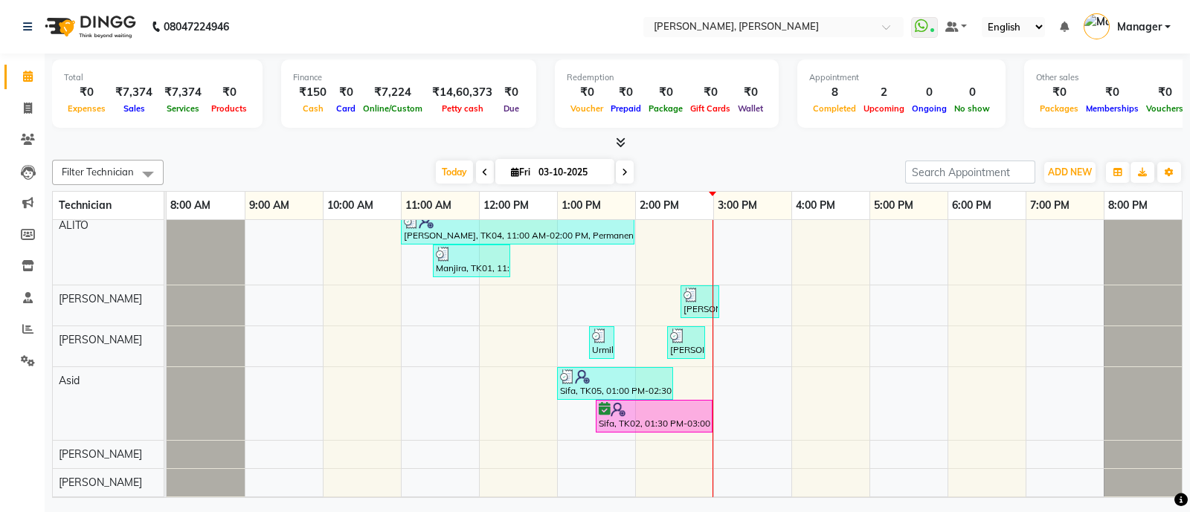
scroll to position [141, 0]
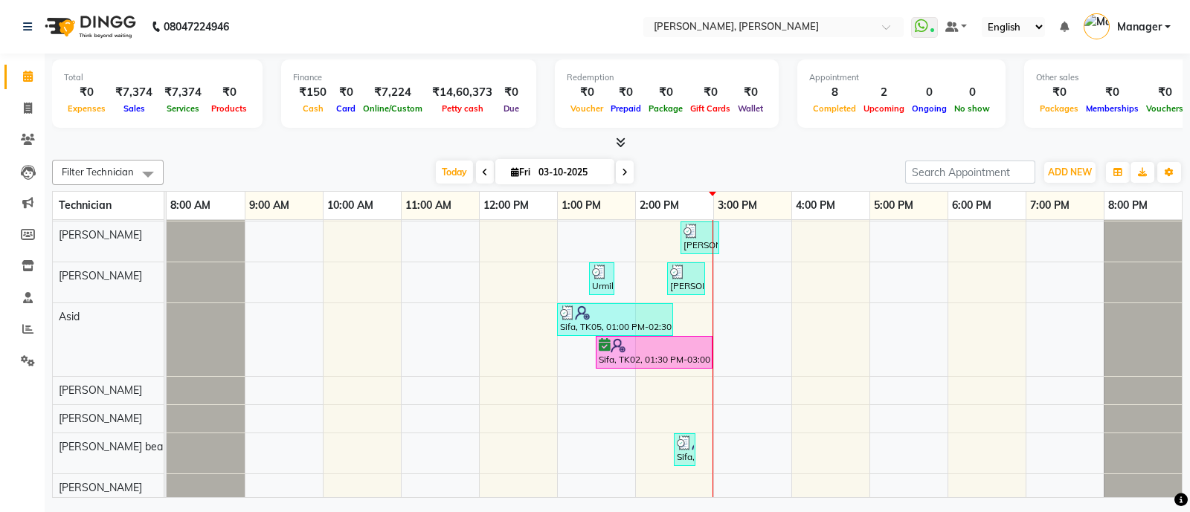
click at [630, 354] on div "Sifa, TK02, 01:30 PM-03:00 PM, Eyelash Extensions Classic-Both" at bounding box center [654, 352] width 114 height 28
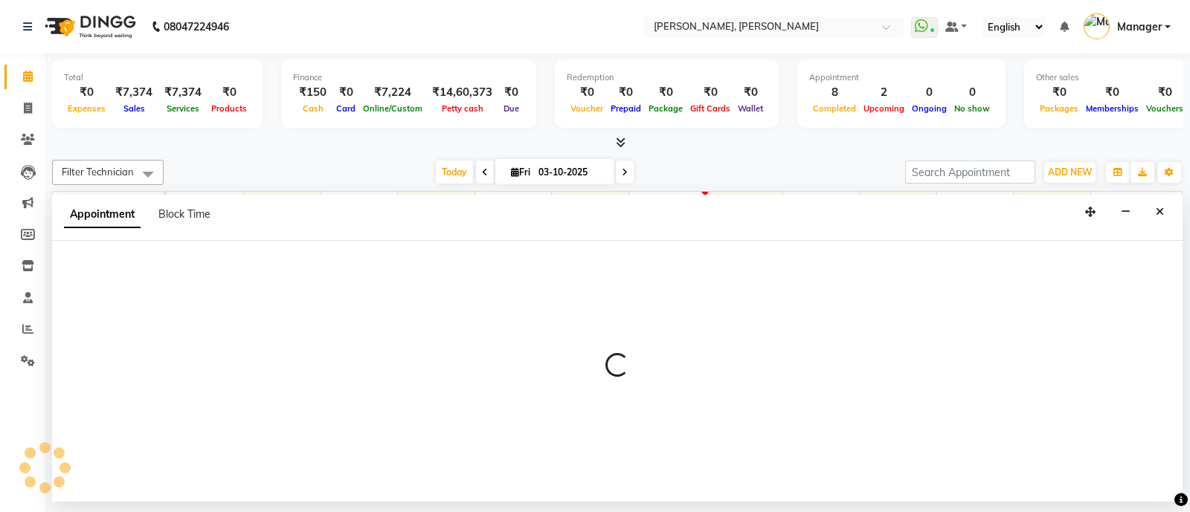
select select "51850"
select select "780"
select select "tentative"
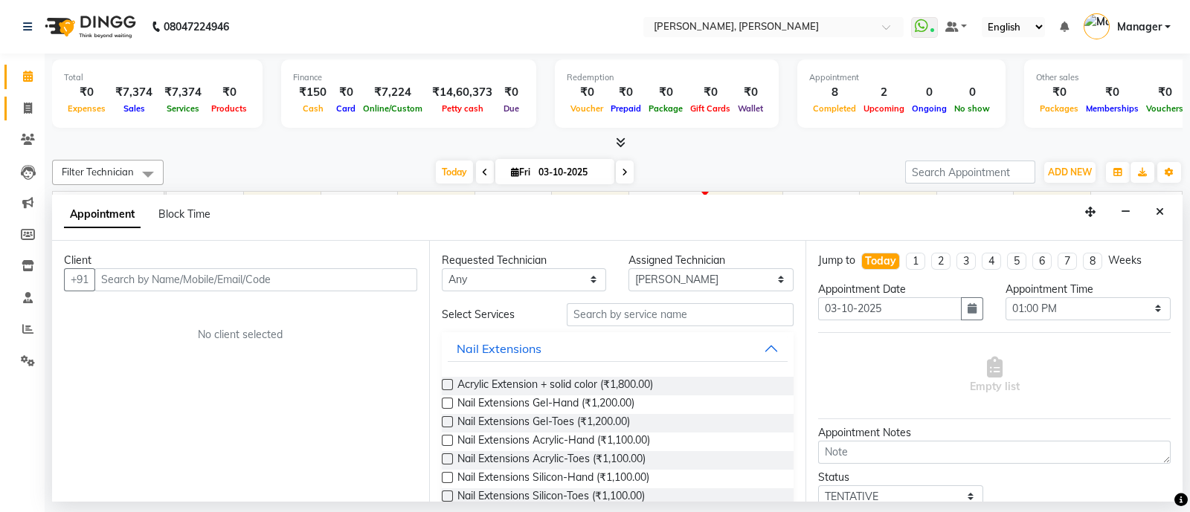
click at [26, 106] on icon at bounding box center [28, 108] width 8 height 11
select select "service"
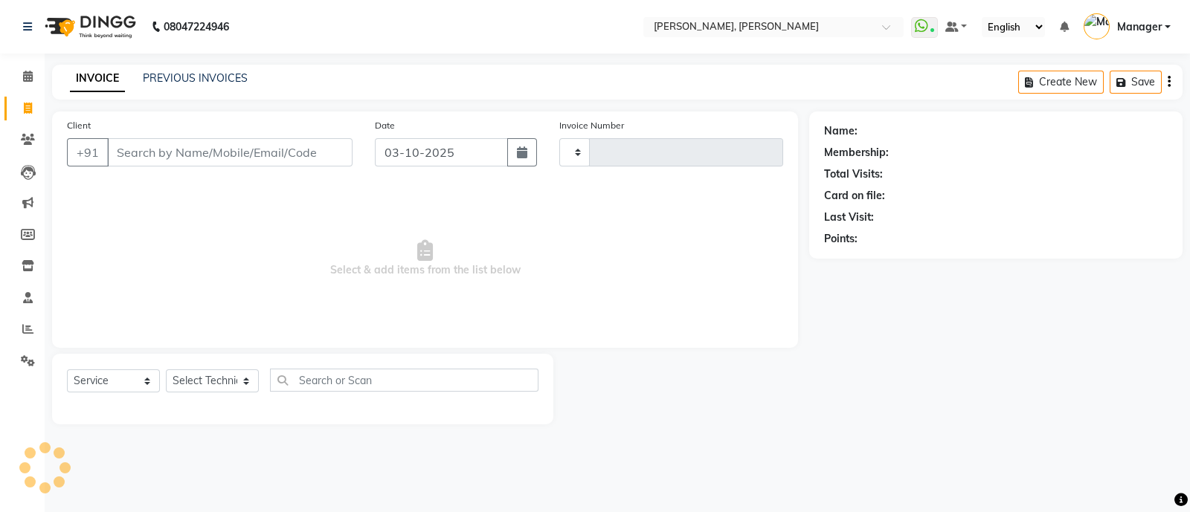
type input "4301"
select select "3767"
click at [28, 84] on span at bounding box center [28, 76] width 26 height 17
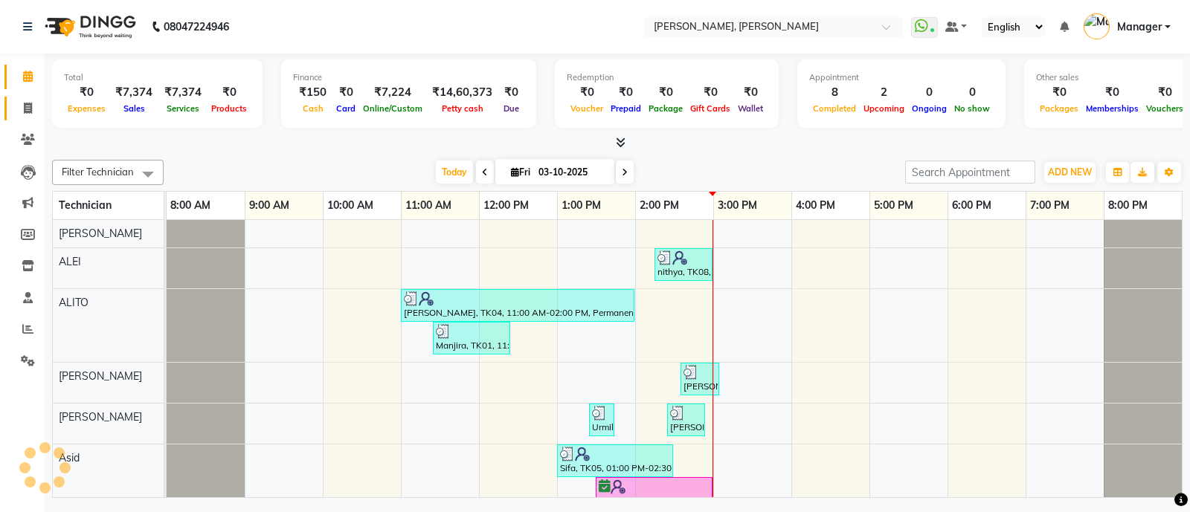
click at [19, 113] on span at bounding box center [28, 108] width 26 height 17
select select "service"
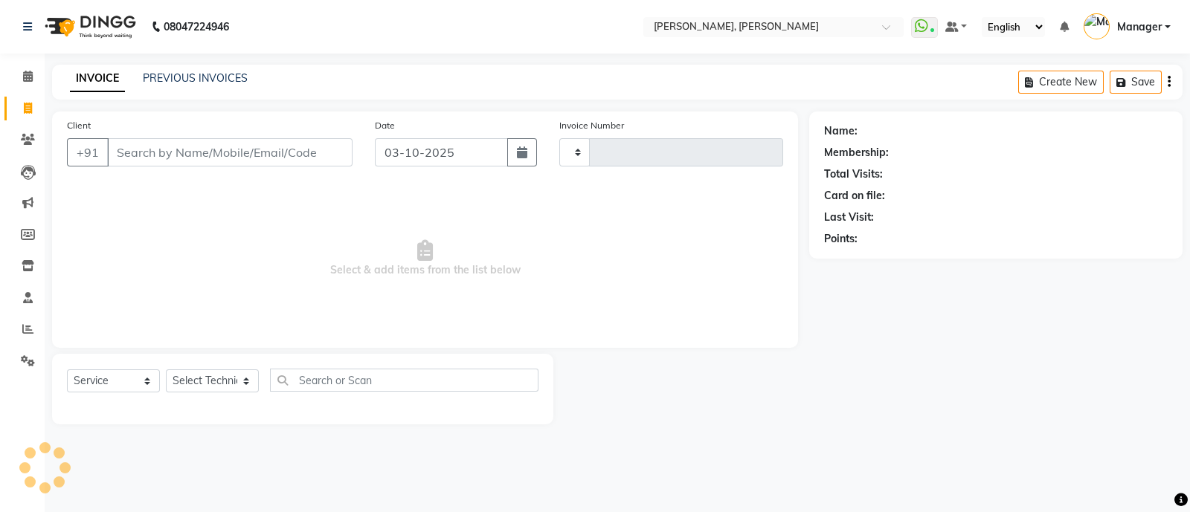
type input "4301"
select select "3767"
click at [20, 78] on span at bounding box center [28, 76] width 26 height 17
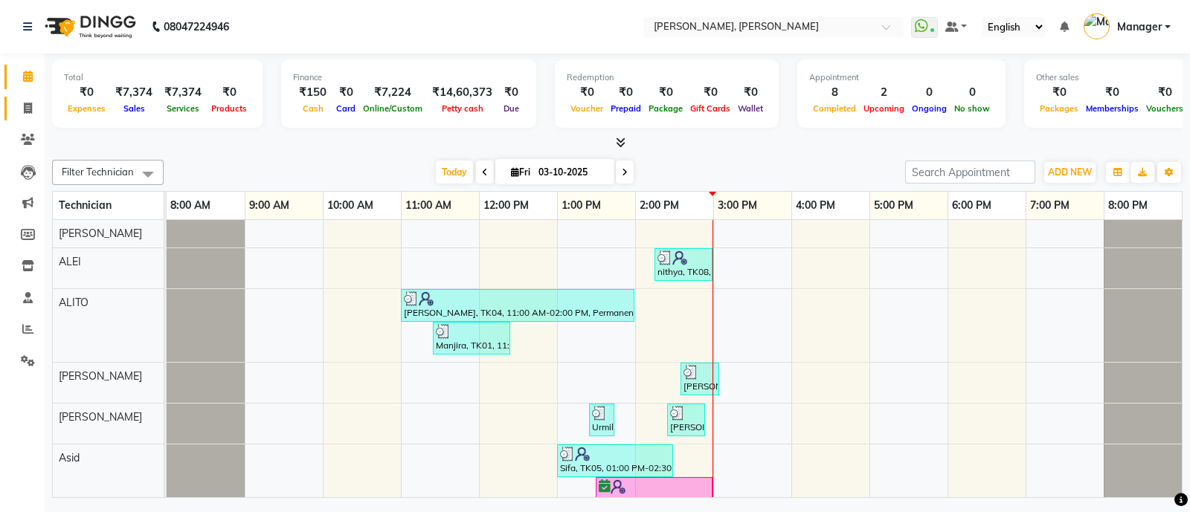
click at [19, 104] on span at bounding box center [28, 108] width 26 height 17
select select "3767"
select select "service"
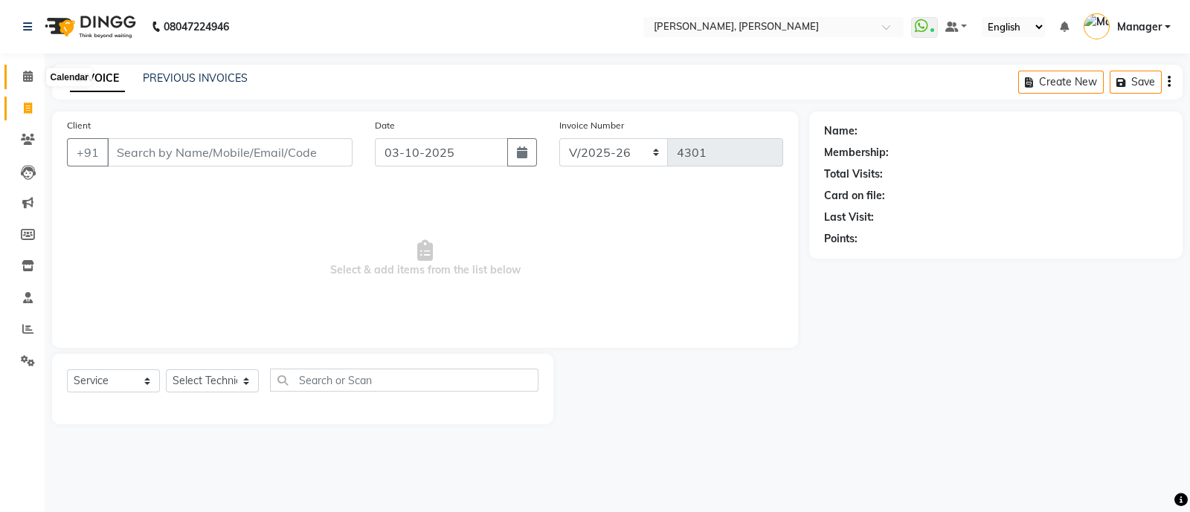
click at [30, 71] on icon at bounding box center [28, 76] width 10 height 11
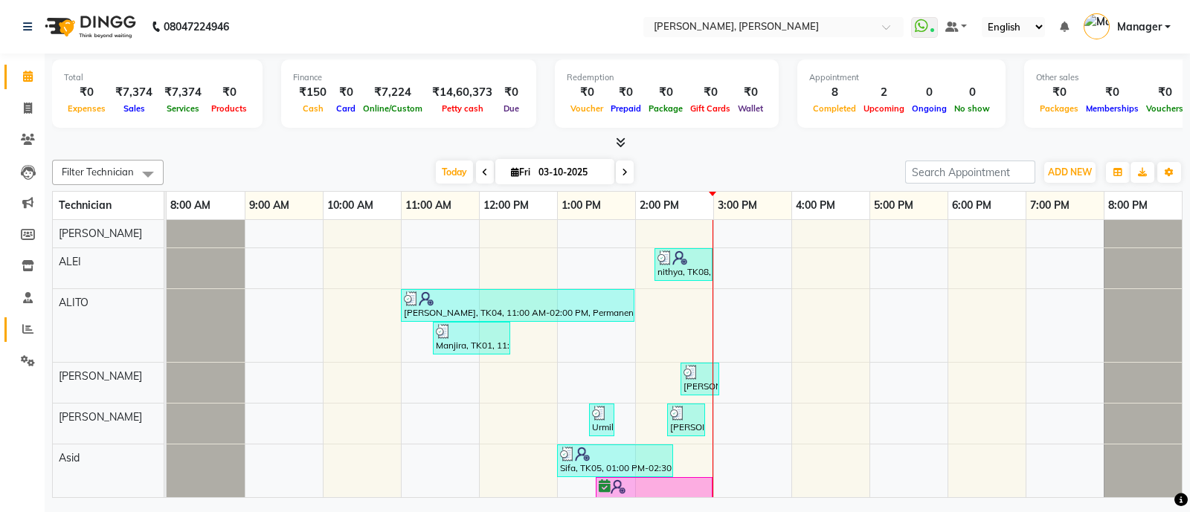
click at [28, 338] on link "Reports" at bounding box center [22, 330] width 36 height 25
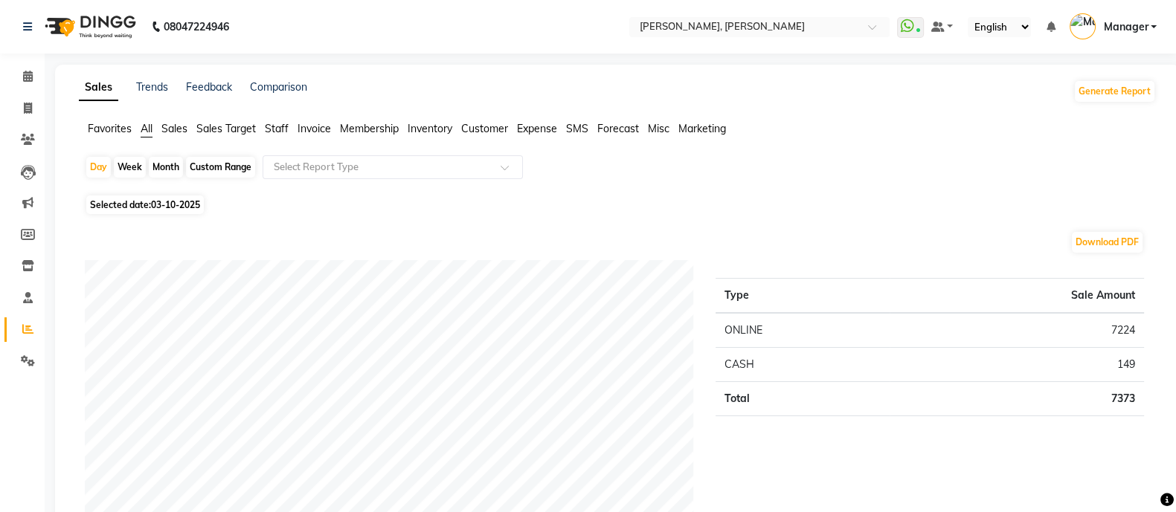
click at [278, 124] on span "Staff" at bounding box center [277, 128] width 24 height 13
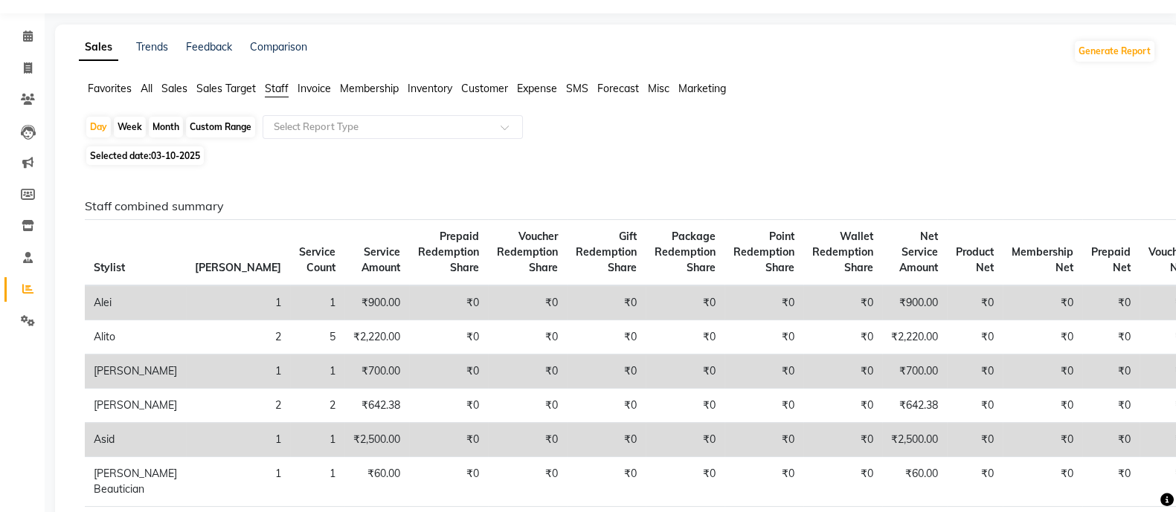
scroll to position [48, 0]
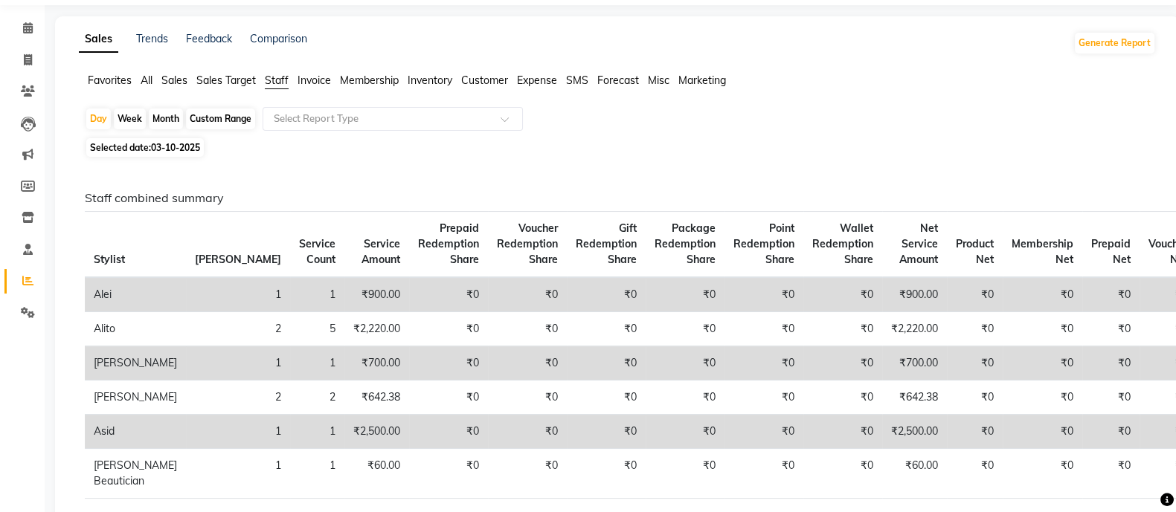
click at [176, 115] on div "Month" at bounding box center [166, 119] width 34 height 21
select select "10"
select select "2025"
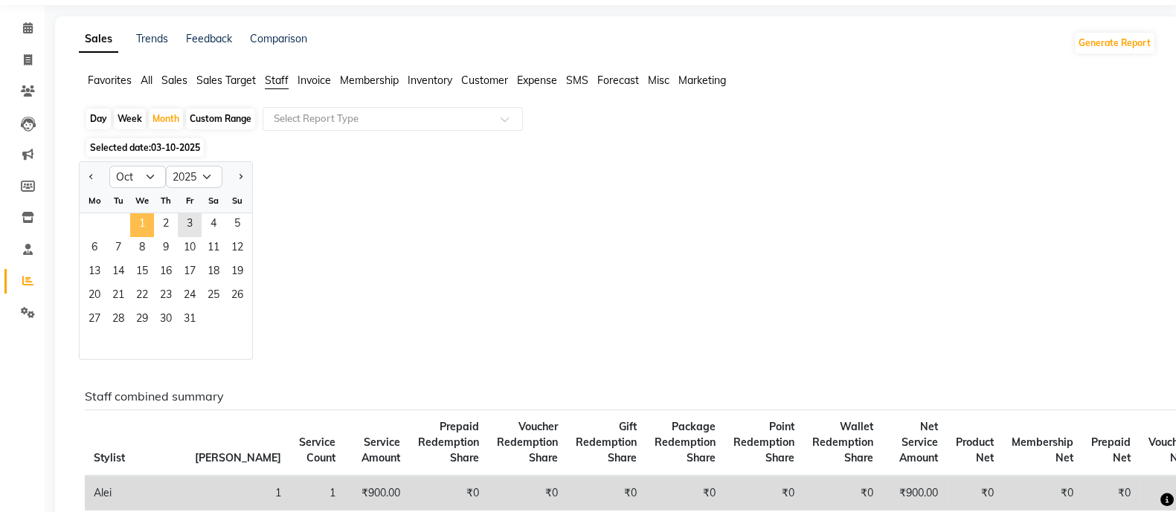
click at [142, 227] on span "1" at bounding box center [142, 225] width 24 height 24
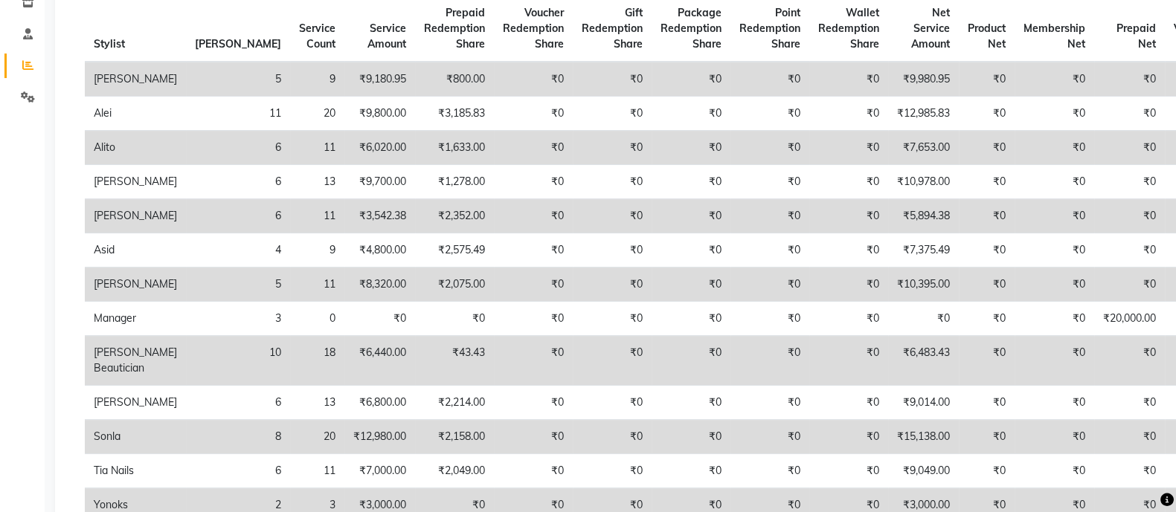
scroll to position [264, 0]
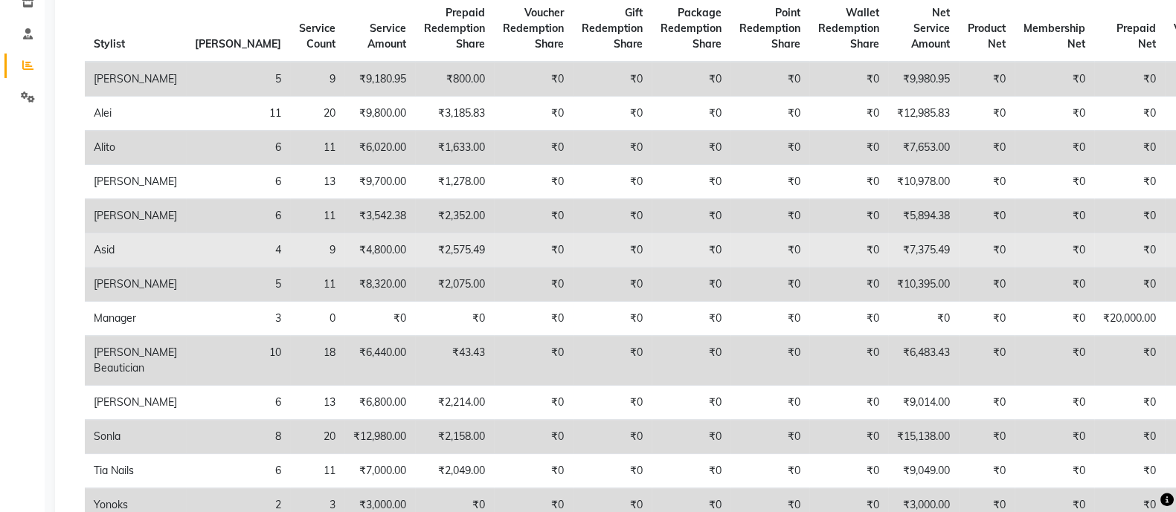
click at [888, 264] on td "₹7,375.49" at bounding box center [923, 250] width 71 height 34
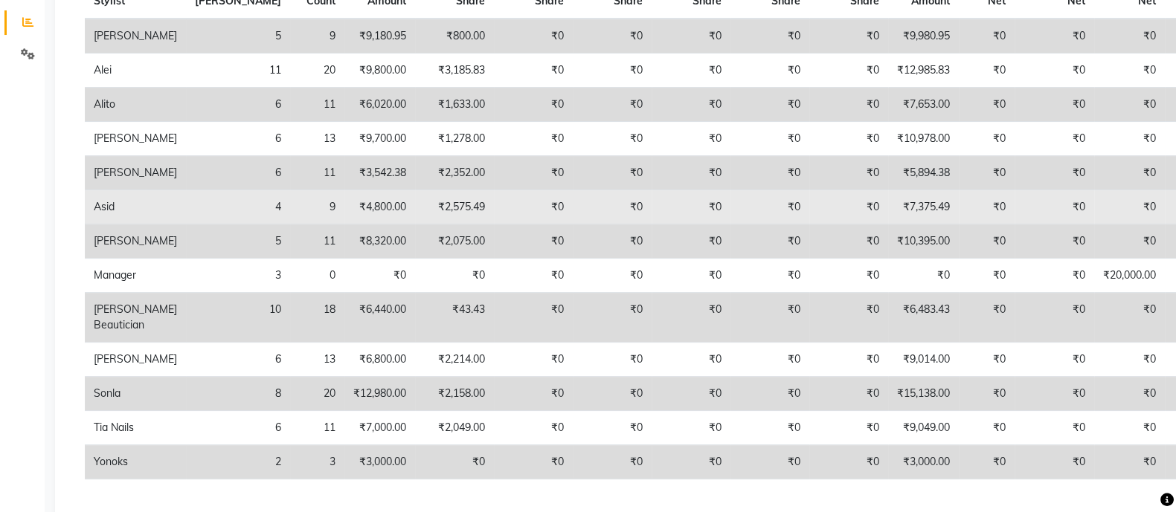
scroll to position [299, 0]
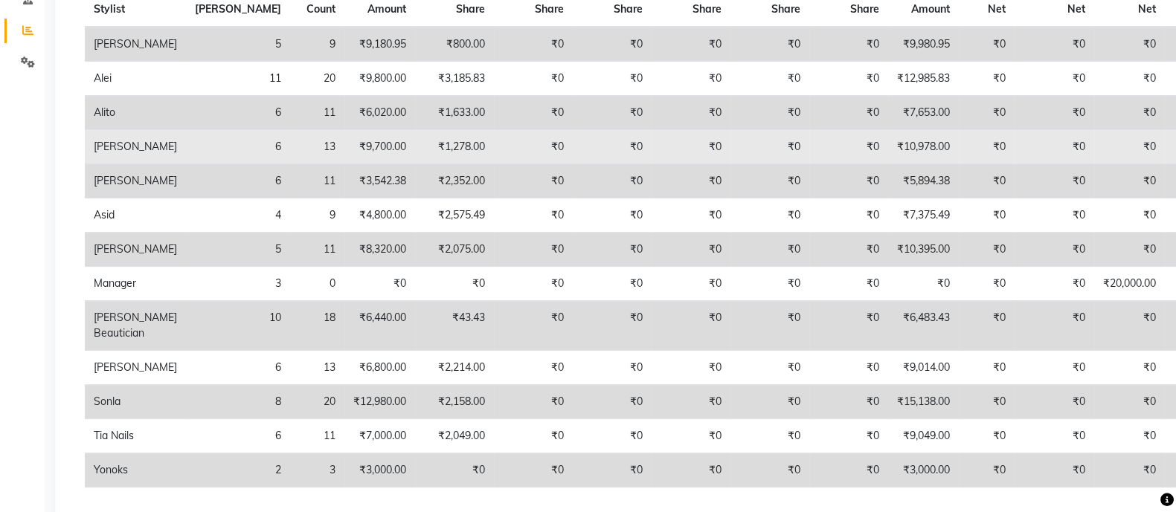
click at [1164, 145] on td "₹0" at bounding box center [1192, 147] width 57 height 34
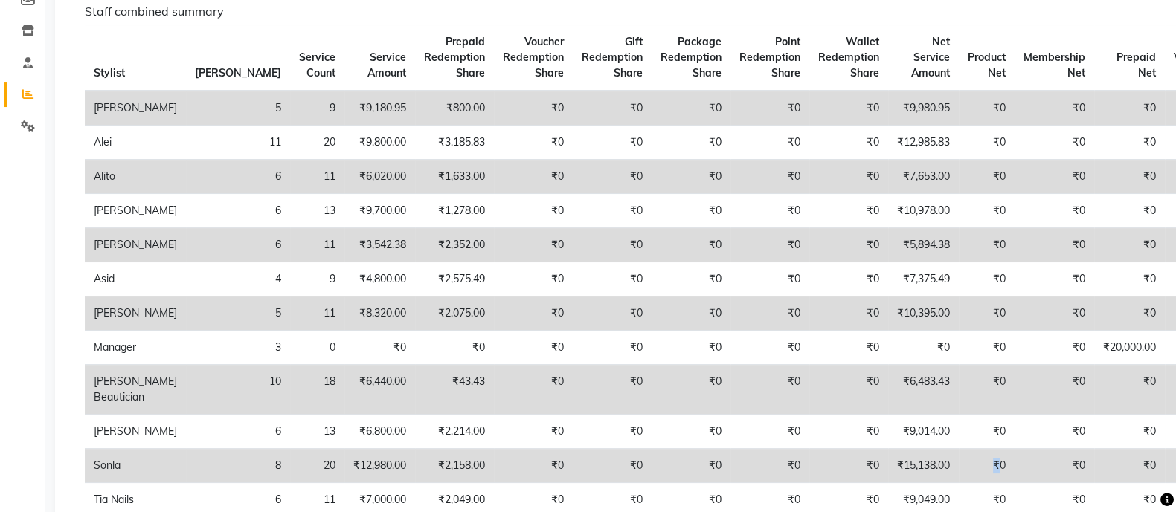
scroll to position [232, 0]
